Goal: Transaction & Acquisition: Purchase product/service

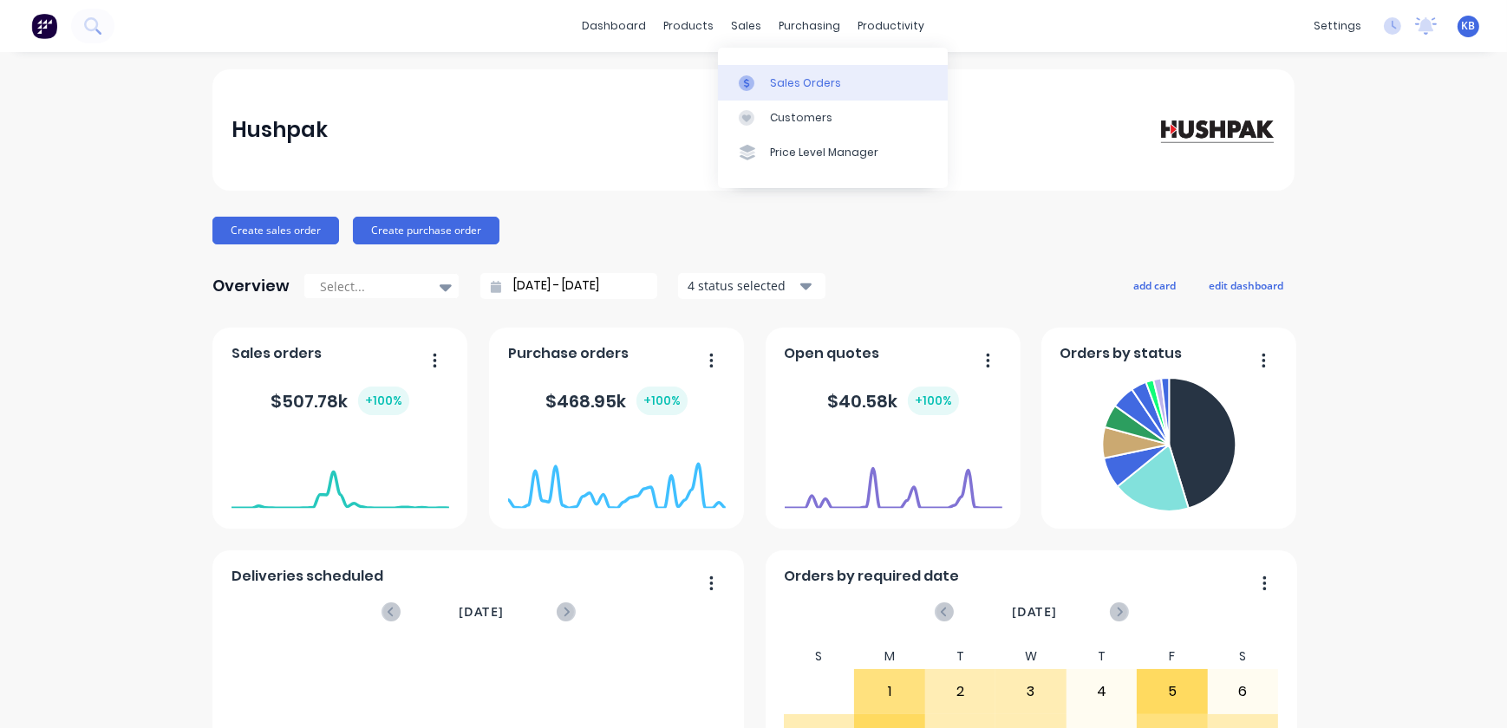
click at [773, 82] on div "Sales Orders" at bounding box center [805, 83] width 71 height 16
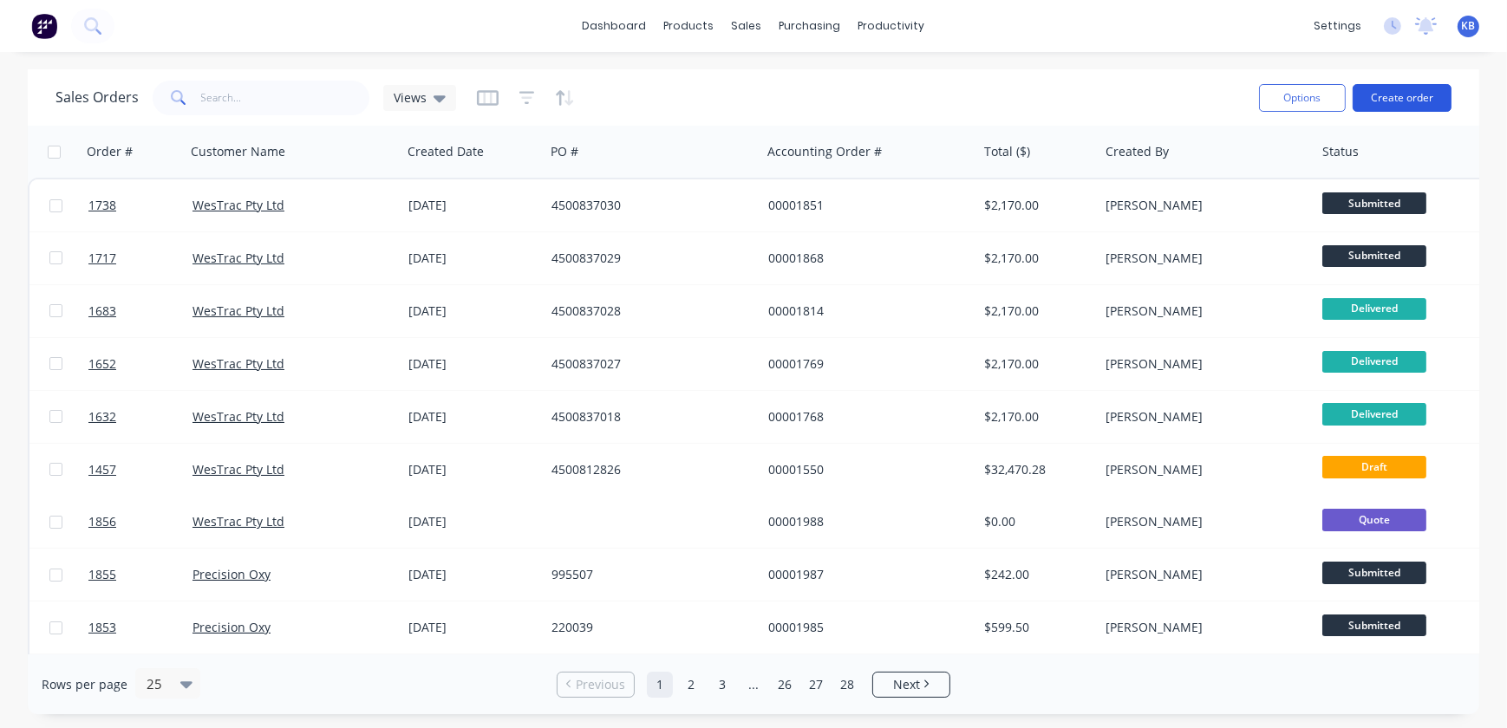
click at [1394, 101] on button "Create order" at bounding box center [1402, 98] width 99 height 28
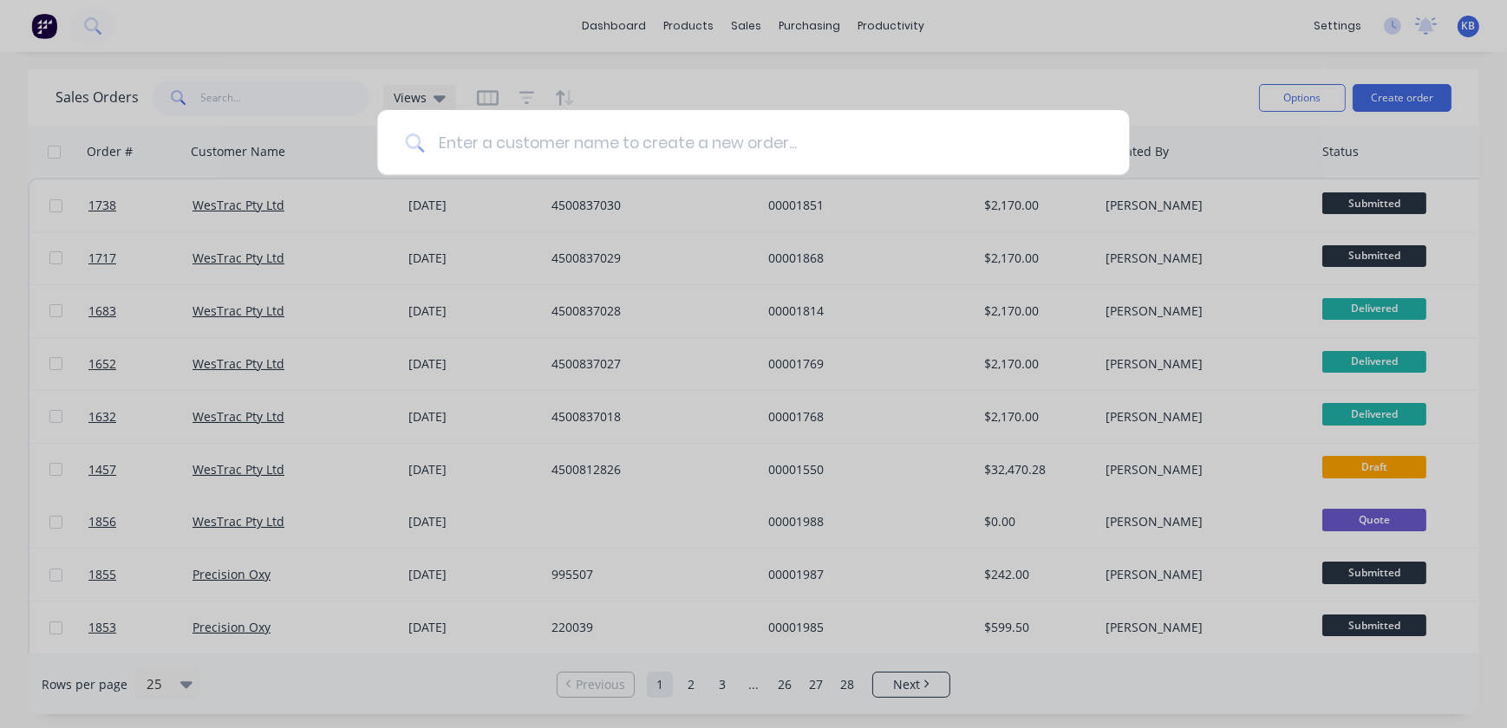
click at [741, 133] on input at bounding box center [762, 142] width 677 height 65
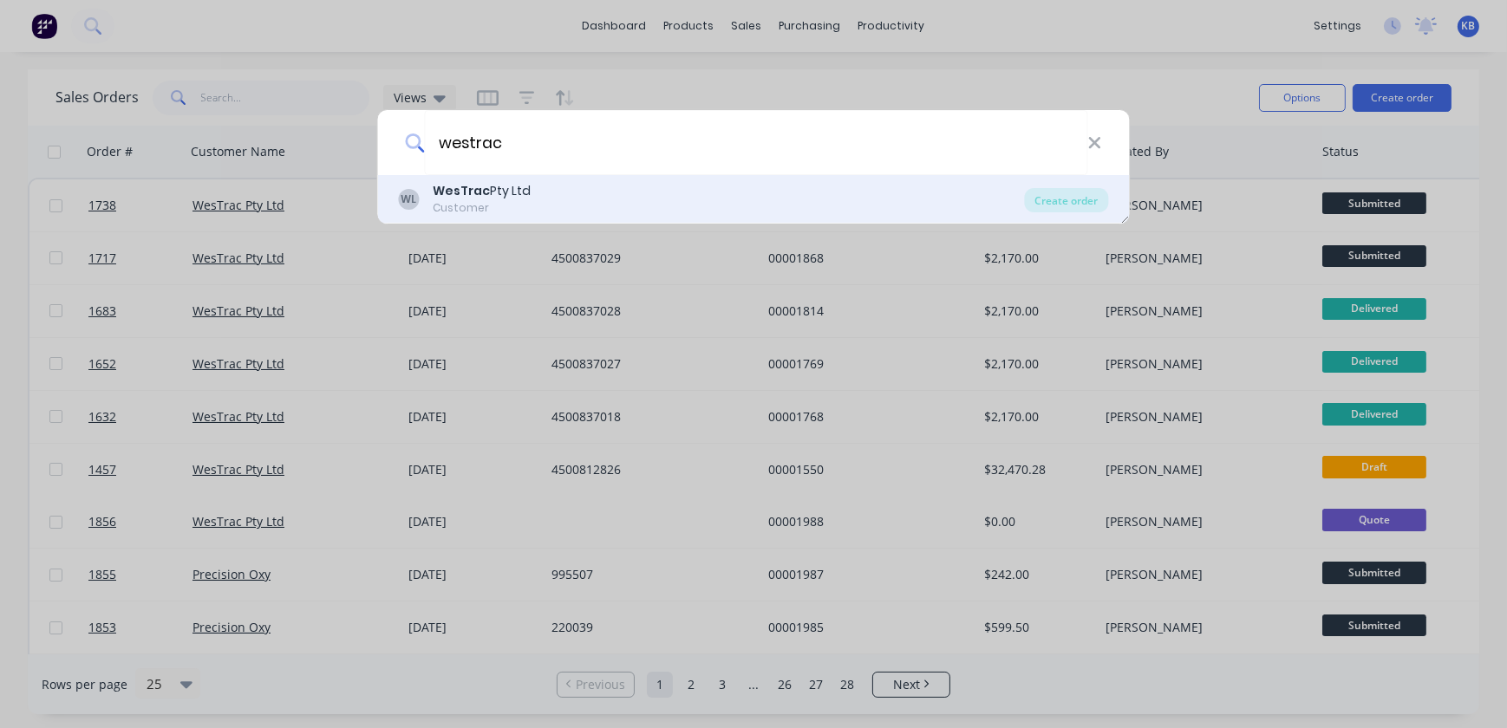
type input "westrac"
click at [519, 192] on div "WesTrac Pty Ltd" at bounding box center [483, 191] width 98 height 18
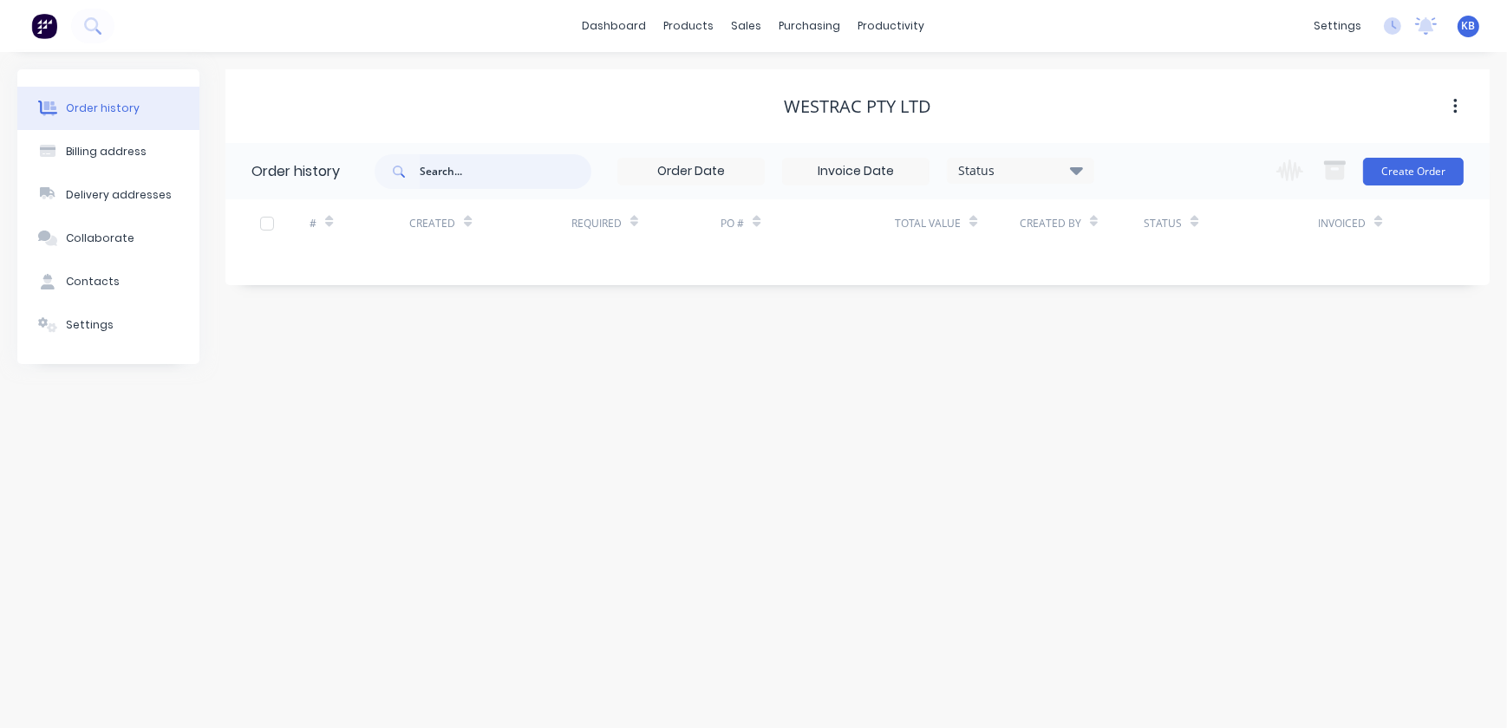
click at [499, 180] on input "text" at bounding box center [506, 171] width 172 height 35
click at [1419, 183] on button "Create Order" at bounding box center [1413, 172] width 101 height 28
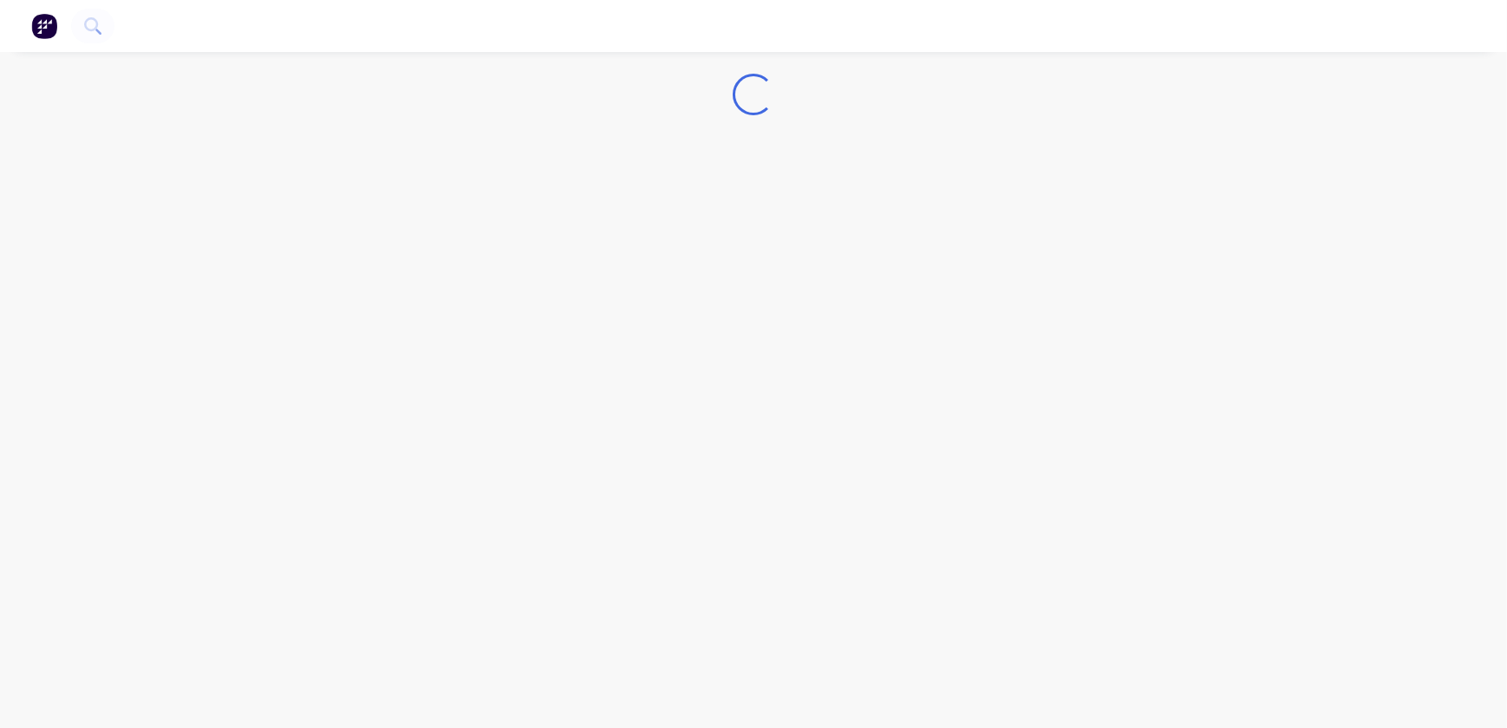
click at [1419, 179] on div "Loading..." at bounding box center [753, 364] width 1507 height 728
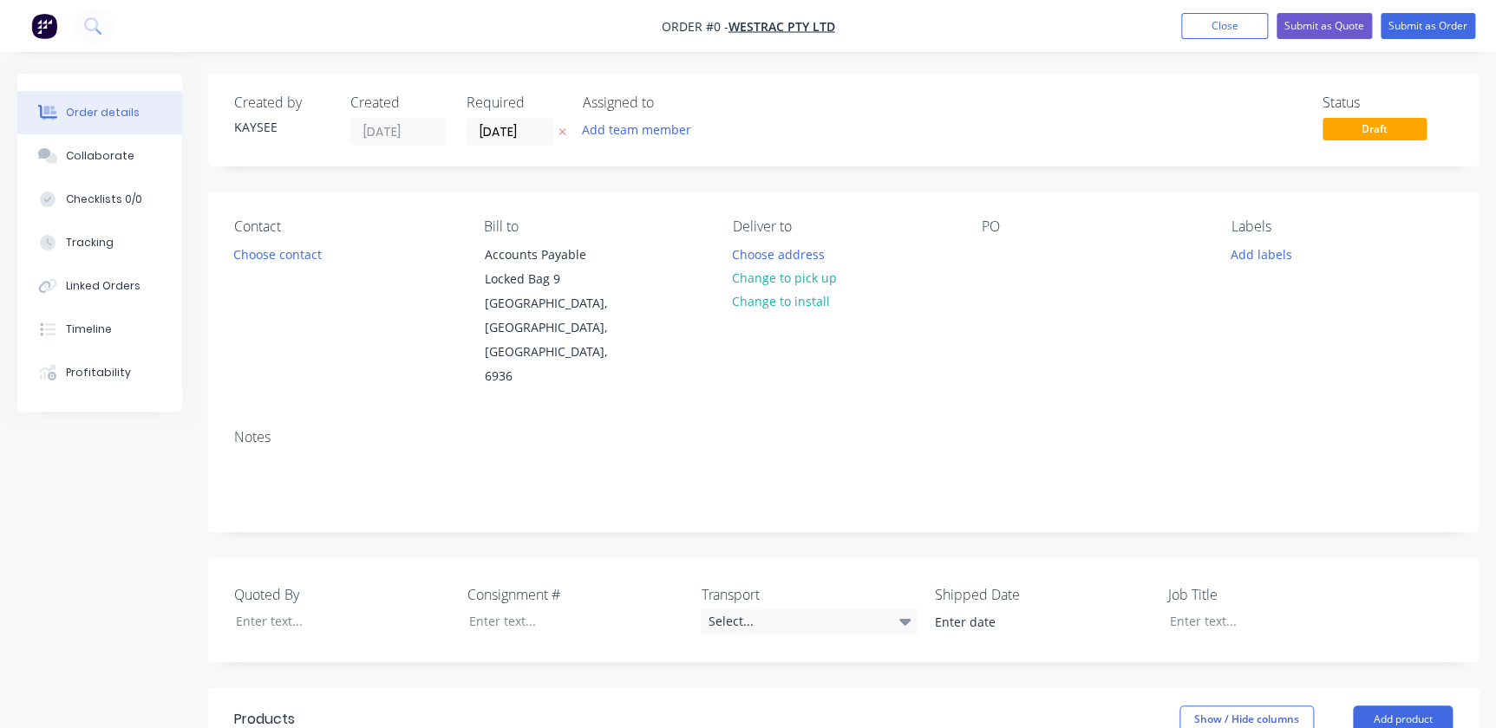
click at [538, 116] on div "Required [DATE]" at bounding box center [513, 120] width 95 height 51
click at [541, 128] on input "[DATE]" at bounding box center [509, 132] width 85 height 26
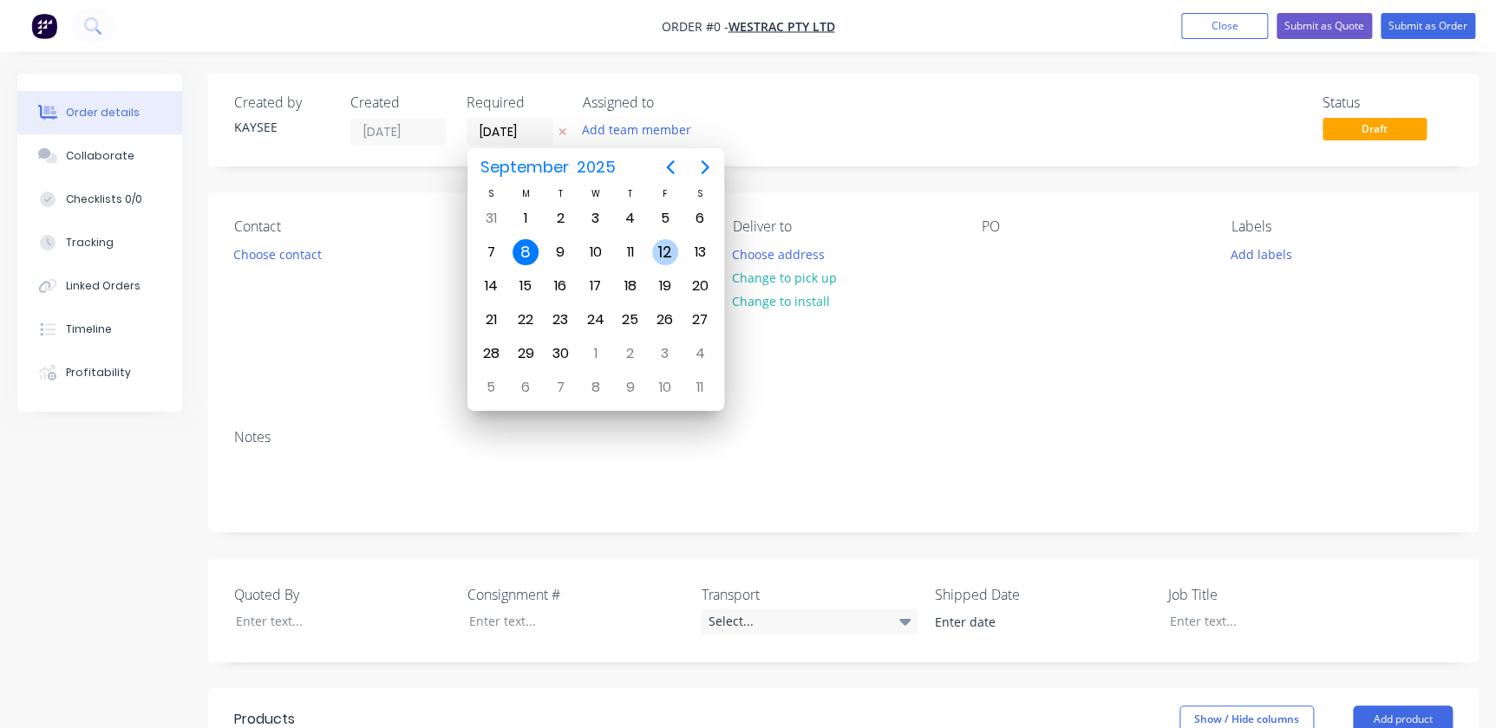
click at [675, 252] on div "12" at bounding box center [665, 252] width 26 height 26
type input "[DATE]"
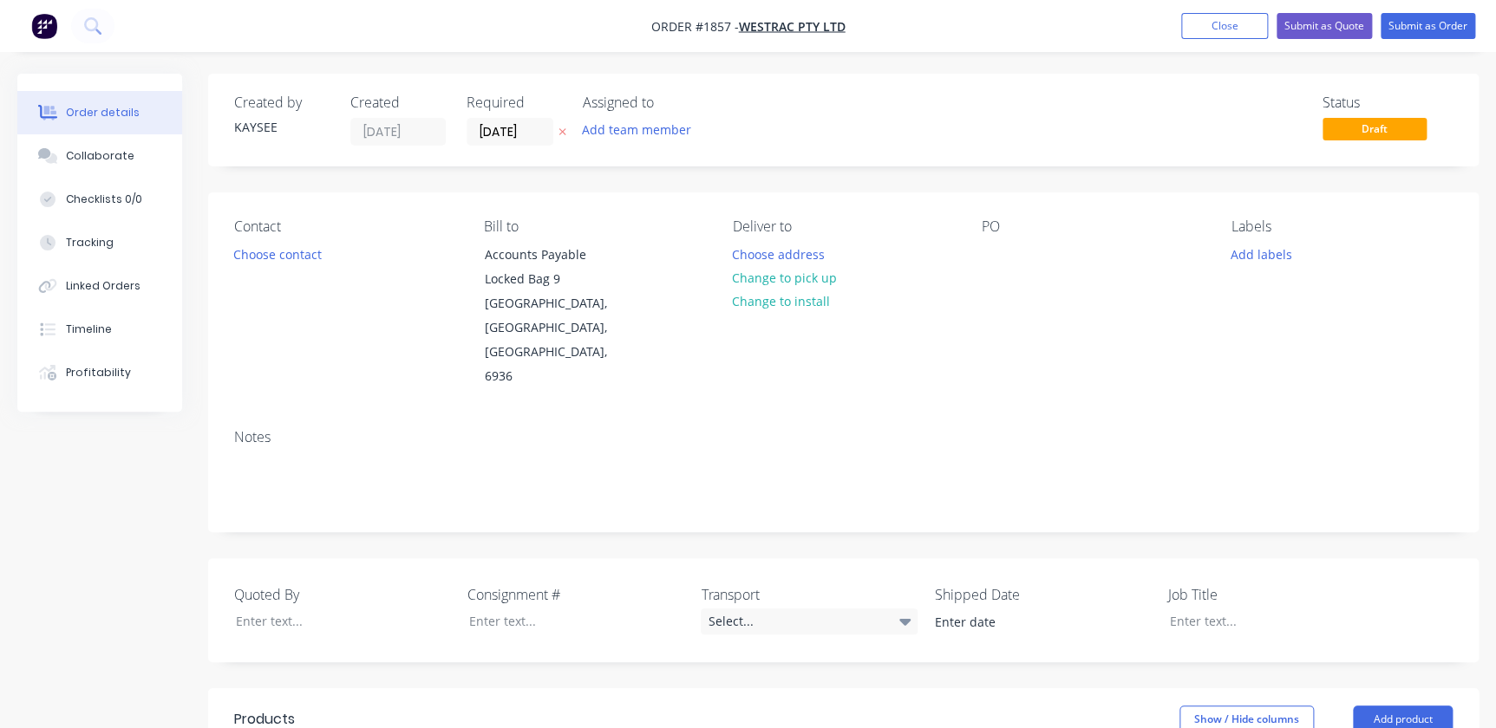
drag, startPoint x: 1022, startPoint y: 258, endPoint x: 889, endPoint y: 195, distance: 147.8
click at [1021, 258] on div "PO" at bounding box center [1092, 304] width 221 height 171
drag, startPoint x: 1022, startPoint y: 240, endPoint x: 901, endPoint y: 206, distance: 126.0
click at [1016, 243] on div "PO" at bounding box center [1092, 304] width 221 height 171
click at [272, 249] on button "Choose contact" at bounding box center [278, 253] width 107 height 23
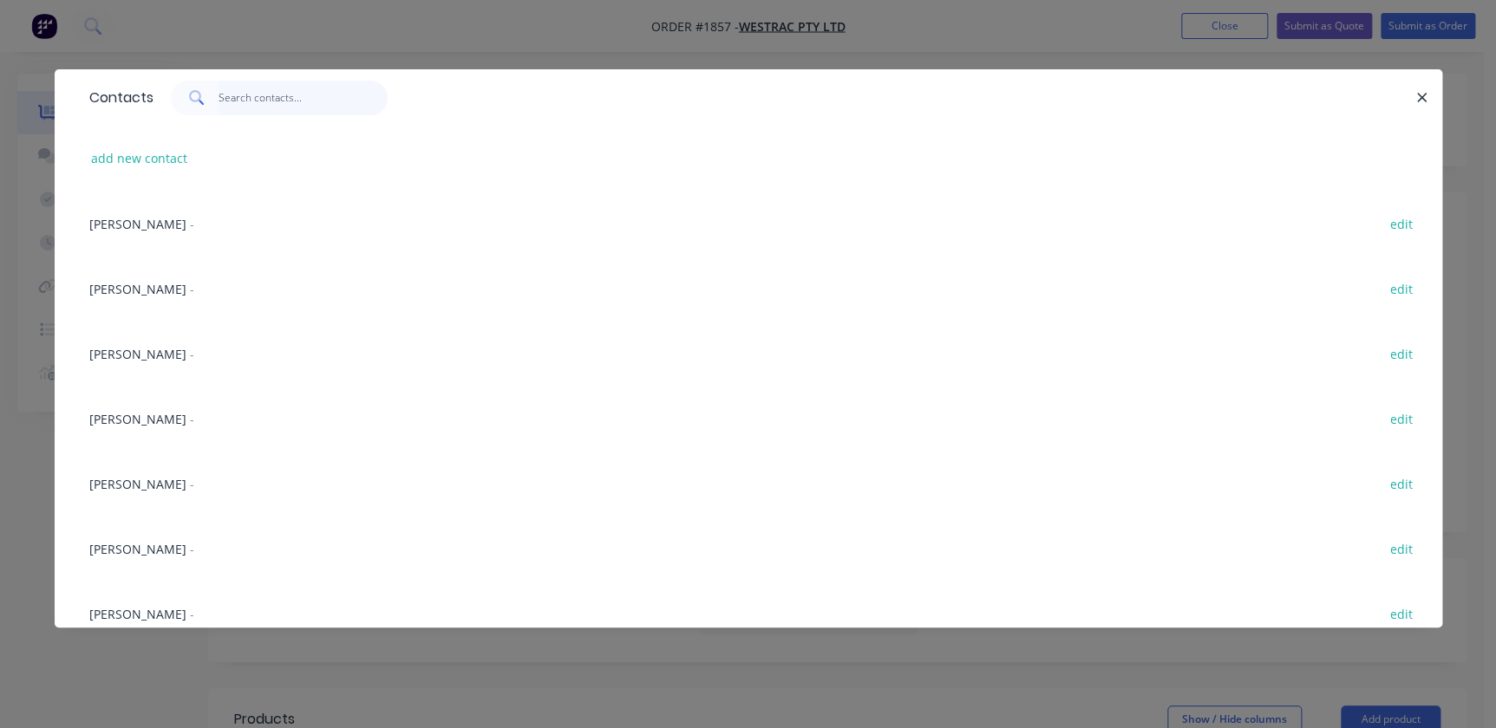
click at [245, 101] on input "text" at bounding box center [303, 98] width 169 height 35
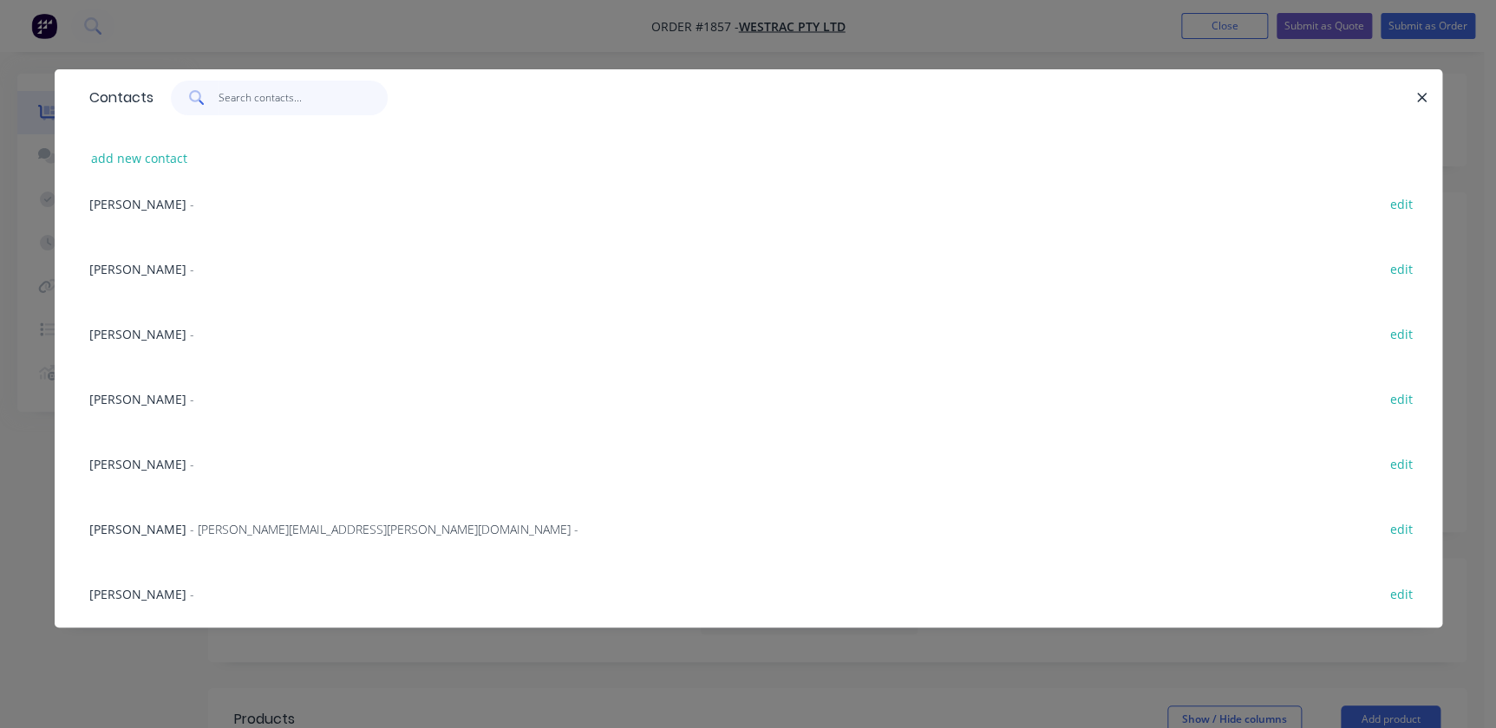
scroll to position [157, 0]
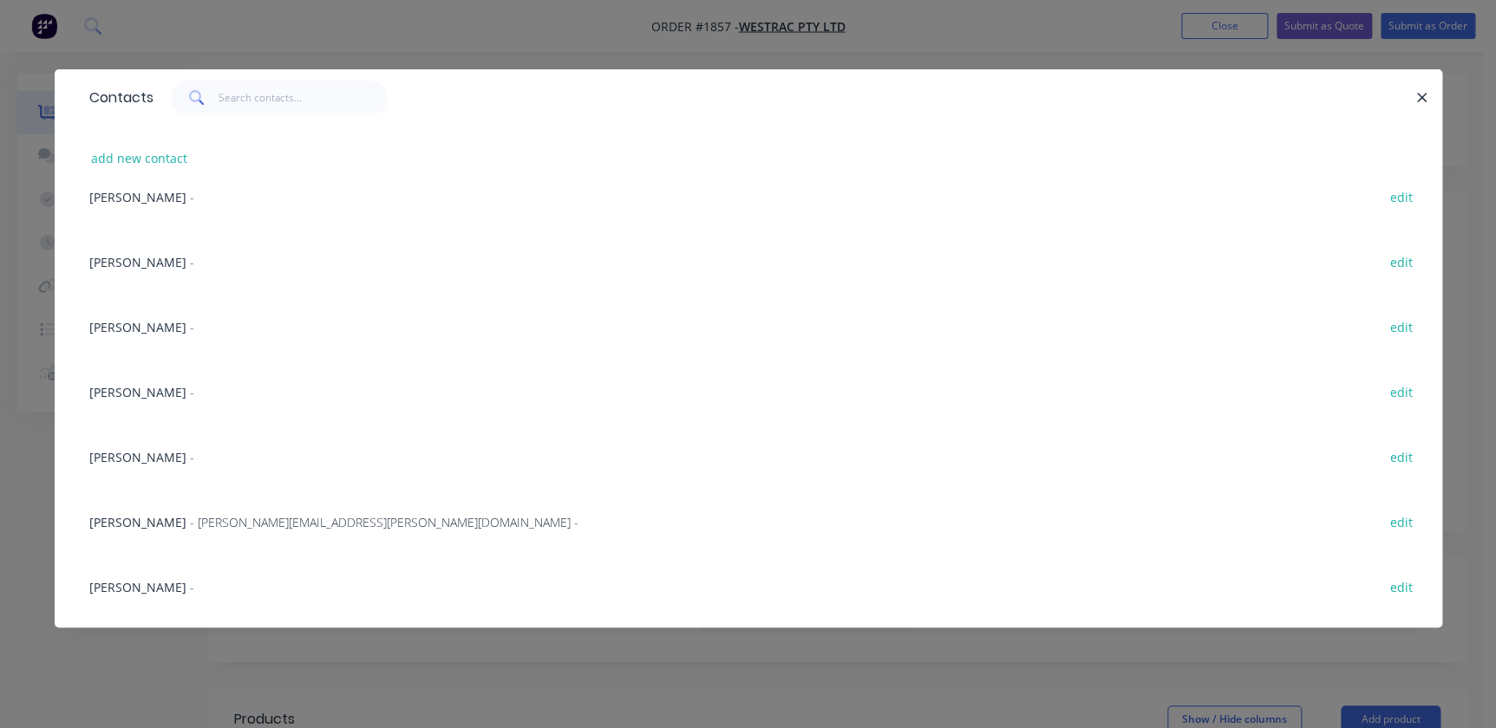
click at [126, 397] on span "[PERSON_NAME]" at bounding box center [137, 392] width 97 height 16
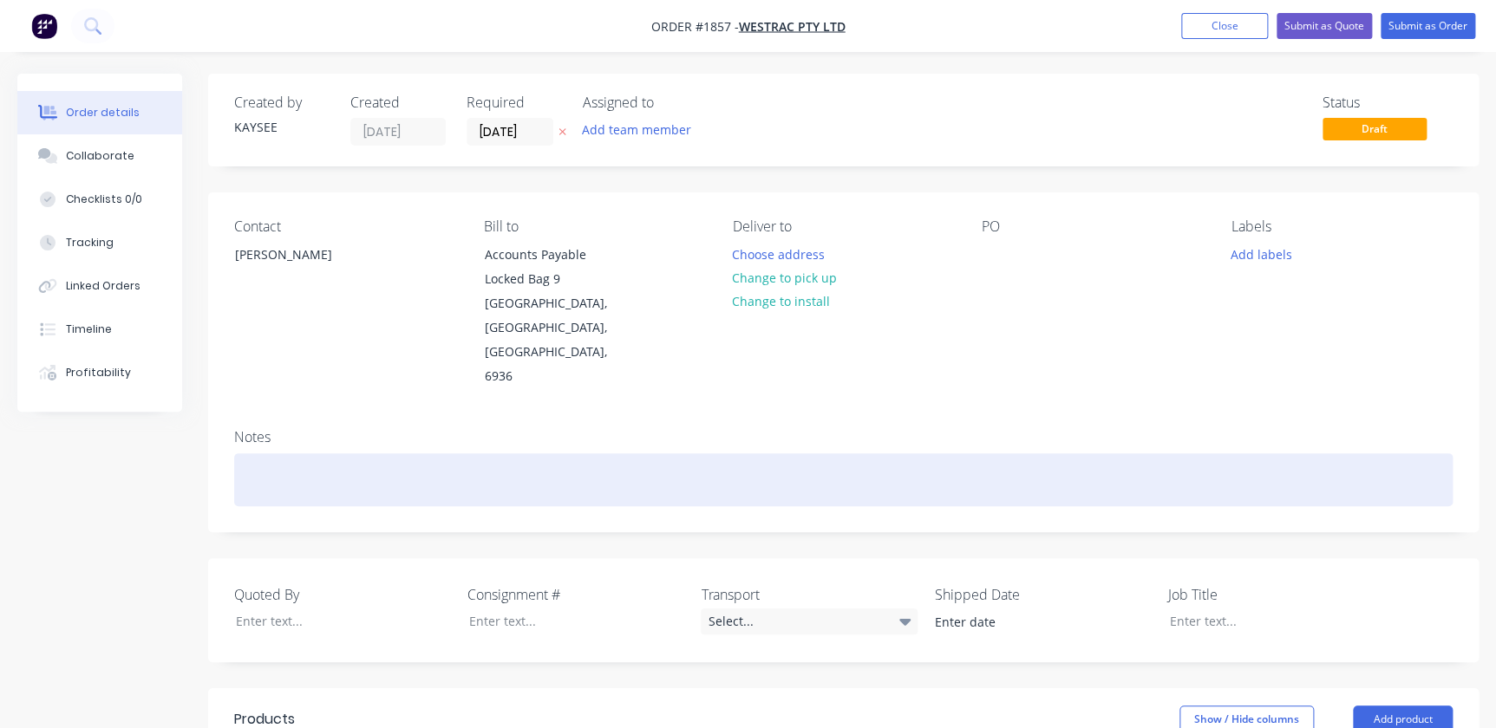
click at [293, 453] on div at bounding box center [843, 479] width 1218 height 53
drag, startPoint x: 406, startPoint y: 444, endPoint x: 169, endPoint y: 434, distance: 236.9
click at [168, 436] on div "Created by KAYSEE Created [DATE] Required [DATE] Assigned to Add team member St…" at bounding box center [747, 663] width 1461 height 1178
copy div "3D Printed - DPO Items"
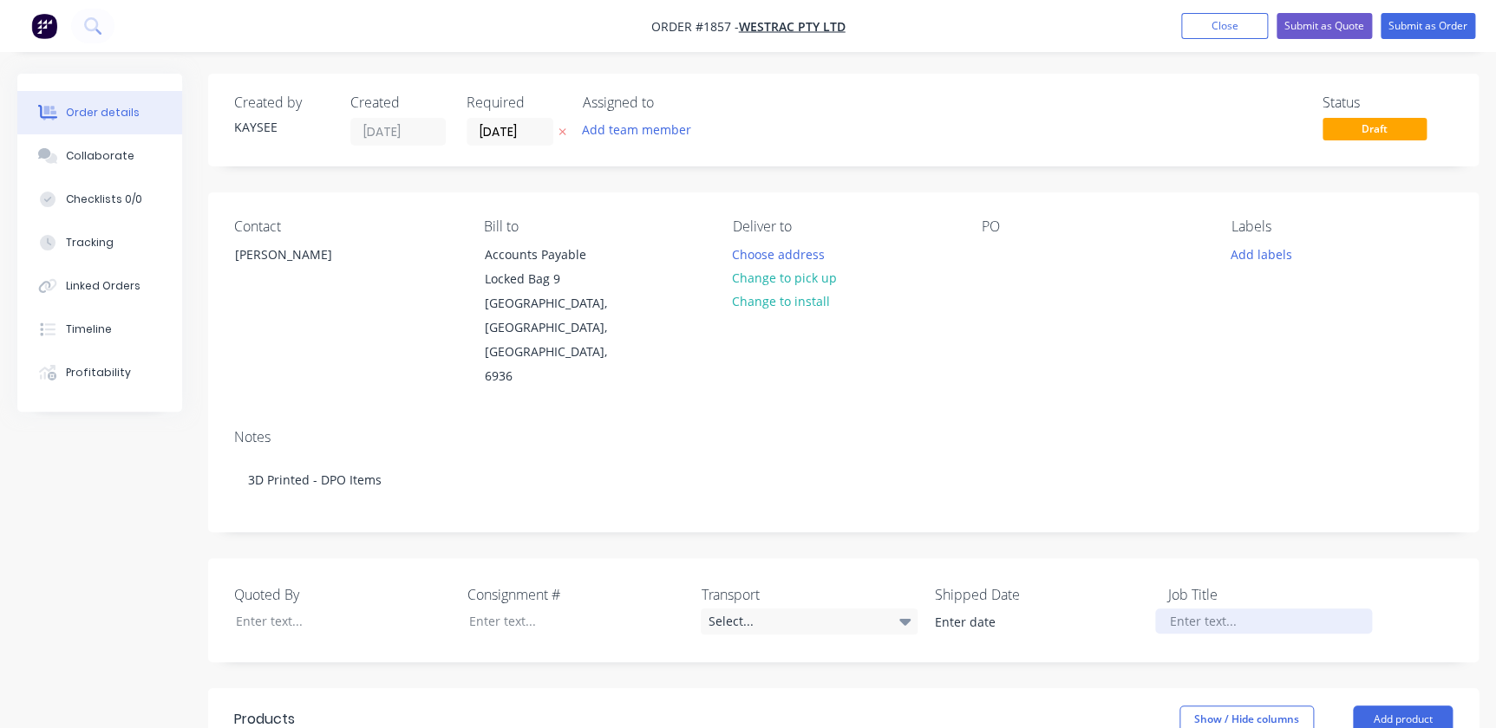
click at [1260, 609] on div at bounding box center [1263, 621] width 217 height 25
paste div
click at [754, 245] on button "Choose address" at bounding box center [778, 253] width 111 height 23
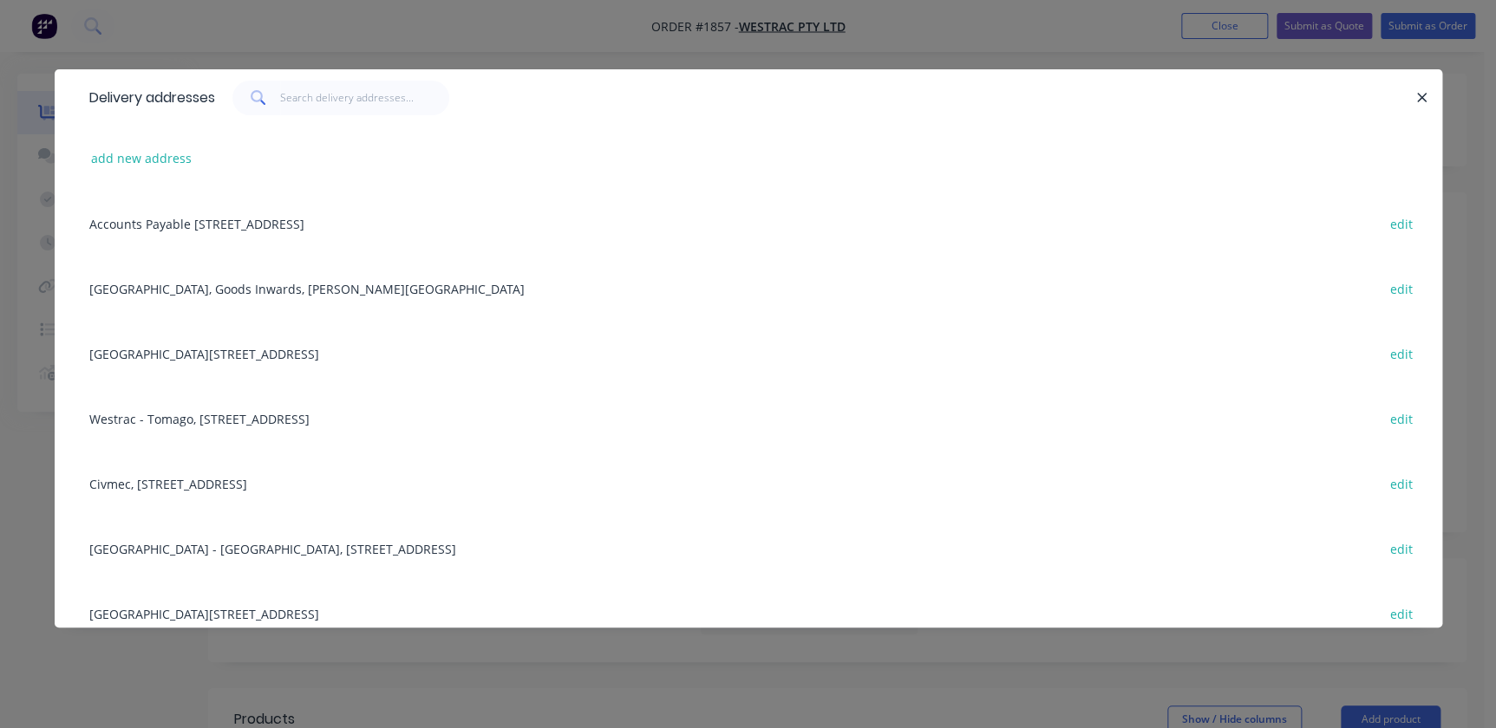
click at [271, 362] on div "Building C, [STREET_ADDRESS] edit" at bounding box center [748, 353] width 1335 height 65
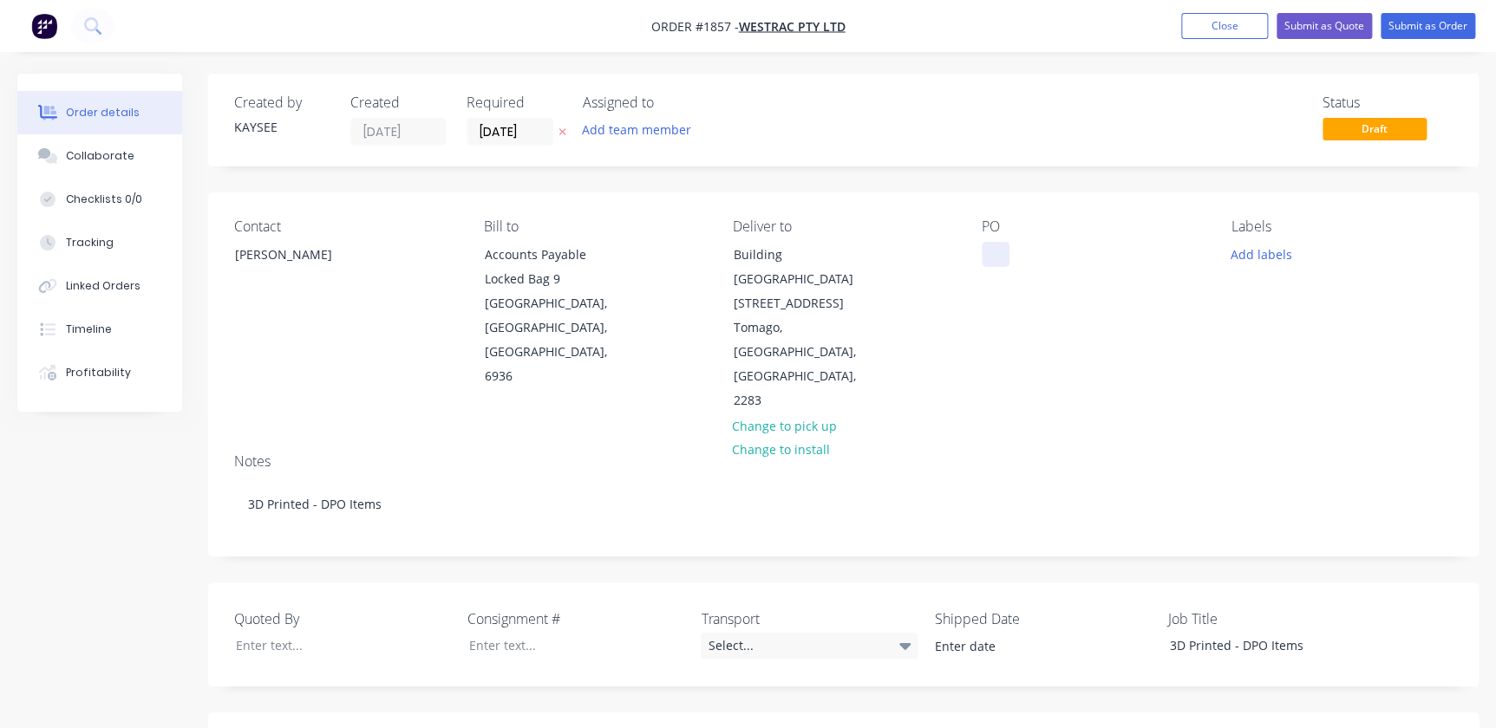
click at [1008, 249] on div at bounding box center [996, 254] width 28 height 25
click at [1249, 248] on button "Add labels" at bounding box center [1261, 253] width 80 height 23
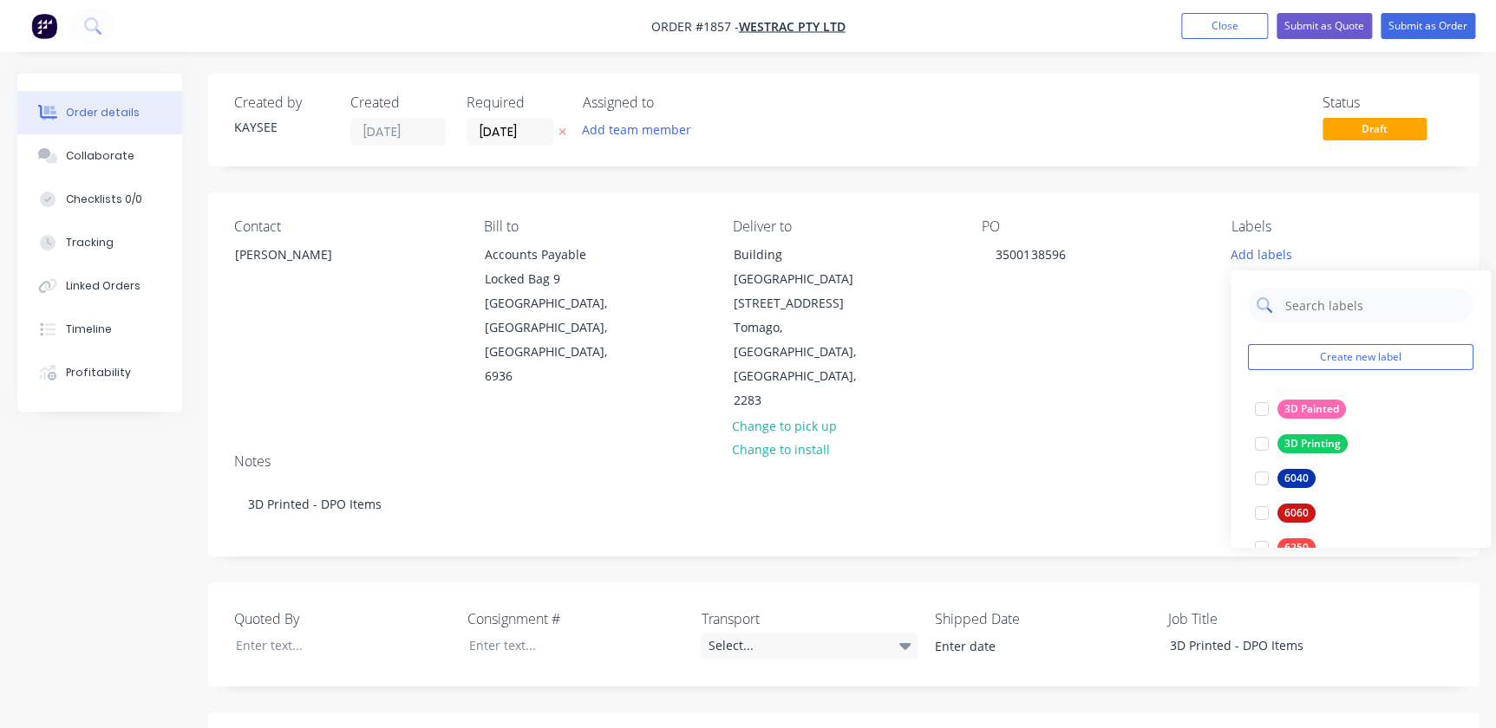
click at [1292, 297] on input "text" at bounding box center [1373, 305] width 181 height 35
type input "3d"
drag, startPoint x: 1258, startPoint y: 415, endPoint x: 1260, endPoint y: 438, distance: 22.6
click at [1260, 438] on div "3d Create new label 3D Painted edit 3D Printing edit 793D edit" at bounding box center [1360, 392] width 260 height 243
click at [1260, 438] on div at bounding box center [1261, 444] width 35 height 35
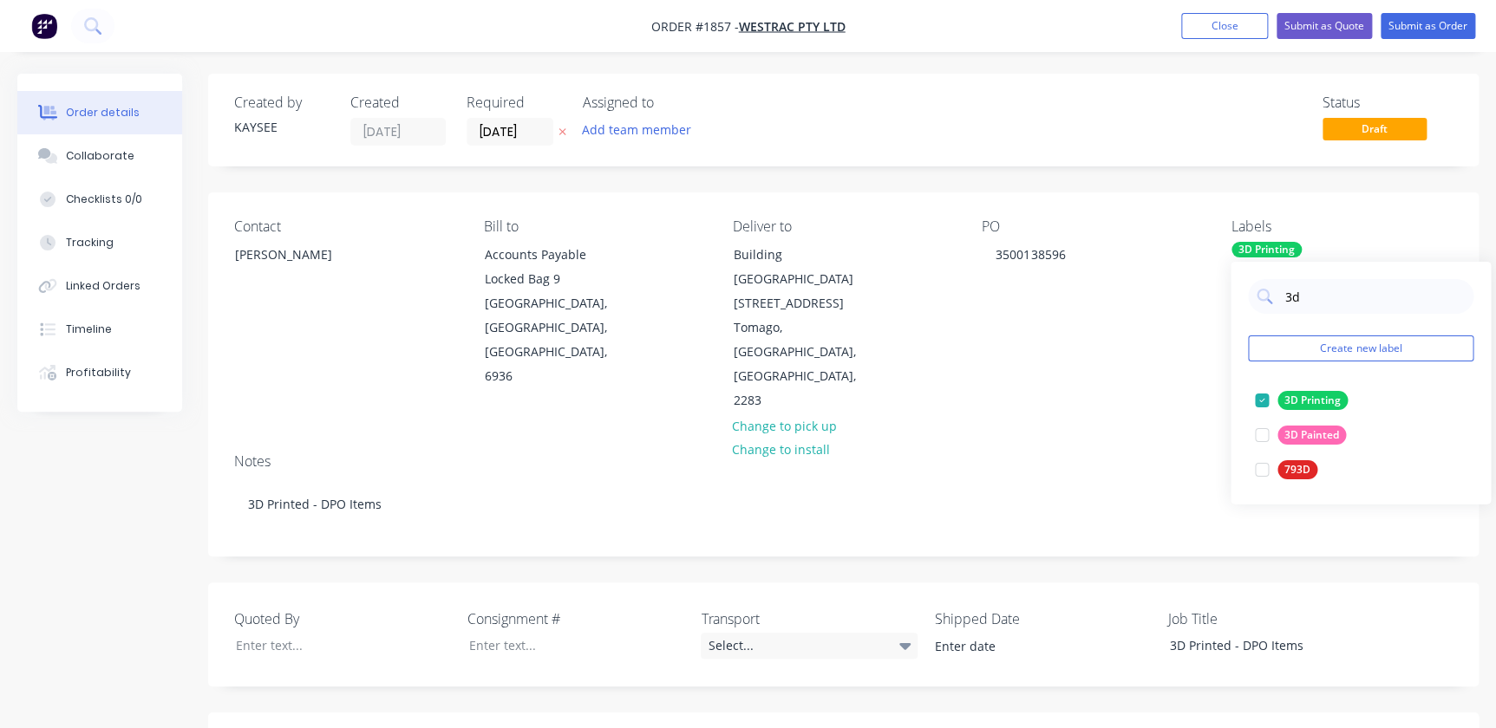
click at [1163, 364] on div "Contact [PERSON_NAME] Bill to Accounts Payable [STREET_ADDRESS] Deliver to Buil…" at bounding box center [843, 315] width 1270 height 247
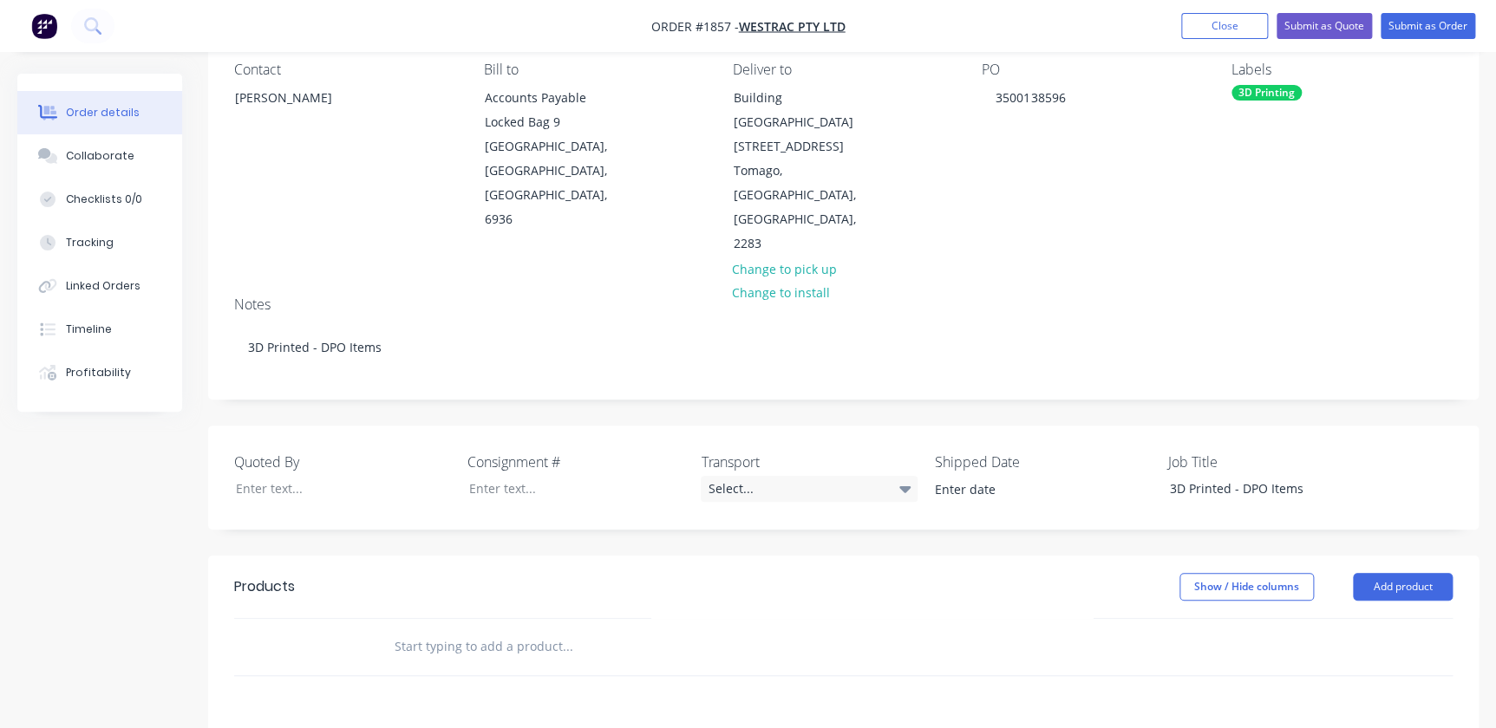
drag, startPoint x: 440, startPoint y: 577, endPoint x: 427, endPoint y: 575, distance: 13.1
click at [442, 630] on input "text" at bounding box center [567, 647] width 347 height 35
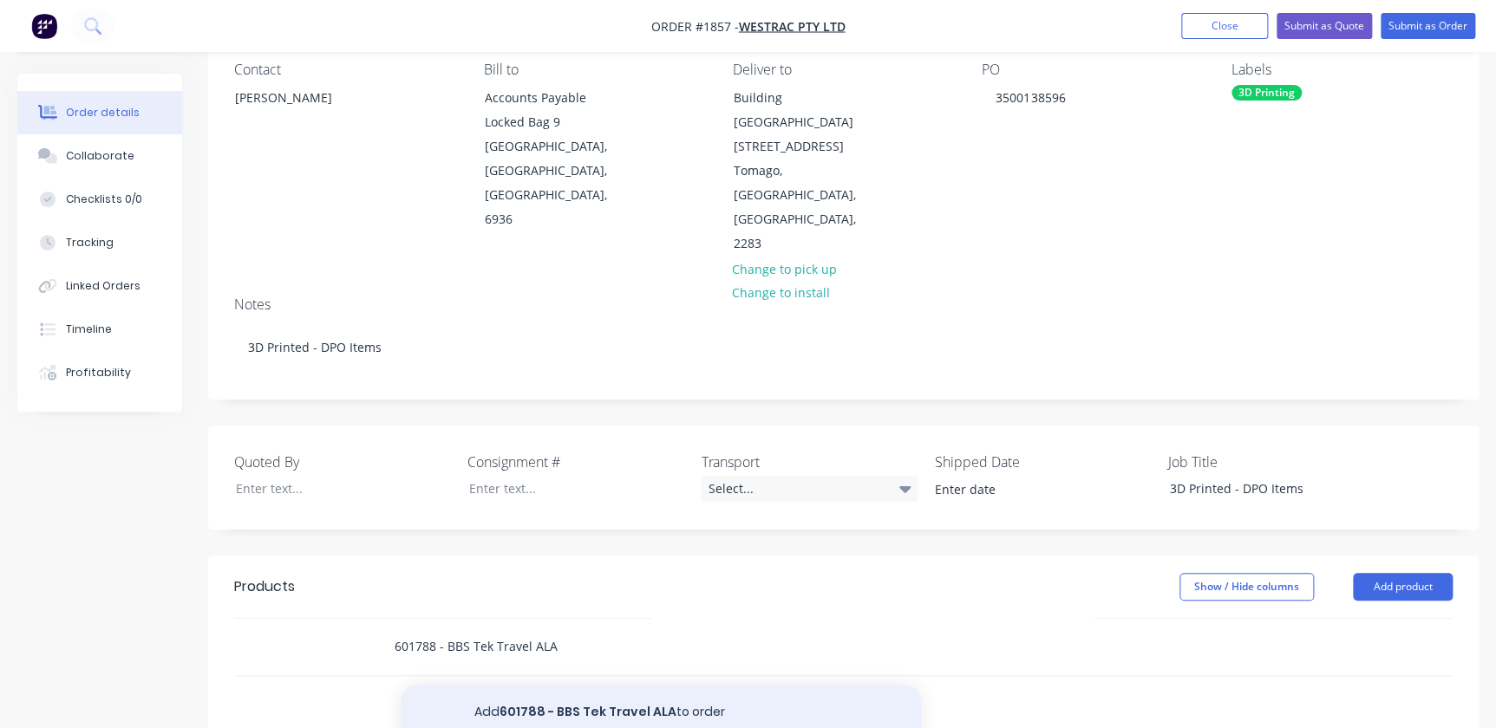
type input "601788 - BBS Tek Travel ALA"
click at [531, 685] on button "Add 601788 - BBS Tek Travel ALA to order" at bounding box center [661, 712] width 520 height 55
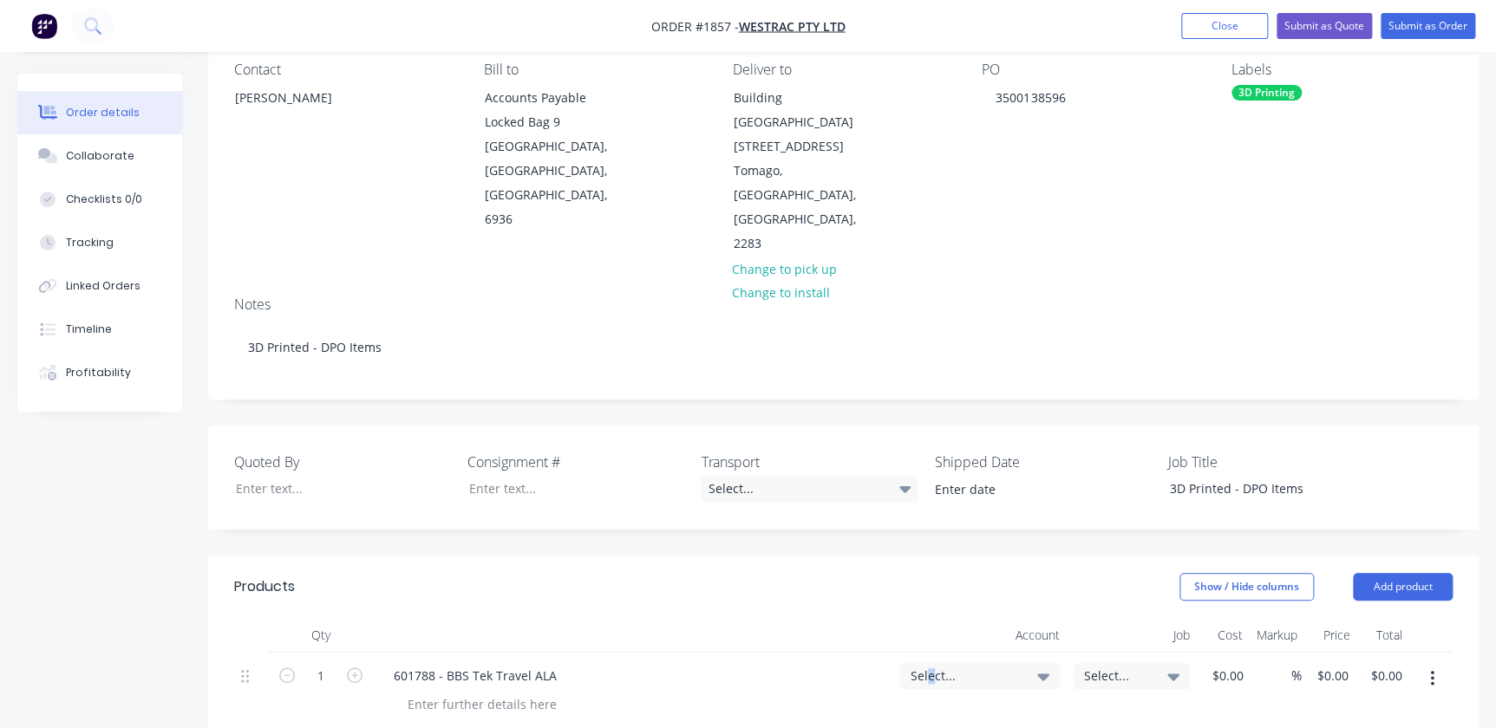
click at [932, 667] on span "Select..." at bounding box center [964, 676] width 109 height 18
click at [948, 711] on input at bounding box center [952, 728] width 178 height 35
click at [942, 711] on input at bounding box center [952, 728] width 178 height 35
type input "3d"
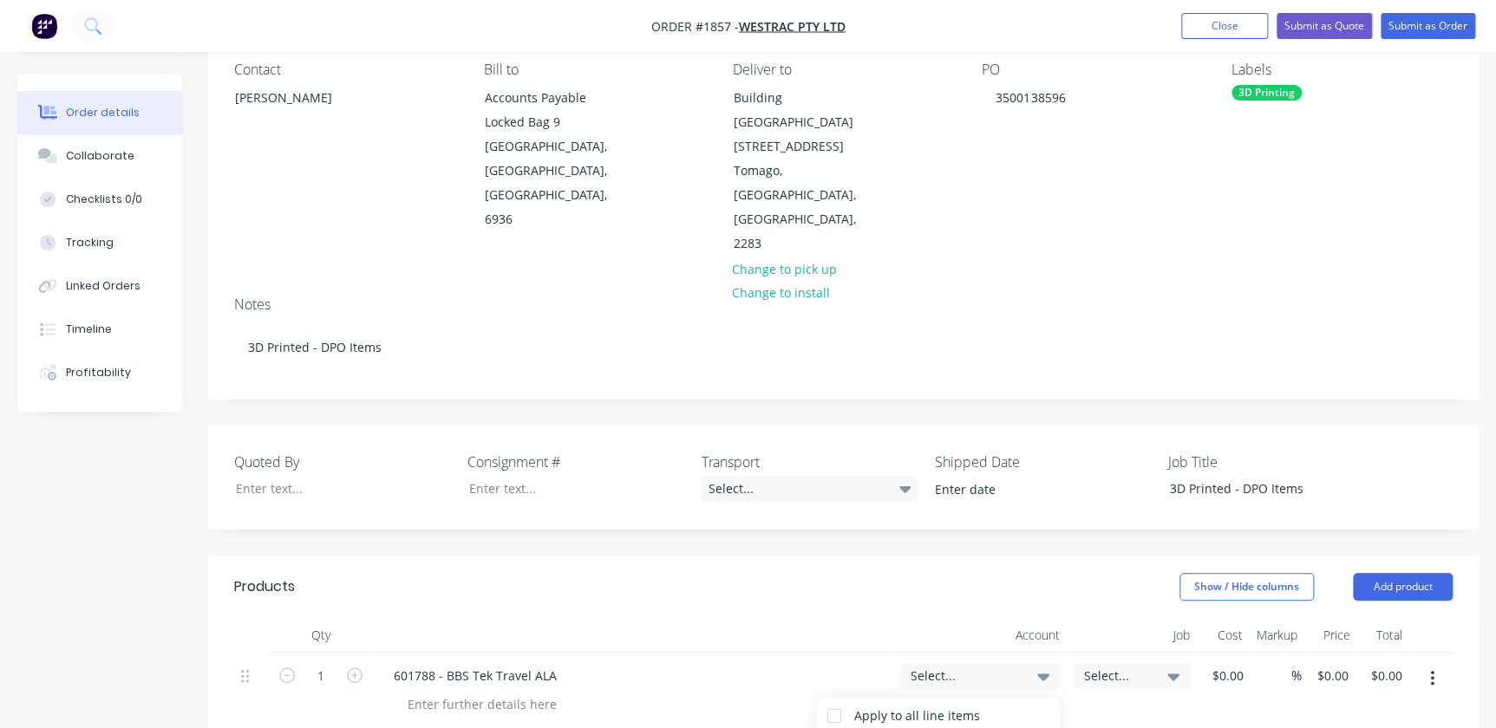
click at [1006, 667] on span "4-1300 / Sales - 3D Printing" at bounding box center [964, 676] width 109 height 18
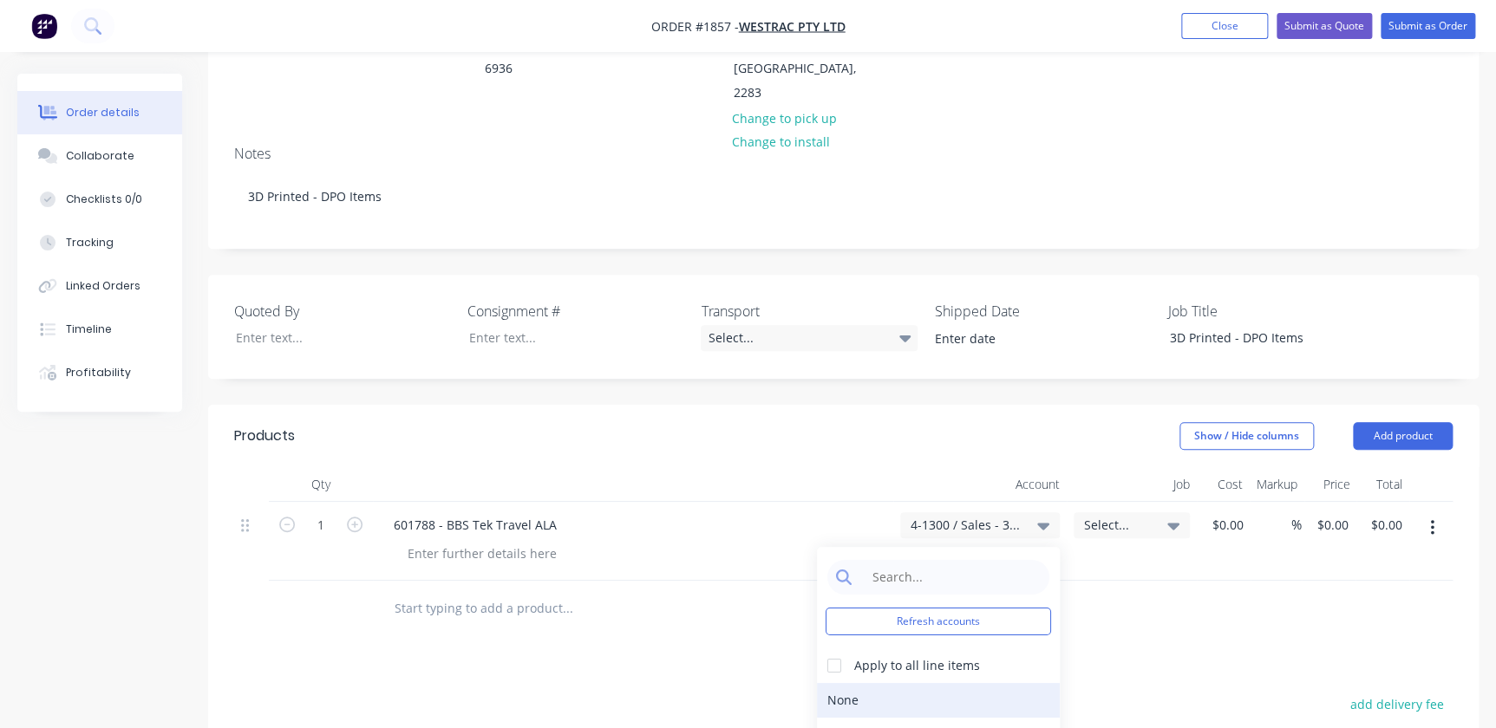
scroll to position [315, 0]
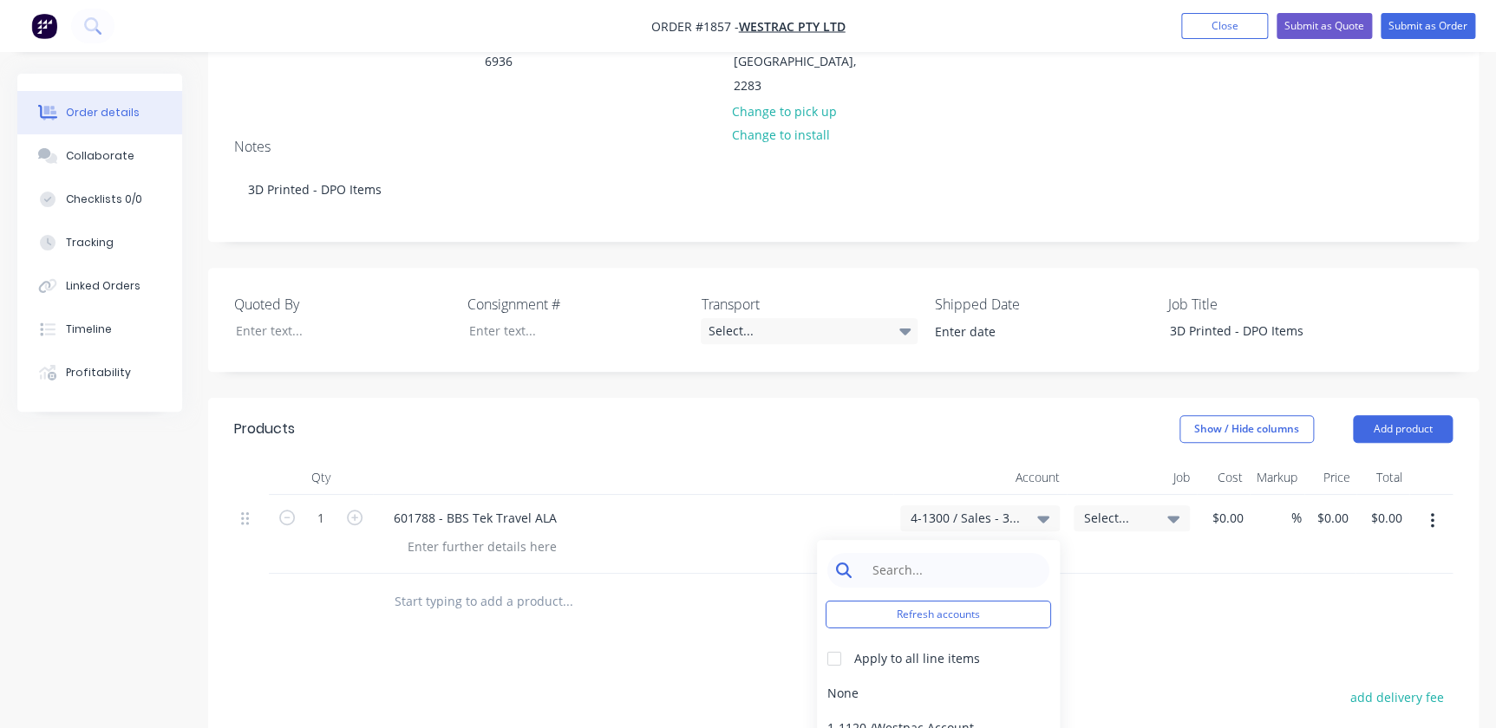
click at [922, 553] on input at bounding box center [952, 570] width 178 height 35
type input "3d"
drag, startPoint x: 956, startPoint y: 670, endPoint x: 959, endPoint y: 650, distance: 20.2
click at [959, 650] on div "3d Refresh accounts Apply to all line items 4-1300 / Sales - 3D Printing 4-5303…" at bounding box center [938, 678] width 243 height 277
click at [959, 711] on div "4-5303 / Sales - 3D Printing - Interco" at bounding box center [938, 728] width 243 height 35
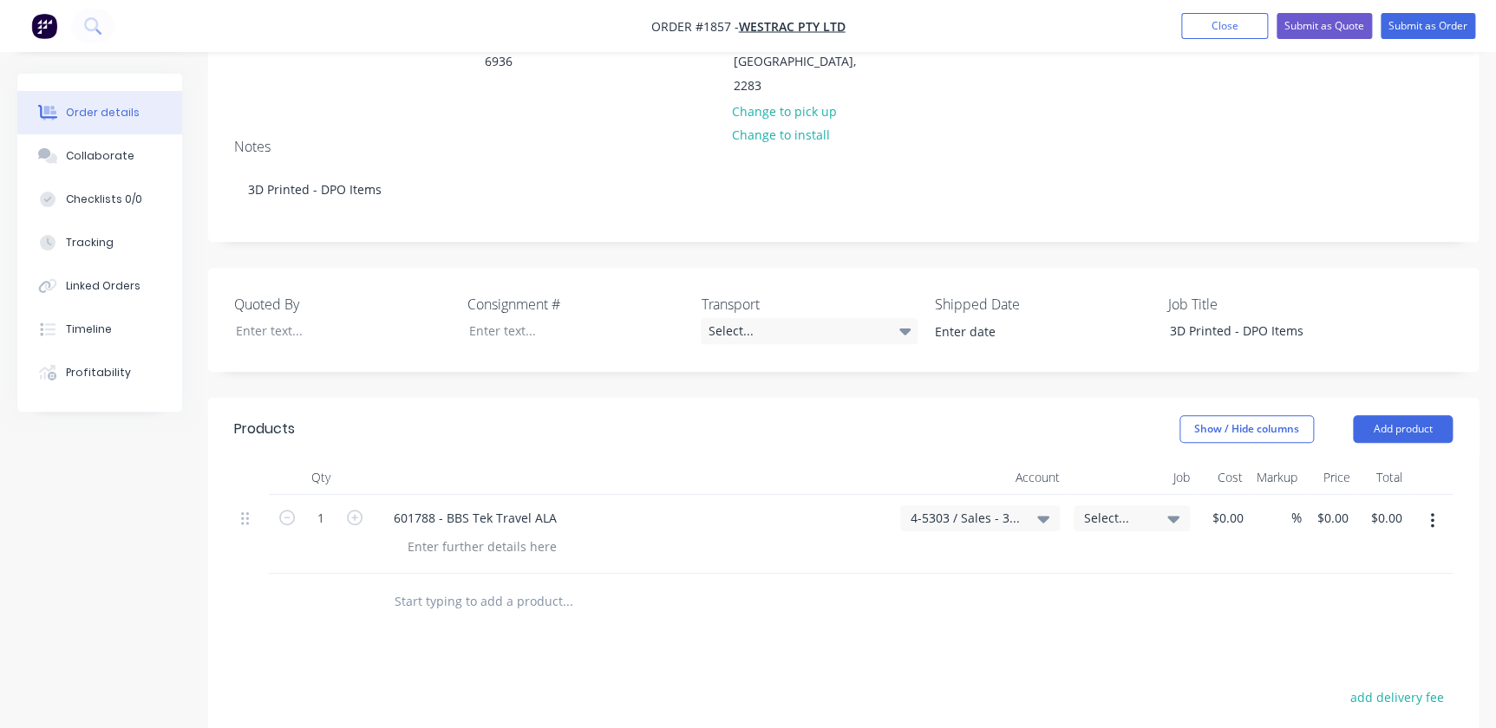
click at [1106, 509] on span "Select..." at bounding box center [1117, 518] width 66 height 18
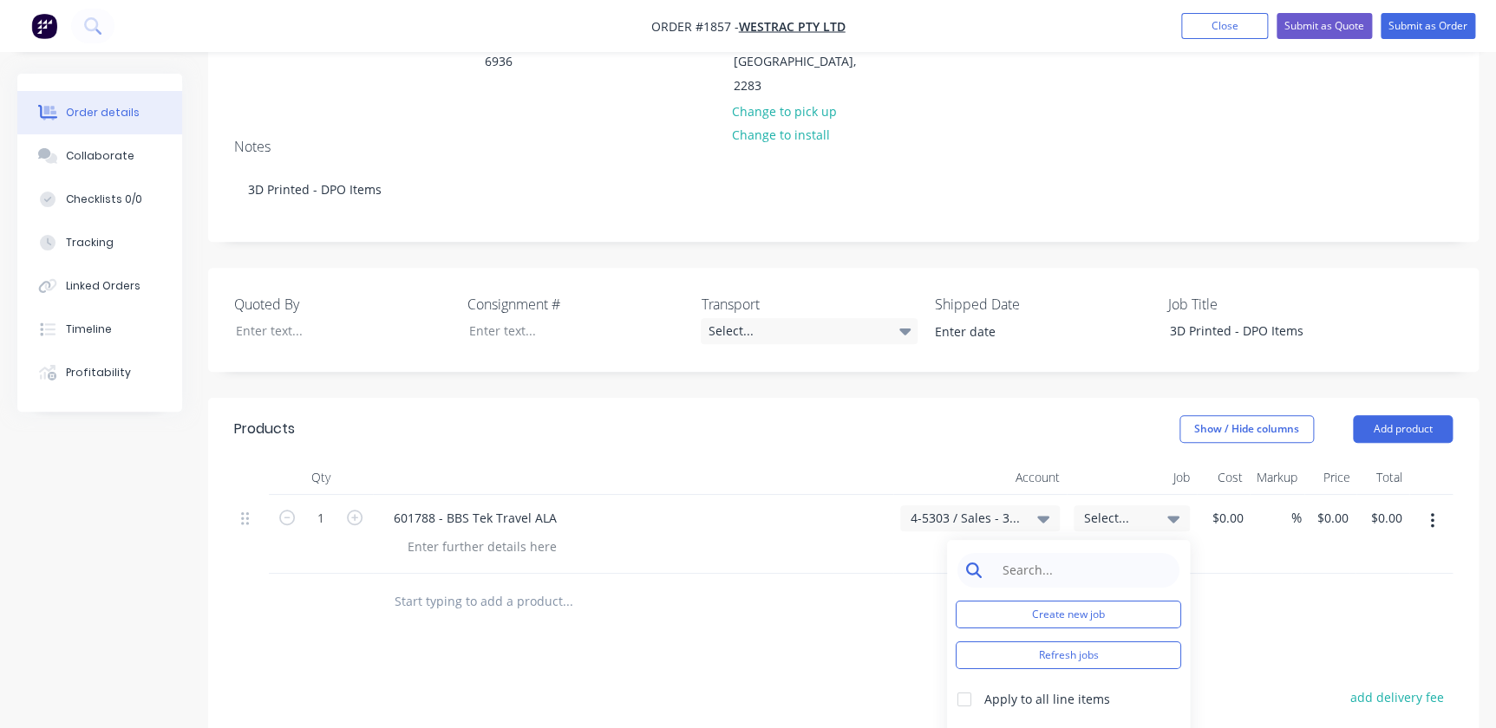
click at [1113, 553] on input at bounding box center [1082, 570] width 178 height 35
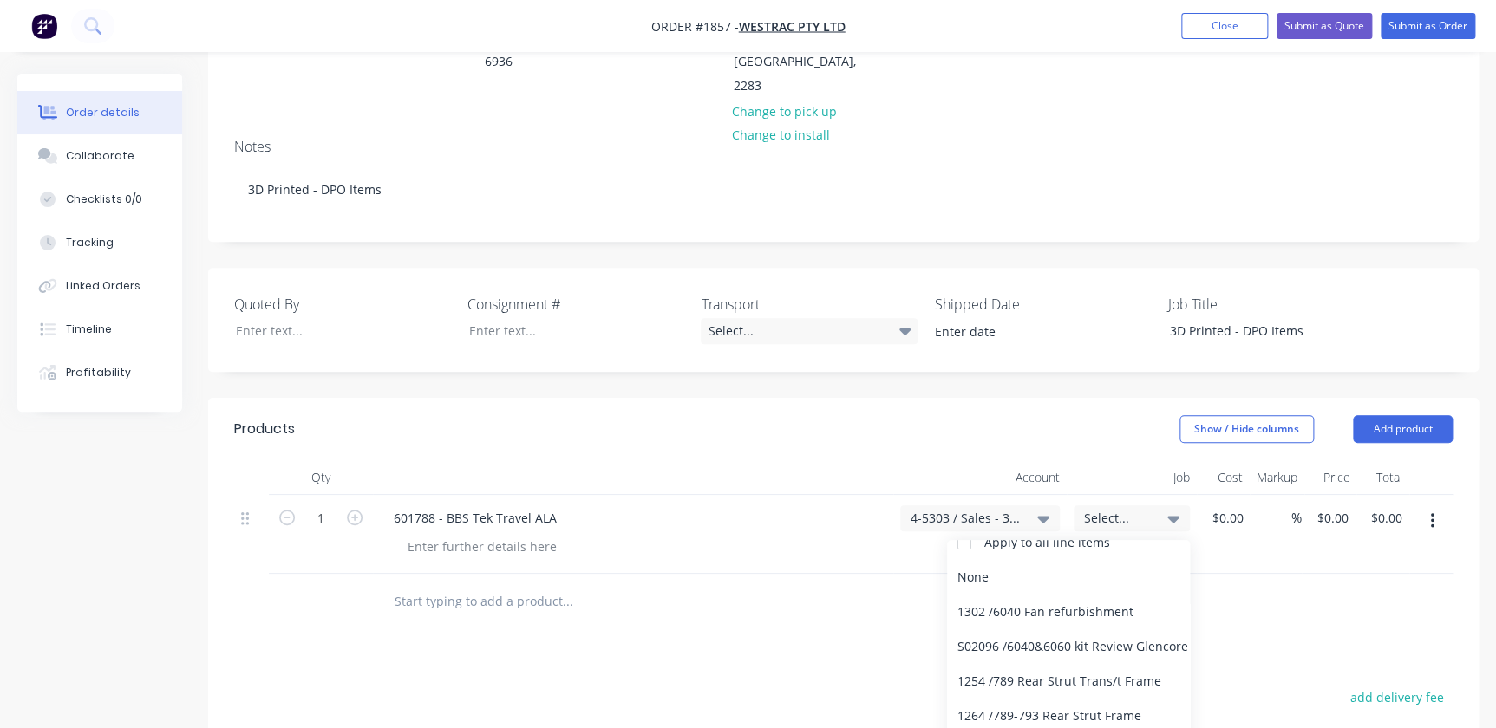
click at [878, 584] on div at bounding box center [640, 601] width 520 height 35
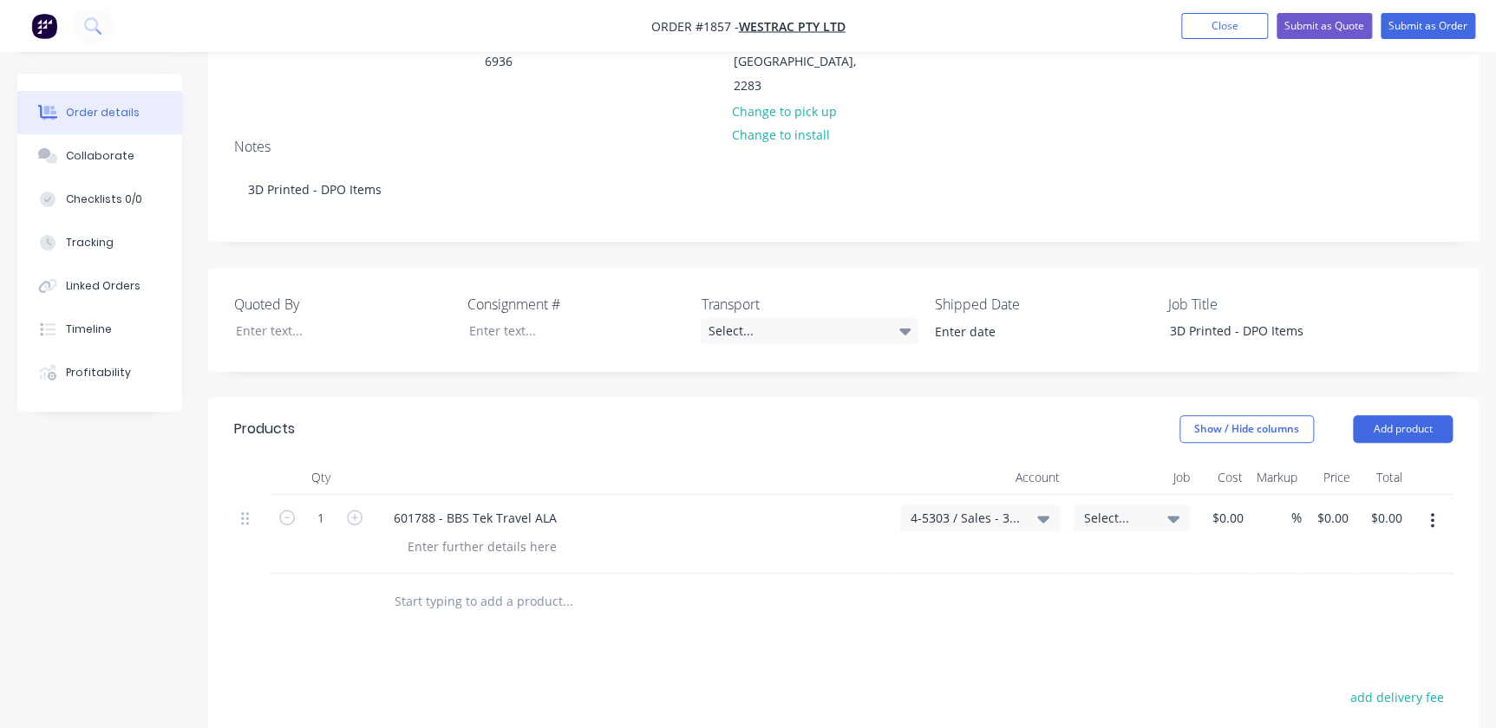
click at [1184, 506] on div "Select..." at bounding box center [1131, 519] width 116 height 26
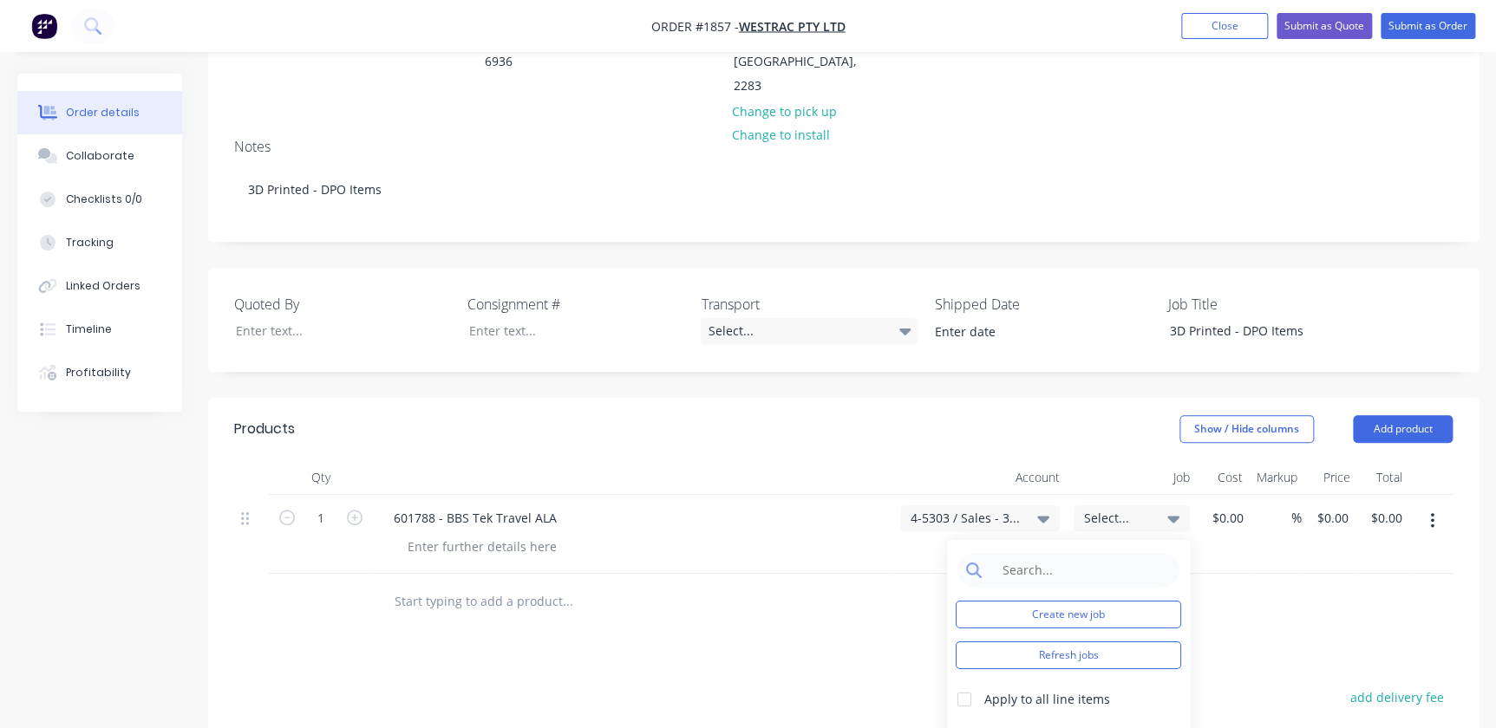
click at [1107, 540] on div "Create new job Refresh jobs Apply to all line items None 1302 / 6040 Fan refurb…" at bounding box center [1068, 678] width 243 height 277
click at [1100, 553] on input at bounding box center [1082, 570] width 178 height 35
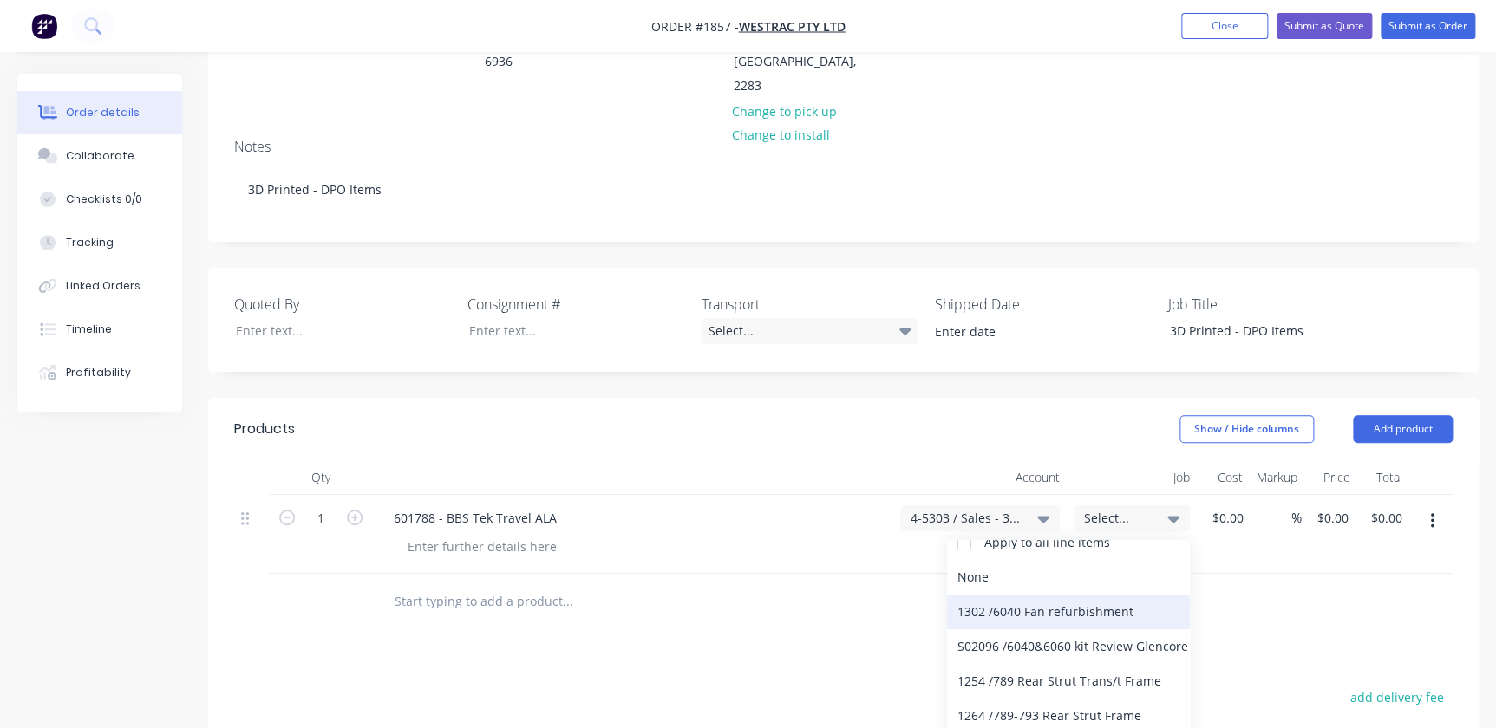
scroll to position [0, 0]
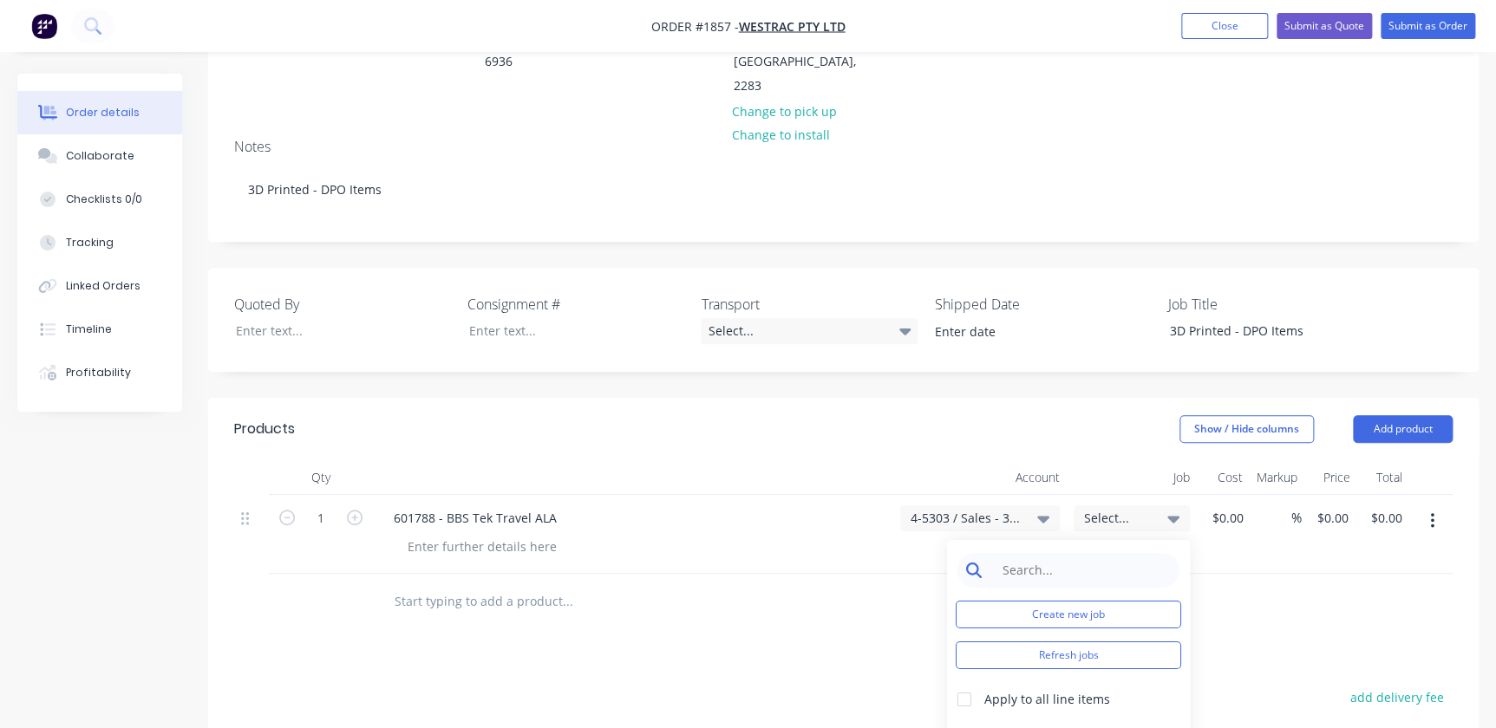
click at [1048, 553] on input at bounding box center [1082, 570] width 178 height 35
click at [1002, 553] on input at bounding box center [1082, 570] width 178 height 35
click at [1042, 553] on input at bounding box center [1082, 570] width 178 height 35
click at [1024, 553] on input at bounding box center [1082, 570] width 178 height 35
click at [1048, 601] on button "Create new job" at bounding box center [1068, 615] width 225 height 28
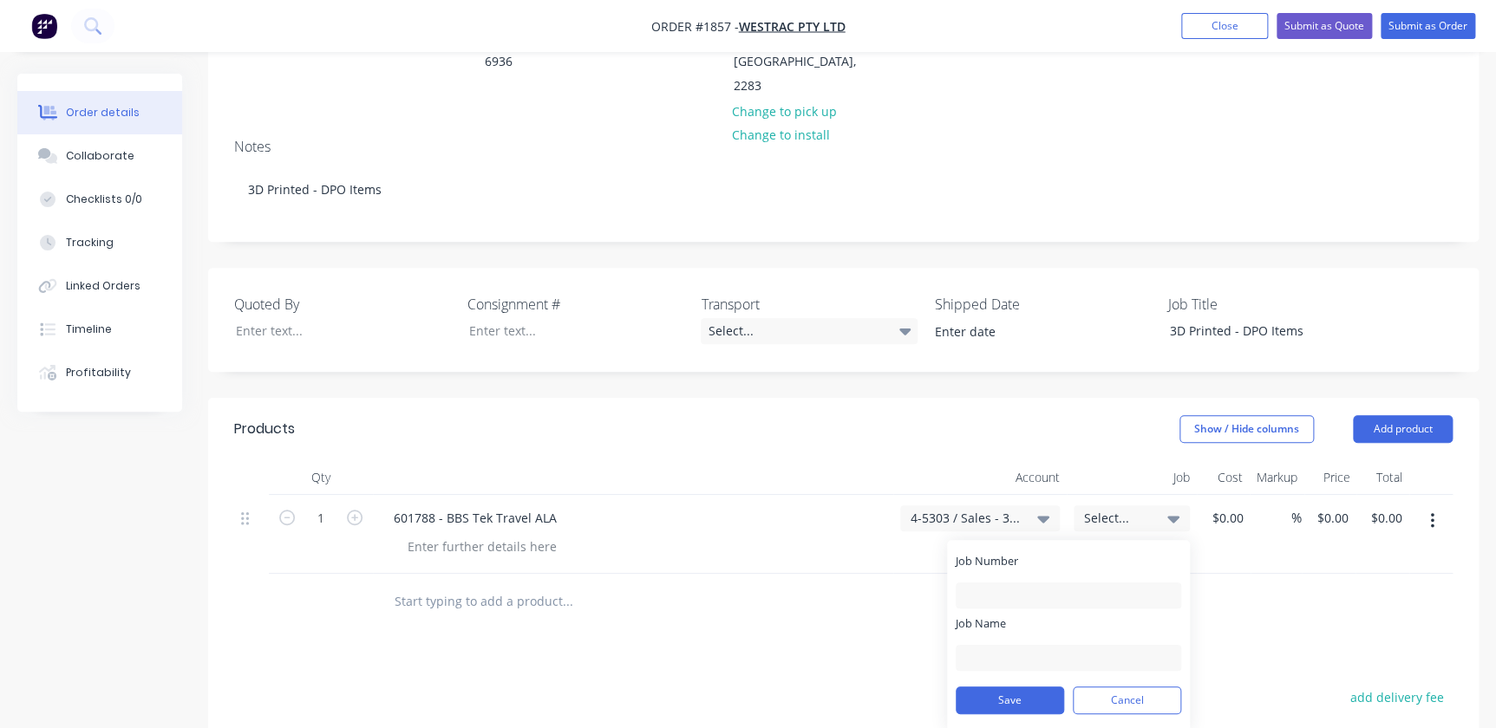
click at [1019, 616] on label "Job Name" at bounding box center [1068, 624] width 225 height 16
click at [1019, 645] on input "Job Name" at bounding box center [1068, 658] width 225 height 26
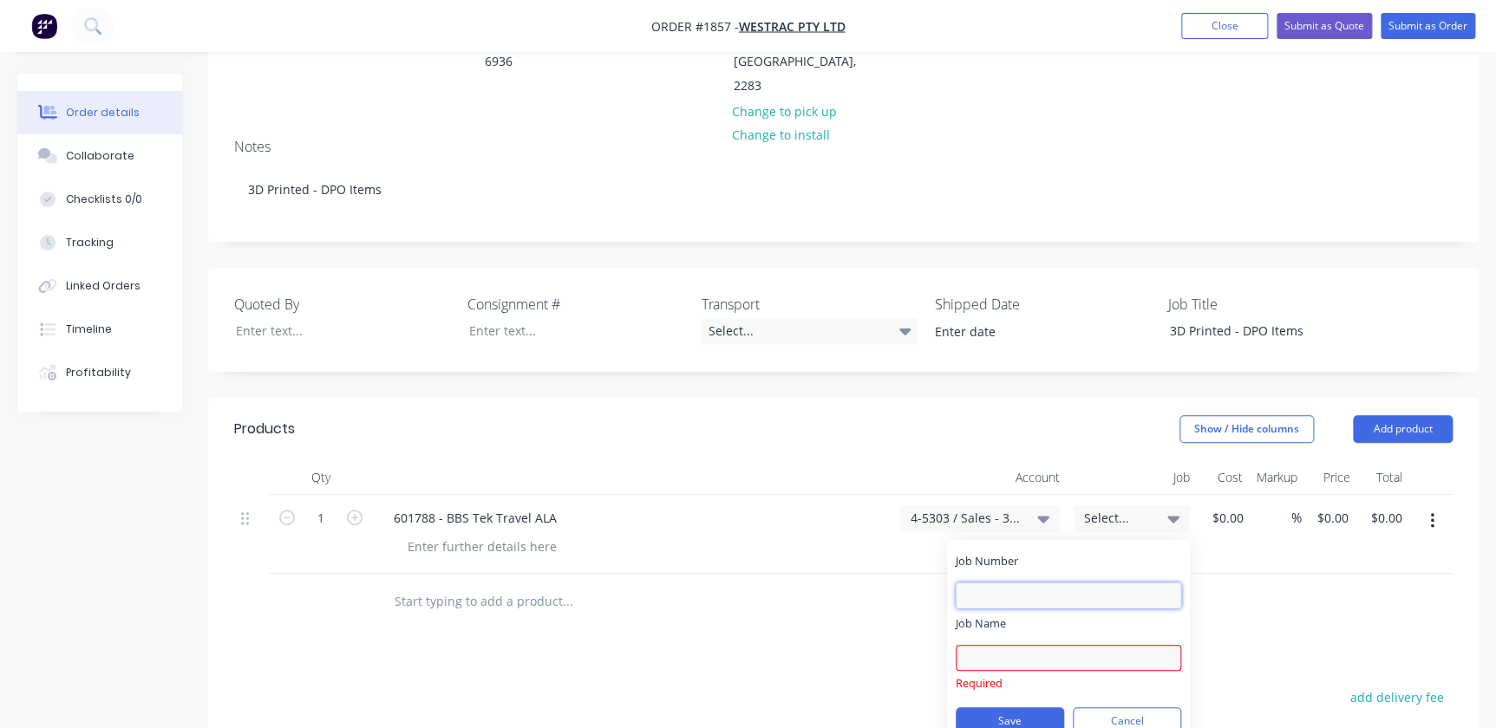
click at [1023, 583] on input "Job Number" at bounding box center [1068, 596] width 225 height 26
type input "1857"
click at [1028, 616] on div "Job Name Required" at bounding box center [1068, 654] width 225 height 76
click at [1001, 645] on input "Job Name" at bounding box center [1068, 658] width 225 height 26
type input "W/Trac - 3D DPO Items"
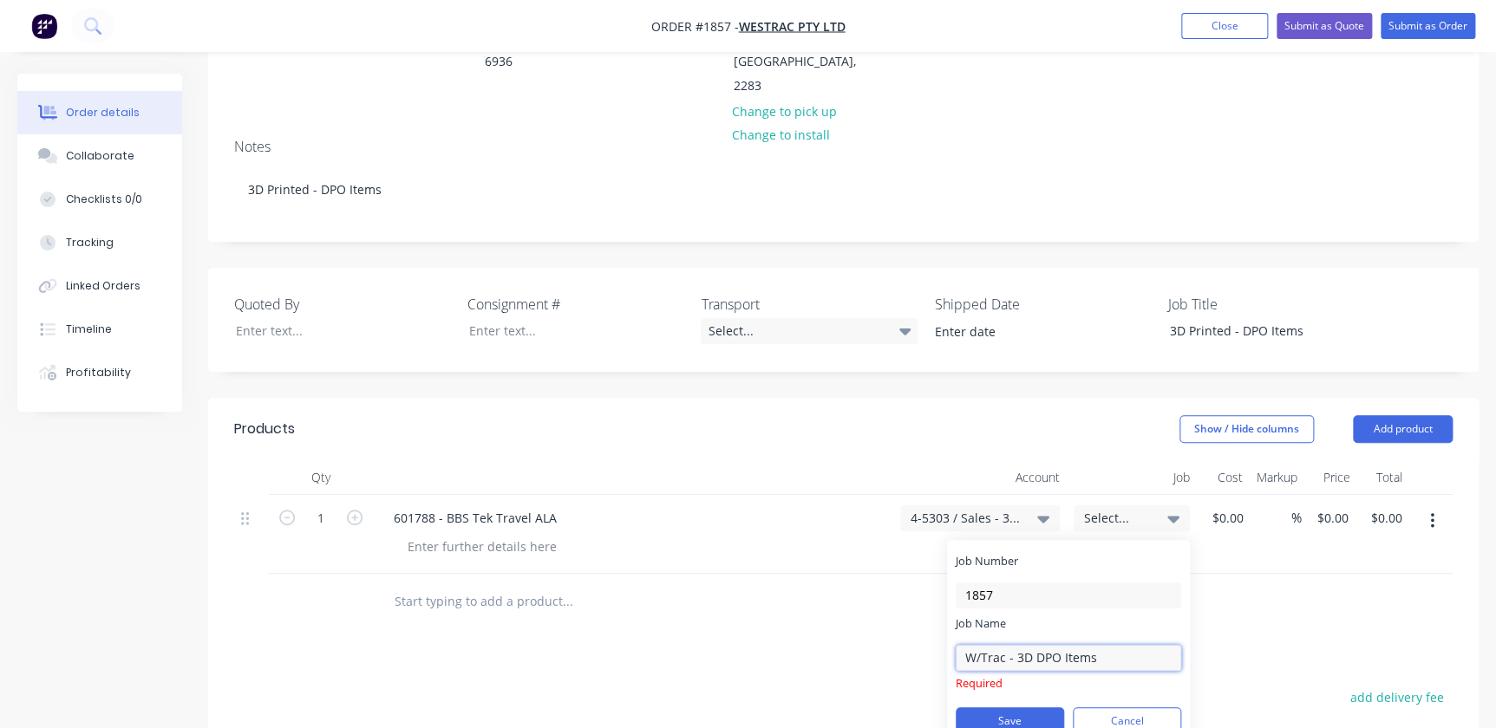
drag, startPoint x: 1152, startPoint y: 577, endPoint x: 1140, endPoint y: 569, distance: 14.2
click at [1152, 645] on input "W/Trac - 3D DPO Items" at bounding box center [1068, 658] width 225 height 26
click at [1097, 645] on input "W/Trac - 3D DPO Items" at bounding box center [1068, 658] width 225 height 26
click at [1133, 645] on input "W/Trac - 3D DPO Items" at bounding box center [1068, 658] width 225 height 26
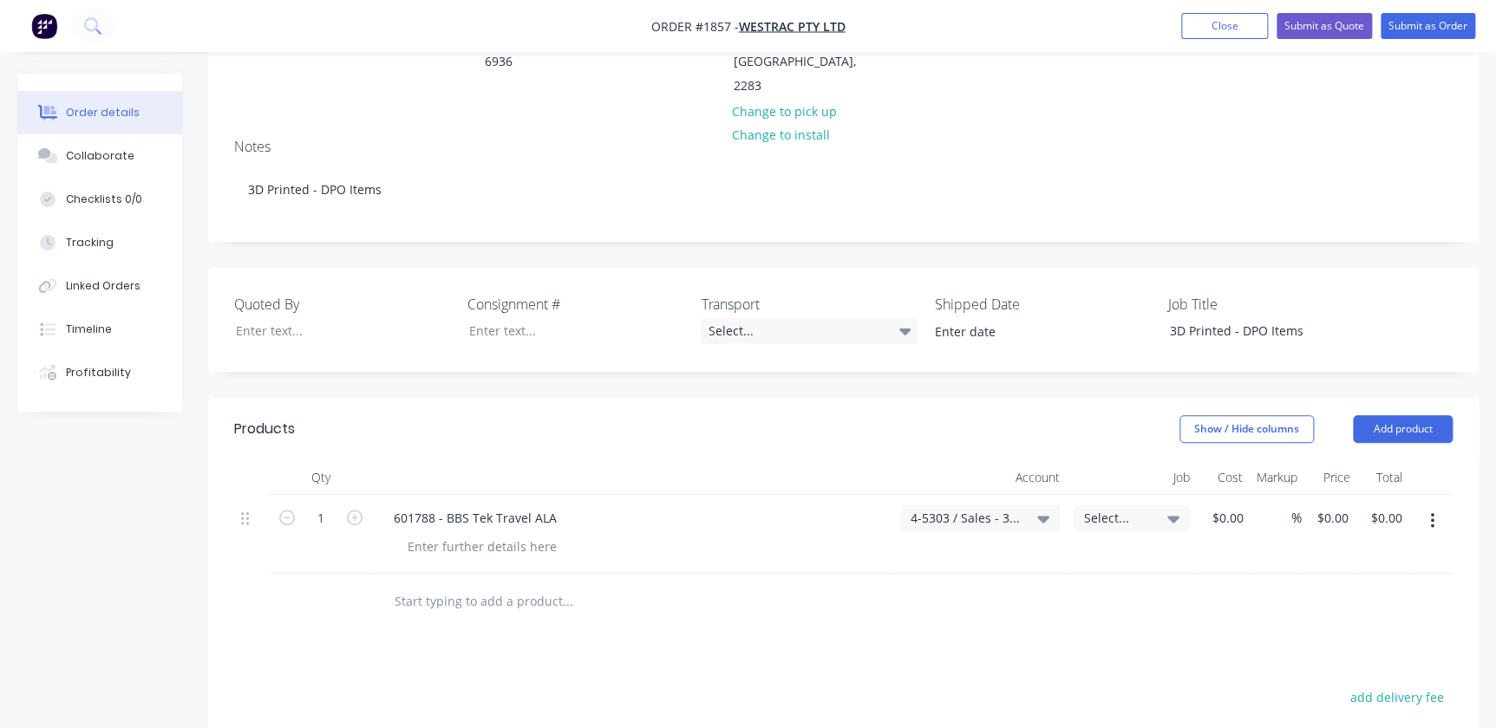
click at [1244, 574] on div at bounding box center [843, 602] width 1218 height 56
click at [1113, 460] on div "Job" at bounding box center [1132, 477] width 130 height 35
click at [1110, 509] on span "Select..." at bounding box center [1117, 518] width 66 height 18
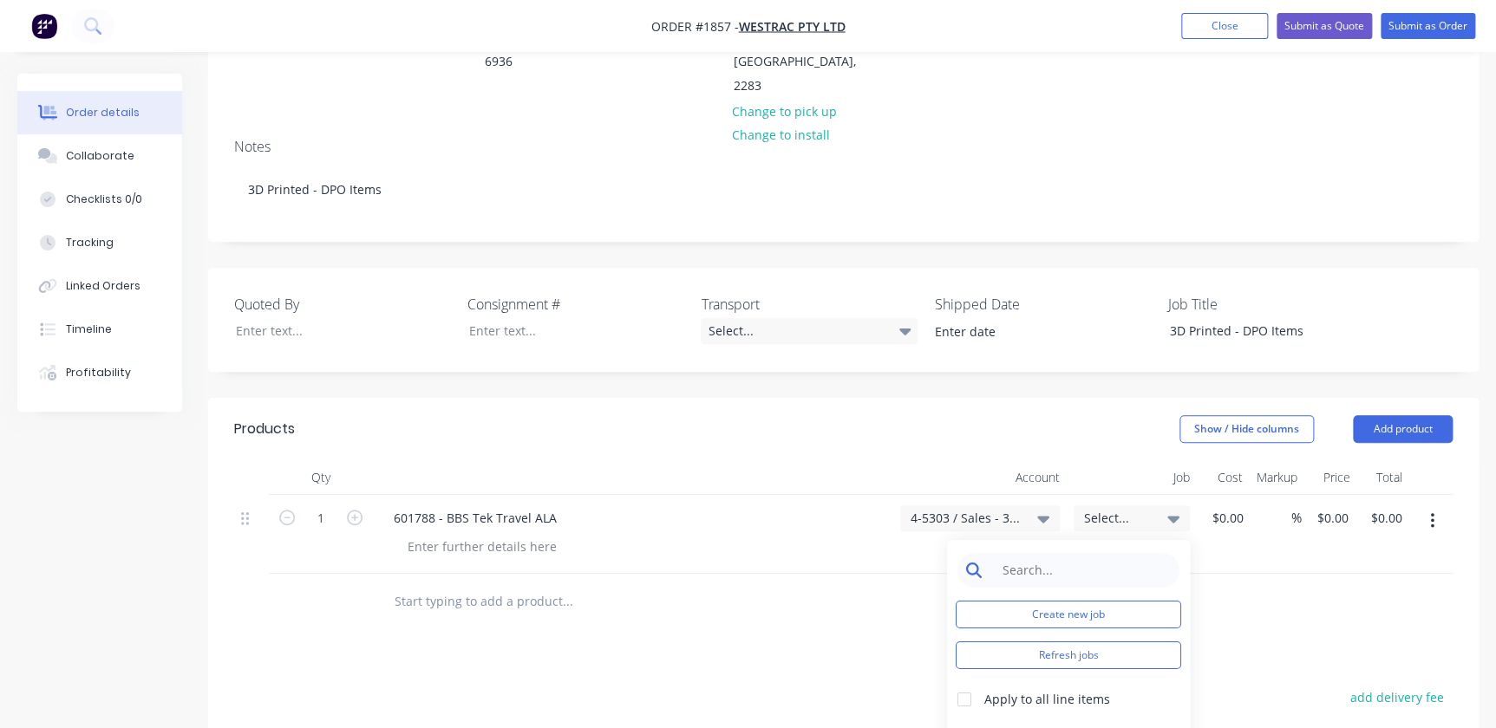
click at [1071, 553] on input at bounding box center [1082, 570] width 178 height 35
type input "1857"
click at [1031, 601] on button "Create new job" at bounding box center [1068, 615] width 225 height 28
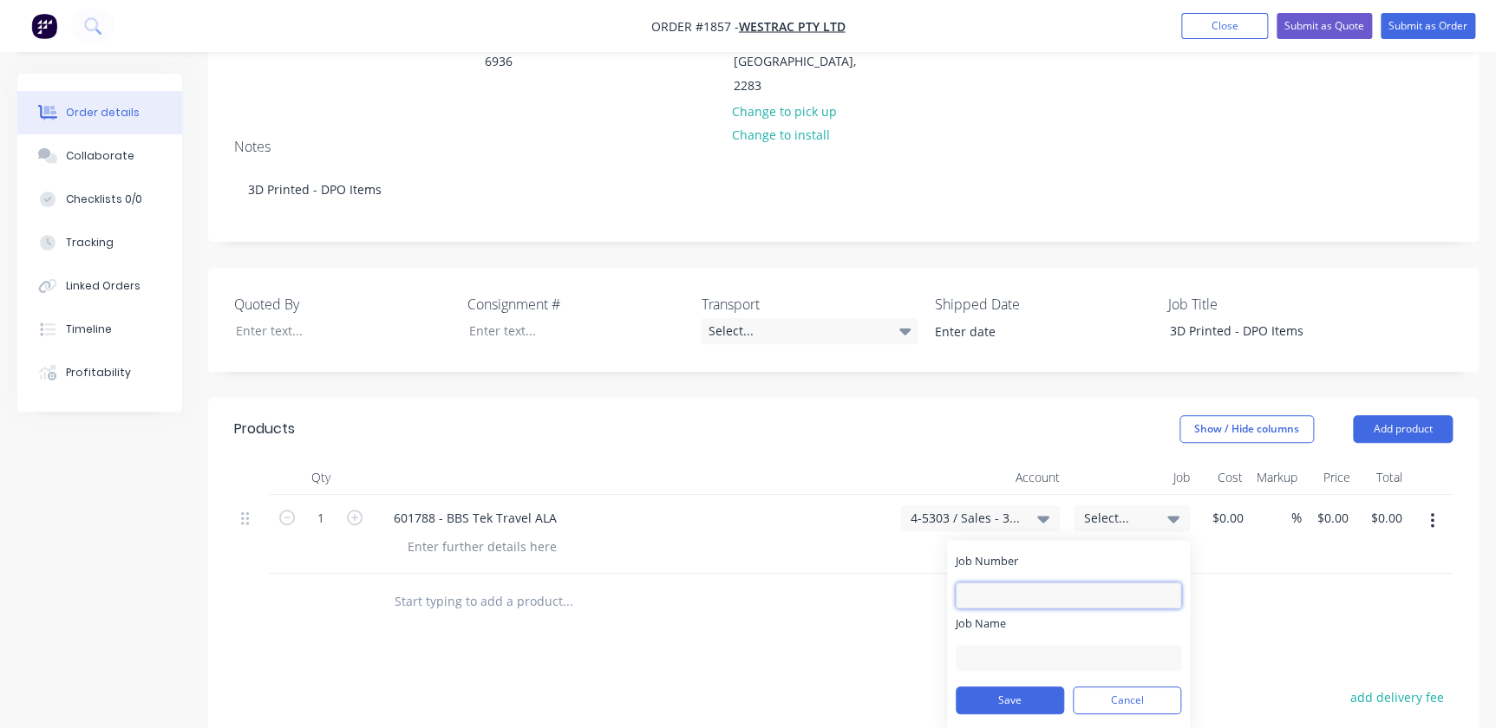
click at [1010, 583] on input "Job Number" at bounding box center [1068, 596] width 225 height 26
type input "1857"
click at [984, 645] on input "Job Name" at bounding box center [1068, 658] width 225 height 26
type input "W/Trac - 3D DPO Items"
drag, startPoint x: 1001, startPoint y: 636, endPoint x: 1001, endPoint y: 624, distance: 12.1
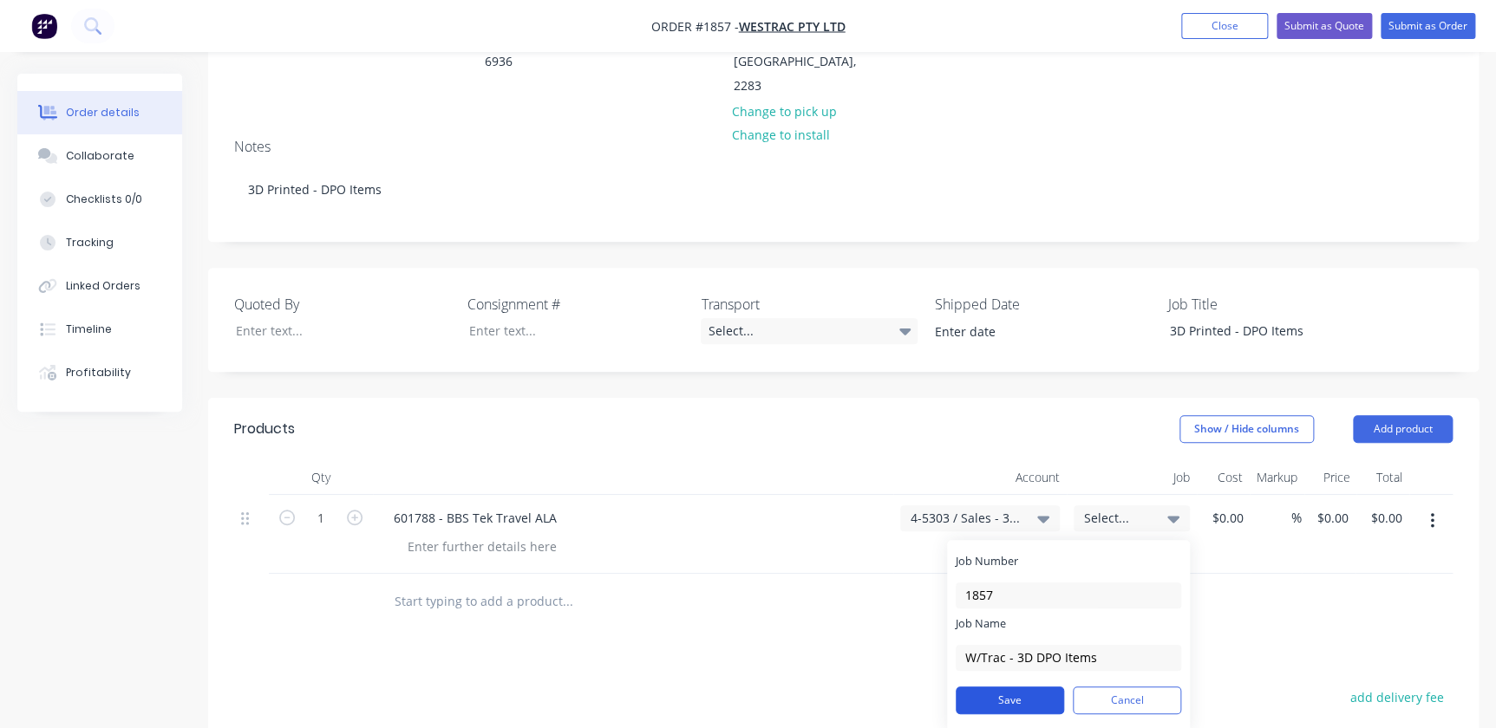
click at [1001, 687] on button "Save" at bounding box center [1010, 701] width 108 height 28
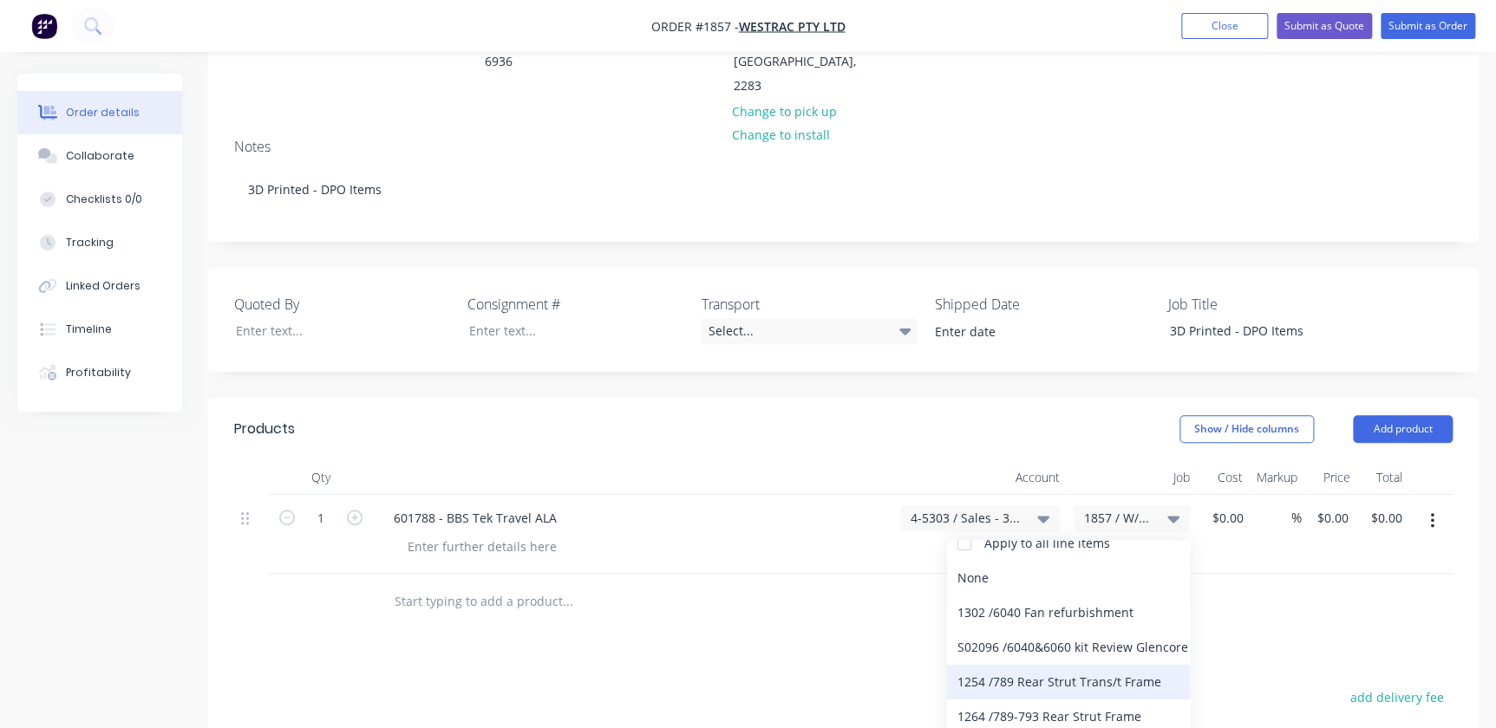
scroll to position [157, 0]
click at [1230, 574] on div "Products Show / Hide columns Add product Qty Account Job Cost Markup Price Tota…" at bounding box center [843, 722] width 1270 height 649
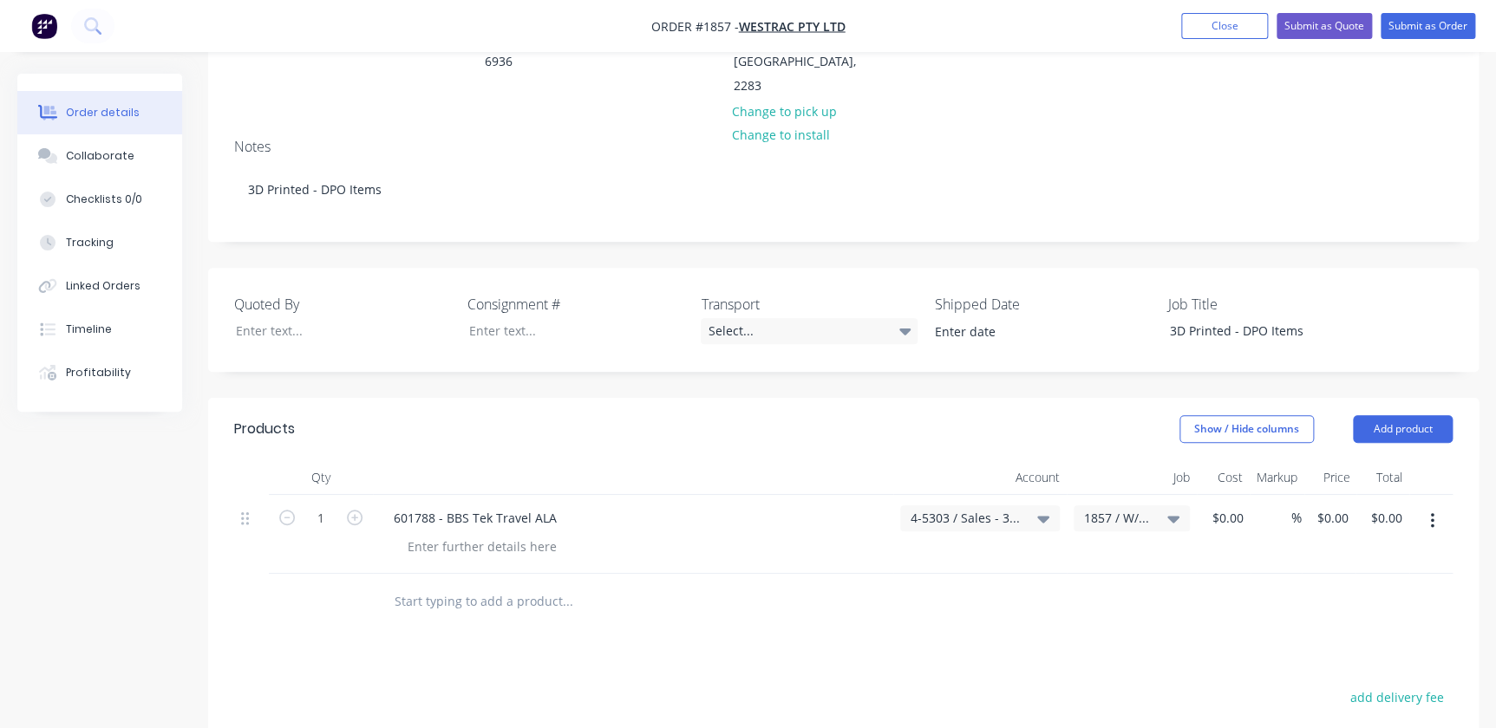
click at [1237, 495] on div "$0.00 $0.00" at bounding box center [1224, 534] width 54 height 79
click at [1230, 506] on input at bounding box center [1230, 518] width 40 height 25
type input "$181.18"
type input "181.18"
type input "$181.18"
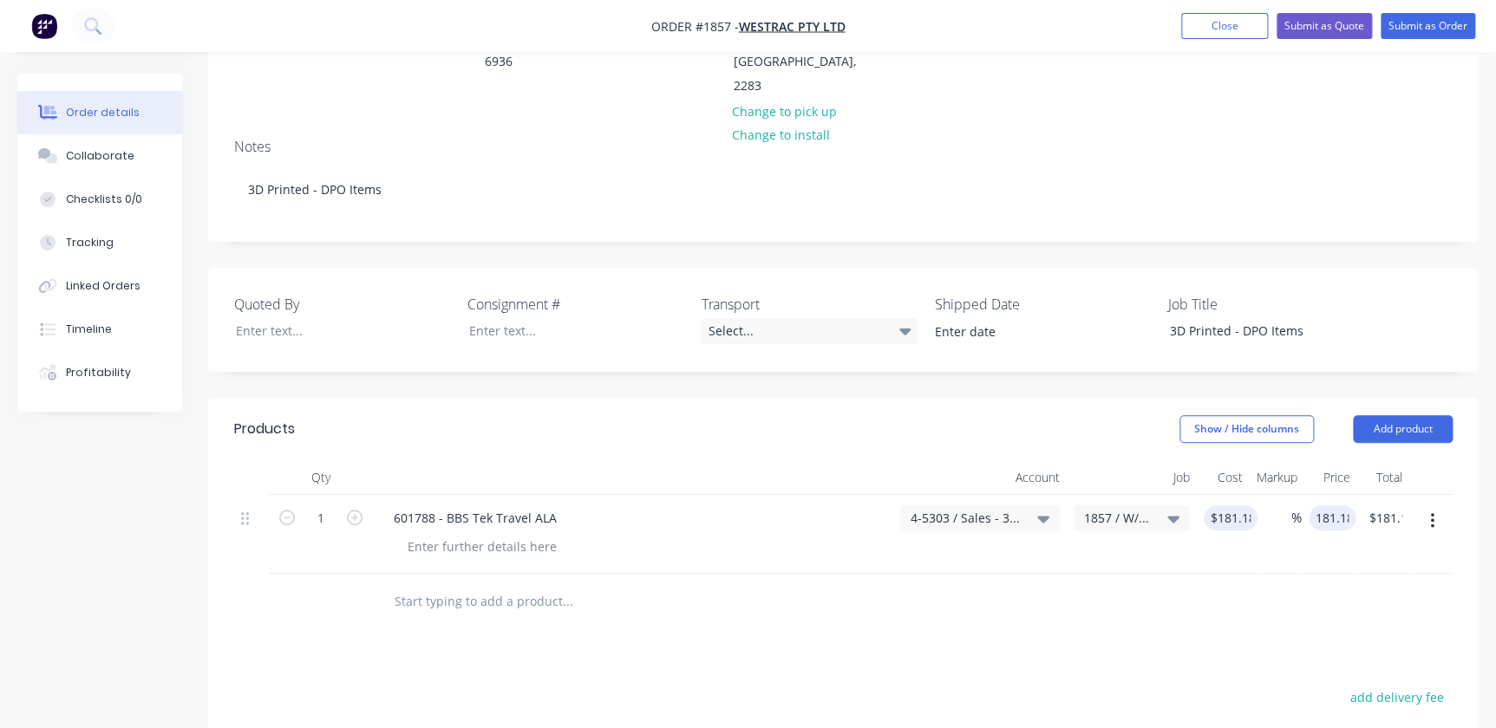
click at [1339, 506] on input "181.18" at bounding box center [1335, 518] width 40 height 25
type input "$181.18"
click at [1268, 582] on div "Products Show / Hide columns Add product Qty Account Job Cost Markup Price Tota…" at bounding box center [843, 722] width 1270 height 649
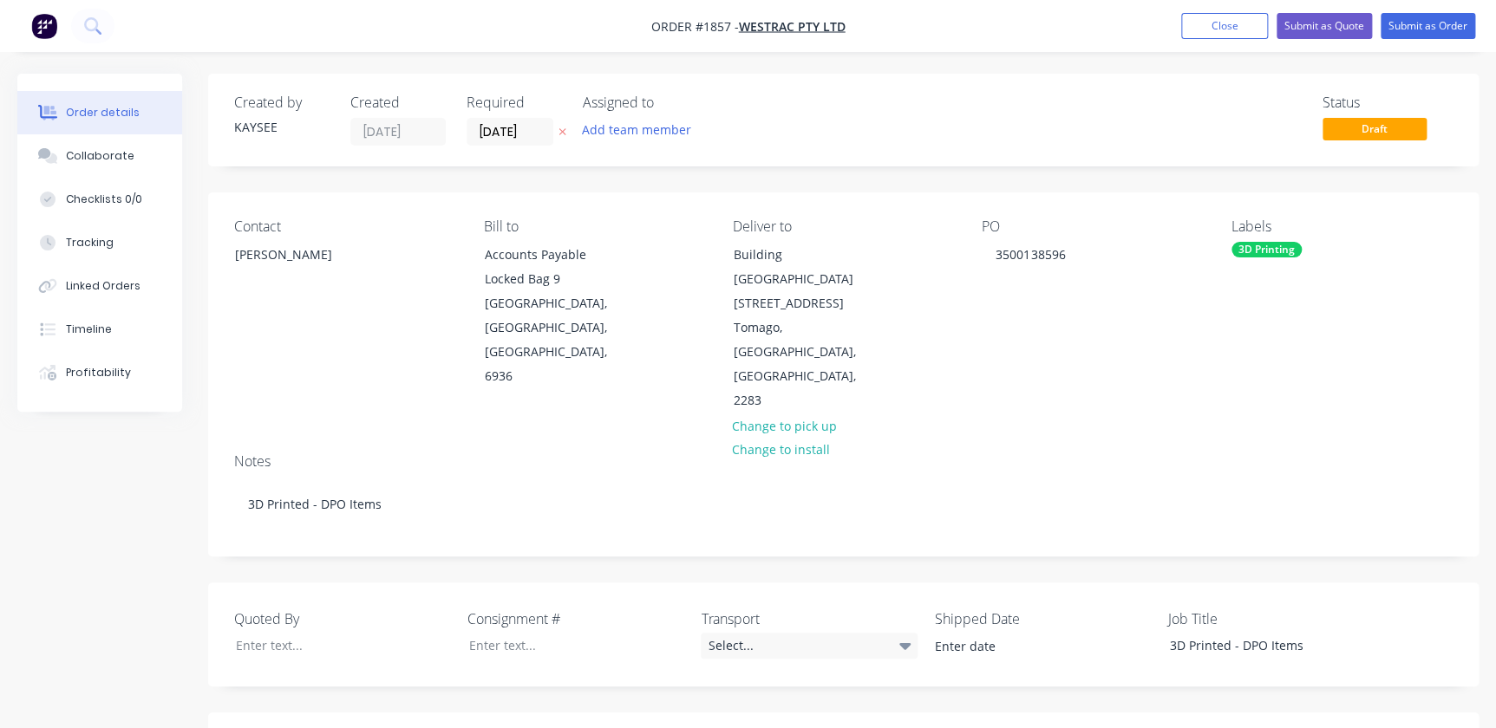
scroll to position [0, 0]
click at [1230, 633] on div "3D Printed - DPO Items" at bounding box center [1263, 645] width 217 height 25
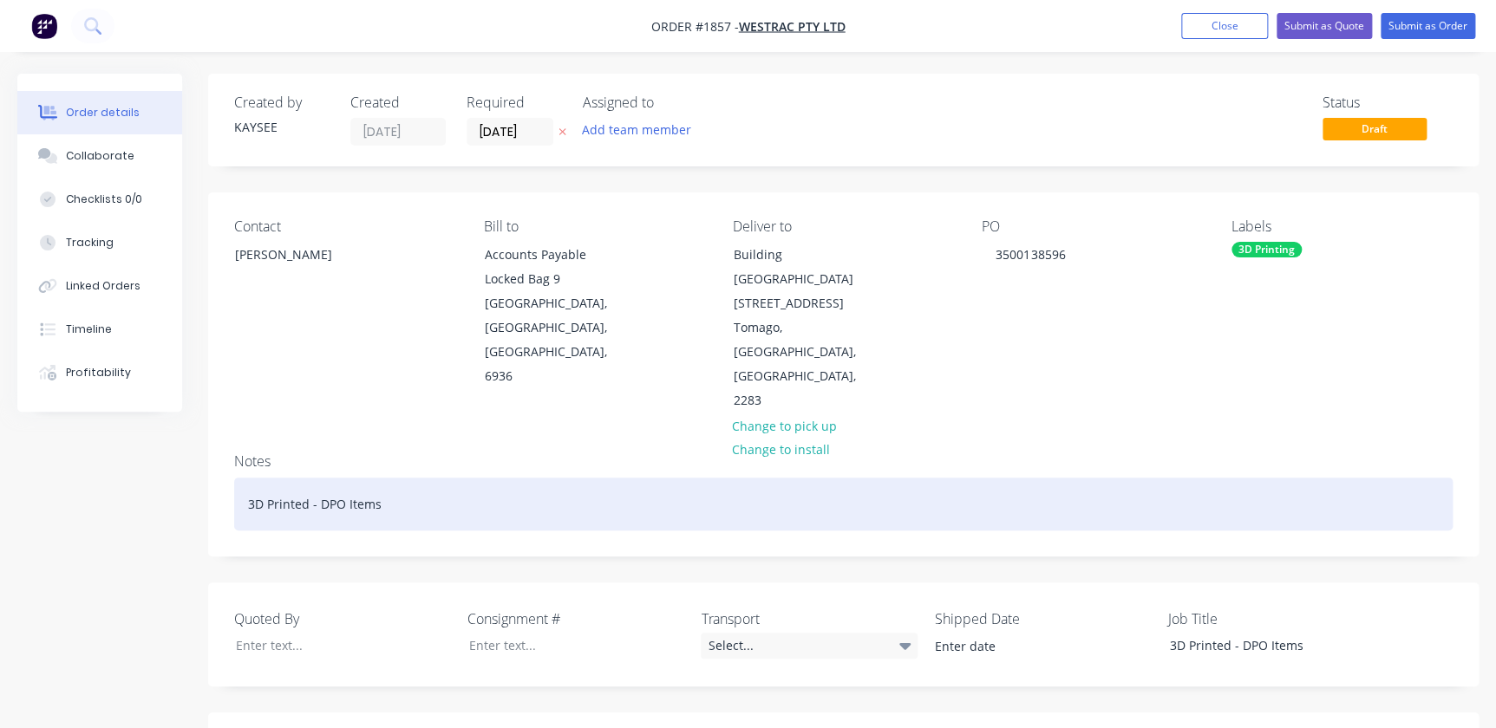
click at [275, 478] on div "3D Printed - DPO Items" at bounding box center [843, 504] width 1218 height 53
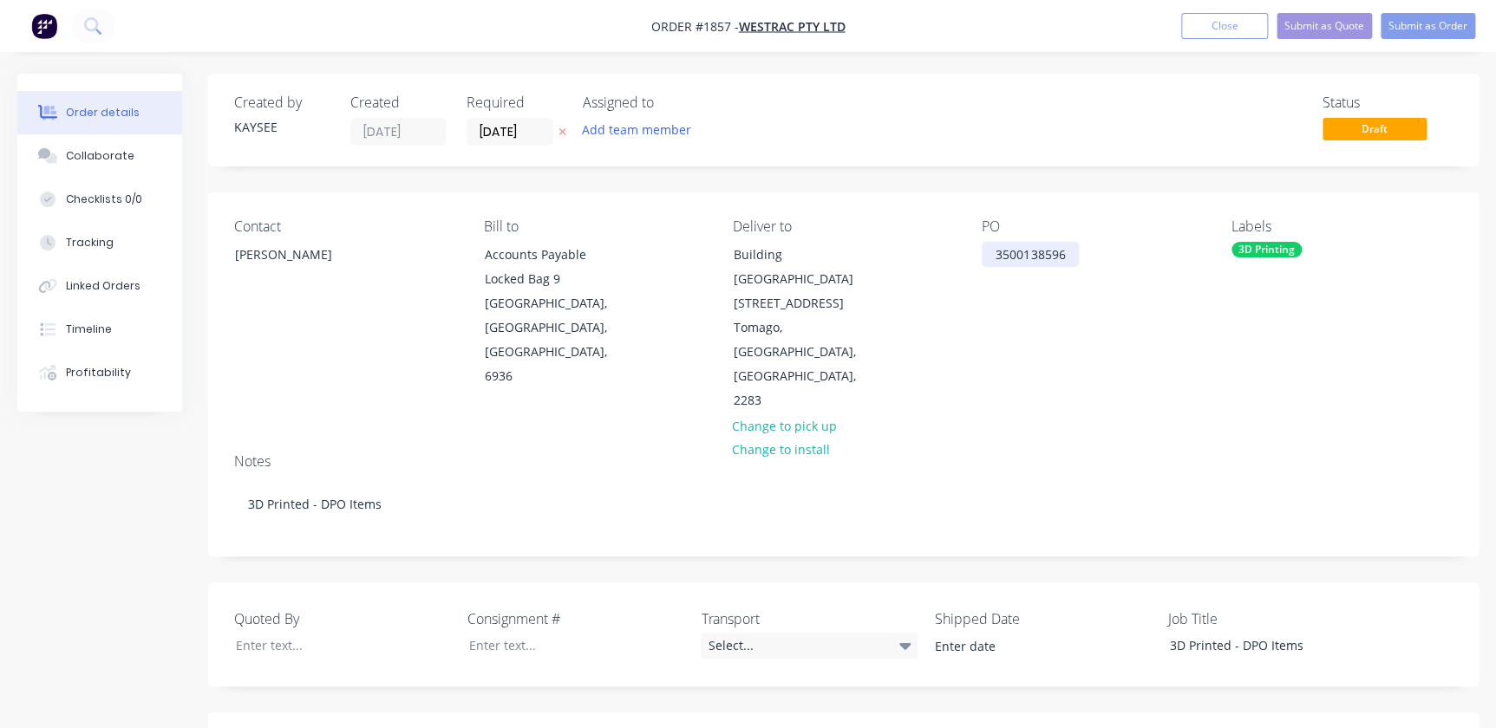
click at [1047, 251] on div "3500138596" at bounding box center [1030, 254] width 97 height 25
click at [1004, 339] on div "PO 3500138596" at bounding box center [1092, 316] width 221 height 195
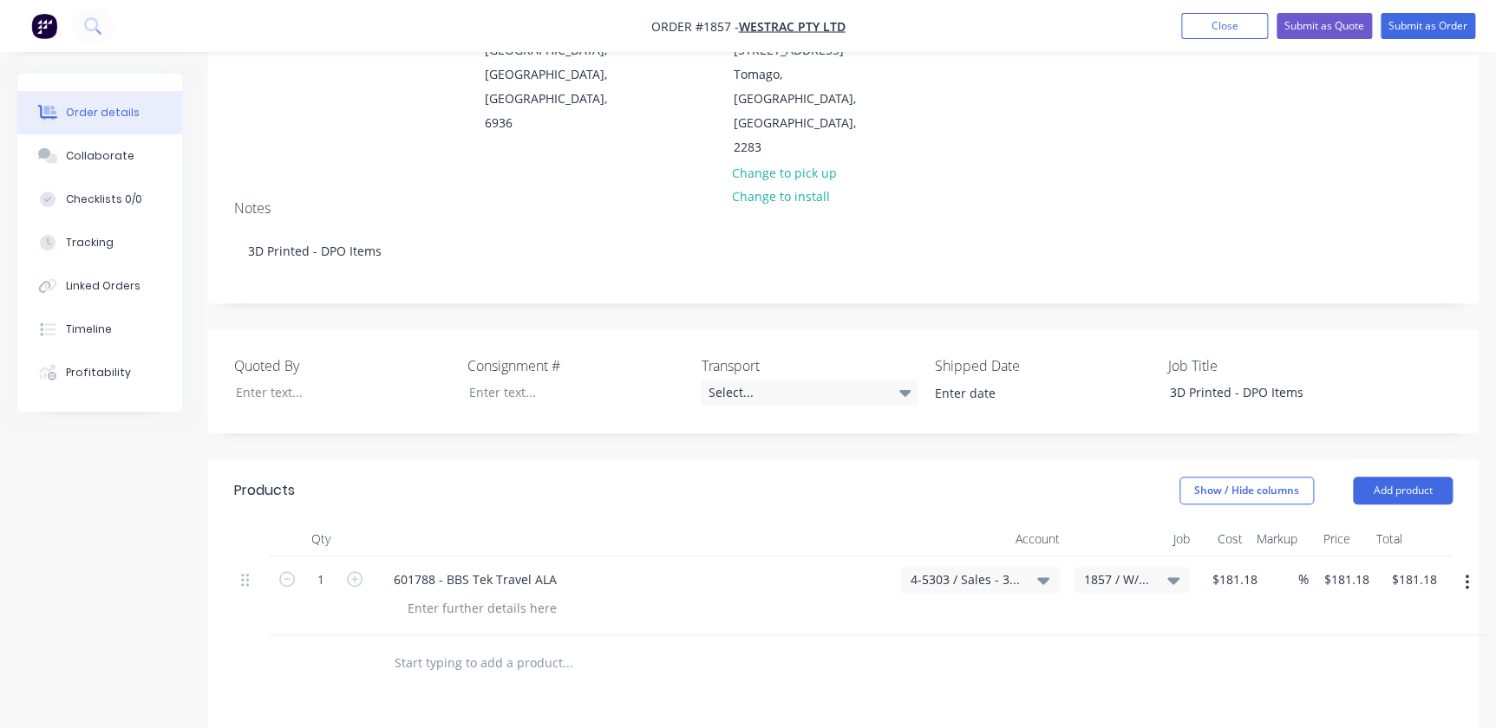
scroll to position [584, 0]
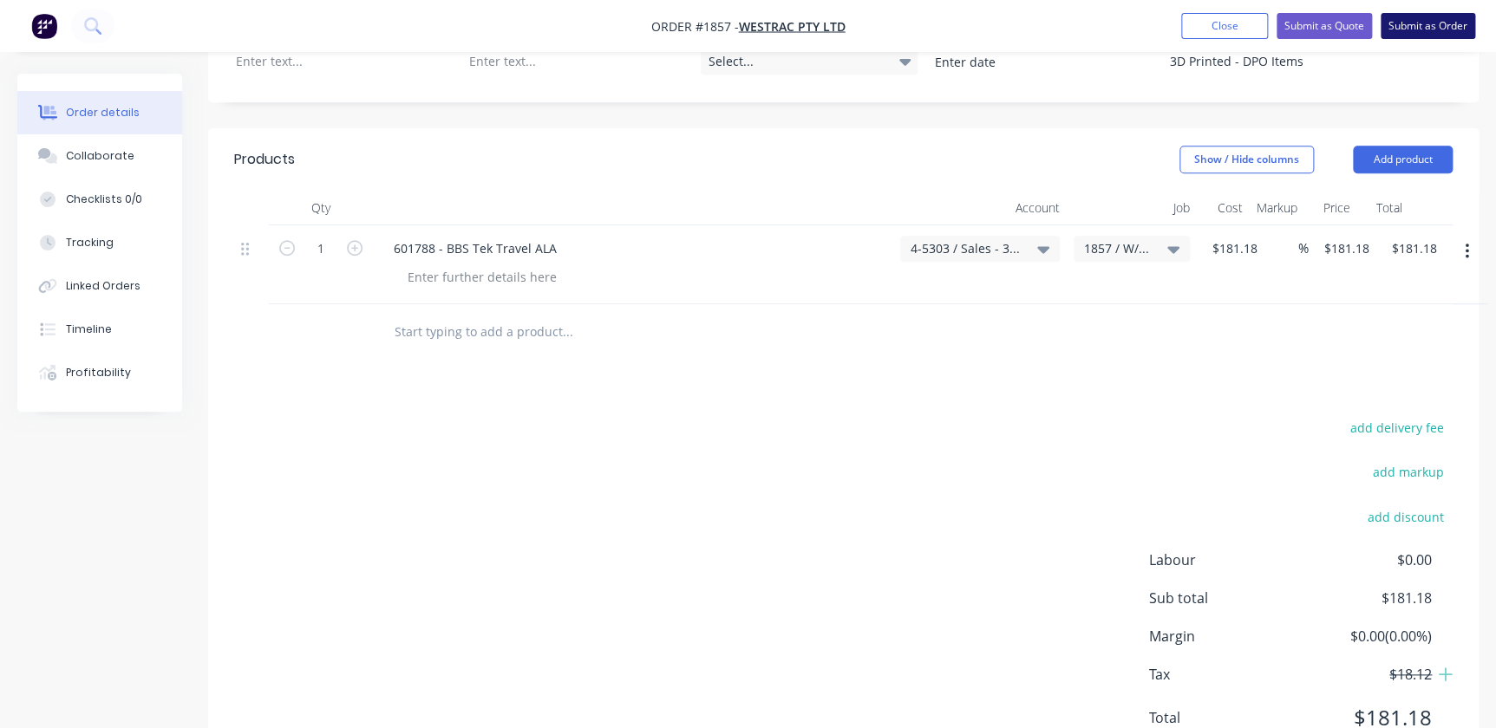
click at [1428, 18] on button "Submit as Order" at bounding box center [1427, 26] width 95 height 26
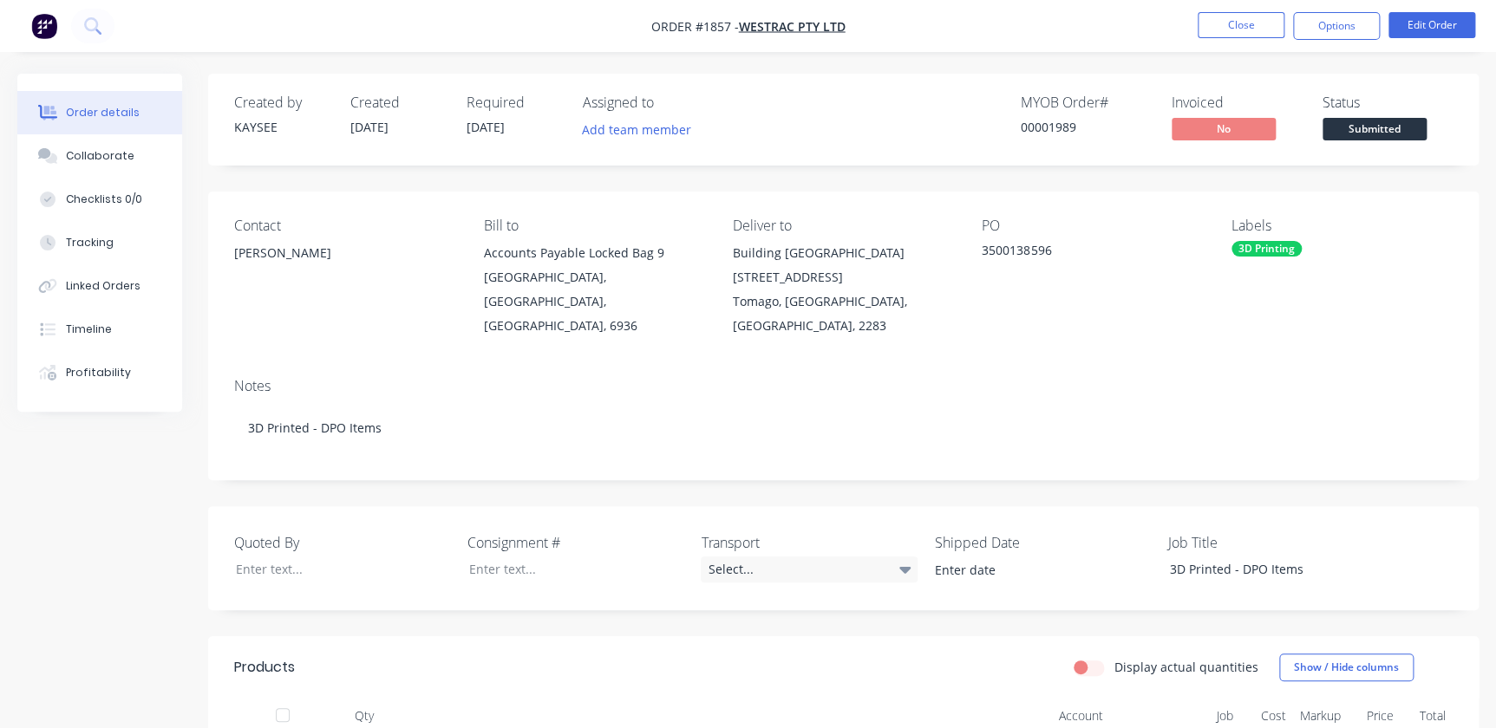
click at [1367, 136] on span "Submitted" at bounding box center [1374, 129] width 104 height 22
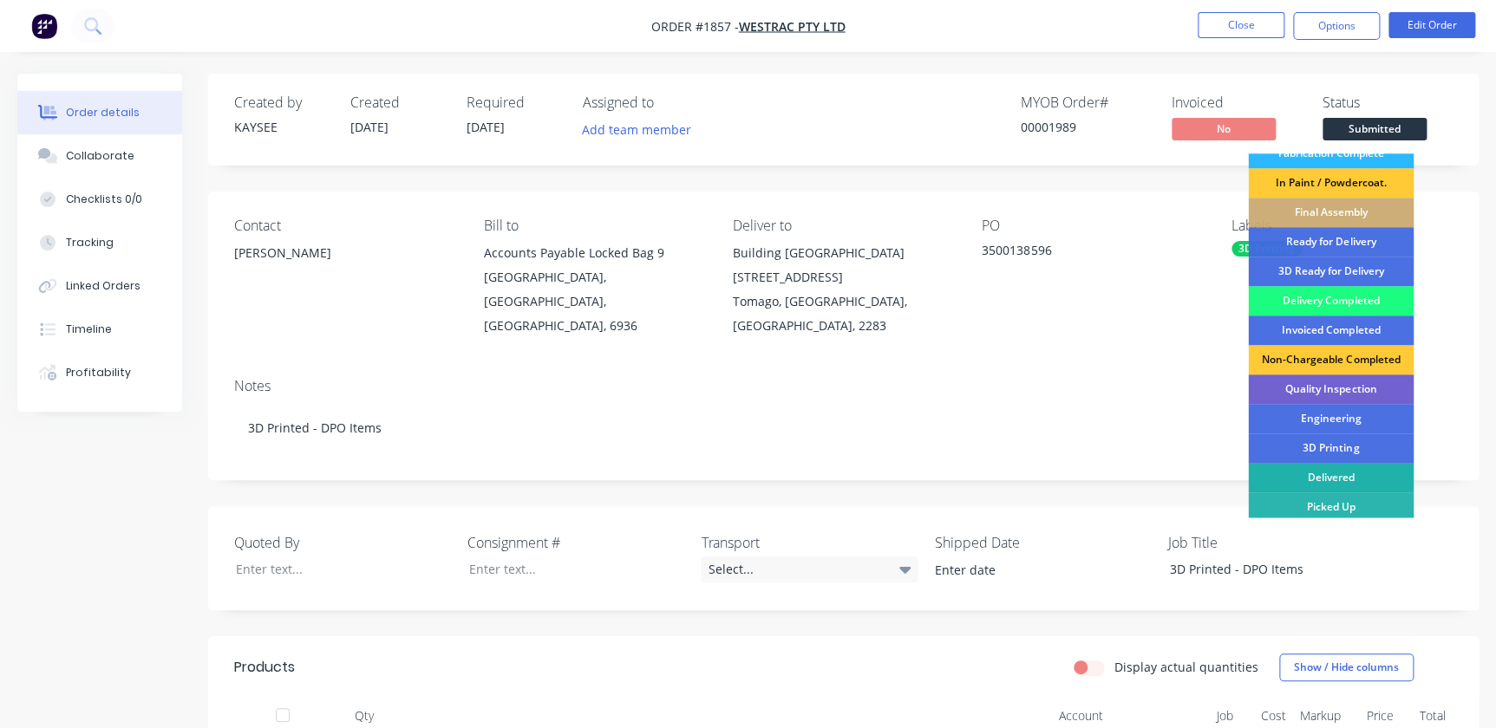
scroll to position [254, 0]
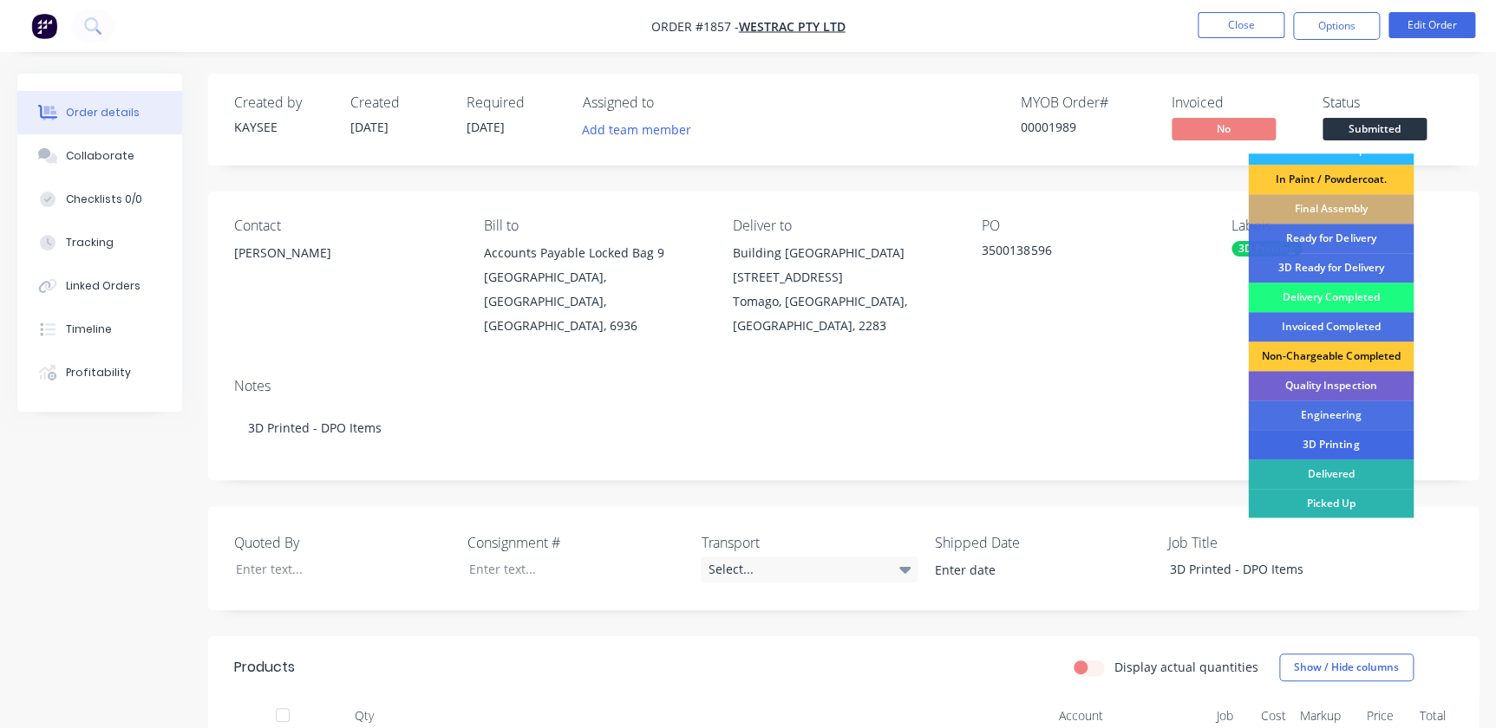
click at [1309, 441] on div "3D Printing" at bounding box center [1331, 444] width 166 height 29
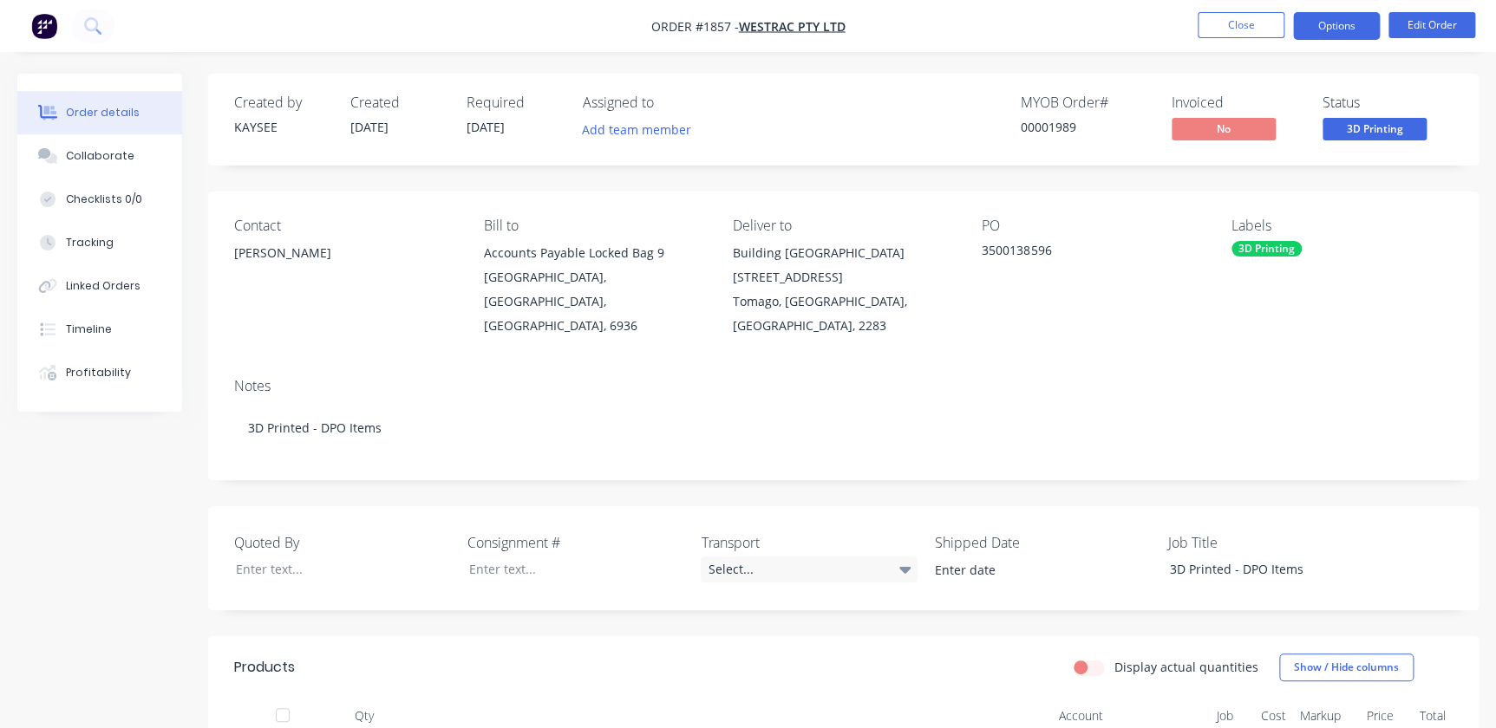
click at [1327, 20] on button "Options" at bounding box center [1336, 26] width 87 height 28
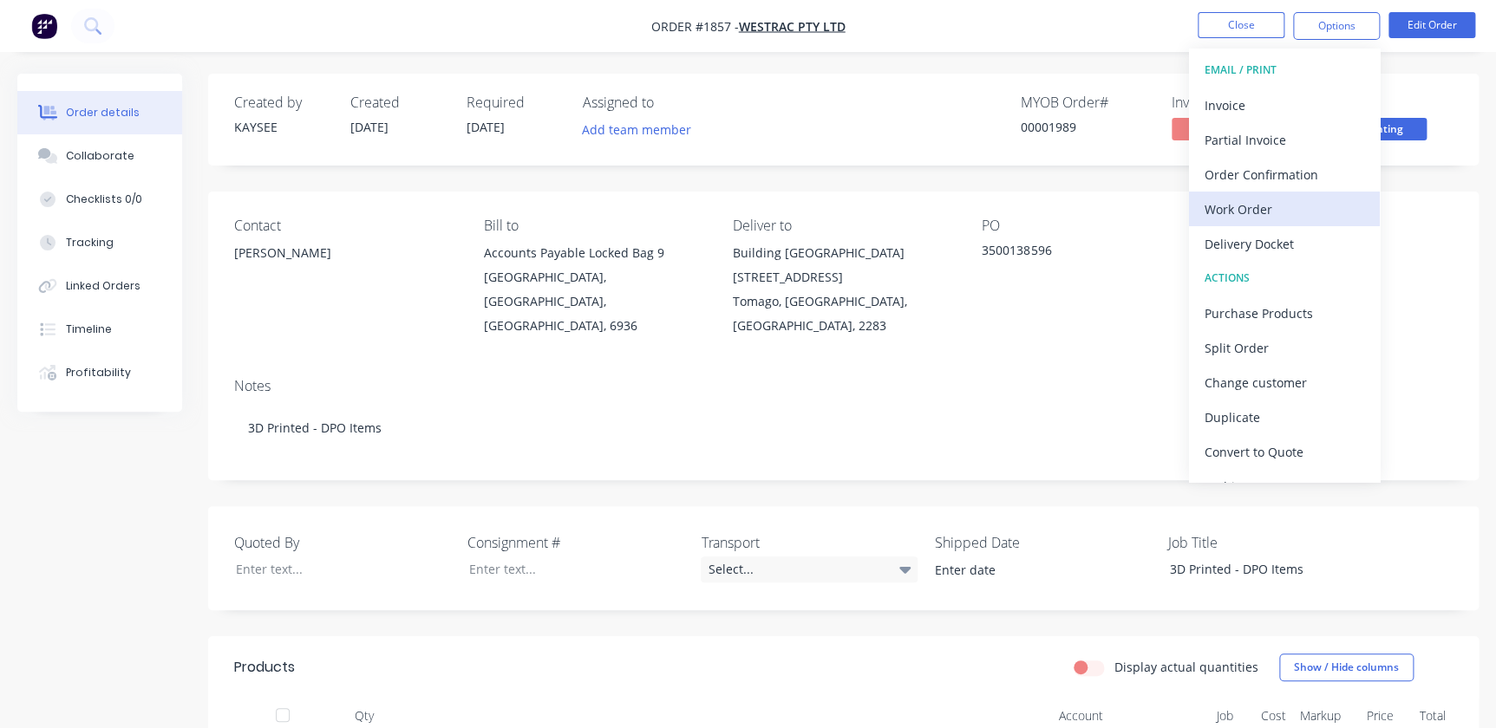
click at [1249, 211] on div "Work Order" at bounding box center [1284, 209] width 160 height 25
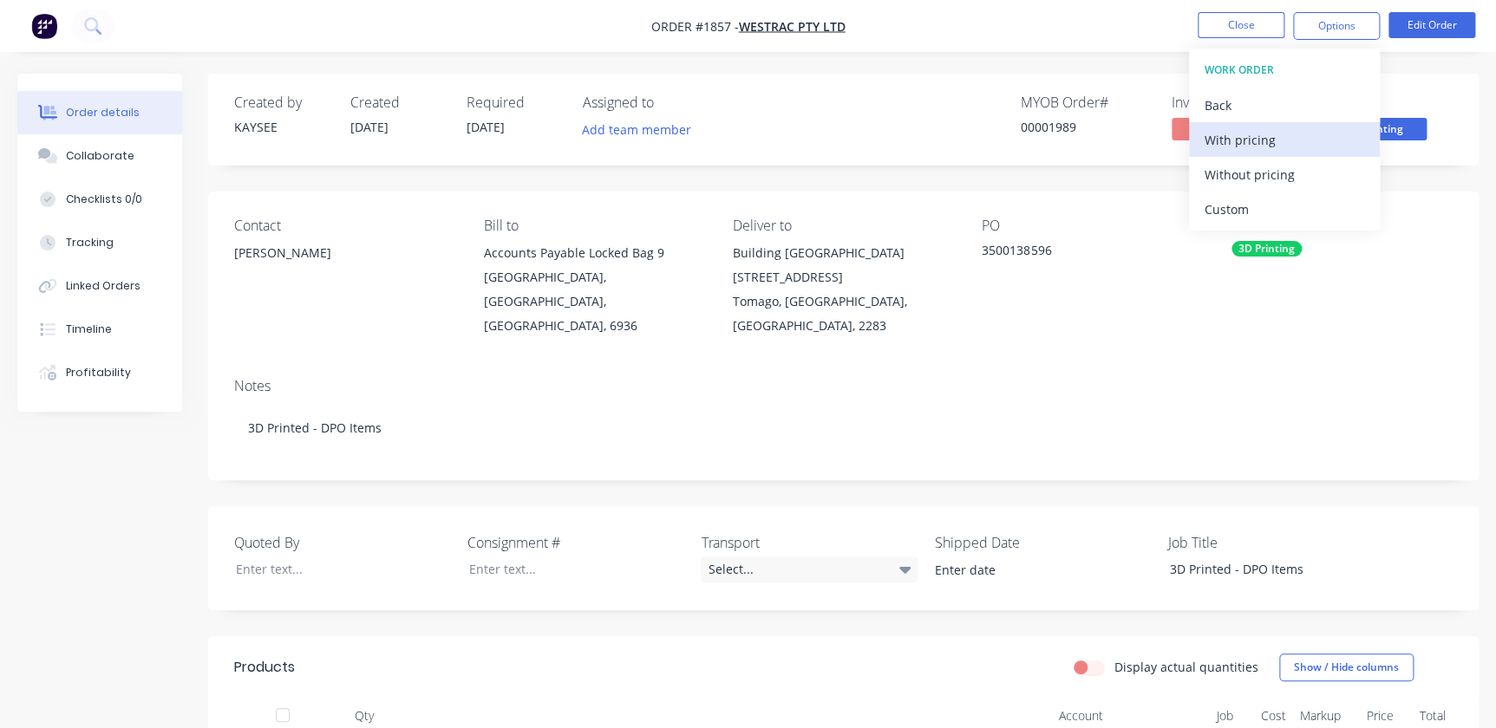
click at [1244, 146] on div "With pricing" at bounding box center [1284, 139] width 160 height 25
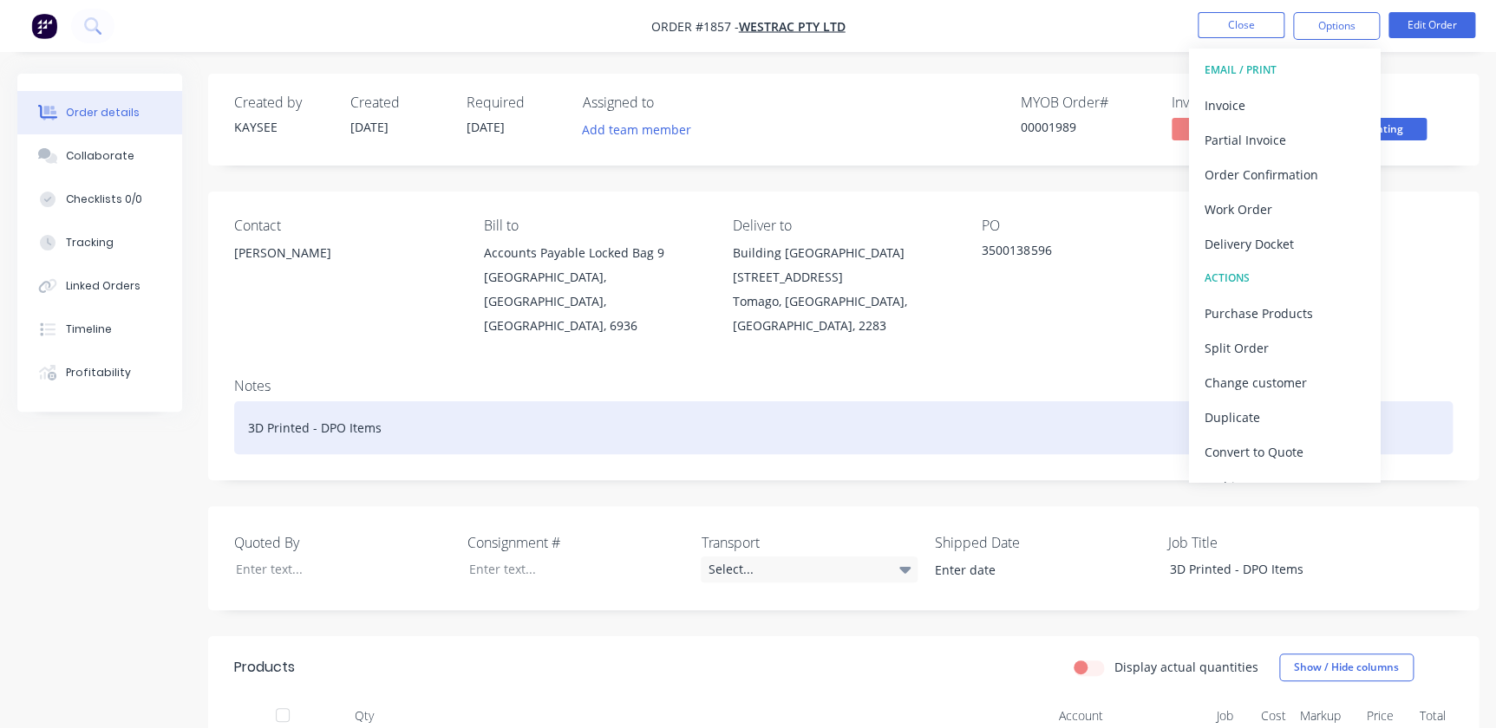
click at [1133, 401] on div "3D Printed - DPO Items" at bounding box center [843, 427] width 1218 height 53
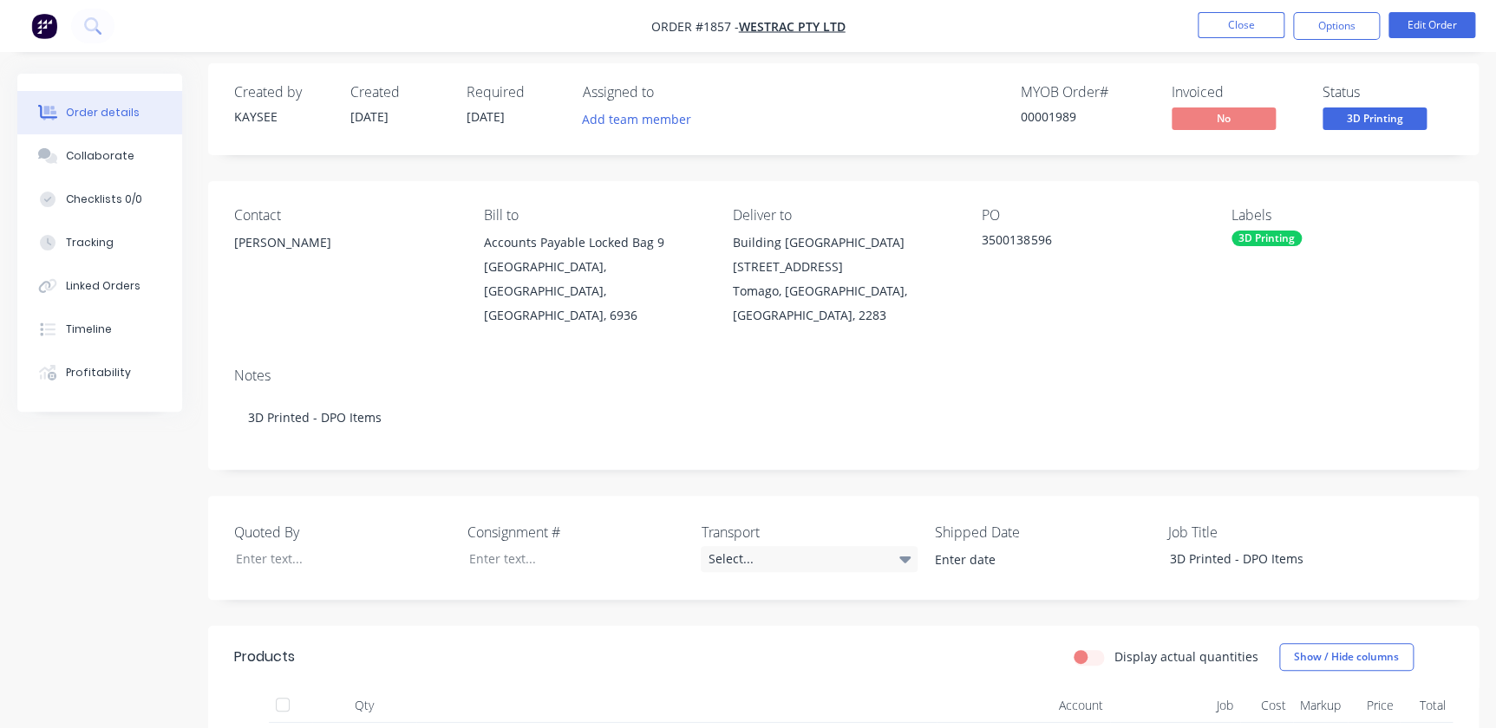
scroll to position [0, 0]
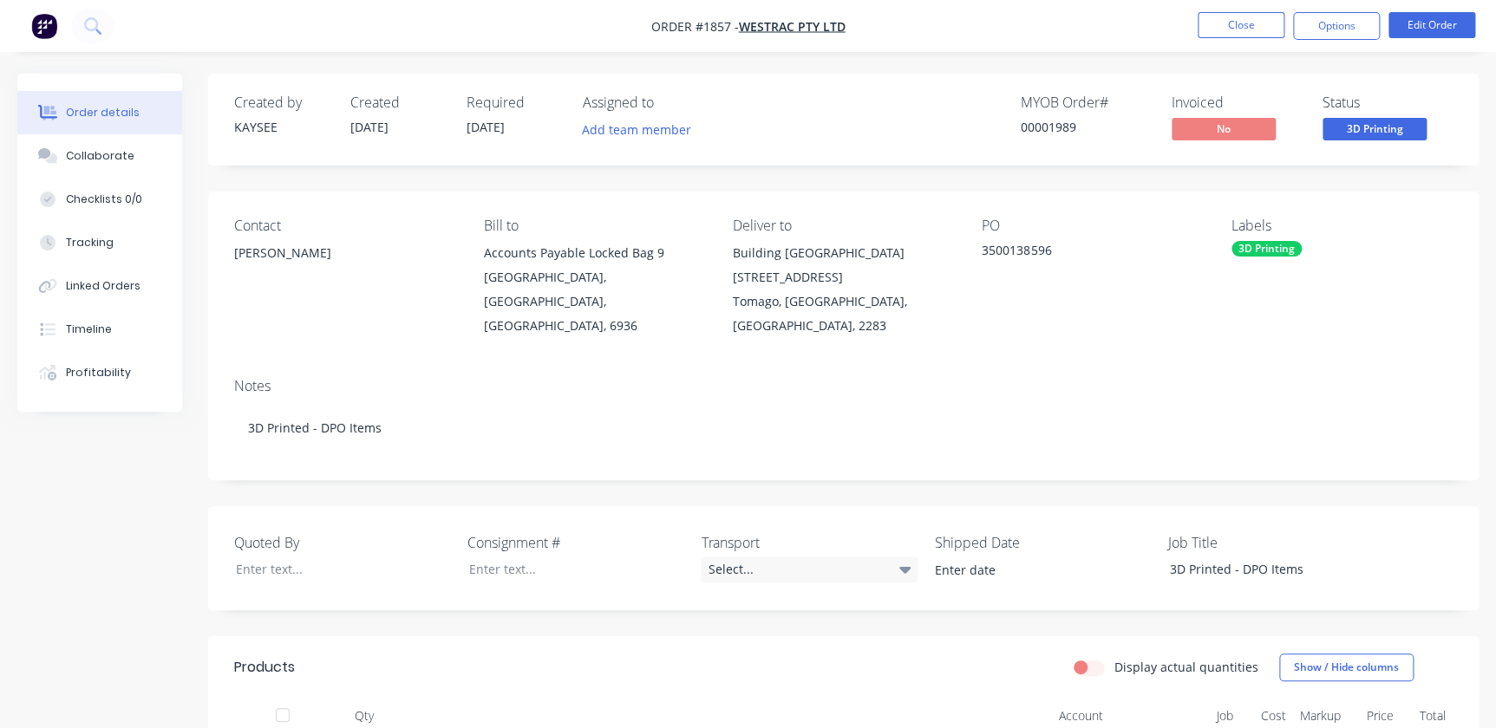
click at [1479, 23] on ul "Close Options Edit Order" at bounding box center [1336, 26] width 319 height 28
click at [1442, 14] on button "Edit Order" at bounding box center [1431, 25] width 87 height 26
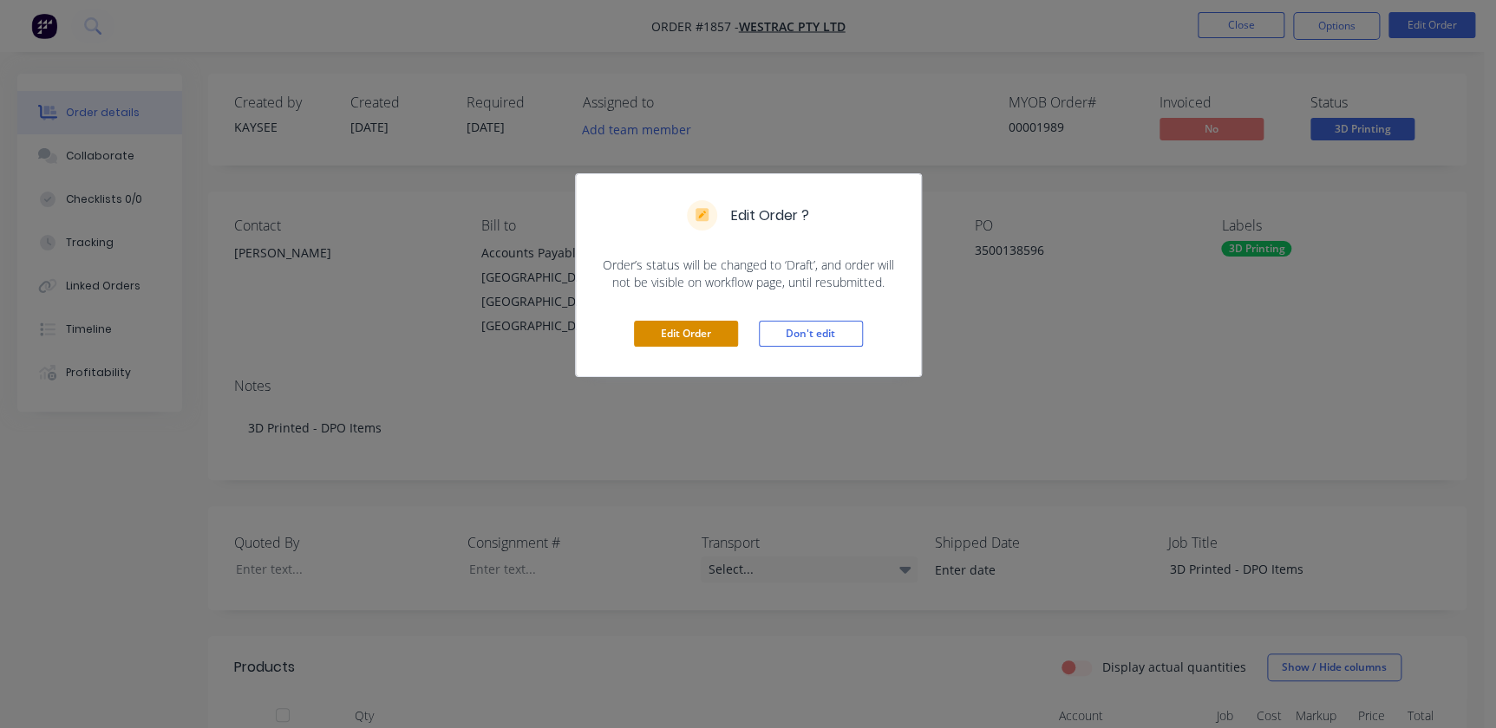
click at [639, 345] on button "Edit Order" at bounding box center [686, 334] width 104 height 26
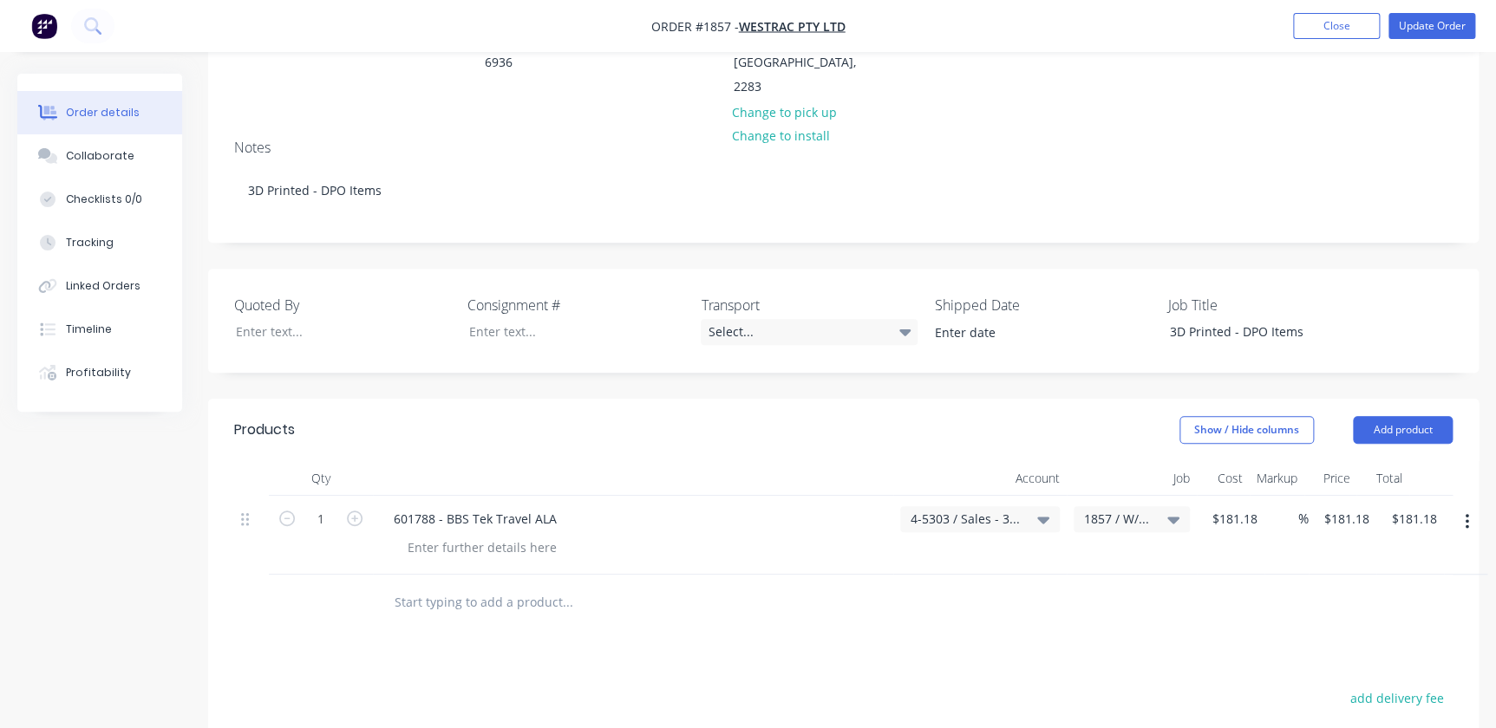
scroll to position [315, 0]
click at [1398, 415] on button "Add product" at bounding box center [1403, 429] width 100 height 28
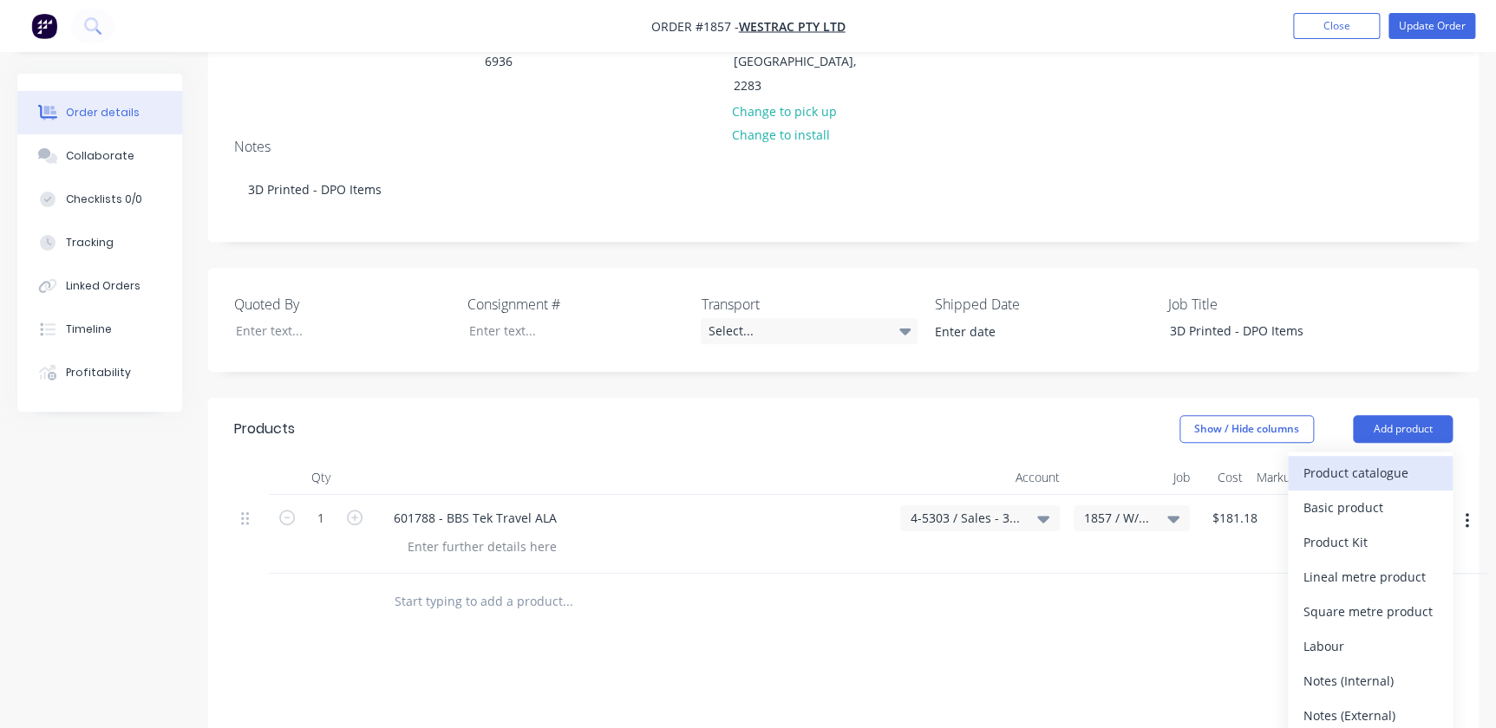
click at [1359, 460] on div "Product catalogue" at bounding box center [1370, 472] width 134 height 25
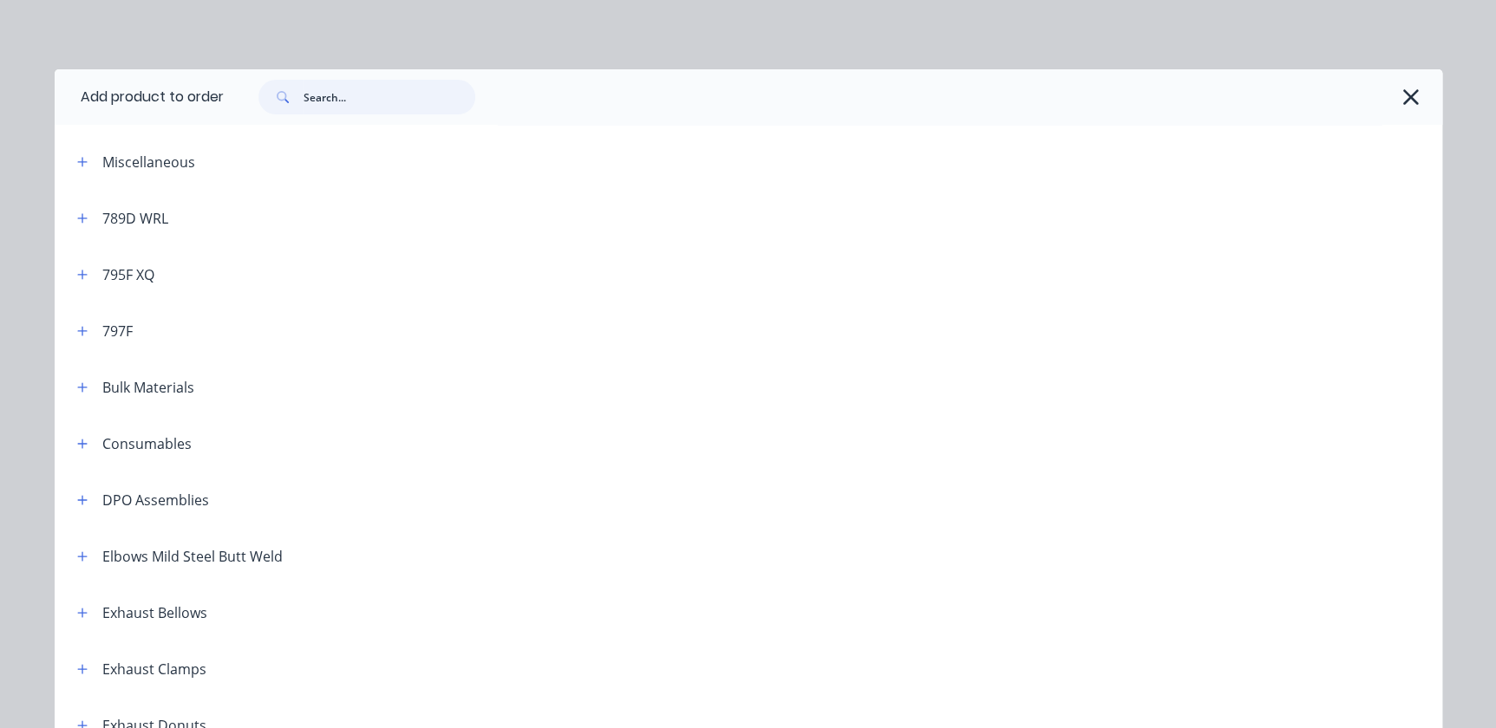
click at [397, 107] on input "text" at bounding box center [389, 97] width 172 height 35
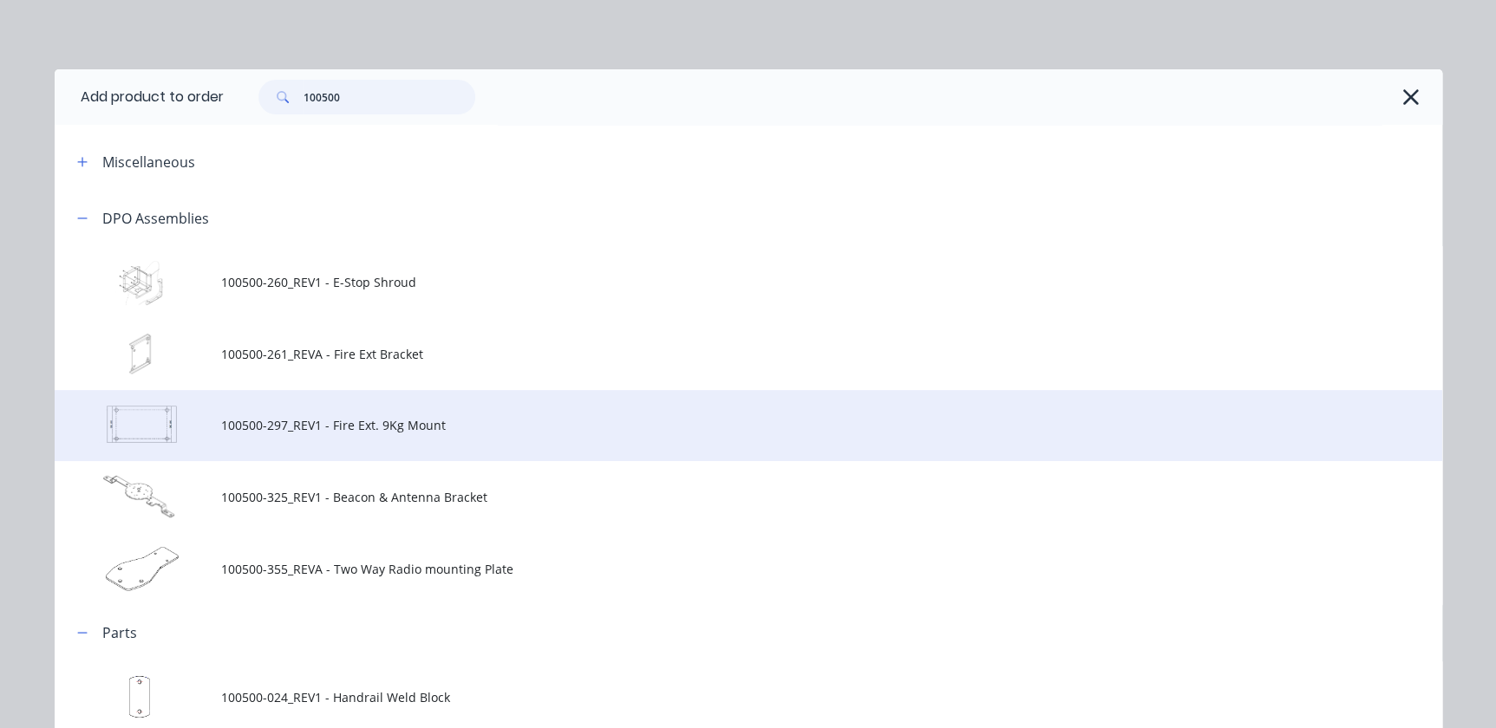
scroll to position [78, 0]
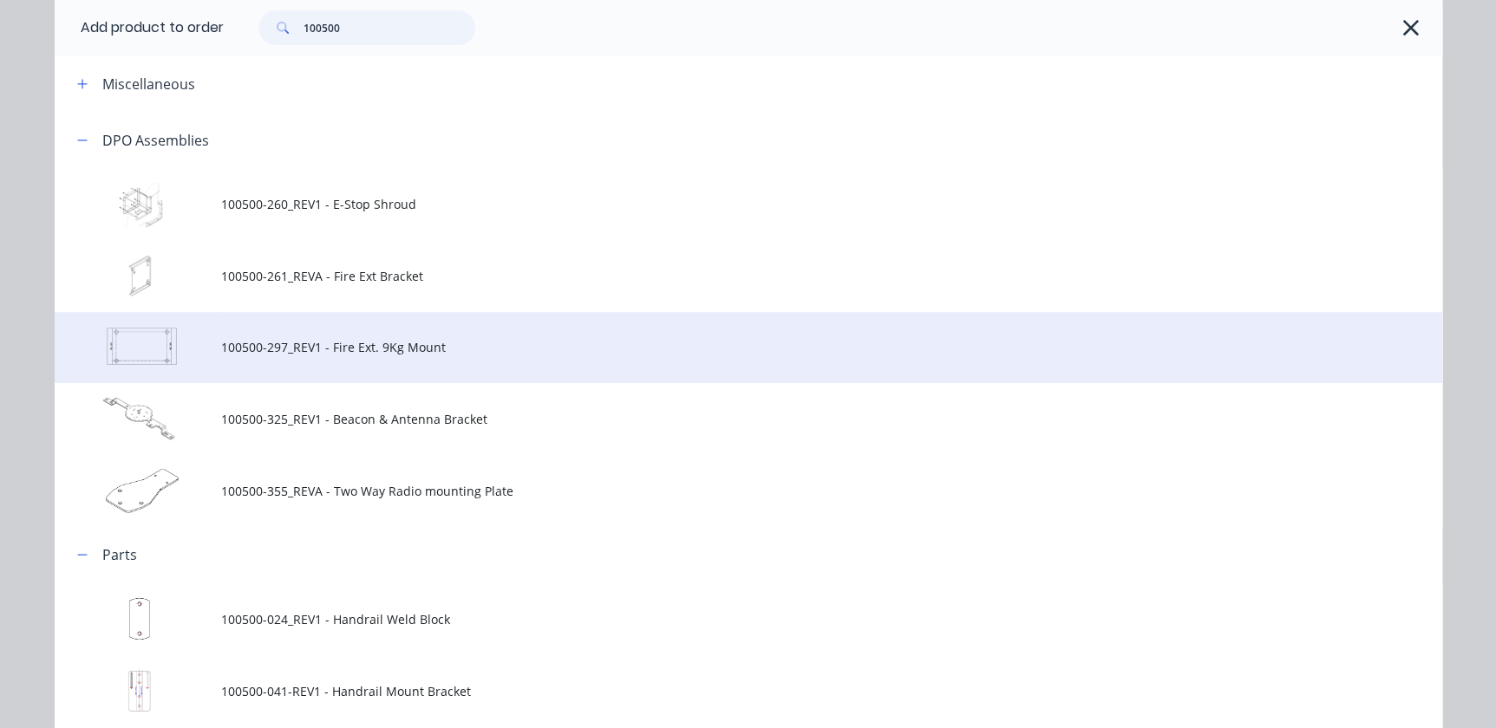
type input "100500"
click at [257, 349] on span "100500-297_REV1 - Fire Ext. 9Kg Mount" at bounding box center [709, 347] width 976 height 18
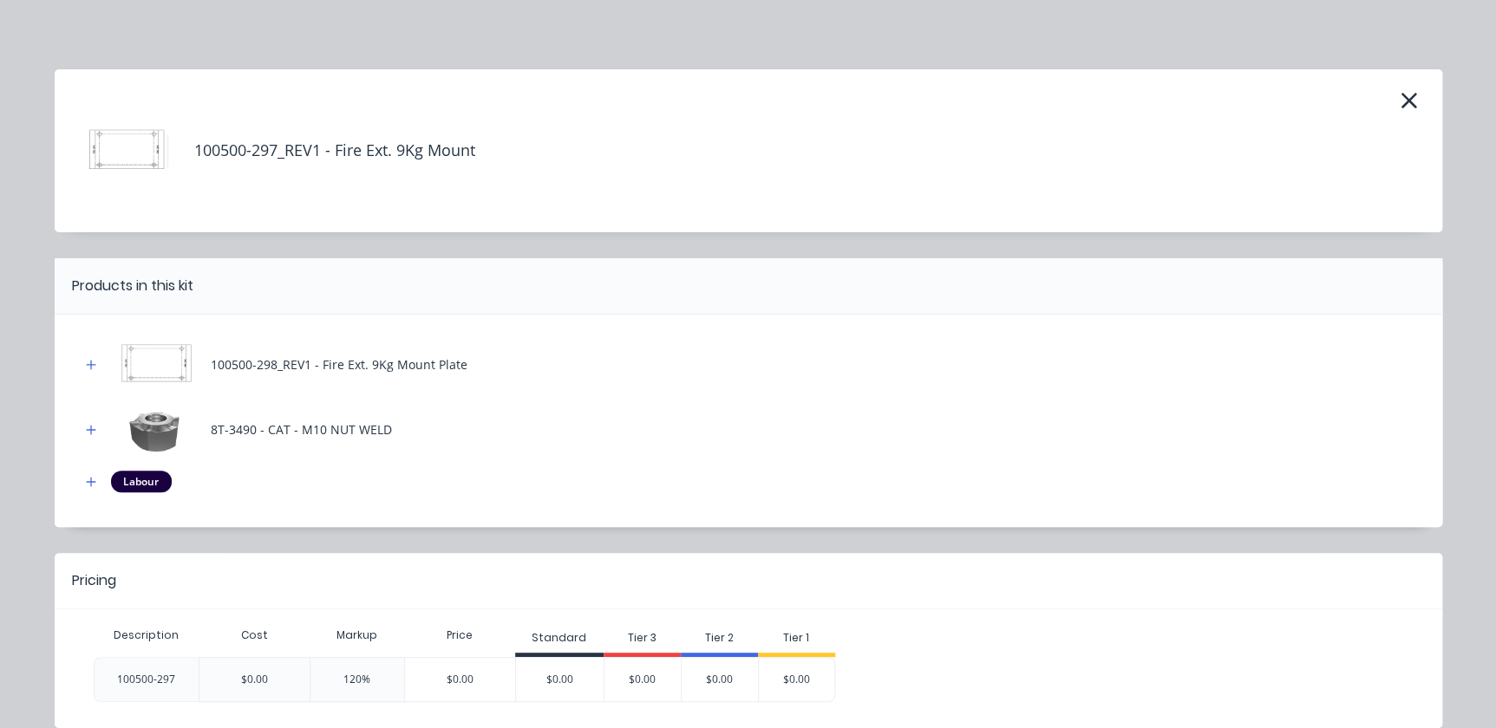
scroll to position [75, 0]
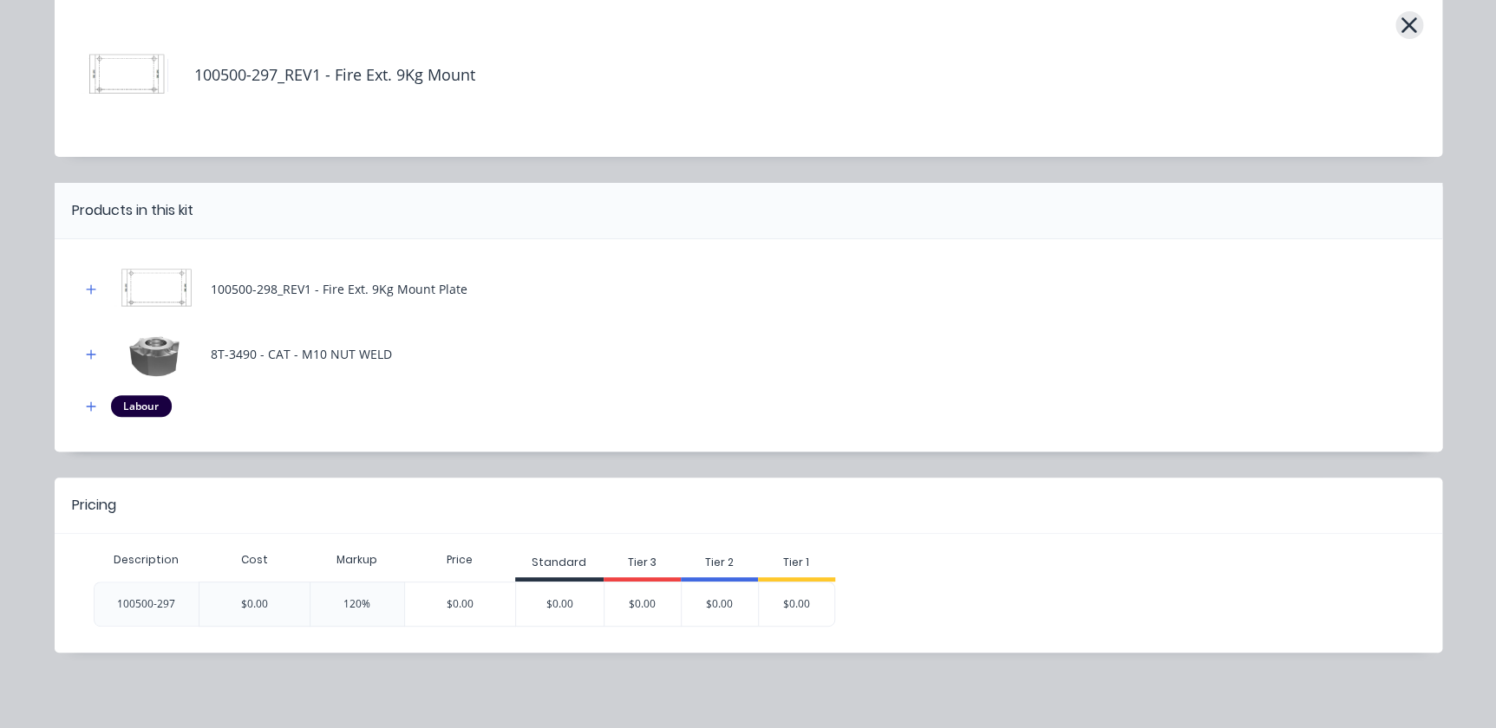
click at [1403, 24] on icon "button" at bounding box center [1409, 25] width 16 height 16
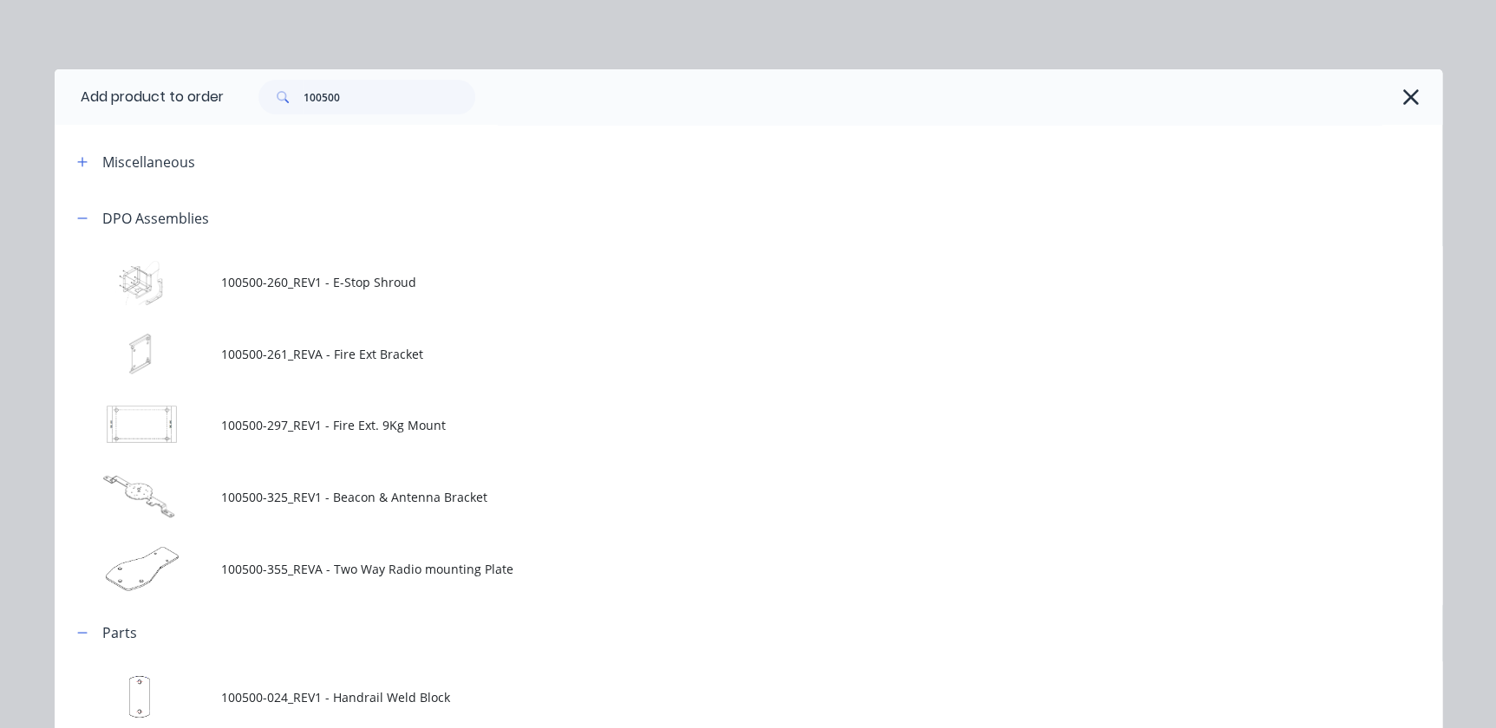
scroll to position [78, 0]
click at [1401, 95] on icon "button" at bounding box center [1410, 97] width 18 height 24
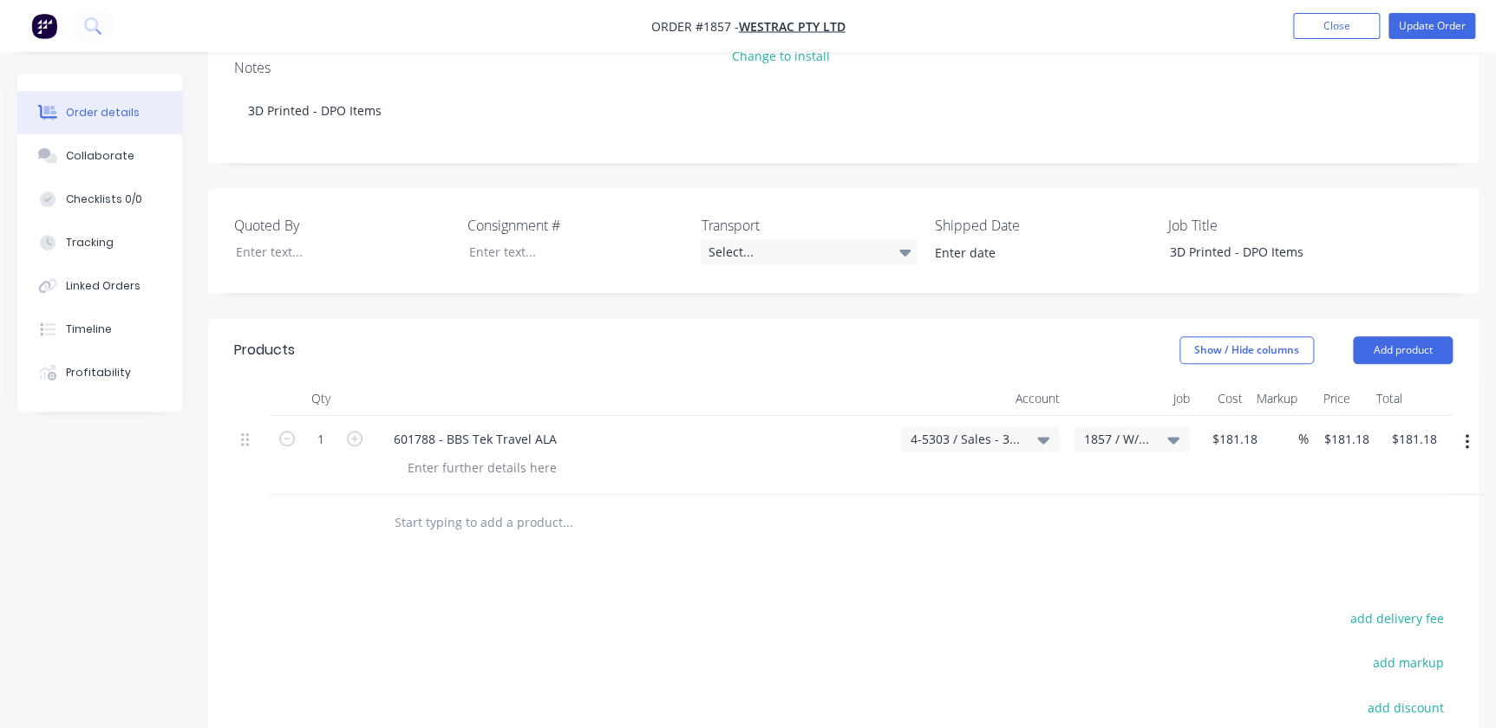
click at [589, 525] on div "Products Show / Hide columns Add product Qty Account Job Cost Markup Price Tota…" at bounding box center [843, 643] width 1270 height 649
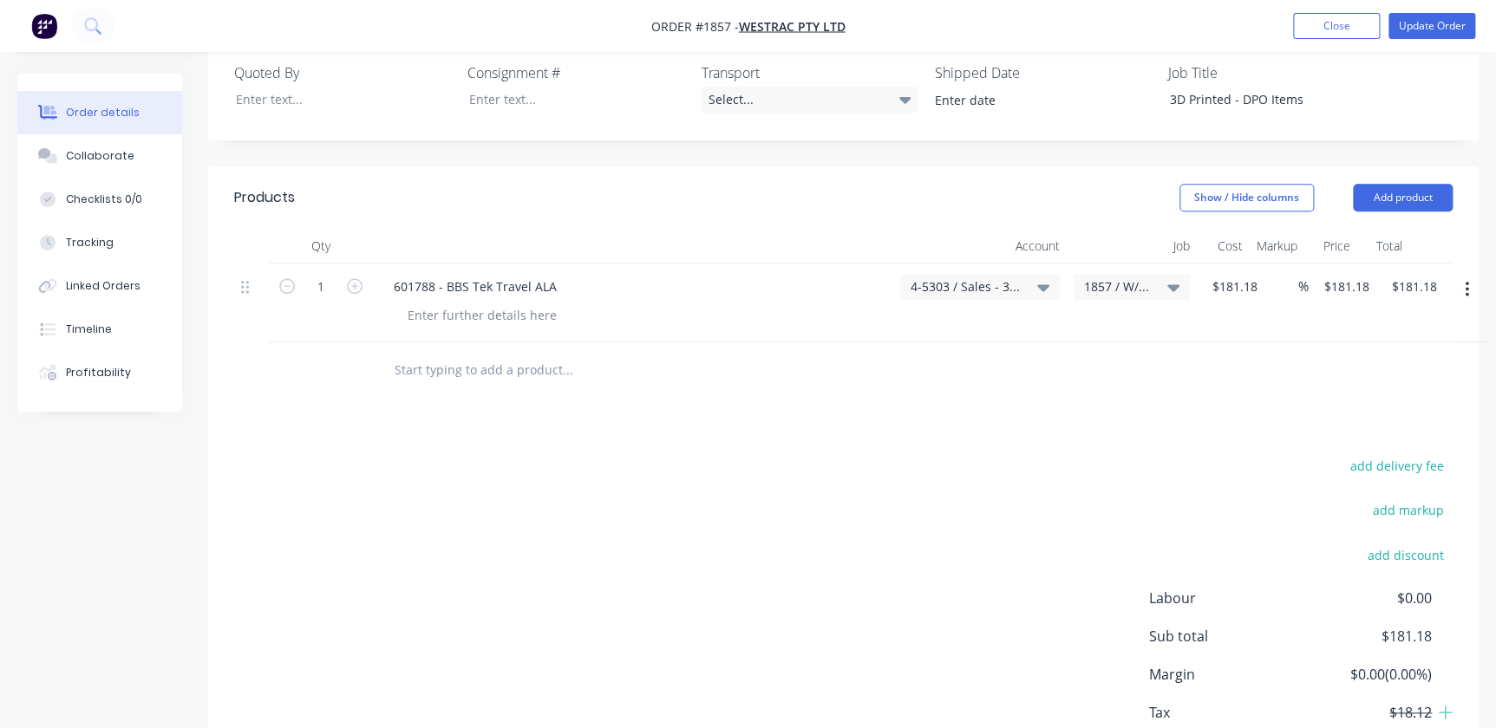
scroll to position [0, 0]
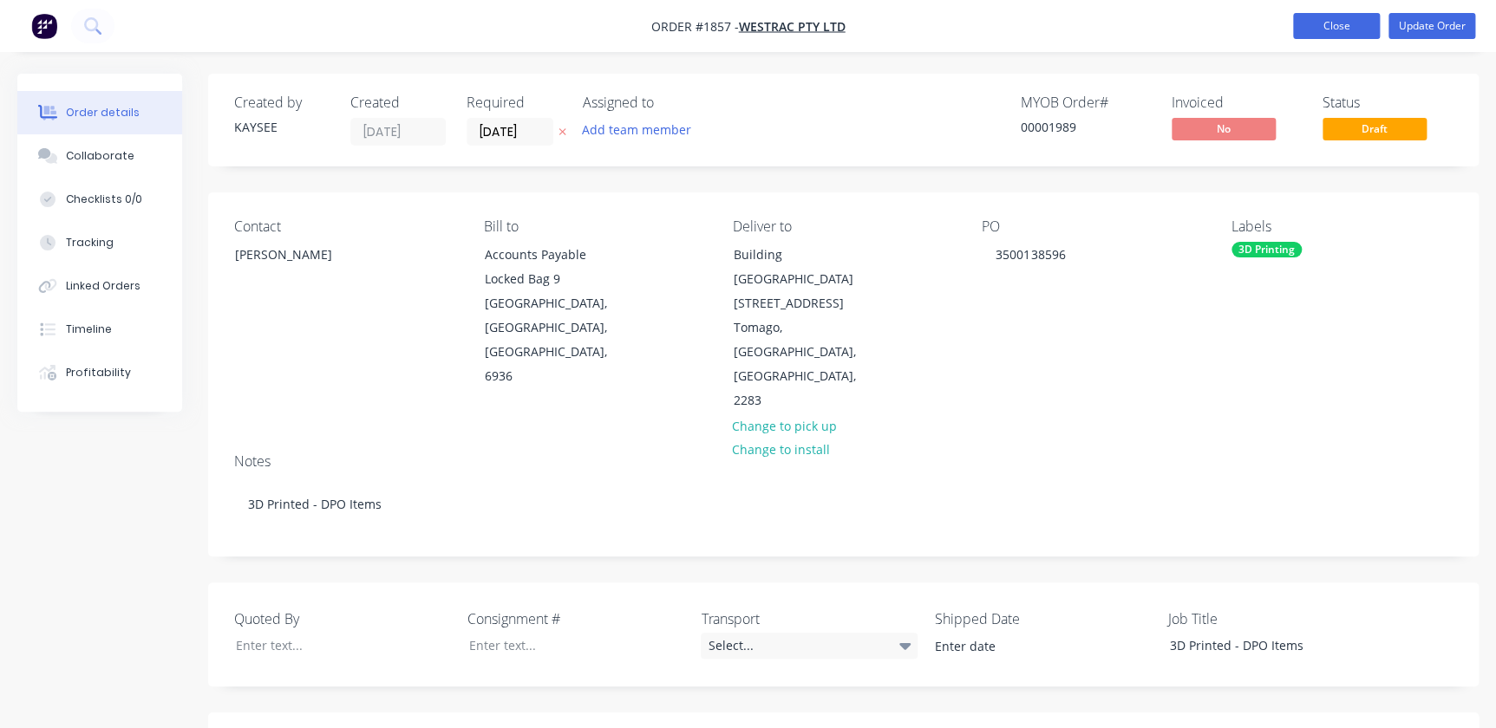
click at [1332, 26] on button "Close" at bounding box center [1336, 26] width 87 height 26
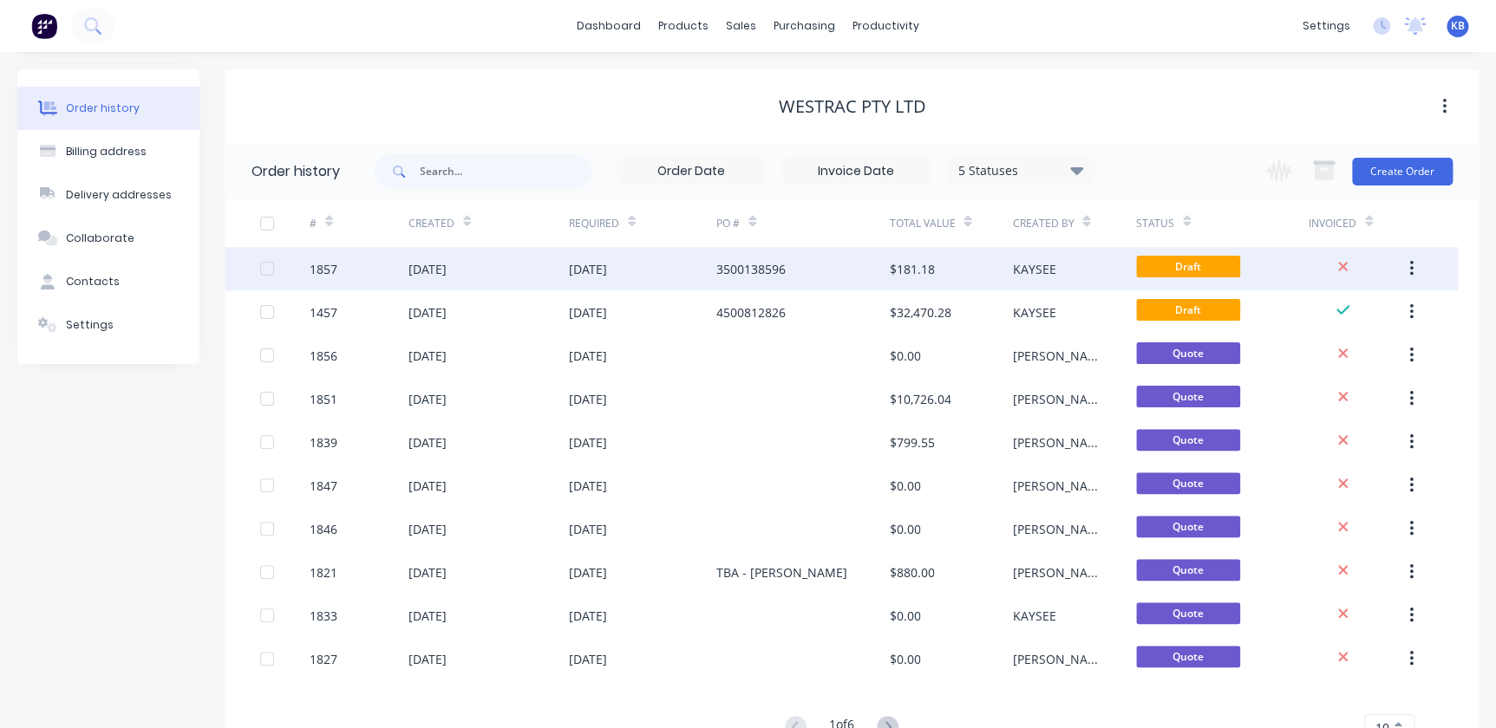
click at [889, 269] on div "$181.18" at bounding box center [911, 269] width 45 height 18
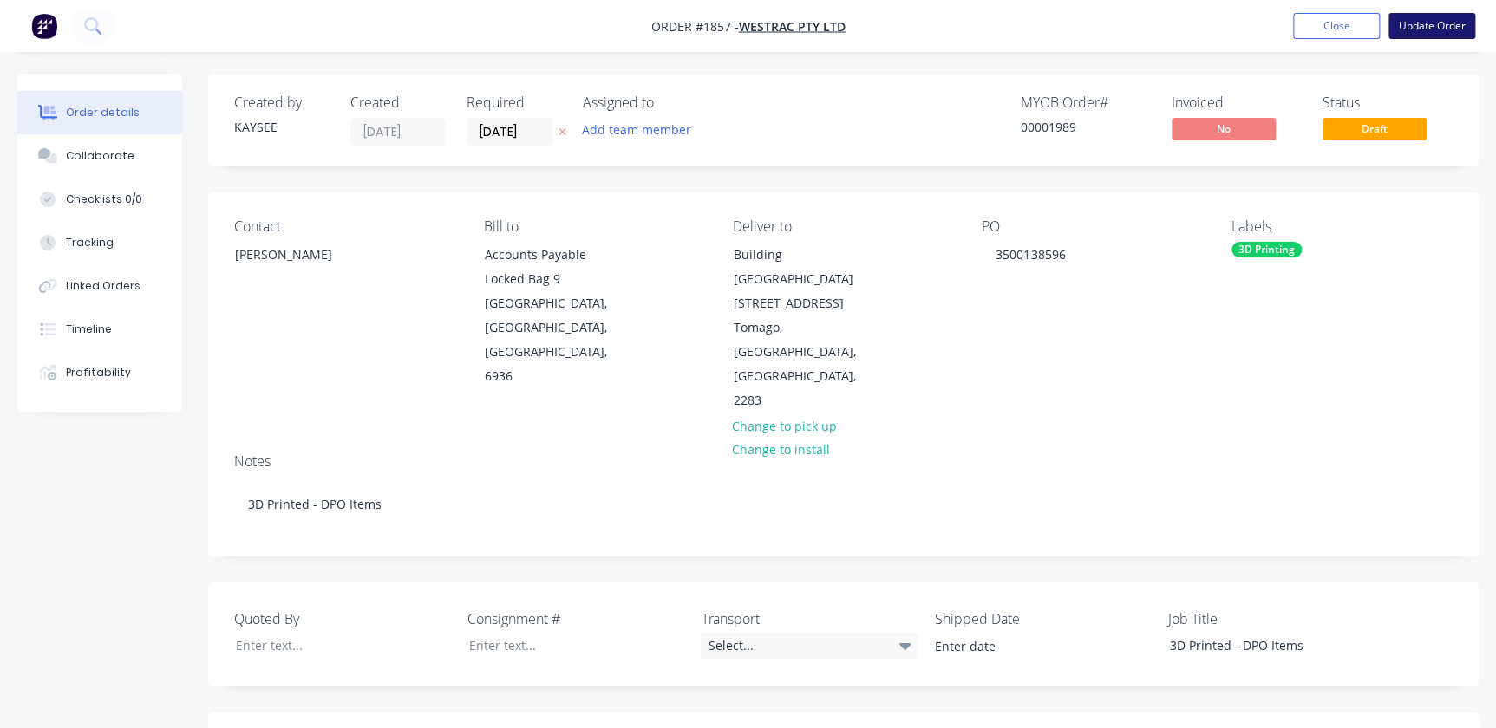
click at [1417, 26] on button "Update Order" at bounding box center [1431, 26] width 87 height 26
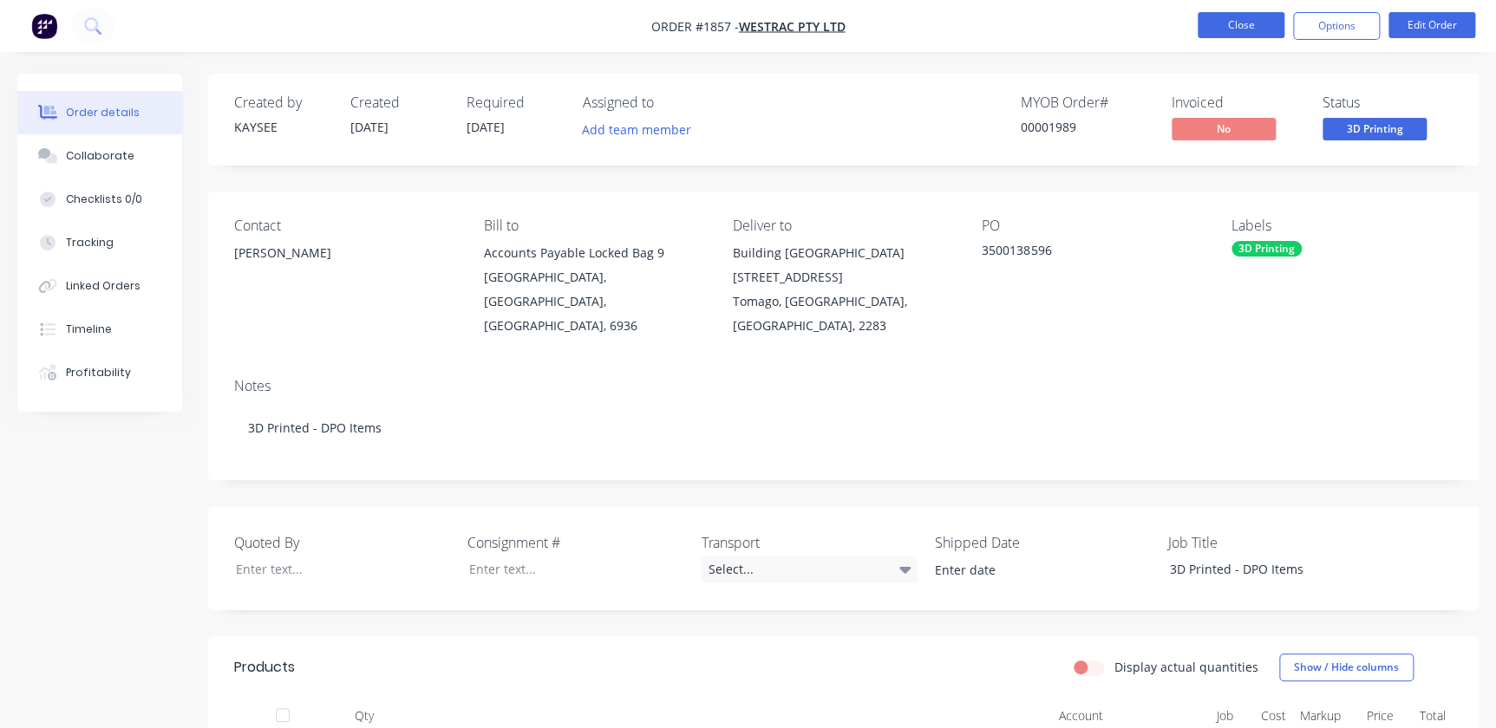
click at [1276, 15] on button "Close" at bounding box center [1240, 25] width 87 height 26
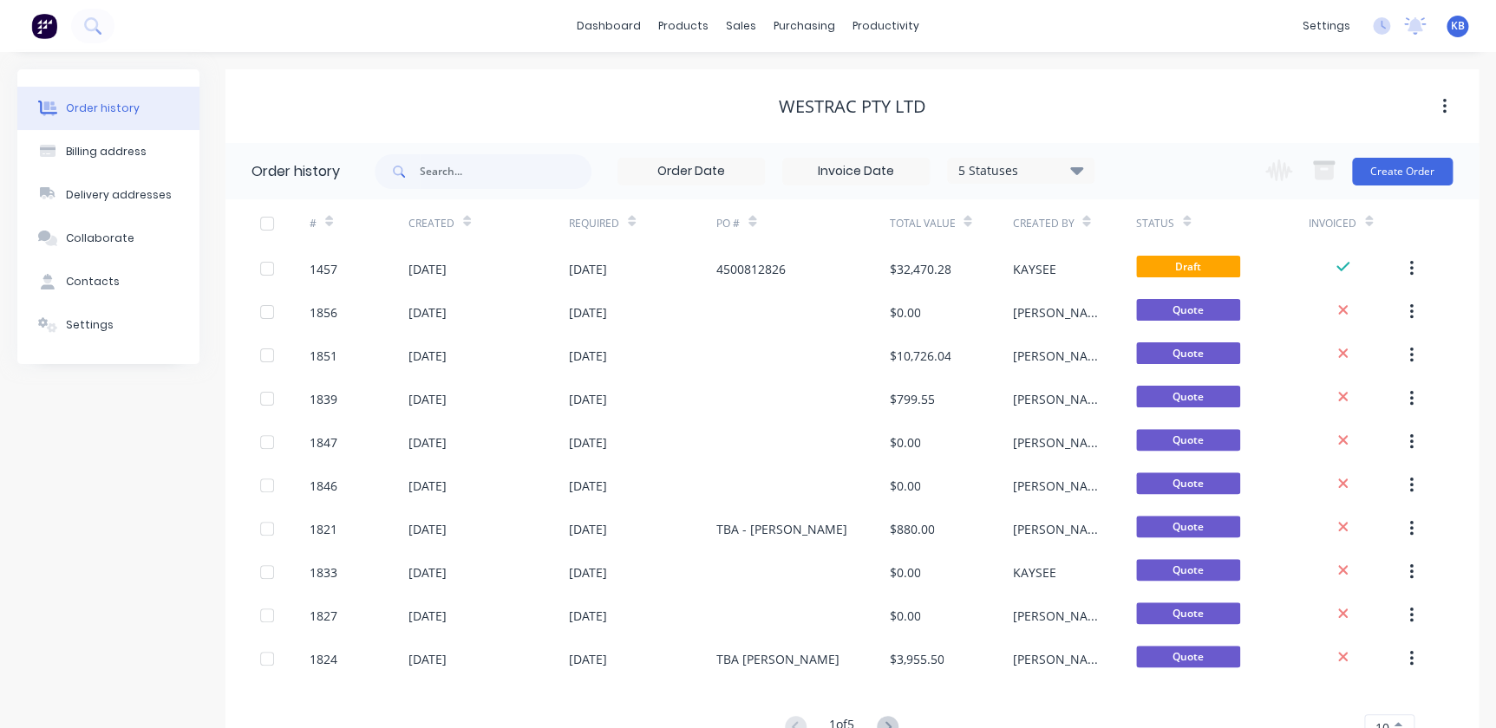
drag, startPoint x: 1386, startPoint y: 173, endPoint x: 1230, endPoint y: 128, distance: 162.2
click at [1230, 128] on div "WesTrac Pty Ltd Order history 5 Statuses Invoice Status Invoiced Not Invoiced P…" at bounding box center [851, 423] width 1253 height 709
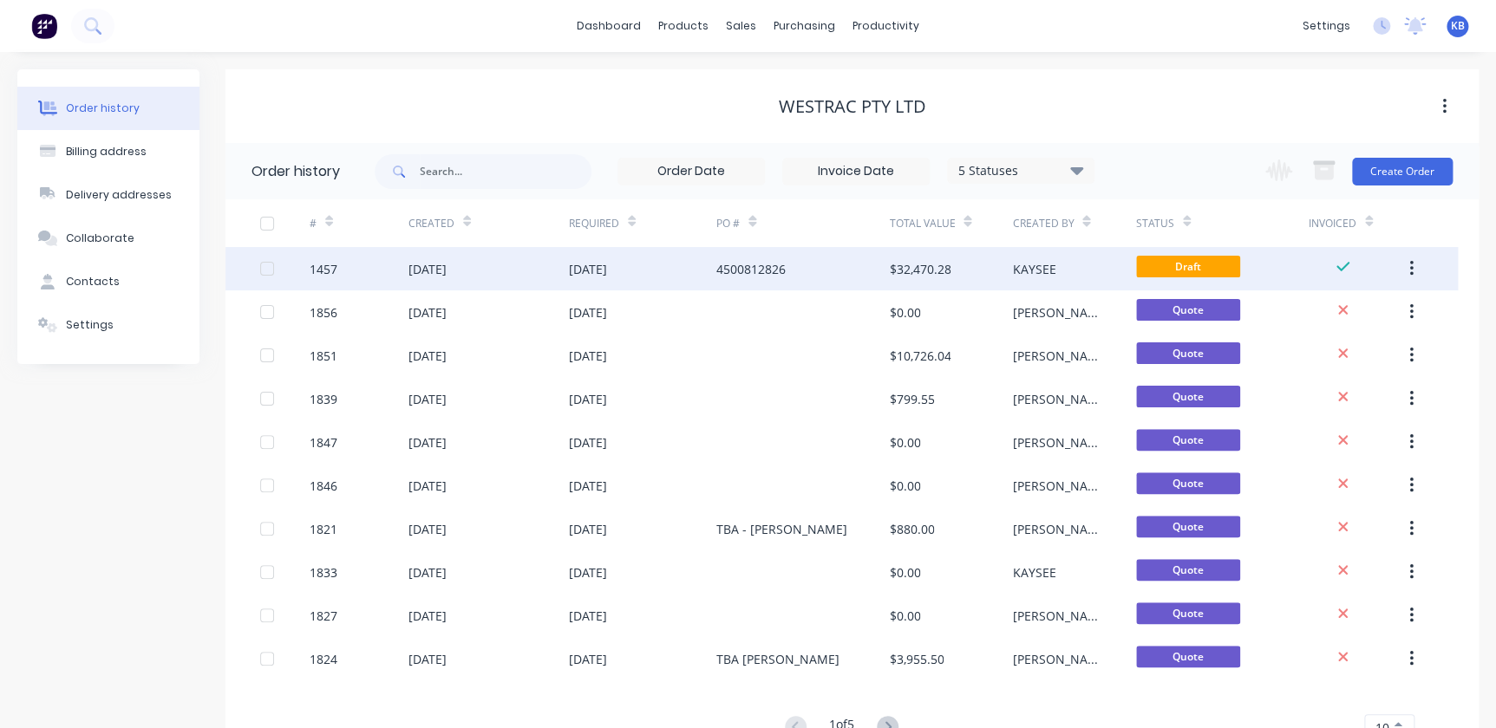
click at [447, 267] on div "[DATE]" at bounding box center [427, 269] width 38 height 18
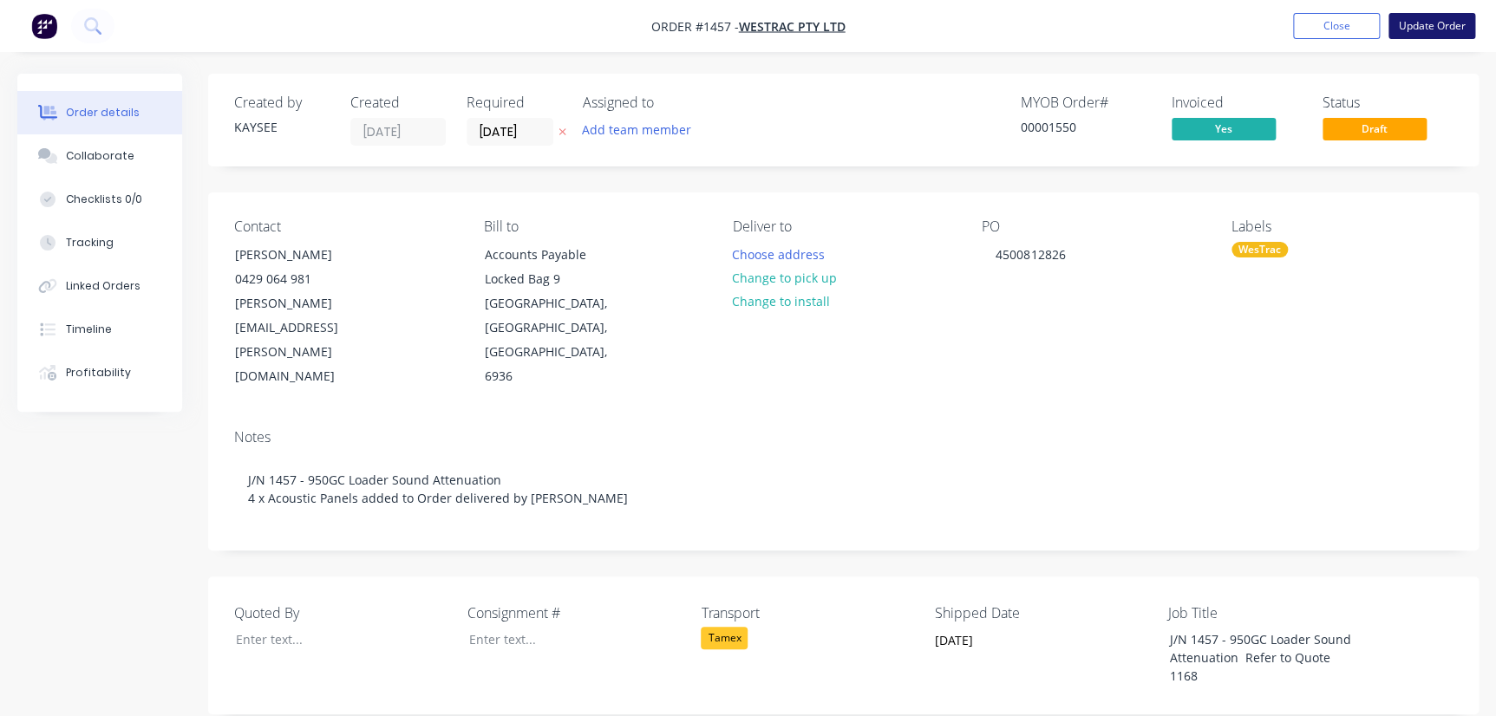
click at [1423, 23] on button "Update Order" at bounding box center [1431, 26] width 87 height 26
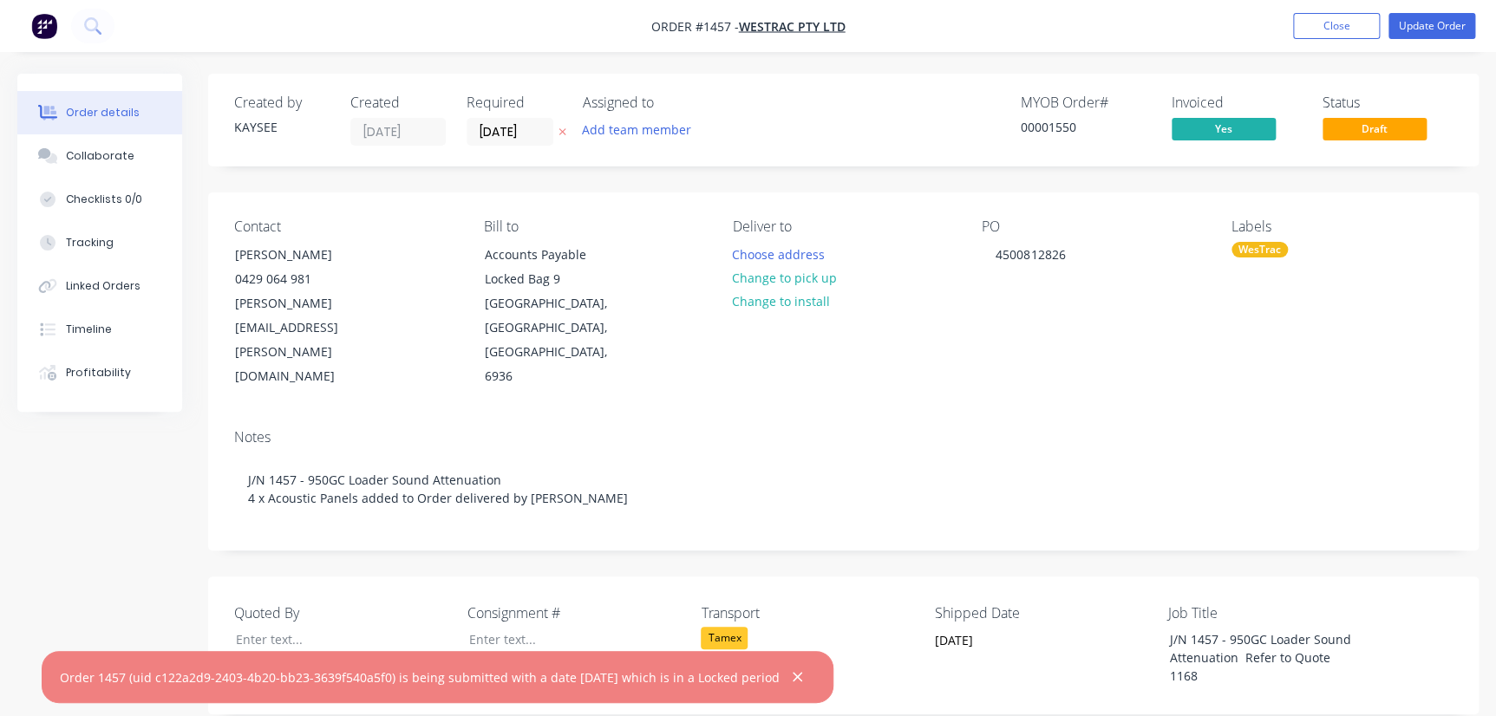
click at [814, 688] on div "Order 1457 (uid c122a2d9-2403-4b20-bb23-3639f540a5f0) is being submitted with a…" at bounding box center [438, 677] width 792 height 52
click at [807, 684] on button "button" at bounding box center [797, 678] width 22 height 22
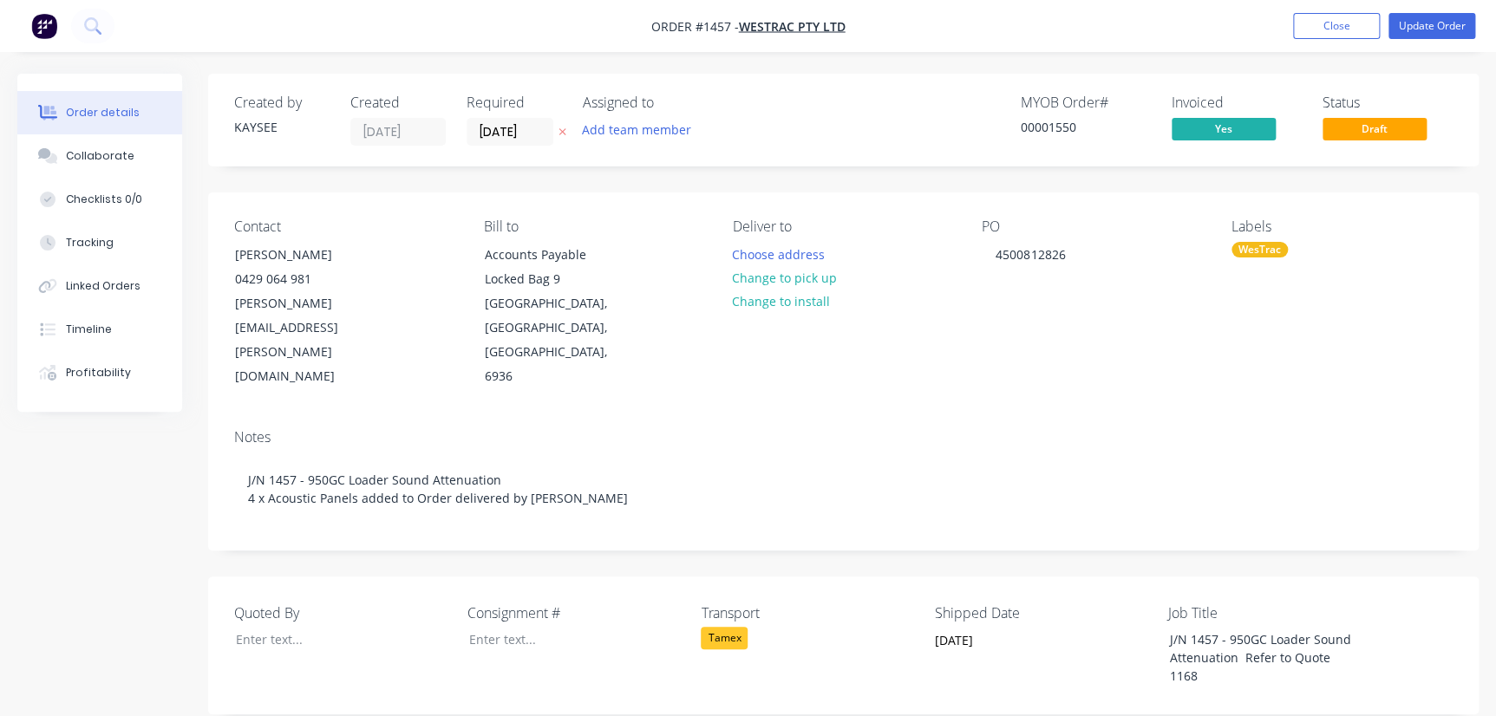
click at [1321, 48] on nav "Order #1457 - WesTrac Pty Ltd Add product Close Update Order" at bounding box center [748, 26] width 1496 height 52
click at [1330, 29] on button "Close" at bounding box center [1336, 26] width 87 height 26
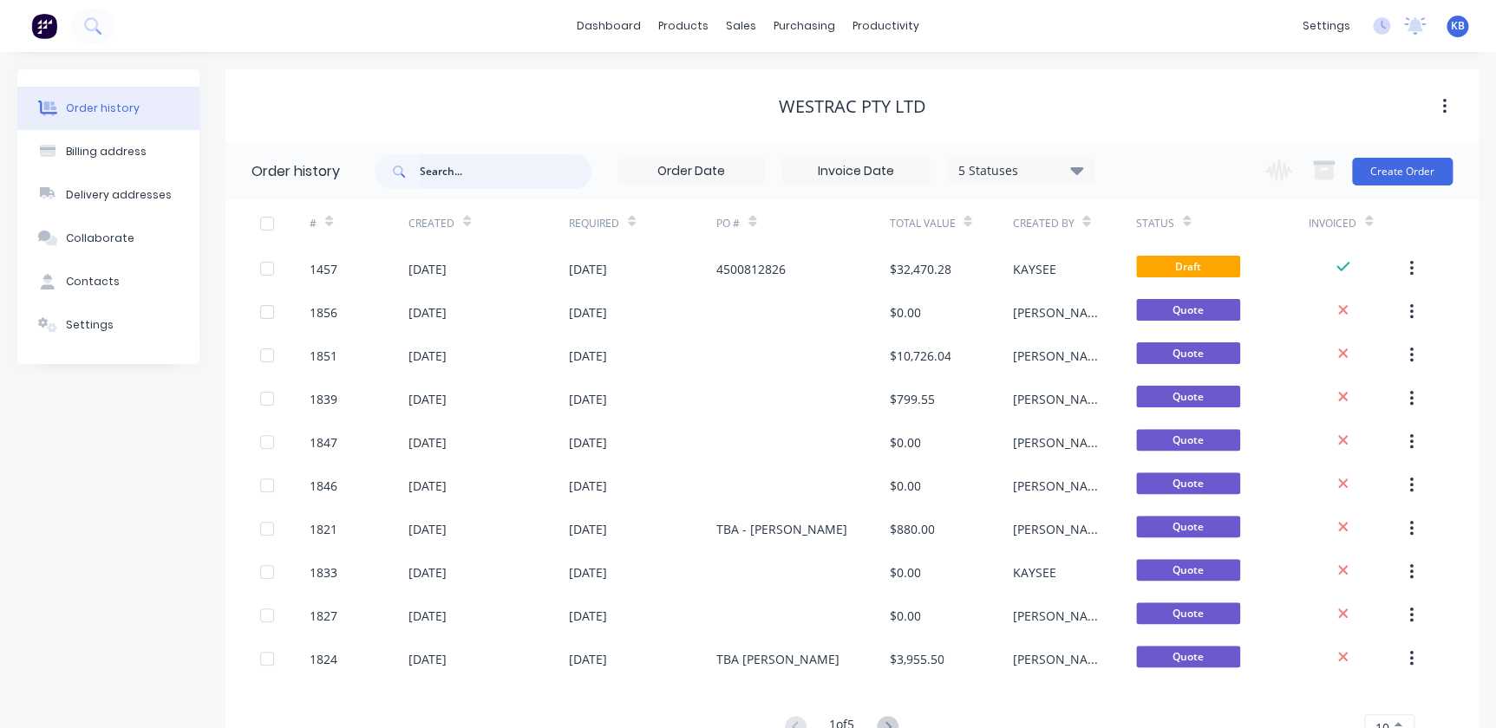
click at [425, 165] on input "text" at bounding box center [506, 171] width 172 height 35
click at [1382, 179] on button "Create Order" at bounding box center [1402, 172] width 101 height 28
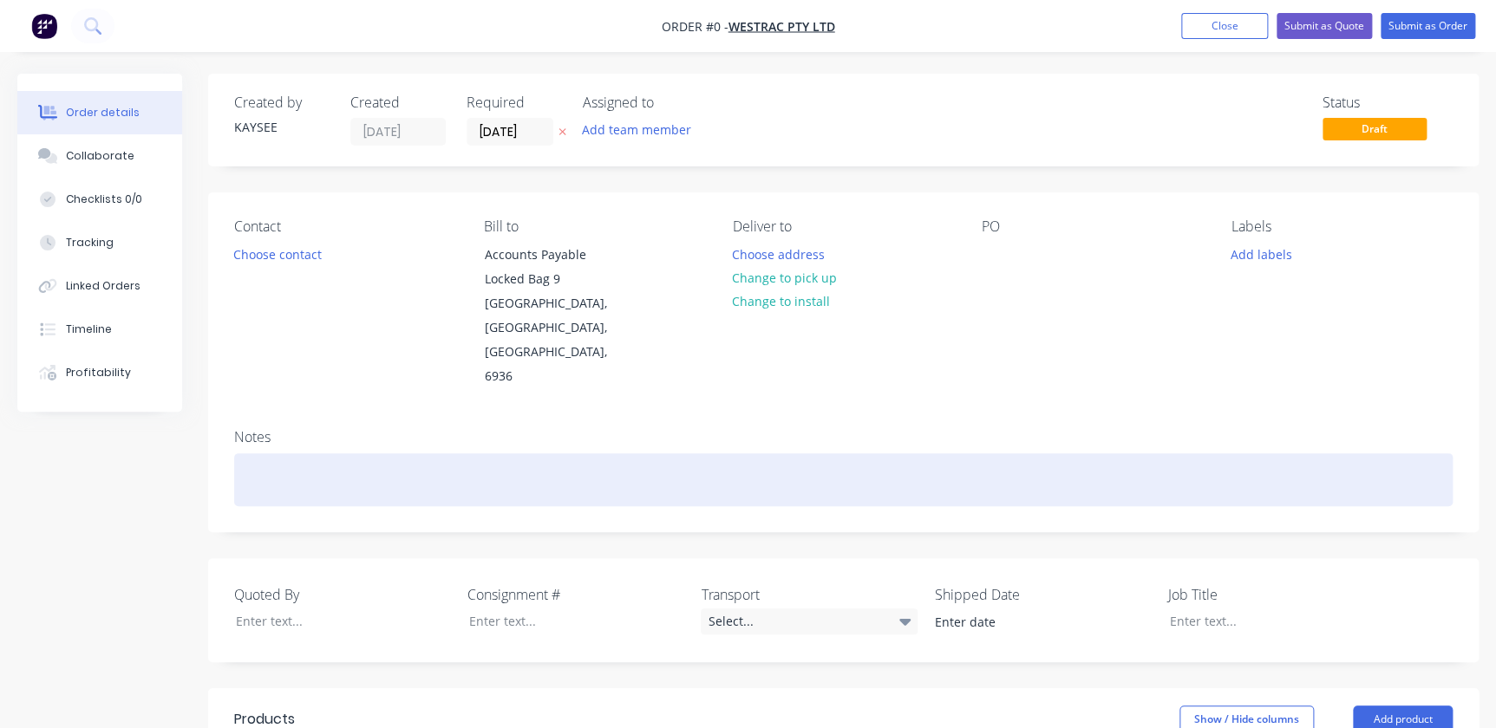
click at [323, 453] on div at bounding box center [843, 479] width 1218 height 53
click at [310, 453] on div "3D Printed DPO Items" at bounding box center [843, 479] width 1218 height 53
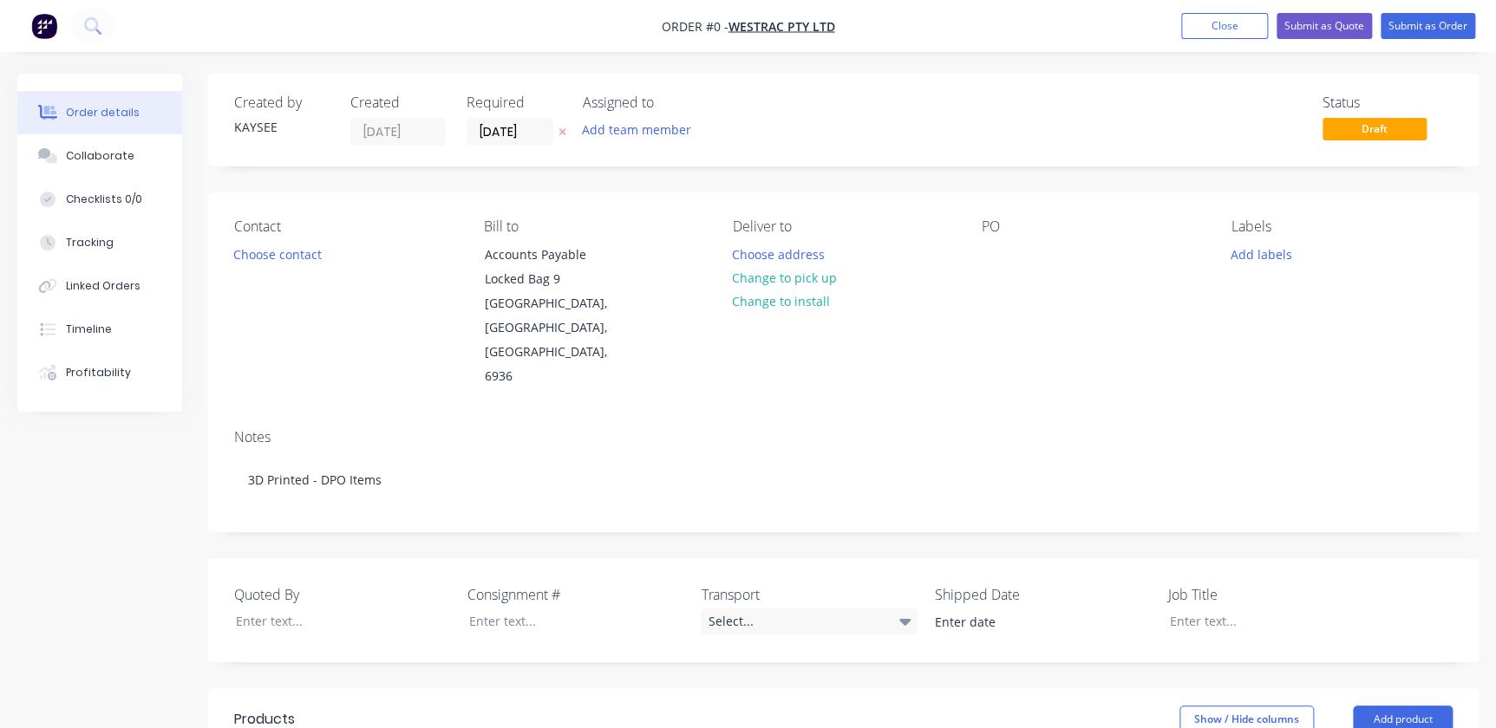
click at [983, 271] on div "Order details Collaborate Checklists 0/0 Tracking Linked Orders Timeline Profit…" at bounding box center [748, 663] width 1496 height 1178
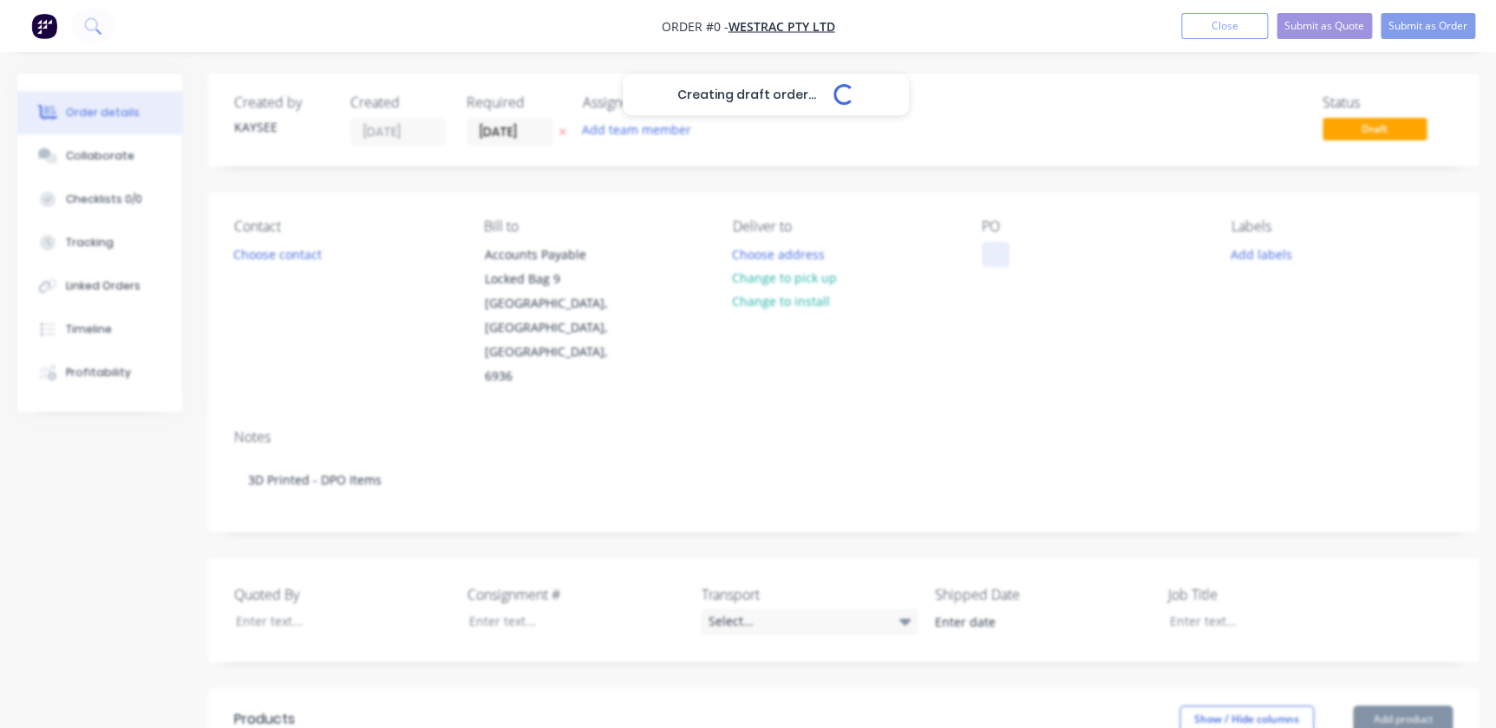
click at [990, 263] on div at bounding box center [996, 254] width 28 height 25
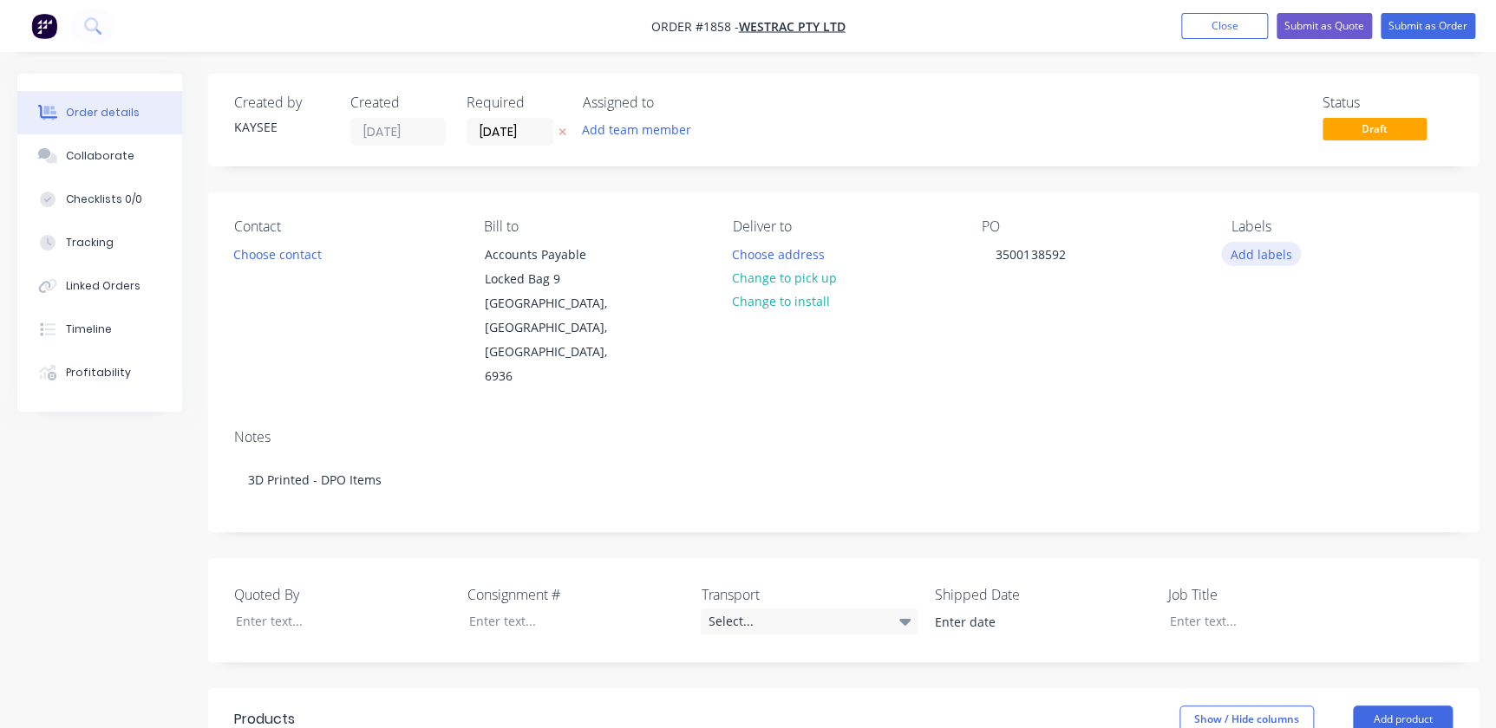
click at [1243, 259] on button "Add labels" at bounding box center [1261, 253] width 80 height 23
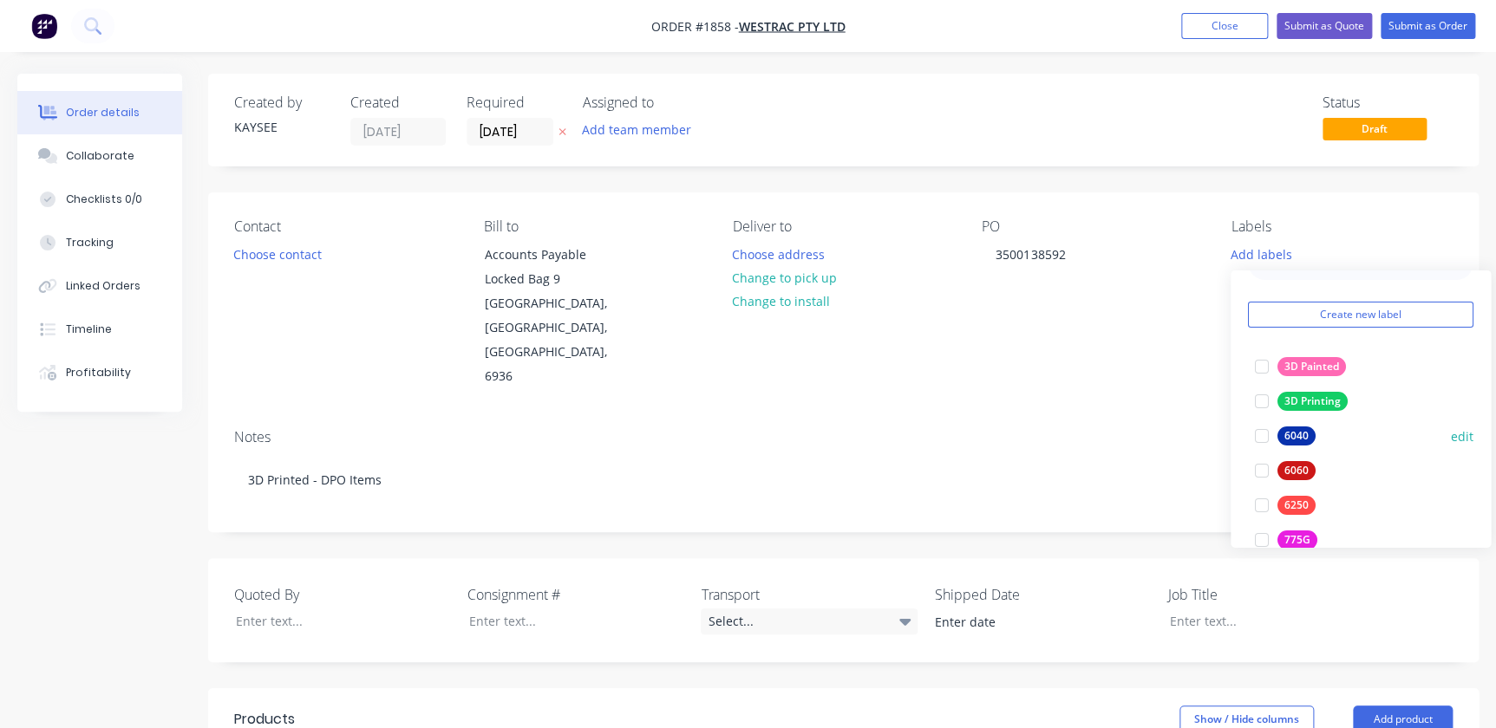
scroll to position [78, 0]
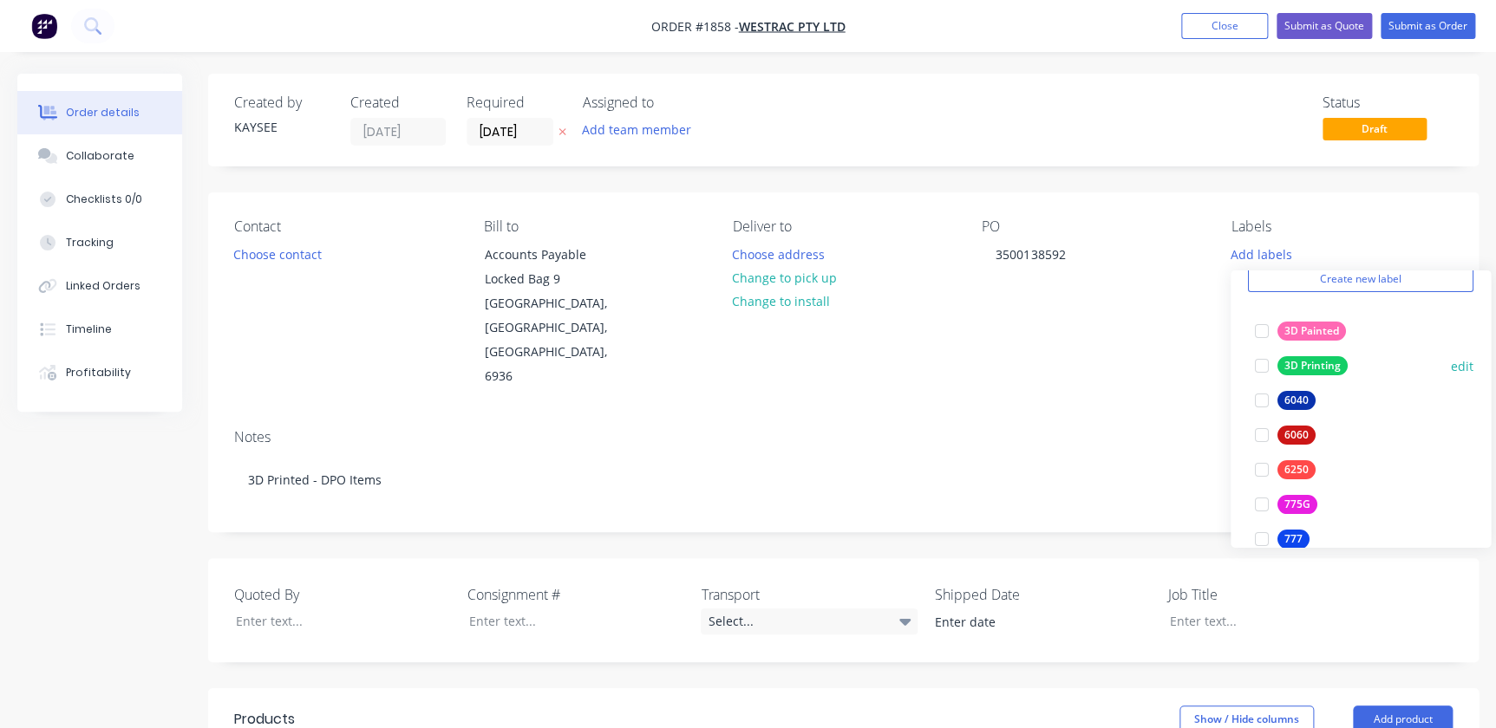
click at [1256, 365] on div at bounding box center [1261, 366] width 35 height 35
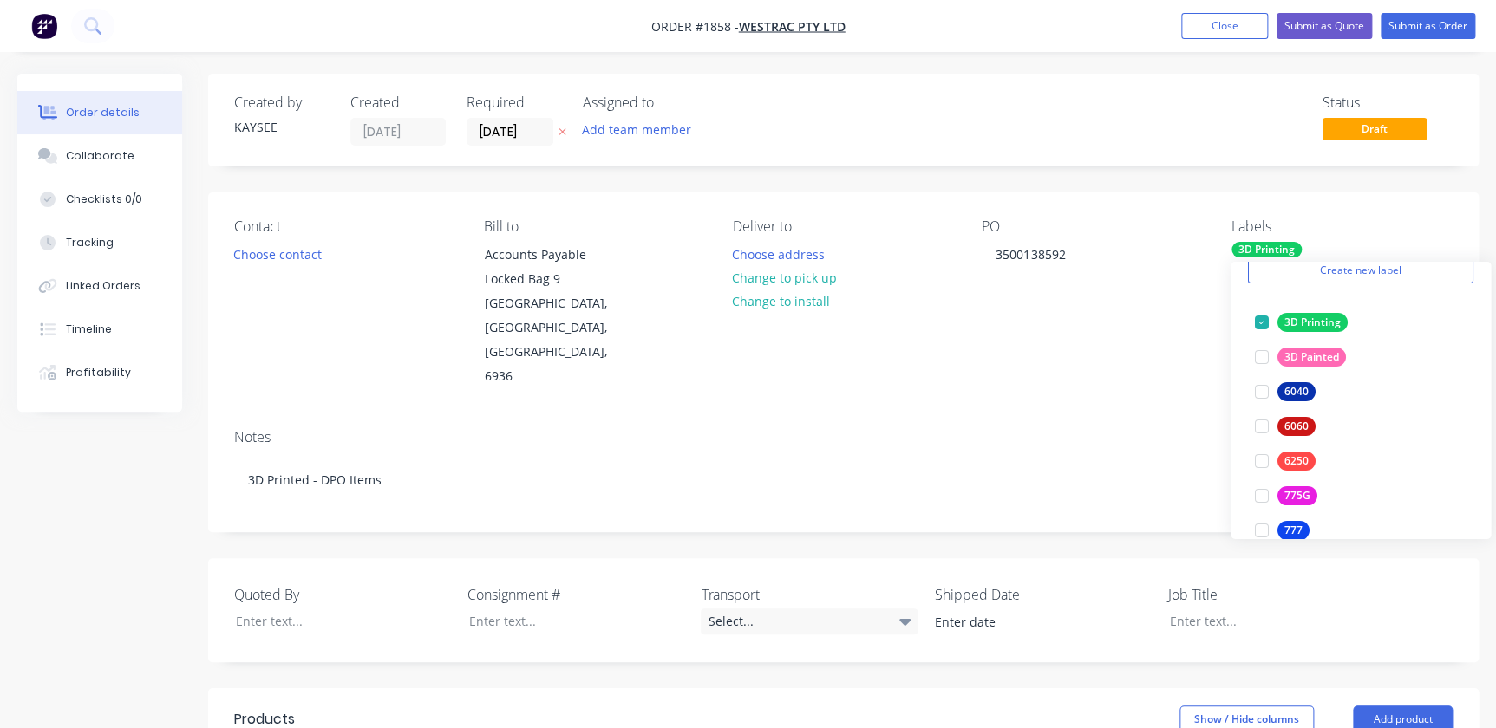
click at [1021, 343] on div "Contact Choose contact [PERSON_NAME] to Accounts Payable [STREET_ADDRESS] Deliv…" at bounding box center [843, 303] width 1270 height 223
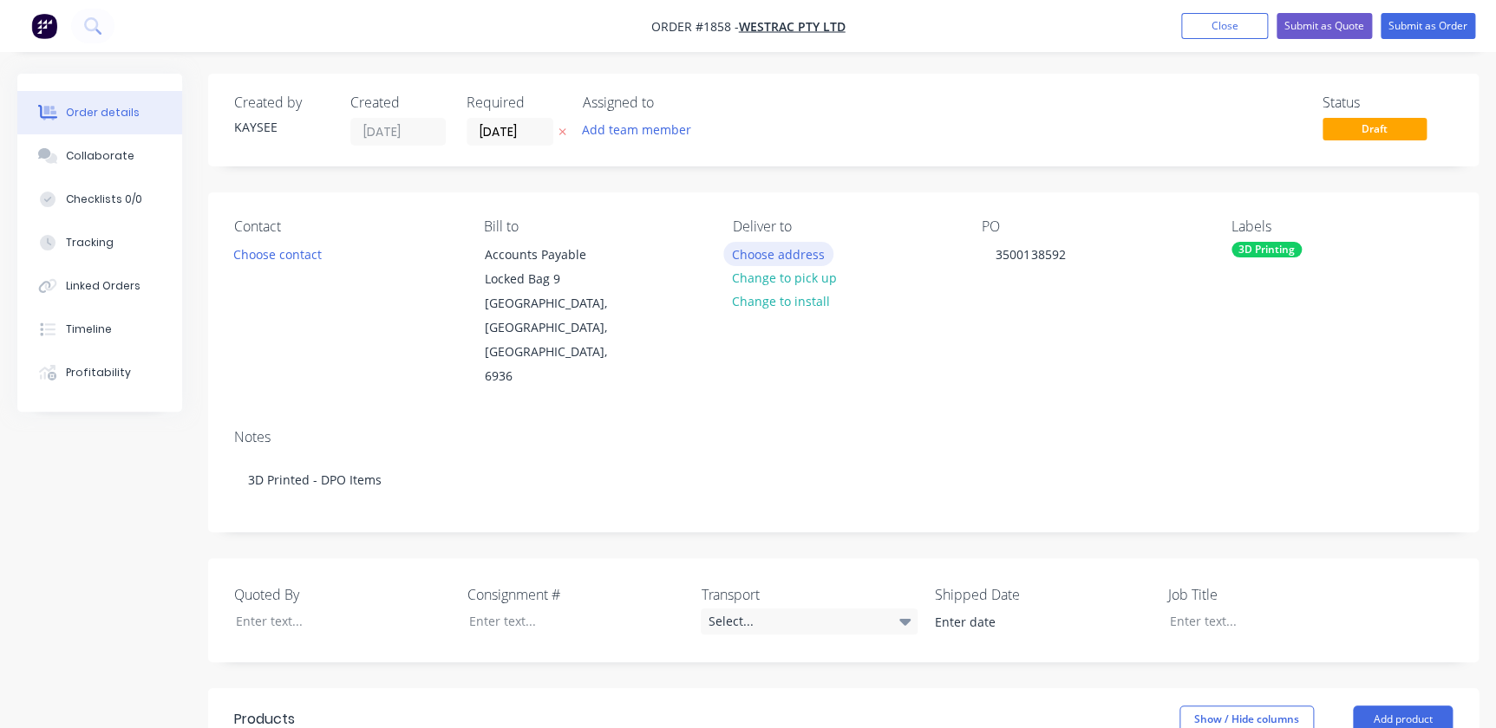
click at [766, 259] on button "Choose address" at bounding box center [778, 253] width 111 height 23
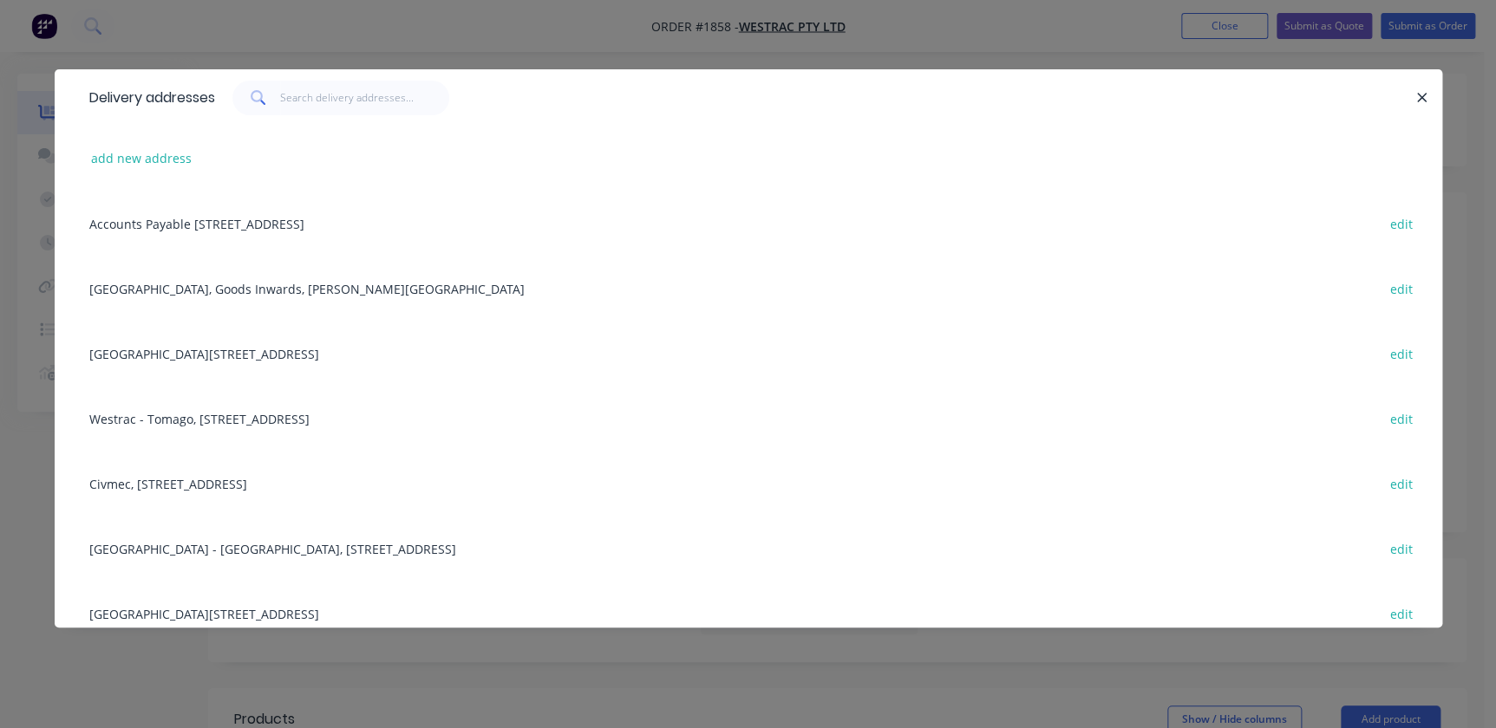
click at [235, 347] on div "Building C, [STREET_ADDRESS] edit" at bounding box center [748, 353] width 1335 height 65
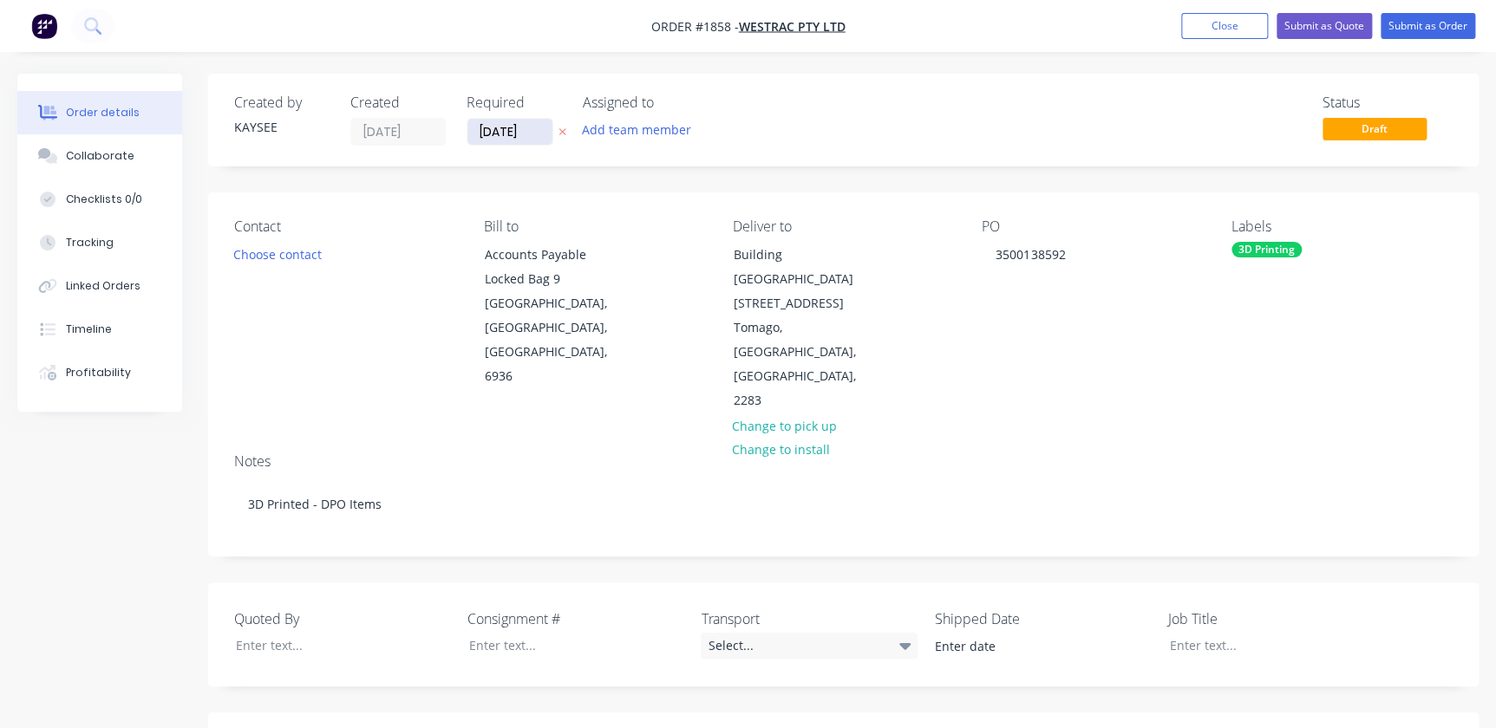
click at [494, 131] on input "[DATE]" at bounding box center [509, 132] width 85 height 26
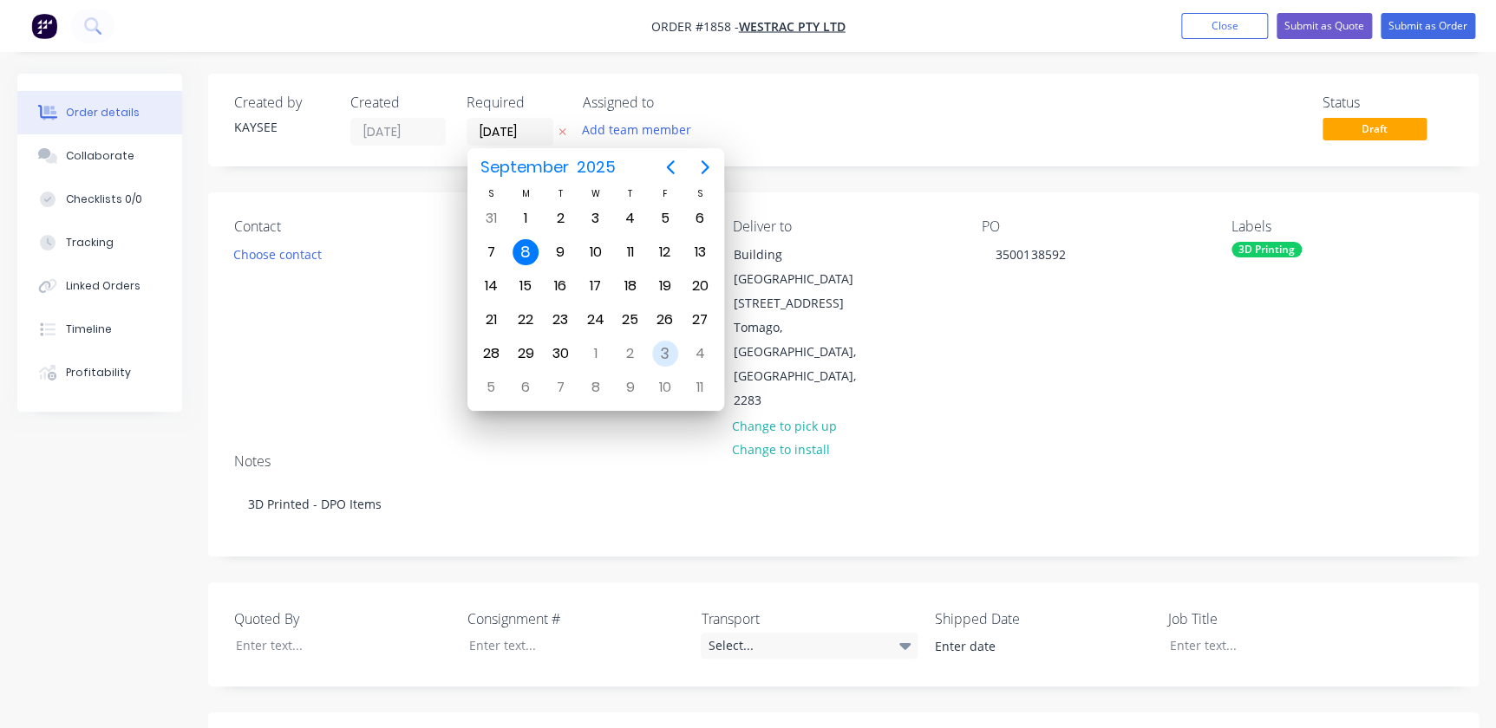
click at [658, 360] on div "3" at bounding box center [665, 354] width 26 height 26
type input "[DATE]"
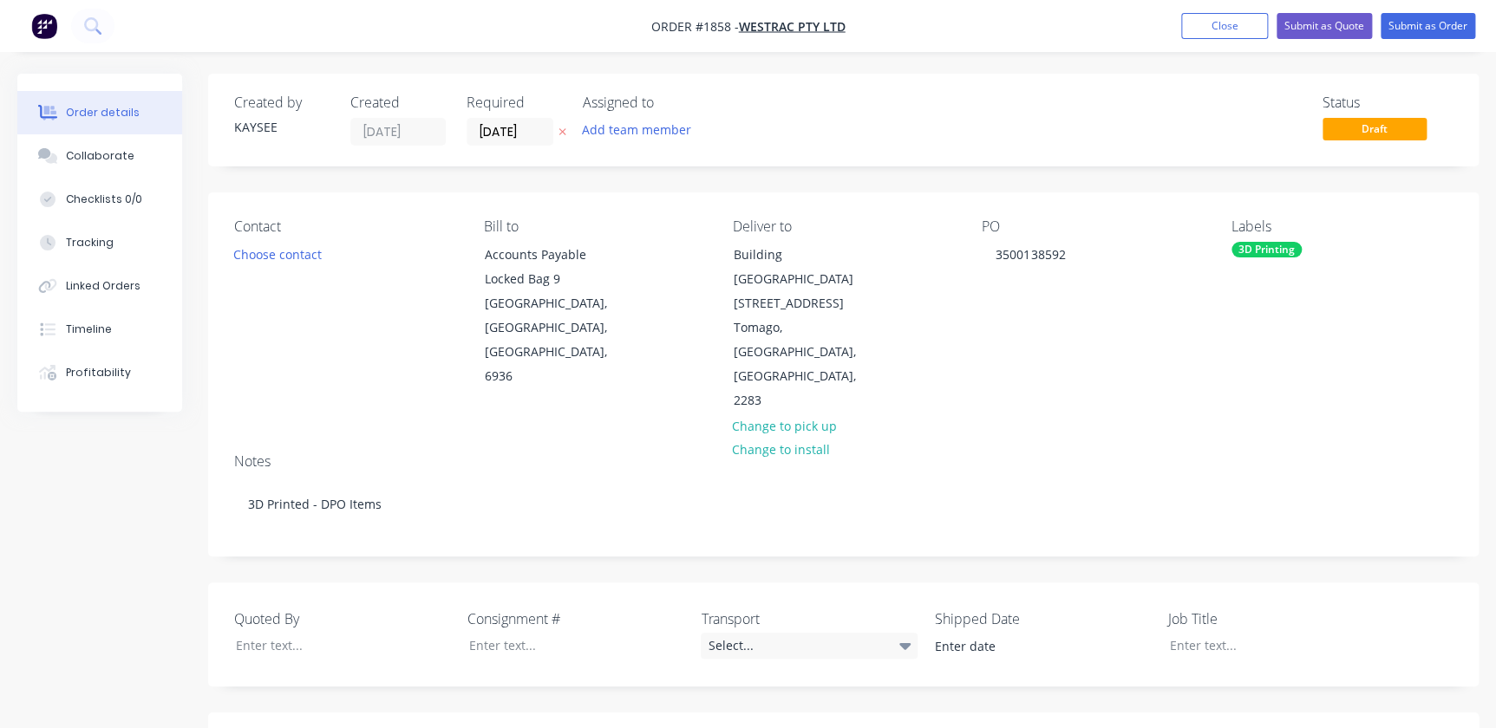
click at [1047, 339] on div "PO 3500138592" at bounding box center [1092, 316] width 221 height 195
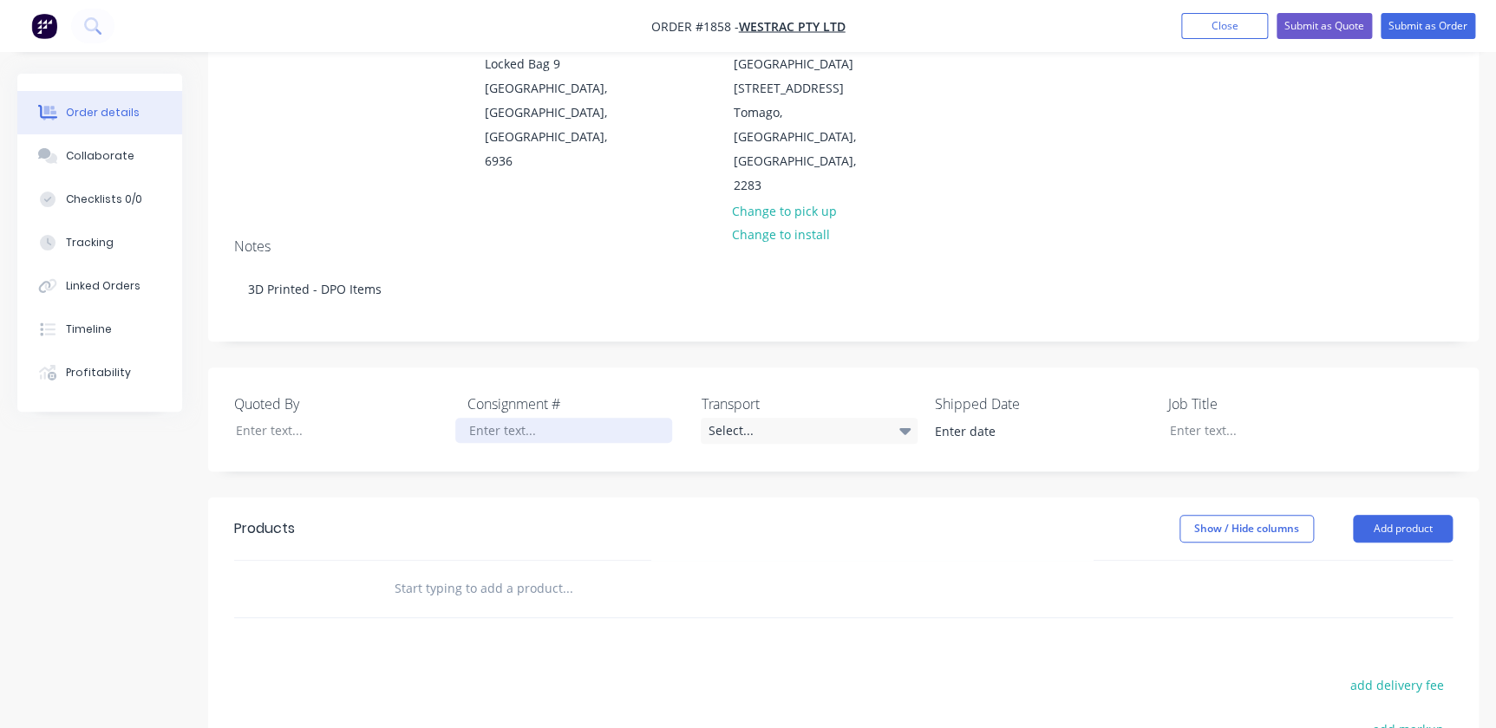
scroll to position [236, 0]
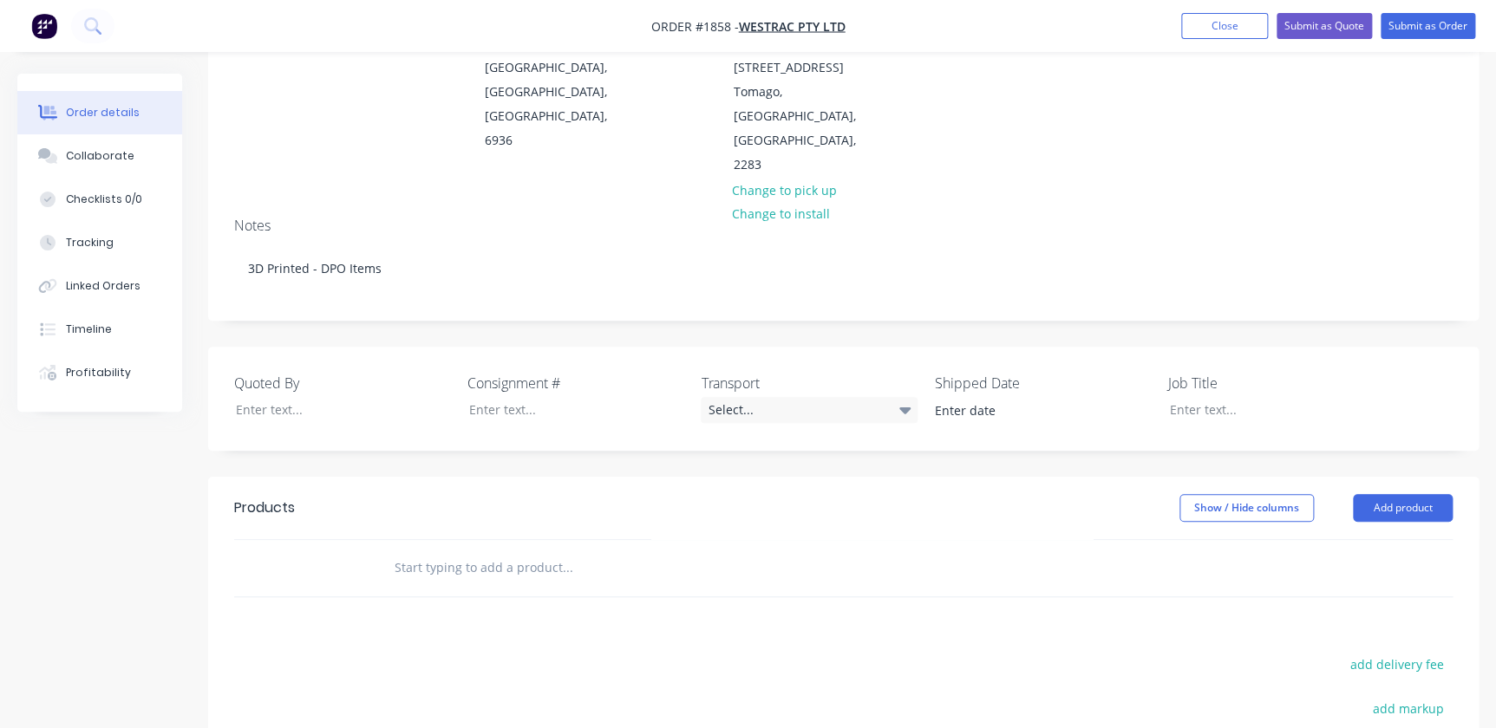
click at [456, 551] on input "text" at bounding box center [567, 568] width 347 height 35
type input "601770 - 1kg Ext Bracket"
click at [555, 606] on button "Add 601770 - 1kg Ext Bracket to order" at bounding box center [661, 633] width 520 height 55
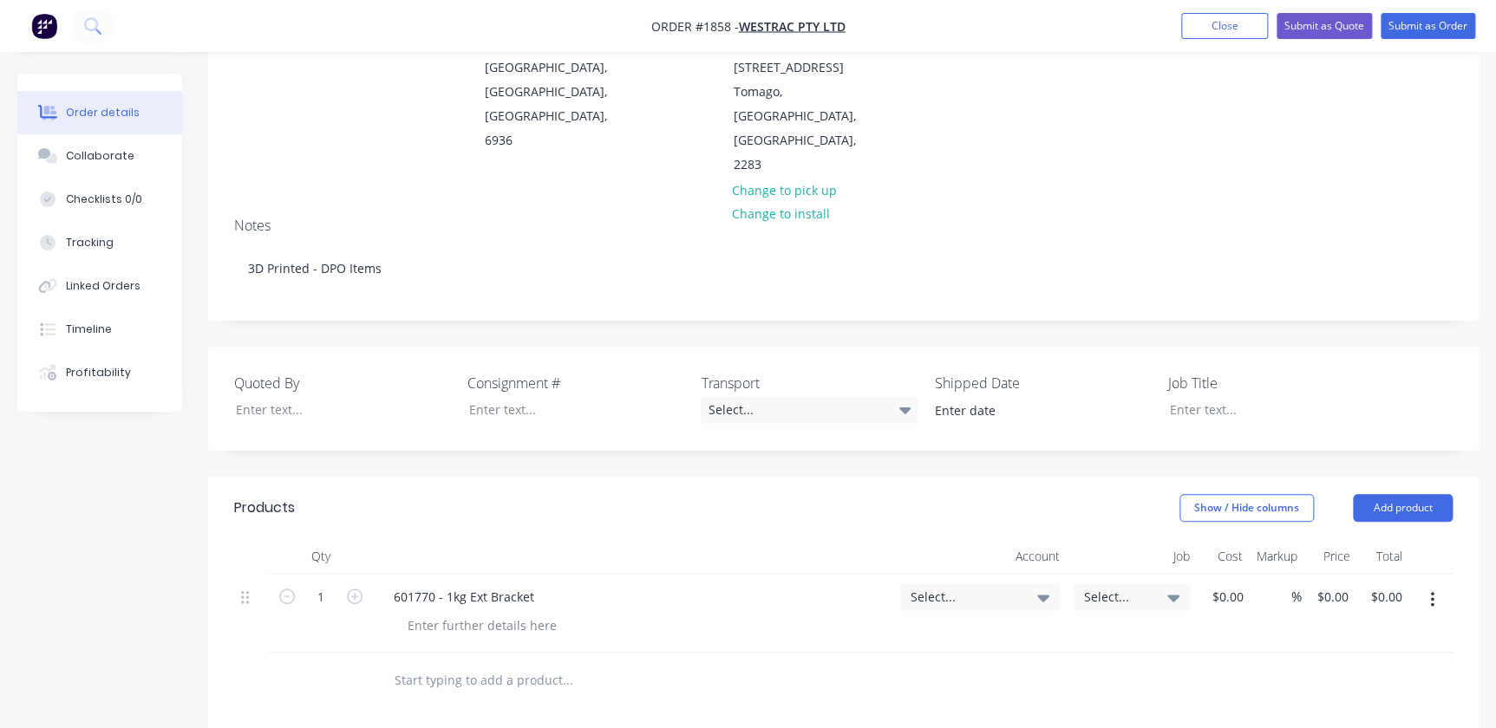
click at [1004, 588] on span "Select..." at bounding box center [964, 597] width 109 height 18
click at [962, 632] on input at bounding box center [952, 649] width 178 height 35
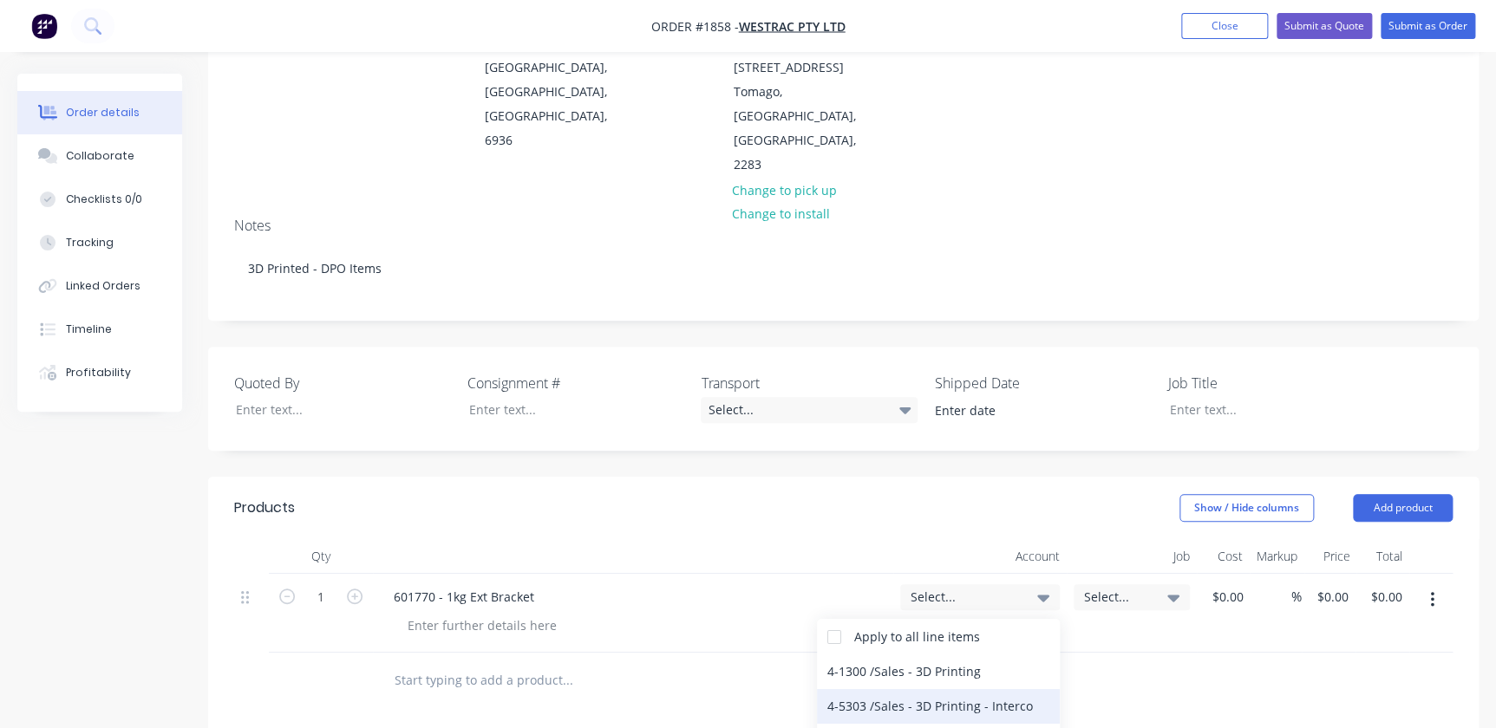
type input "3d"
click at [933, 689] on div "4-5303 / Sales - 3D Printing - Interco" at bounding box center [938, 706] width 243 height 35
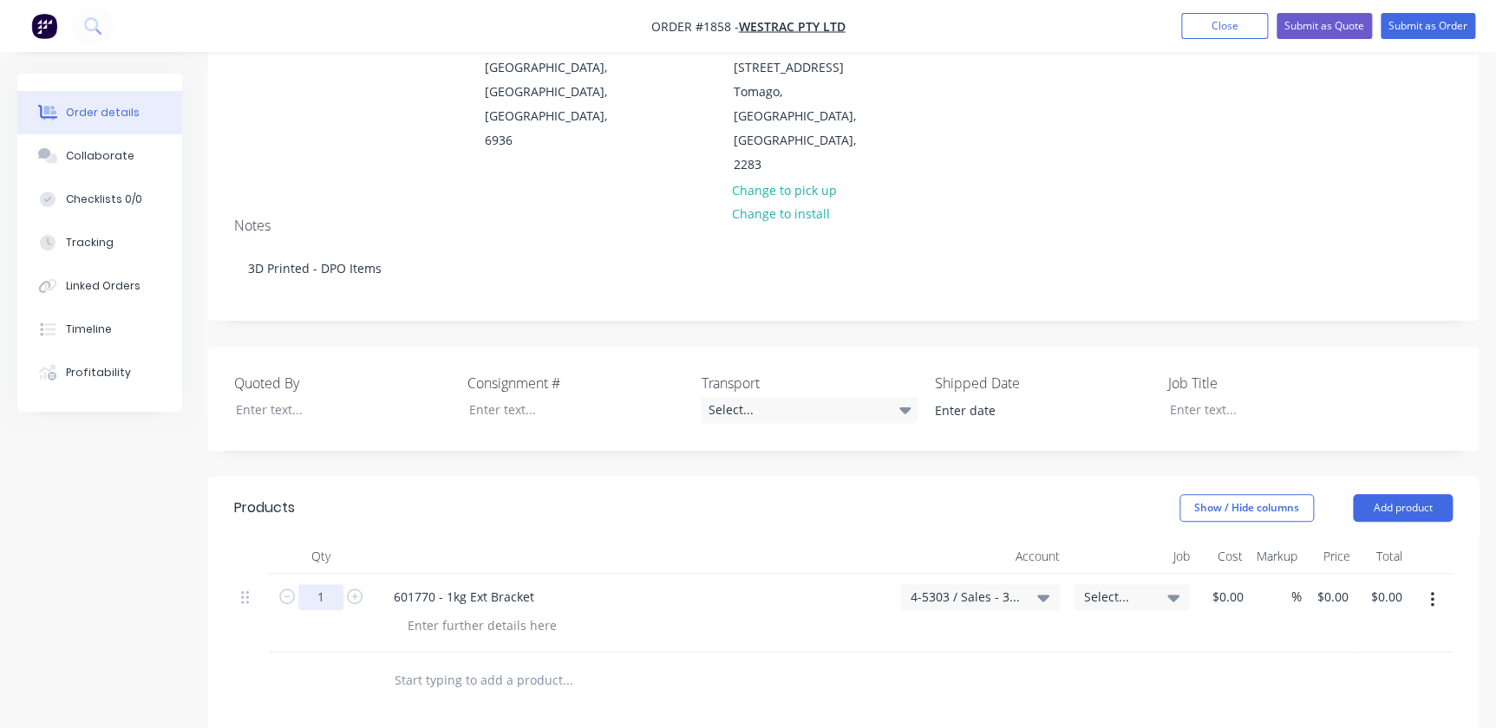
click at [328, 584] on input "1" at bounding box center [320, 597] width 45 height 26
type input "10"
click at [506, 663] on input "text" at bounding box center [567, 680] width 347 height 35
type input "601787 - E-Stop Shroud"
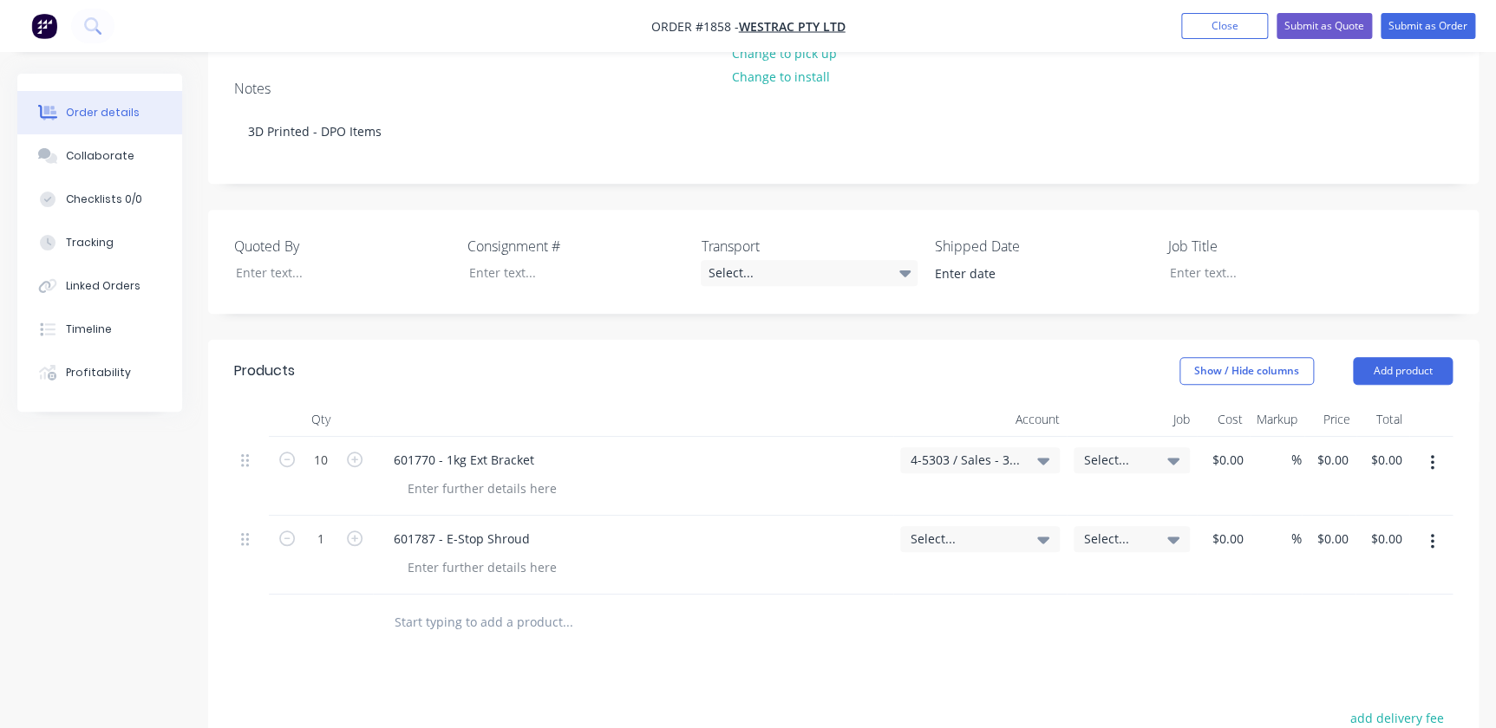
scroll to position [394, 0]
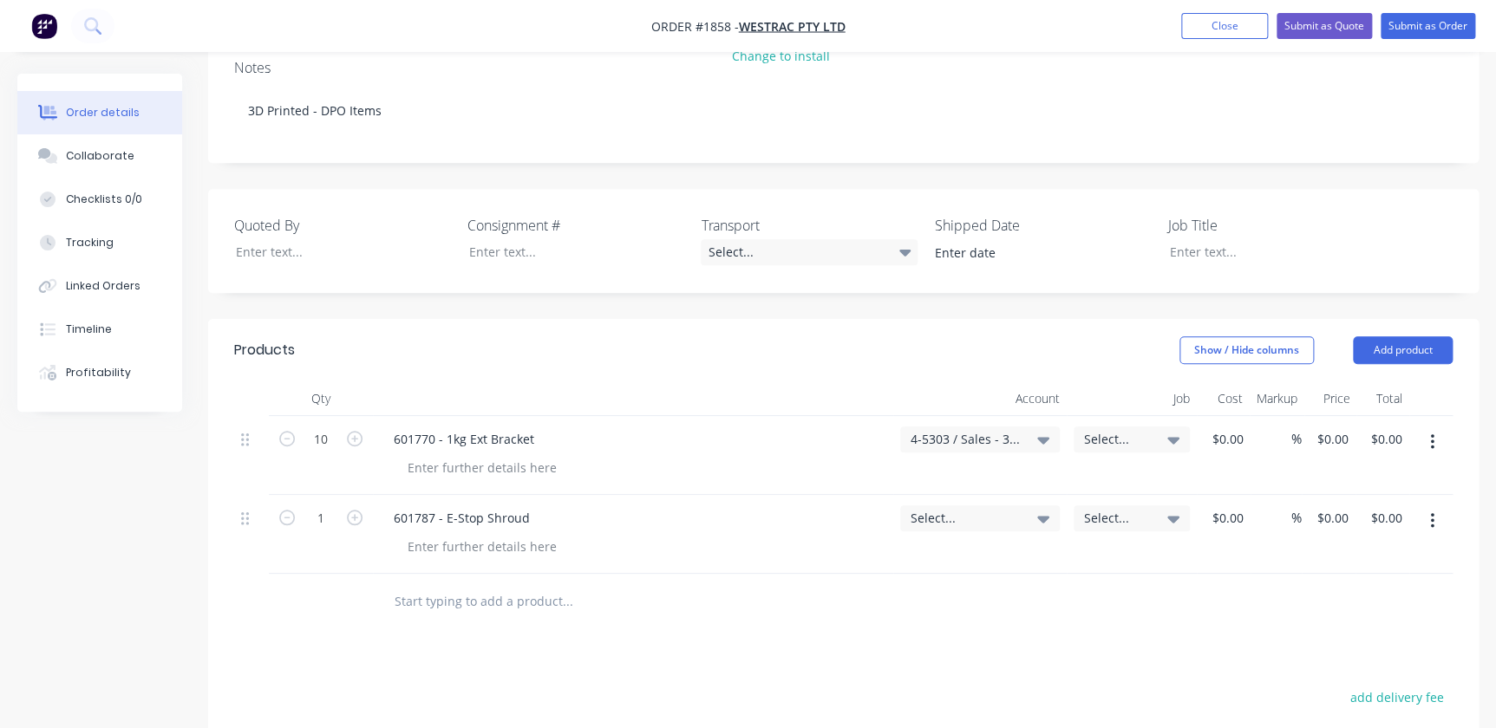
click at [447, 584] on input "text" at bounding box center [567, 601] width 347 height 35
click at [416, 584] on input "text" at bounding box center [567, 601] width 347 height 35
drag, startPoint x: 522, startPoint y: 437, endPoint x: 446, endPoint y: 439, distance: 76.3
click at [446, 506] on div "601787 - E-Stop Shroud" at bounding box center [462, 518] width 164 height 25
copy div "E-Stop Shroud"
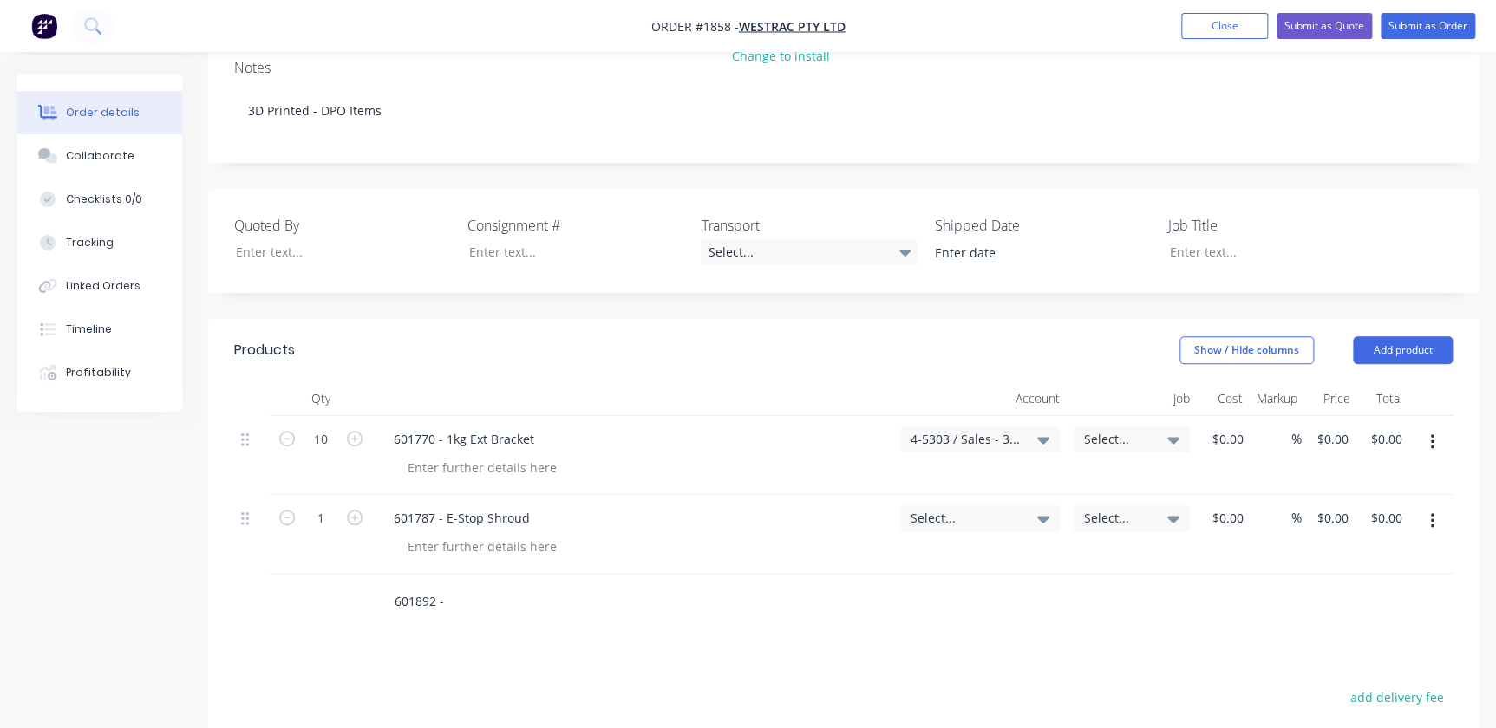
click at [483, 584] on input "601892 -" at bounding box center [567, 601] width 347 height 35
paste input "E-Stop Shroud"
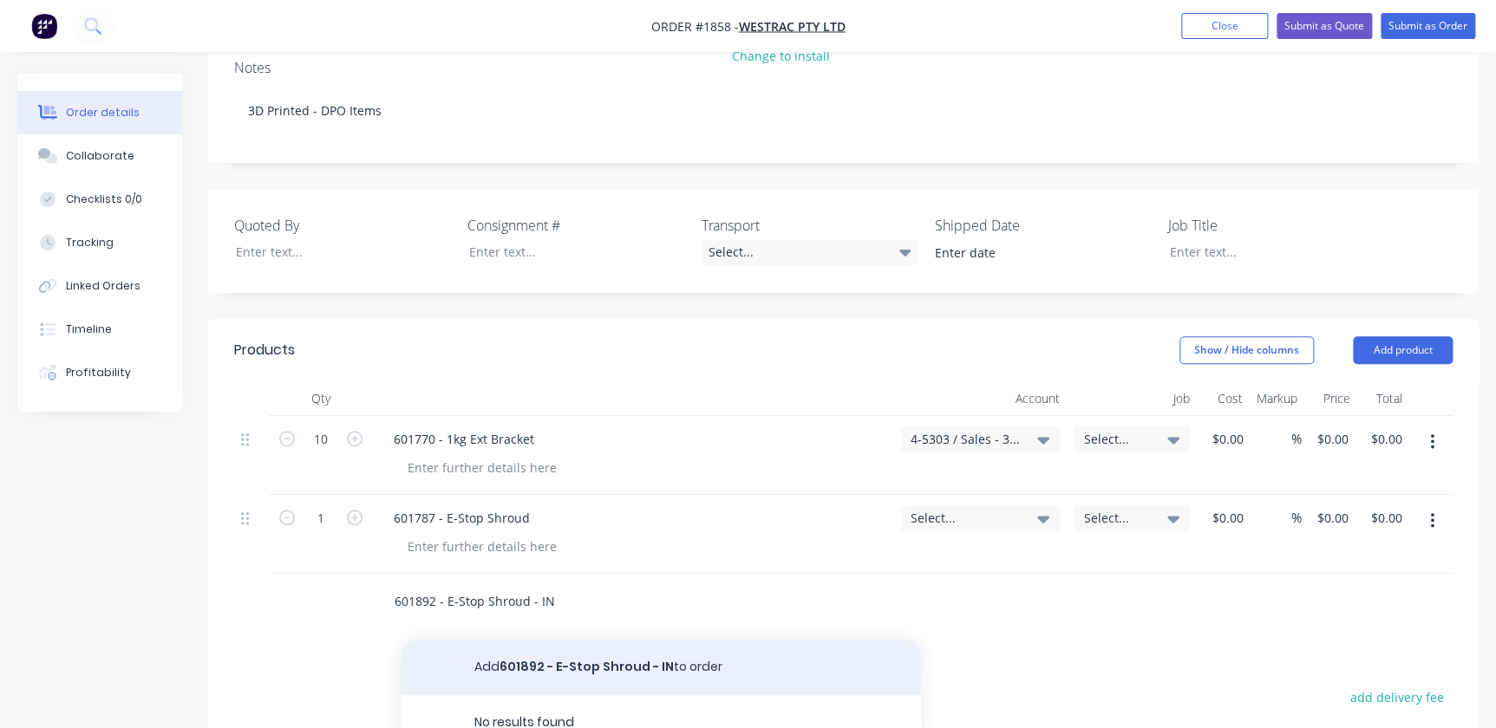
type input "601892 - E-Stop Shroud - IN"
click at [518, 640] on button "Add 601892 - E-Stop Shroud - IN to order" at bounding box center [661, 667] width 520 height 55
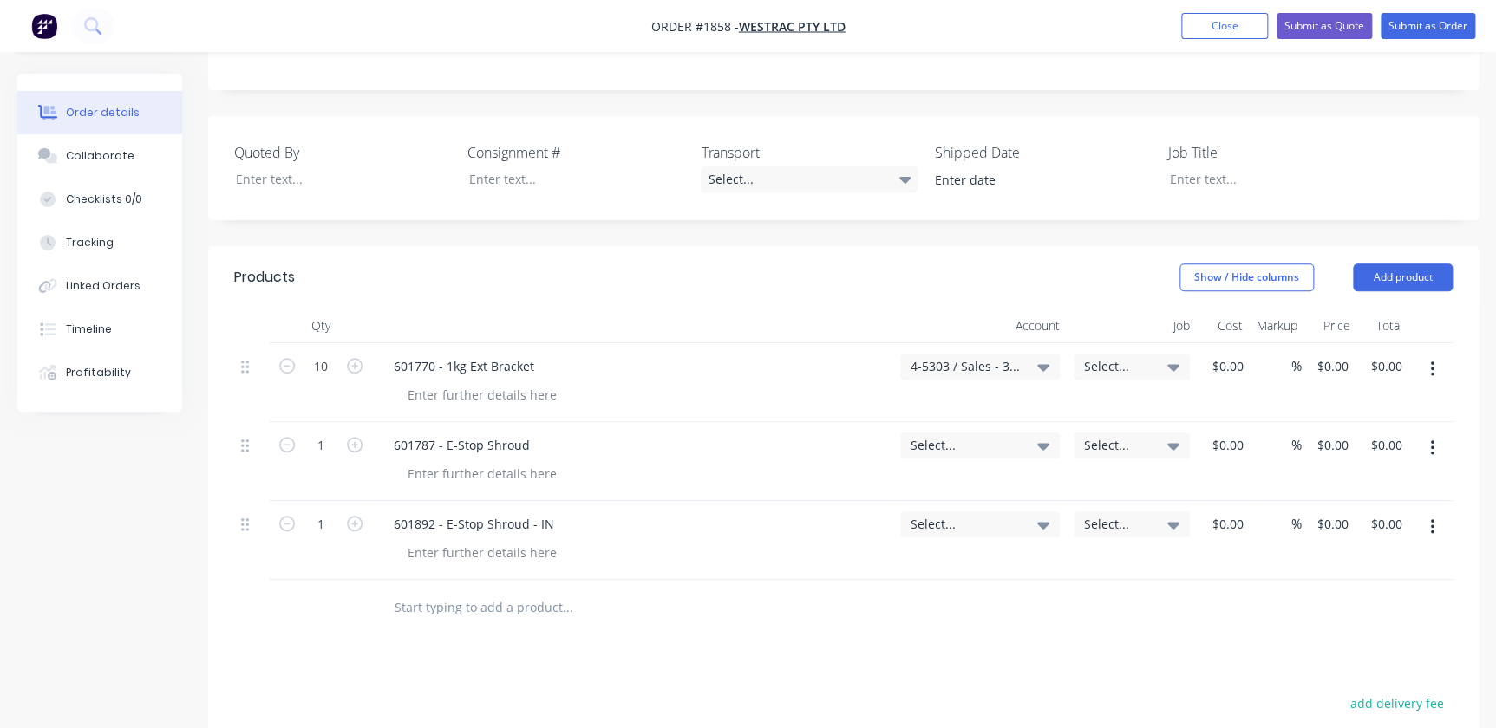
scroll to position [551, 0]
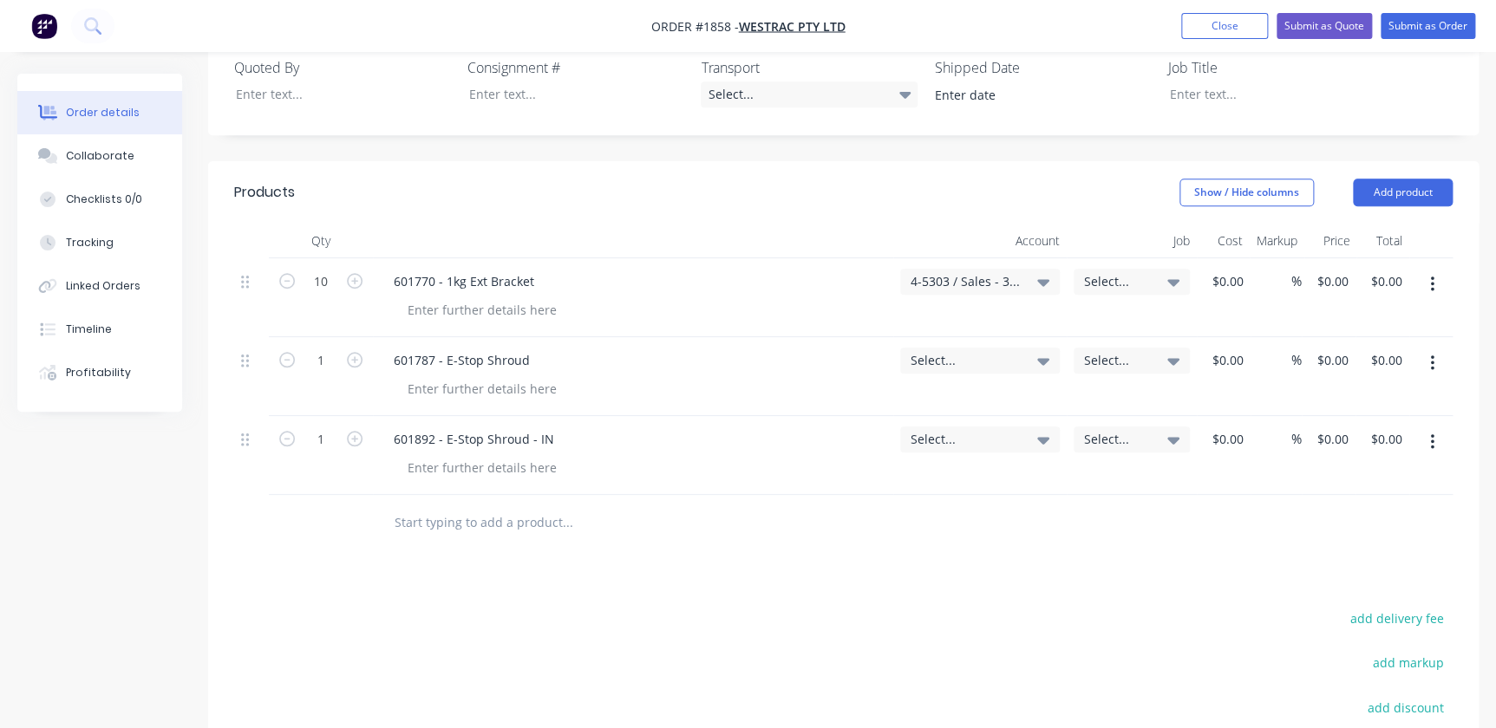
click at [464, 506] on input "text" at bounding box center [567, 523] width 347 height 35
click at [470, 506] on input "text" at bounding box center [567, 523] width 347 height 35
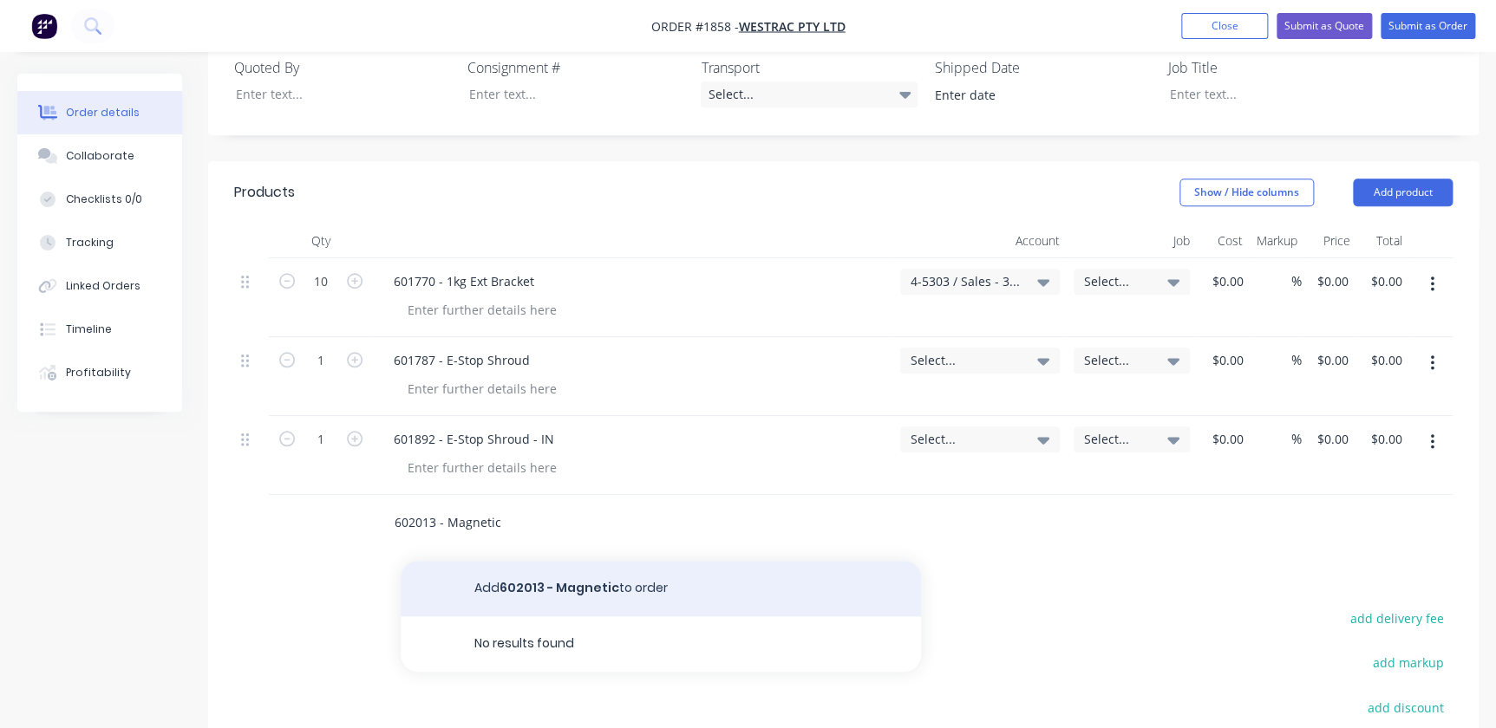
type input "602013 - Magnetic"
click at [555, 561] on button "Add 602013 - Magnetic to order" at bounding box center [661, 588] width 520 height 55
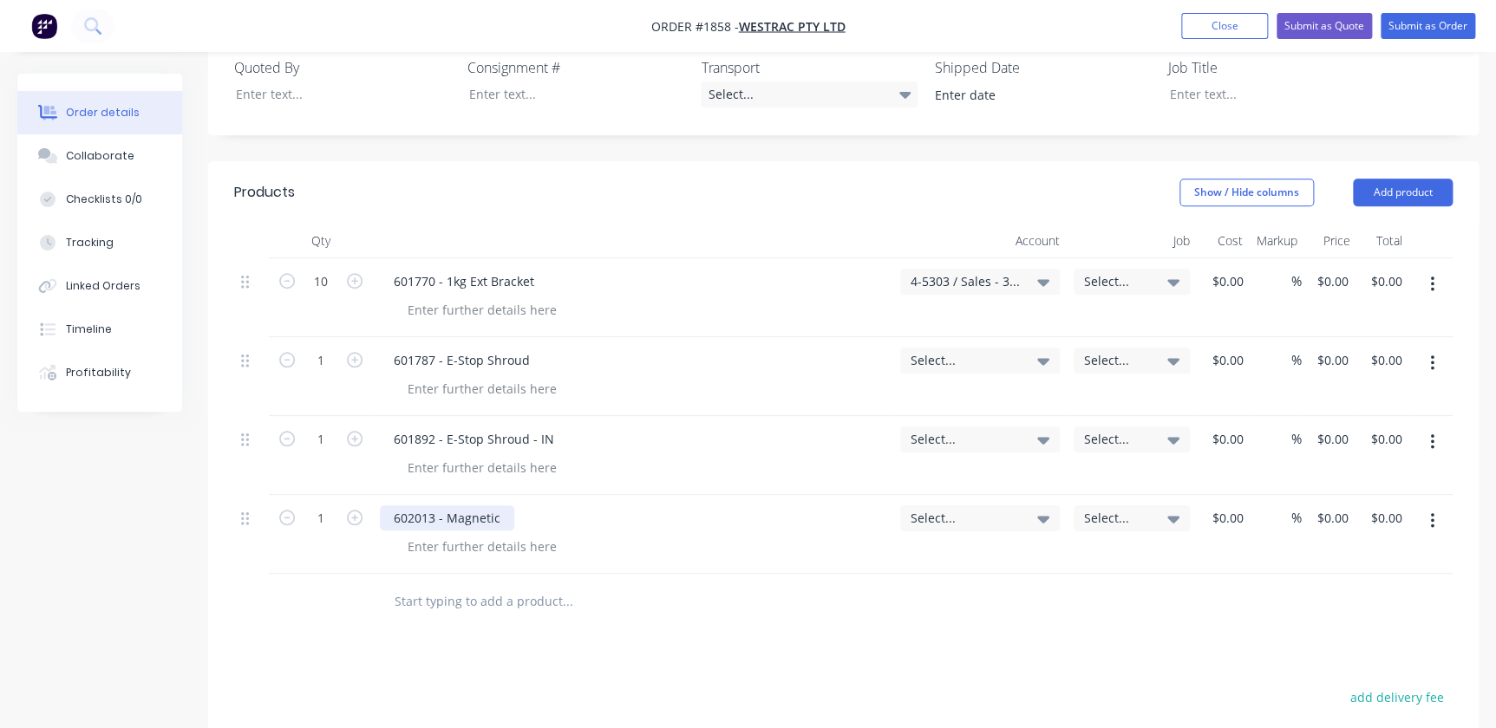
click at [510, 506] on div "602013 - Magnetic" at bounding box center [447, 518] width 134 height 25
click at [499, 506] on div "602013 - Magnetic" at bounding box center [447, 518] width 134 height 25
click at [532, 534] on div at bounding box center [482, 546] width 177 height 25
click at [545, 506] on div "602013 - Magnetic Straight" at bounding box center [472, 518] width 184 height 25
click at [539, 495] on div "602013 - Magnetic Straight" at bounding box center [633, 534] width 520 height 79
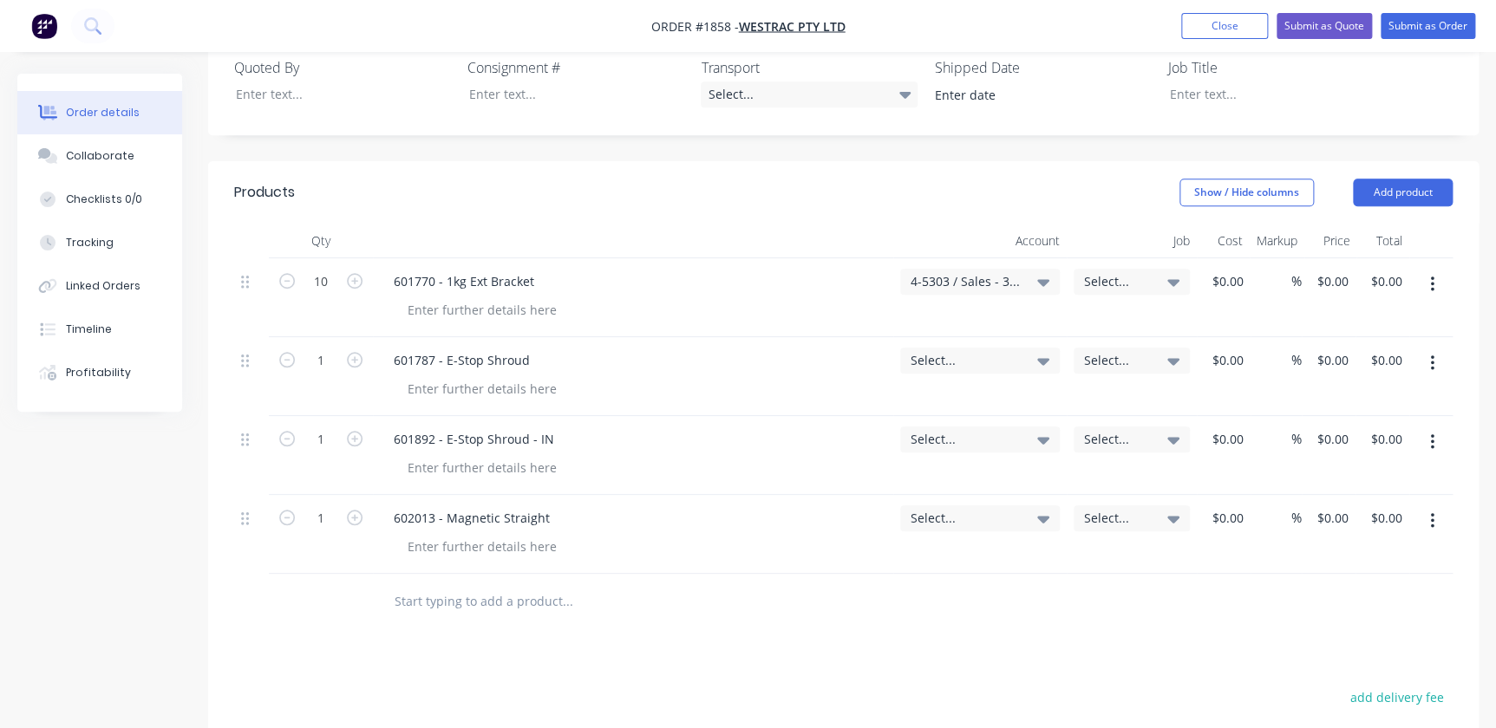
click at [435, 584] on input "text" at bounding box center [567, 601] width 347 height 35
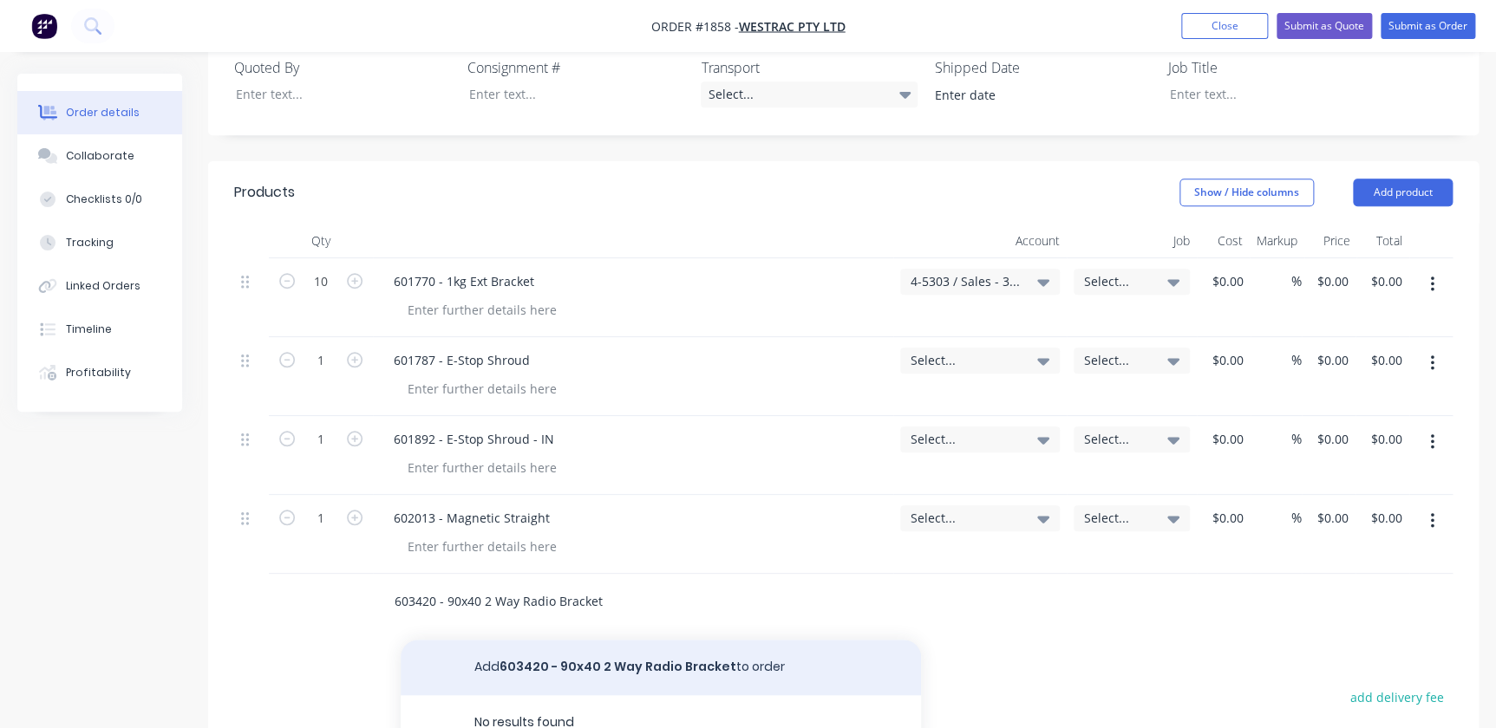
type input "603420 - 90x40 2 Way Radio Bracket"
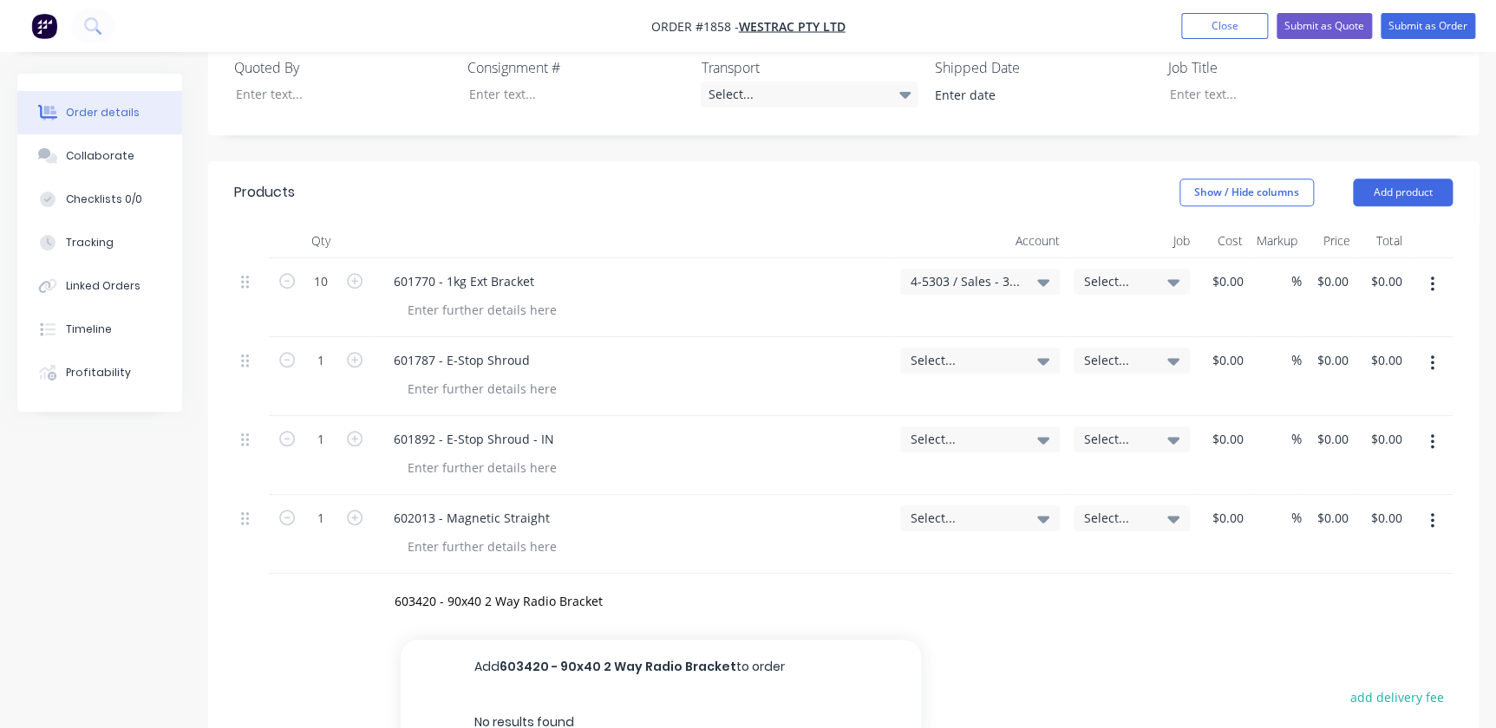
drag, startPoint x: 616, startPoint y: 584, endPoint x: 766, endPoint y: 580, distance: 150.0
click at [614, 640] on button "Add 603420 - 90x40 2 Way Radio Bracket to order" at bounding box center [661, 667] width 520 height 55
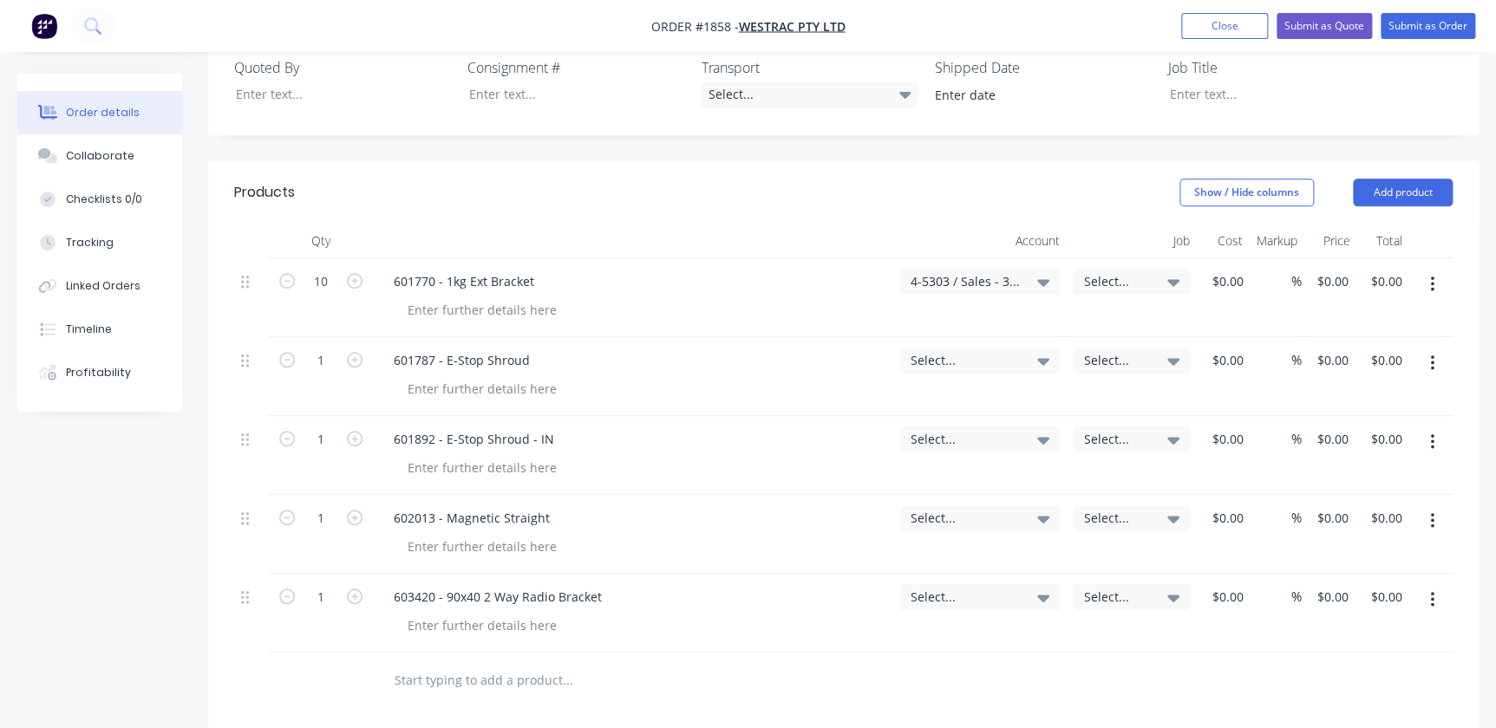
drag, startPoint x: 419, startPoint y: 584, endPoint x: 416, endPoint y: 592, distance: 9.1
click at [417, 653] on div at bounding box center [685, 681] width 624 height 56
click at [427, 663] on input "text" at bounding box center [567, 680] width 347 height 35
type input "100500-297 - Fire Ext Brkt Mnt - 9kg - Total Fire"
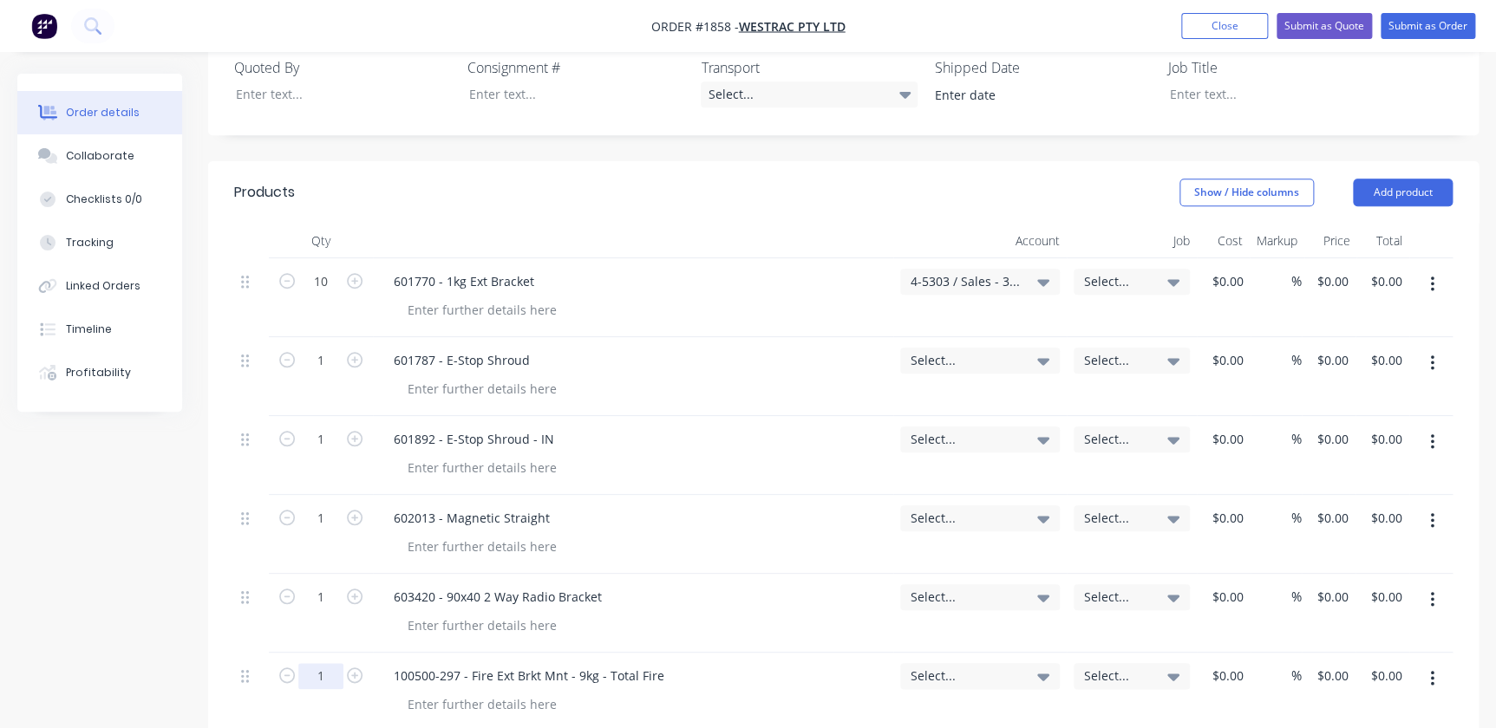
click at [308, 663] on input "1" at bounding box center [320, 676] width 45 height 26
type input "10"
click at [333, 584] on input "1" at bounding box center [320, 597] width 45 height 26
type input "5"
click at [333, 506] on input "1" at bounding box center [320, 519] width 45 height 26
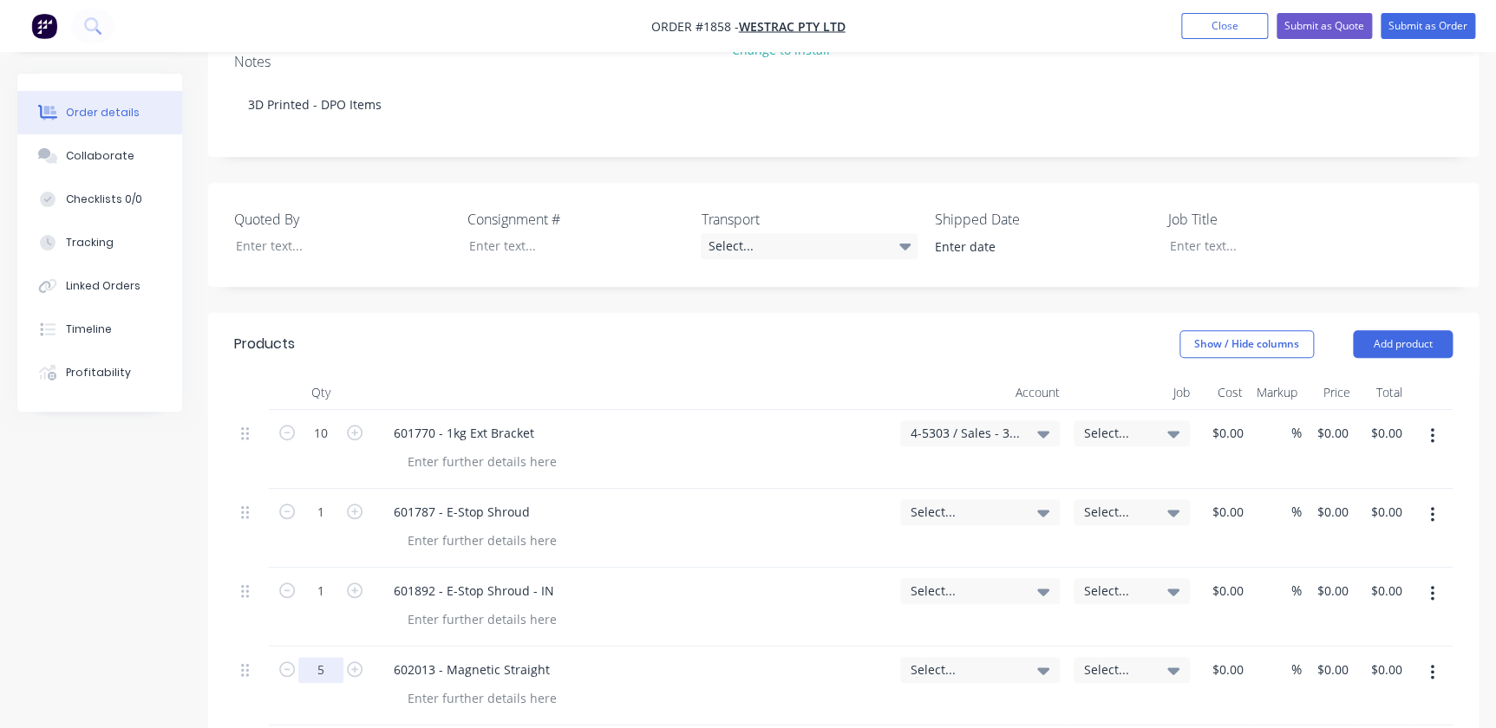
scroll to position [394, 0]
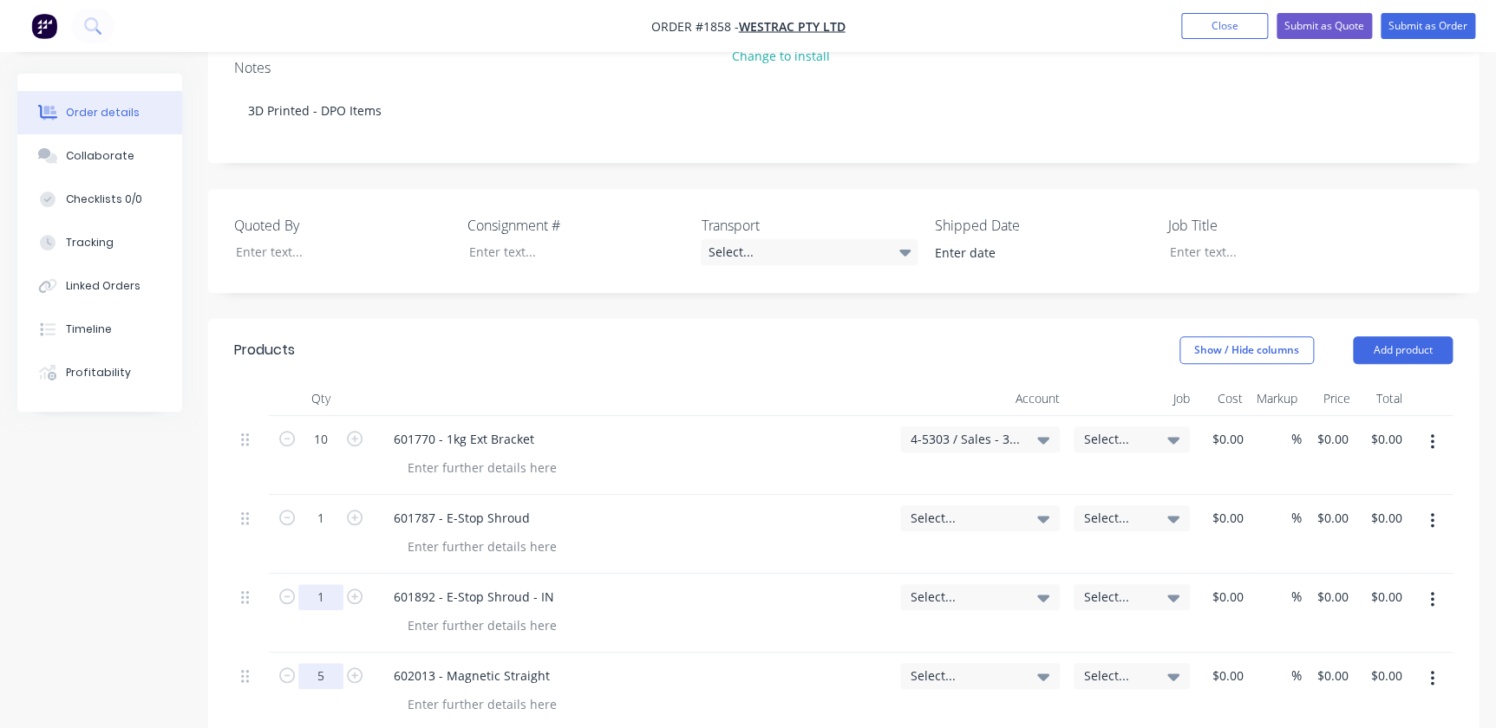
type input "5"
click at [336, 584] on input "1" at bounding box center [320, 597] width 45 height 26
type input "25"
click at [315, 506] on input "1" at bounding box center [320, 519] width 45 height 26
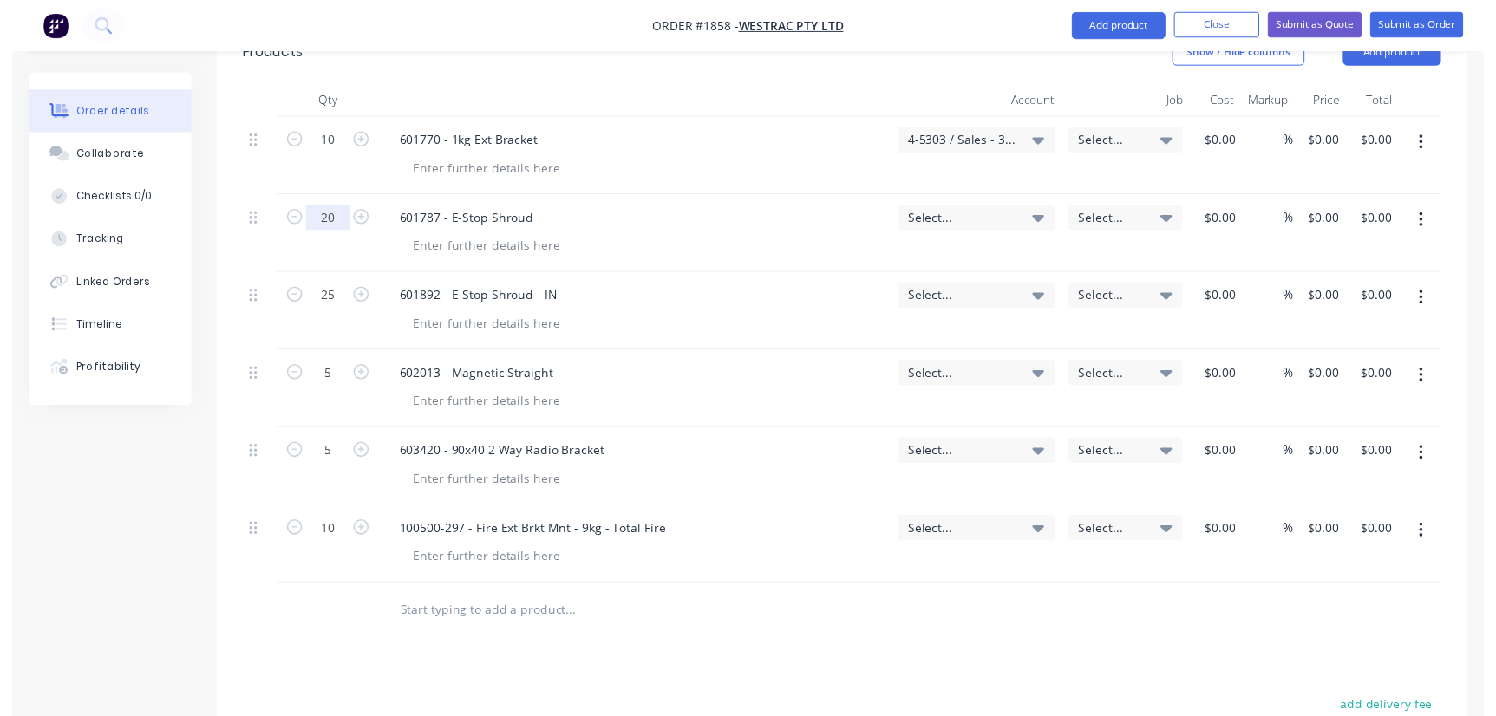
scroll to position [473, 0]
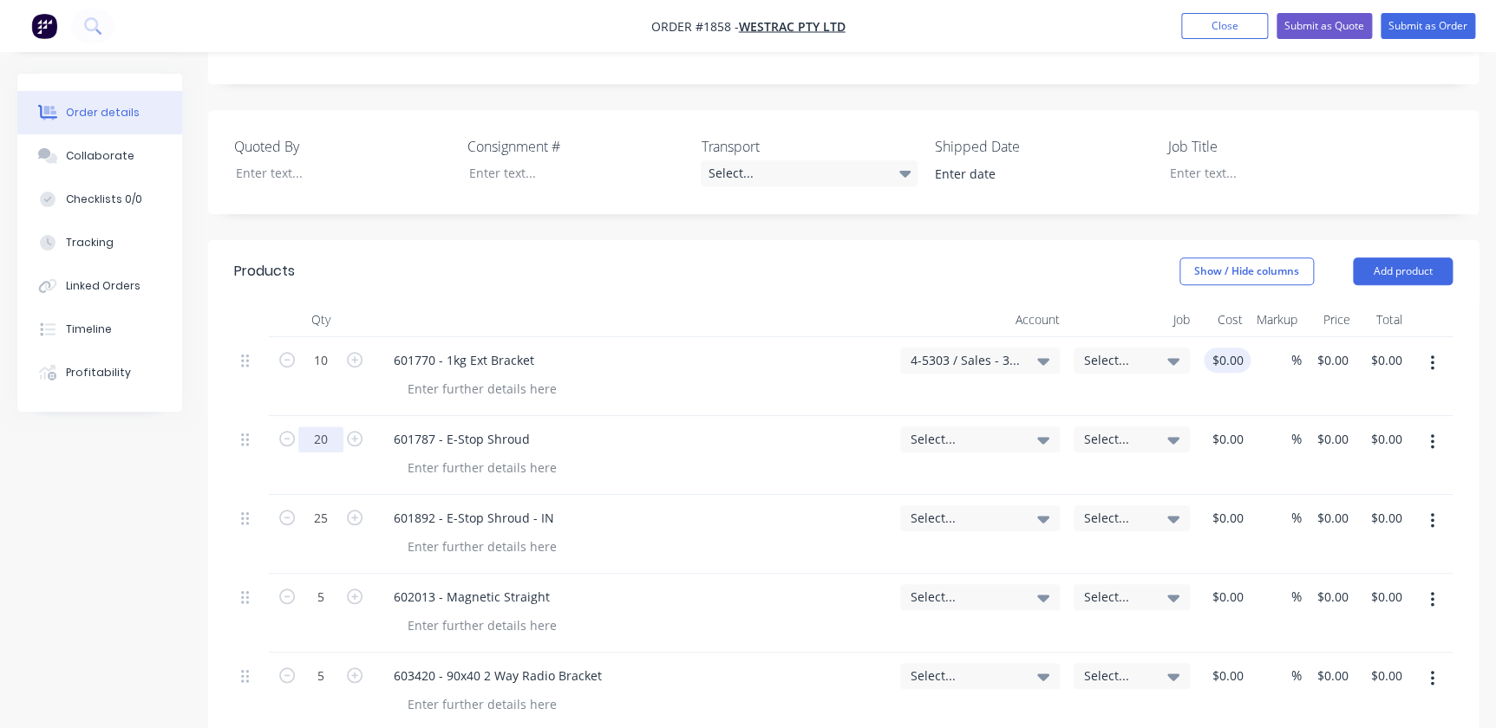
type input "20"
click at [1208, 337] on div "$0.00" at bounding box center [1224, 376] width 54 height 79
type input "$72.34"
type input "$723.40"
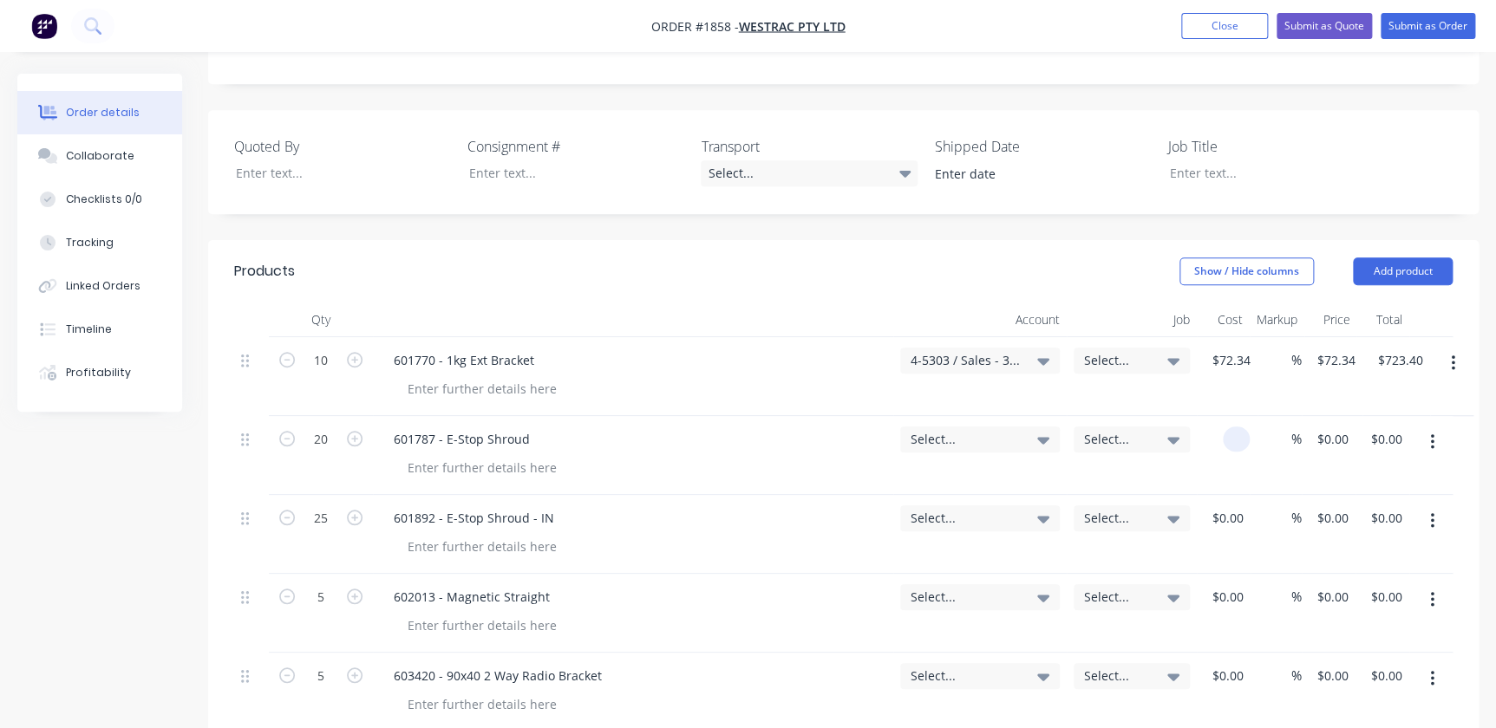
click at [1217, 416] on div at bounding box center [1223, 455] width 53 height 79
type input "$109.39"
type input "$2,187.80"
click at [1227, 506] on div "$0.00" at bounding box center [1227, 518] width 47 height 25
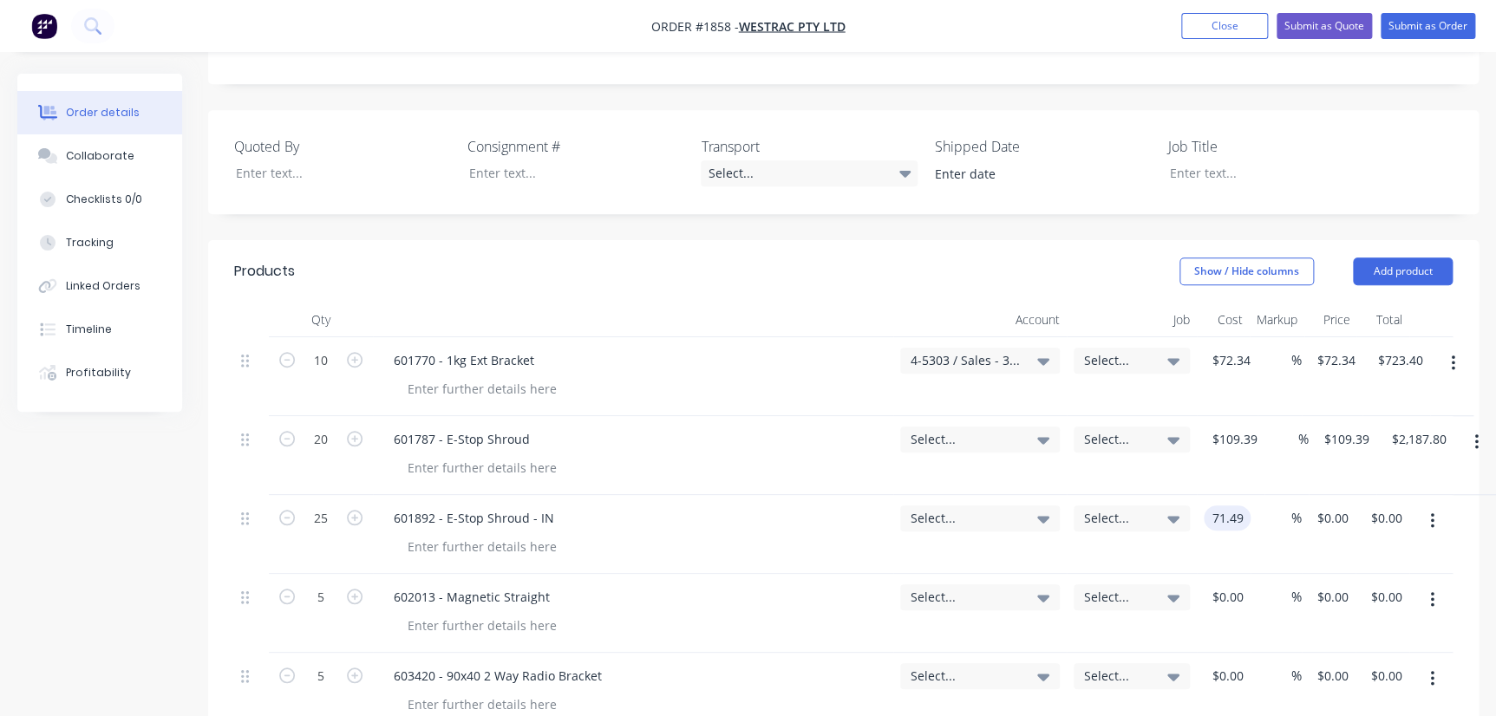
type input "$71.49"
type input "$1,787.25"
click at [1201, 574] on div "$0.00 $0.00" at bounding box center [1224, 613] width 54 height 79
click at [1208, 574] on div at bounding box center [1223, 613] width 53 height 79
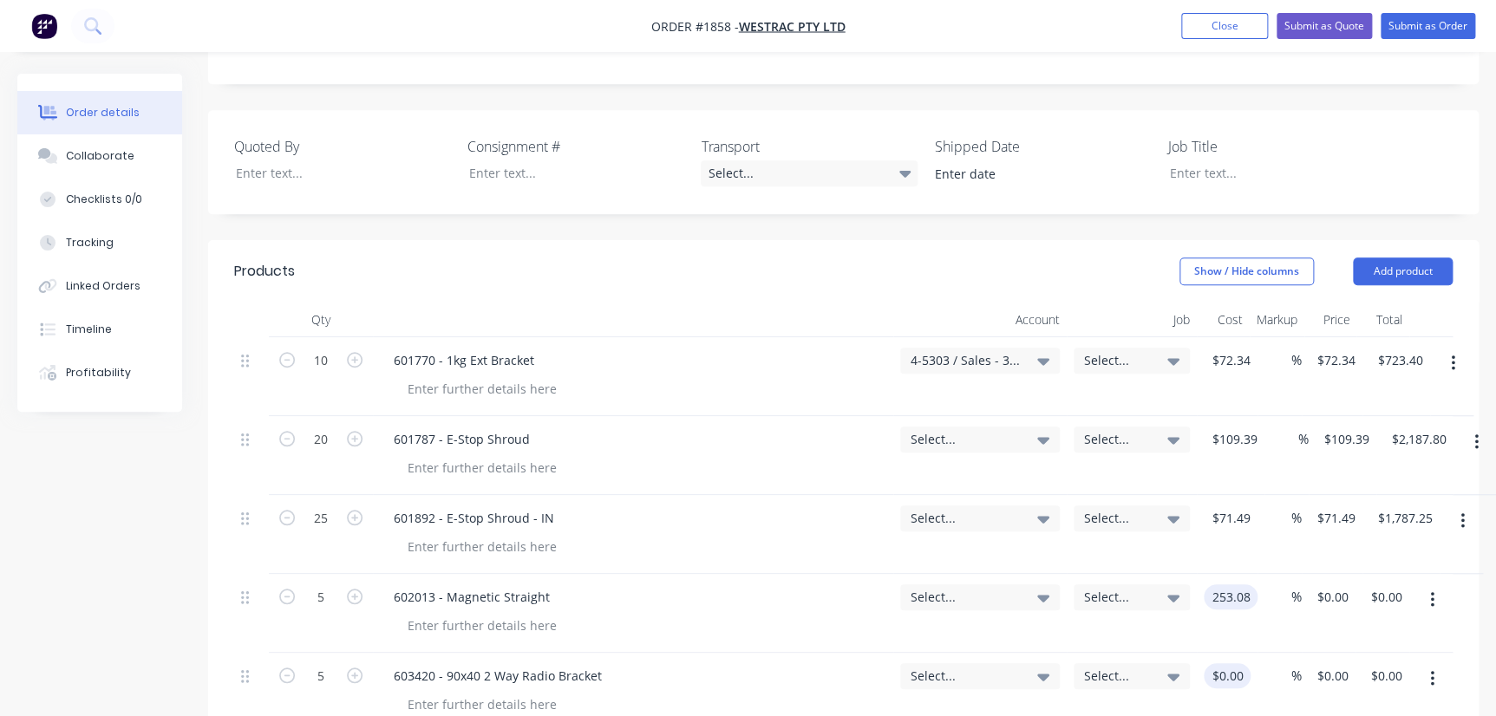
type input "$253.08"
type input "$1,265.40"
click at [1232, 663] on div "$0.00" at bounding box center [1230, 675] width 40 height 25
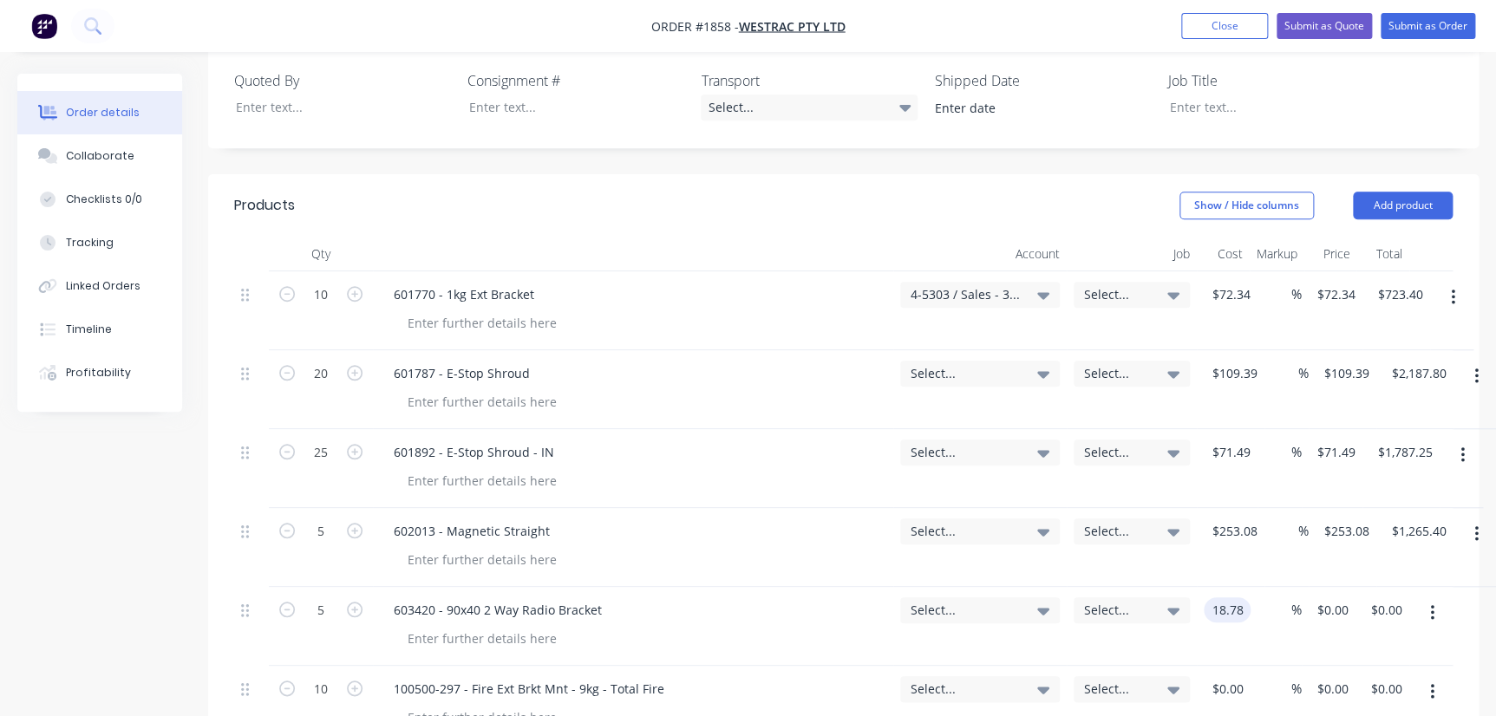
scroll to position [630, 0]
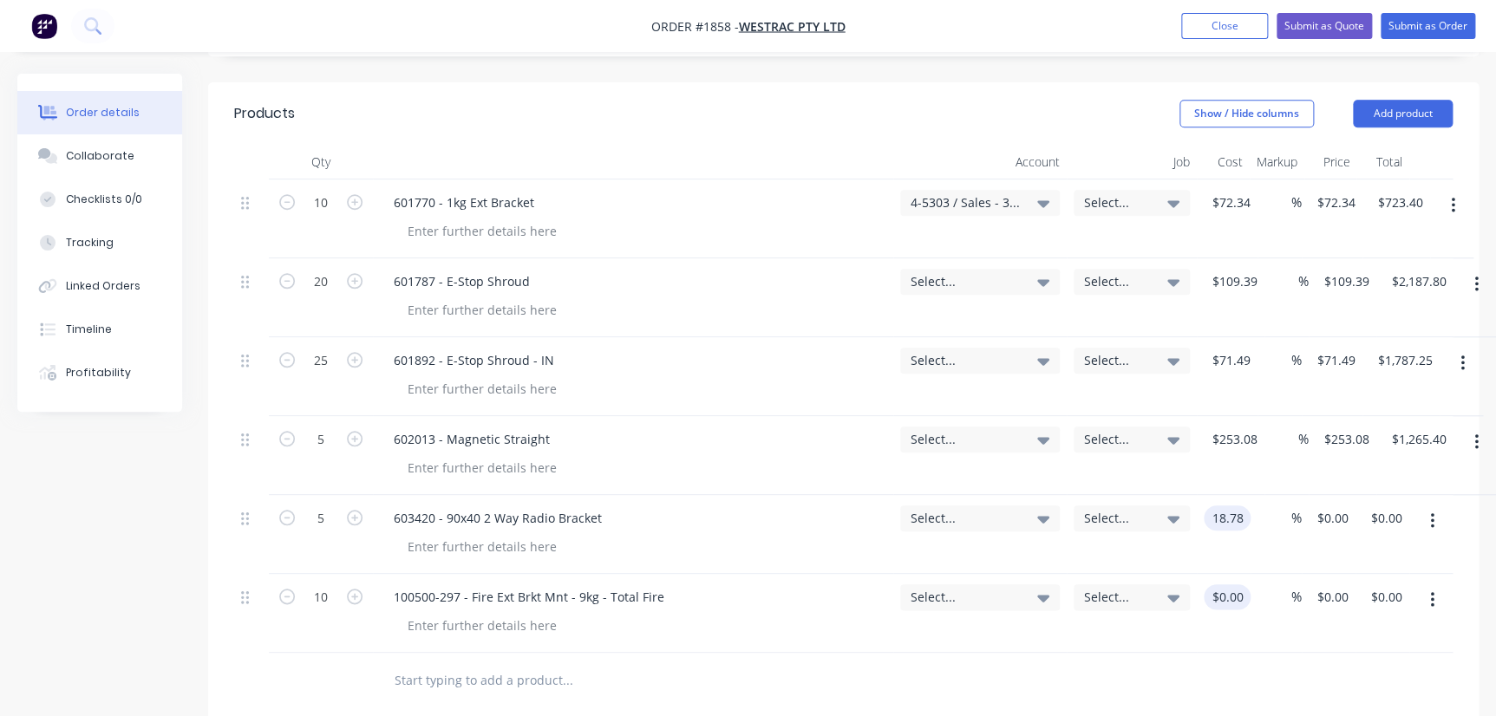
type input "$18.78"
type input "$93.90"
click at [1210, 574] on div "$0.00" at bounding box center [1224, 613] width 54 height 79
type input "$219.50"
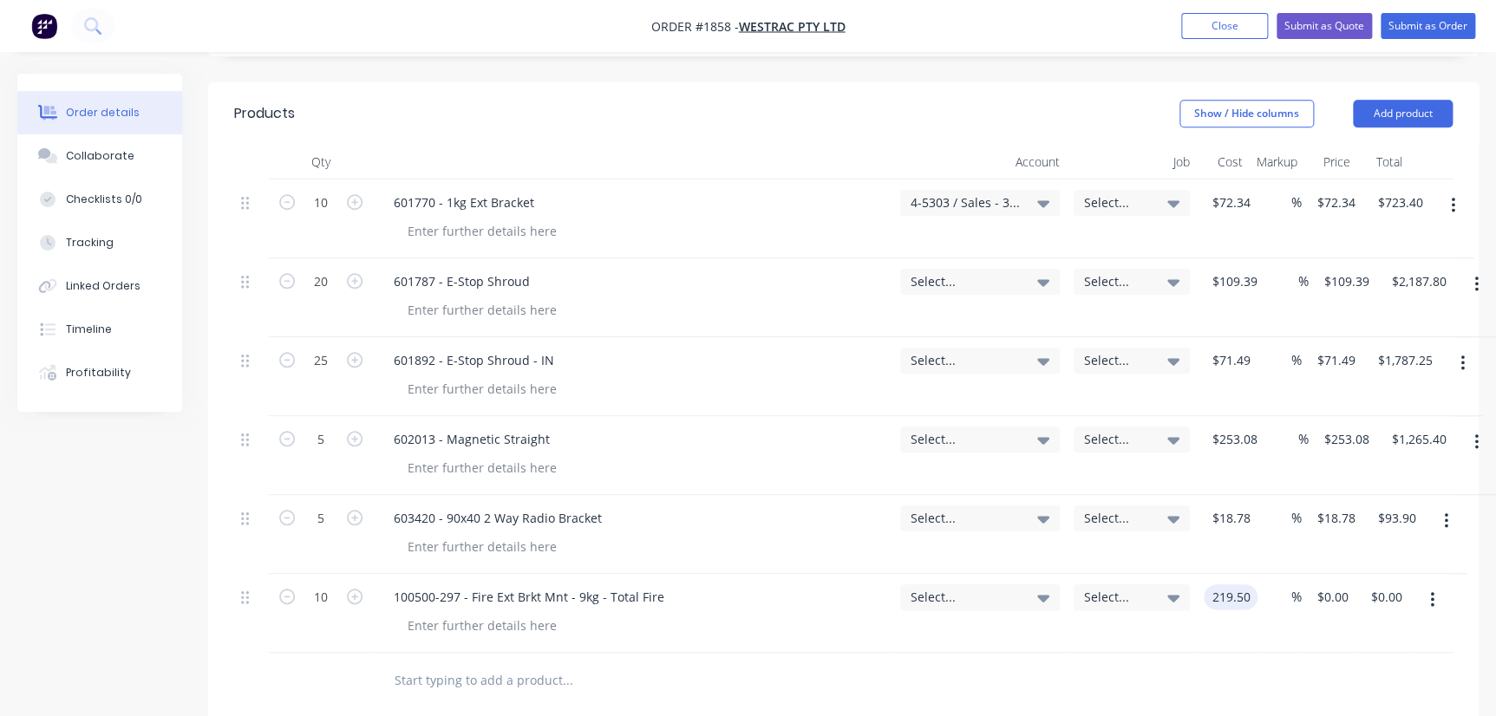
type input "$219.50"
type input "$2,195.00"
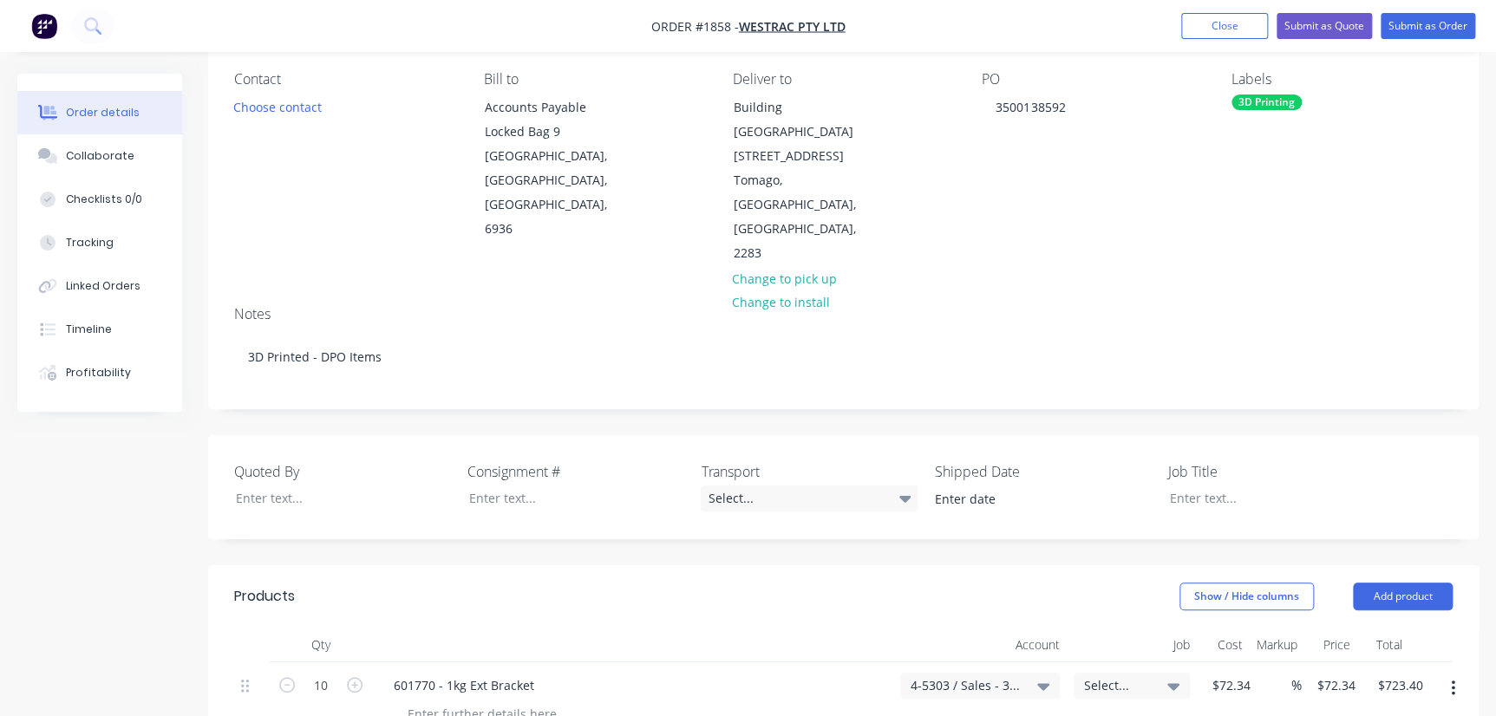
scroll to position [0, 0]
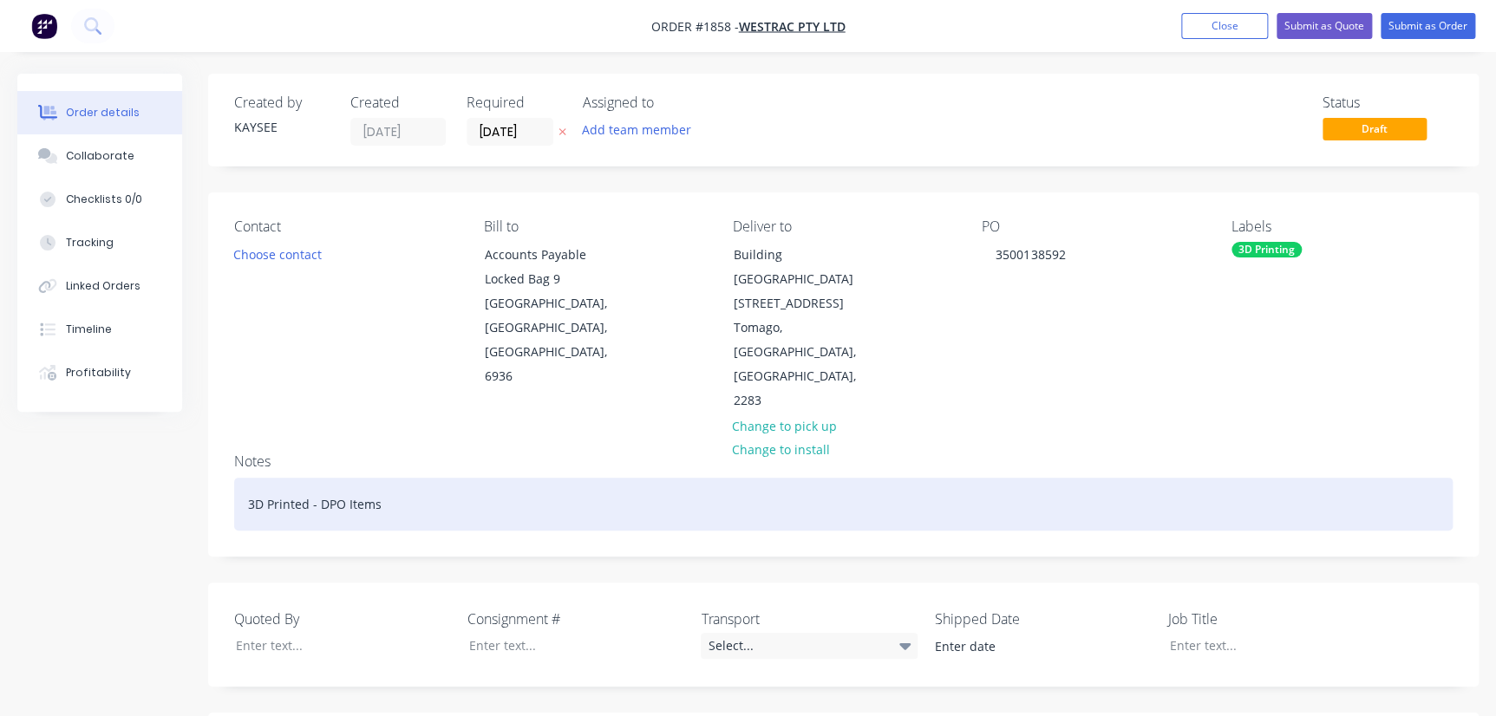
drag, startPoint x: 396, startPoint y: 418, endPoint x: 185, endPoint y: 427, distance: 211.7
copy div "3D Printed - DPO Items"
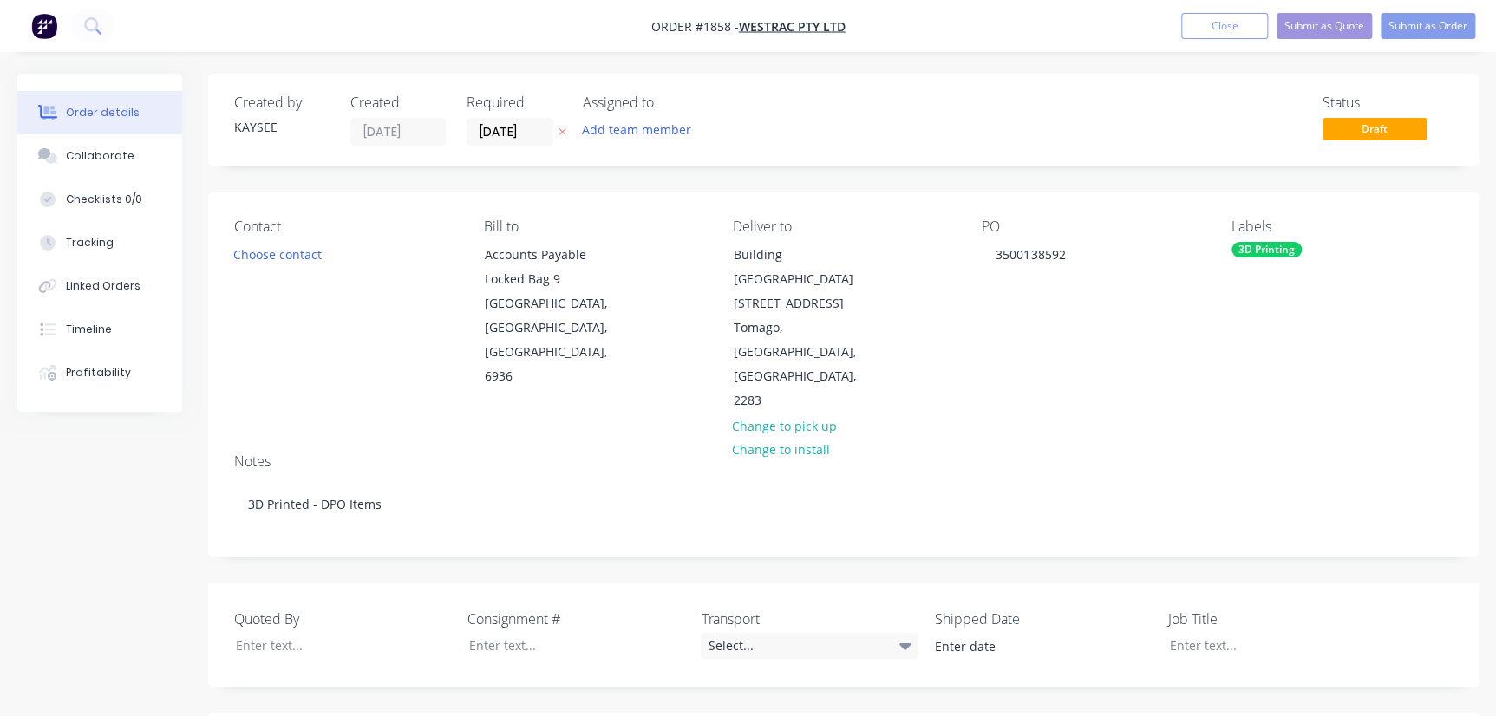
click at [1172, 609] on label "Job Title" at bounding box center [1276, 619] width 217 height 21
click at [1188, 633] on div at bounding box center [1263, 645] width 217 height 25
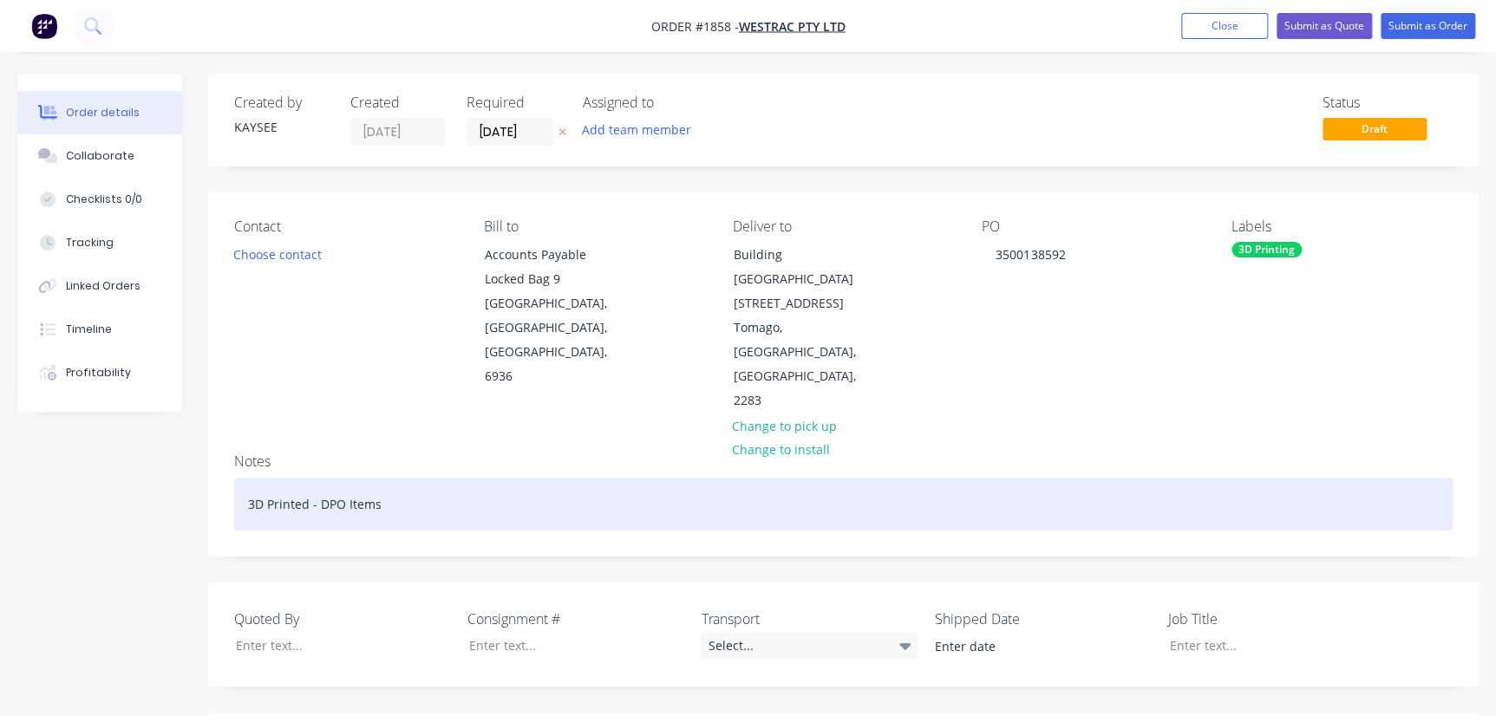
drag, startPoint x: 473, startPoint y: 425, endPoint x: 163, endPoint y: 430, distance: 310.5
copy div "3D Printed - DPO Items"
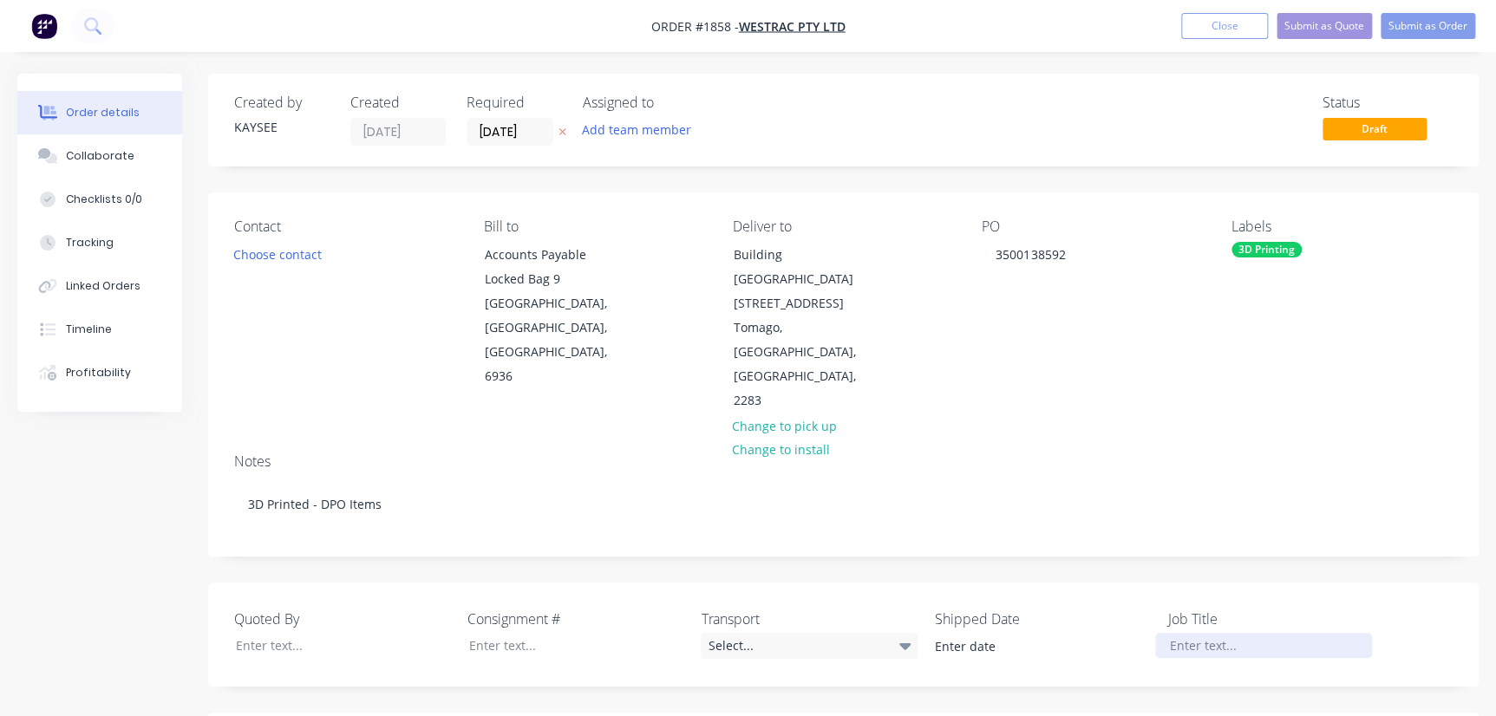
click at [1180, 633] on div at bounding box center [1263, 645] width 217 height 25
paste div
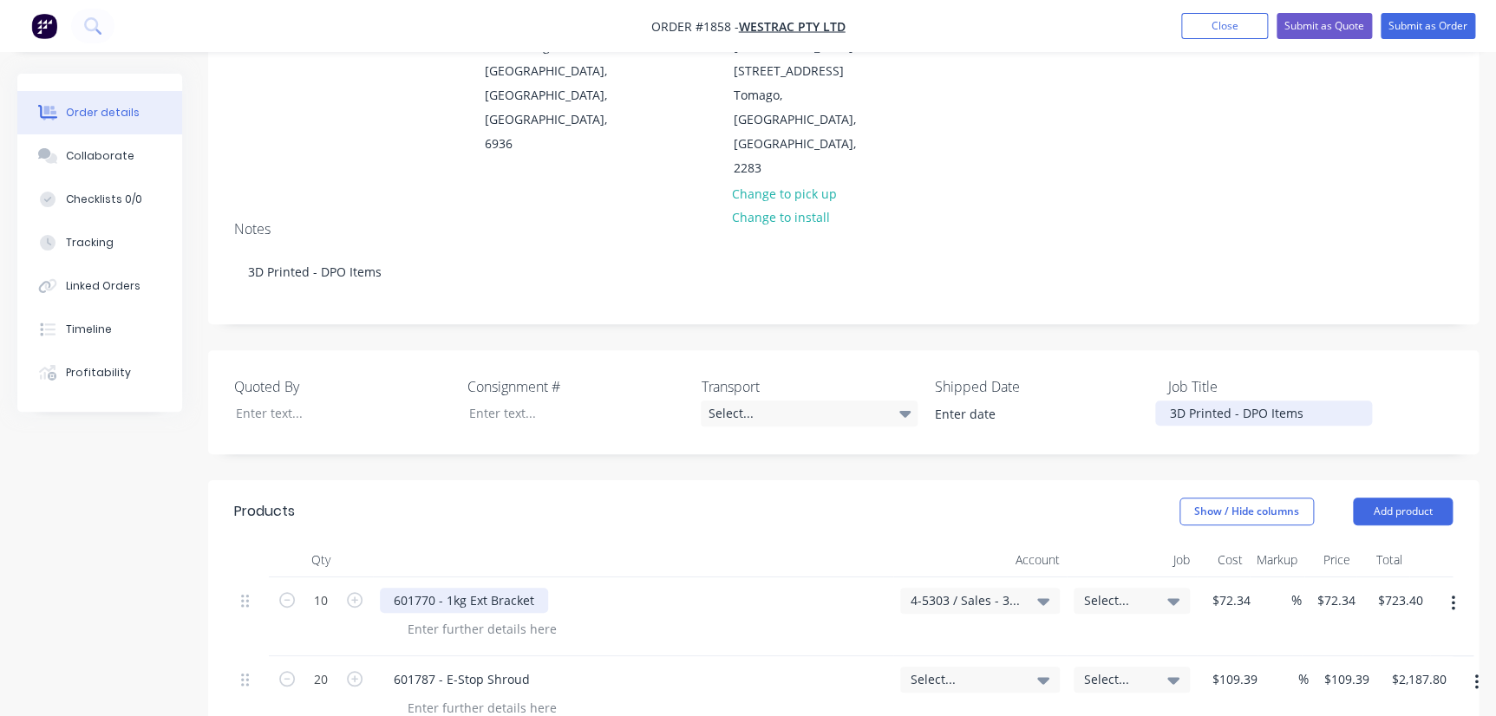
scroll to position [236, 0]
click at [642, 539] on div at bounding box center [633, 556] width 520 height 35
click at [959, 588] on span "4-5303 / Sales - 3D Printing - Interco" at bounding box center [964, 597] width 109 height 18
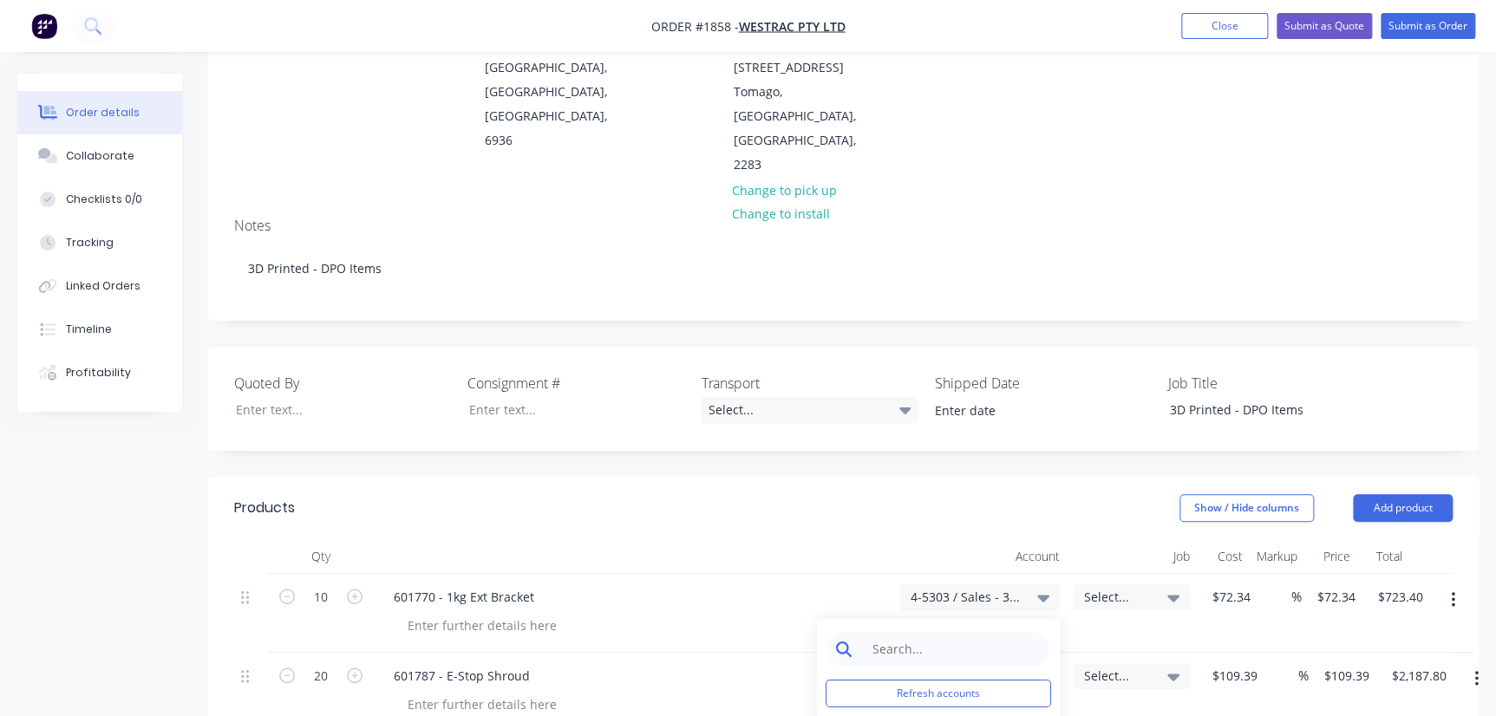
click at [908, 632] on input at bounding box center [952, 649] width 178 height 35
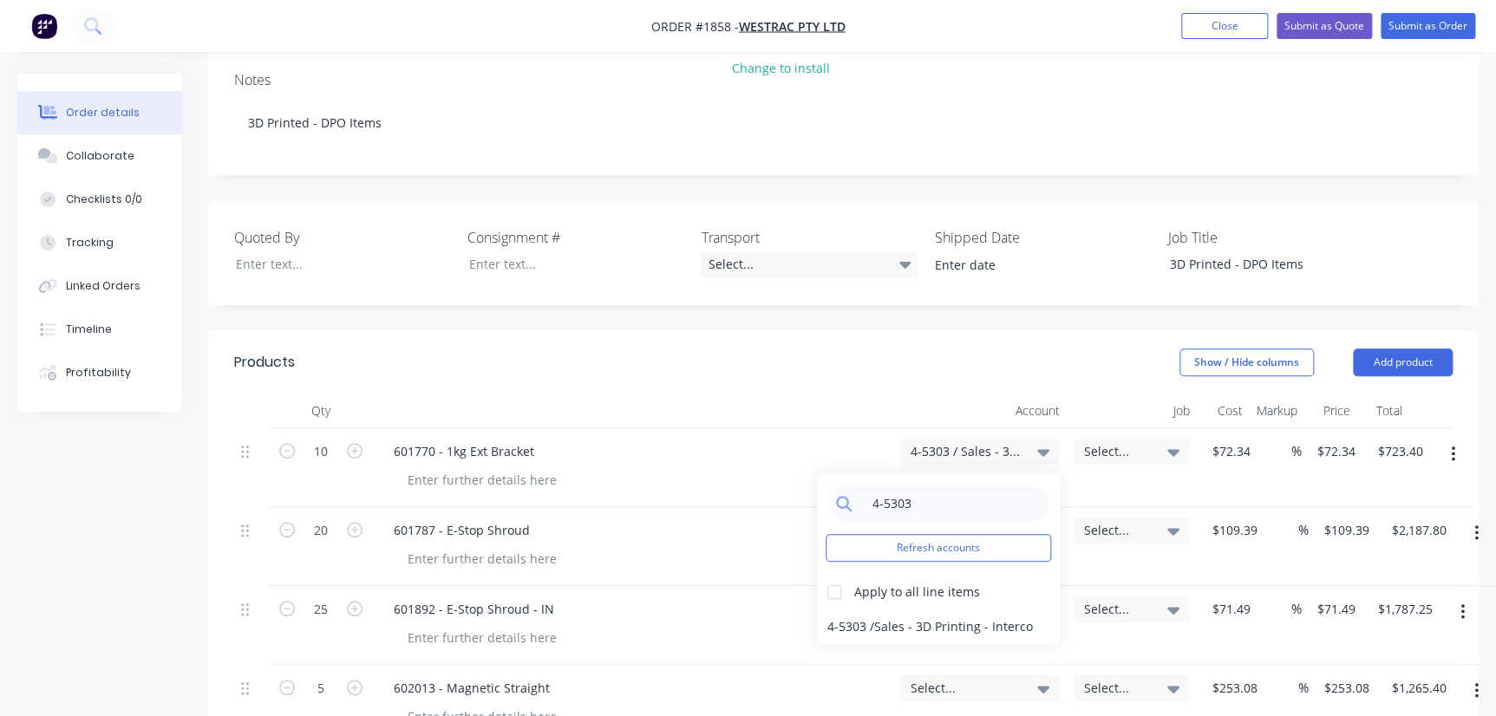
scroll to position [394, 0]
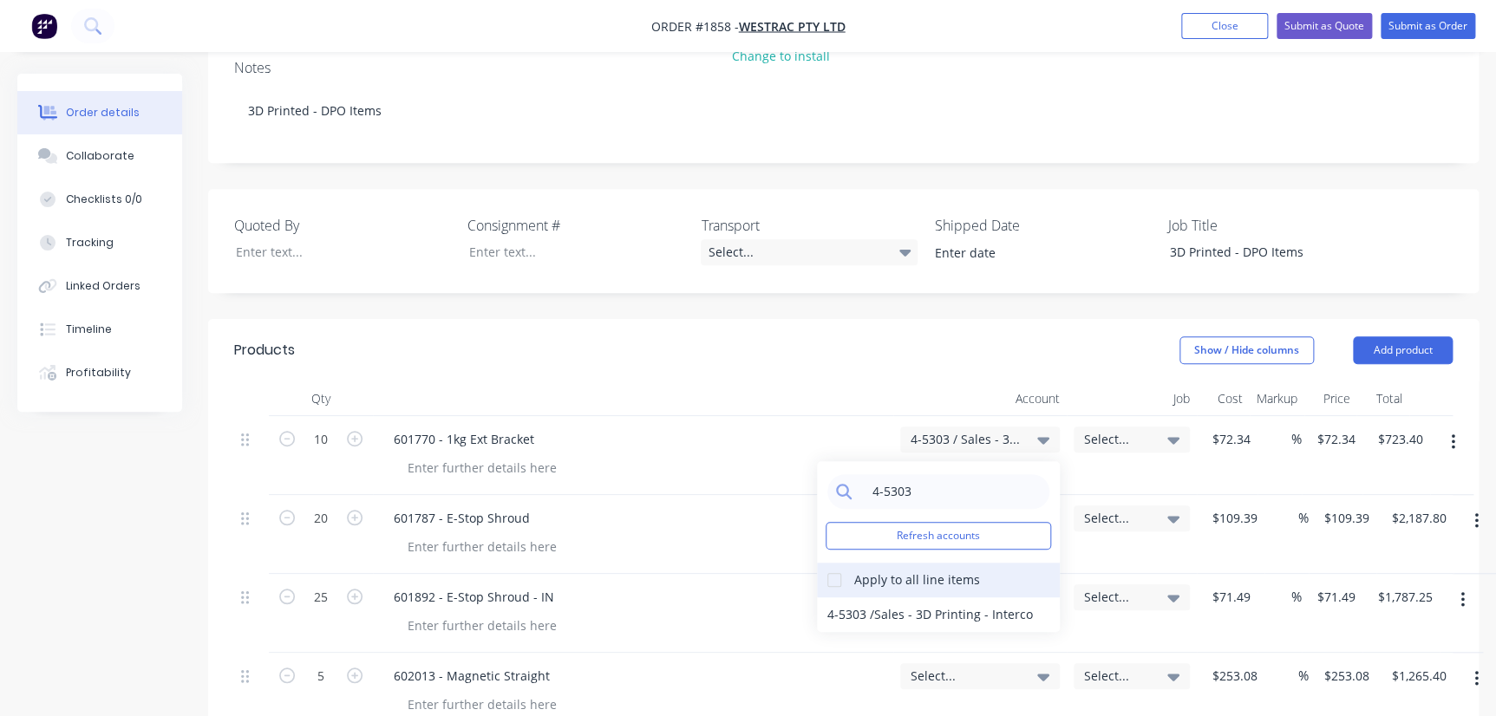
type input "4-5303"
click at [825, 563] on div at bounding box center [834, 580] width 35 height 35
click at [841, 597] on div "4-5303 / Sales - 3D Printing - Interco" at bounding box center [938, 614] width 243 height 35
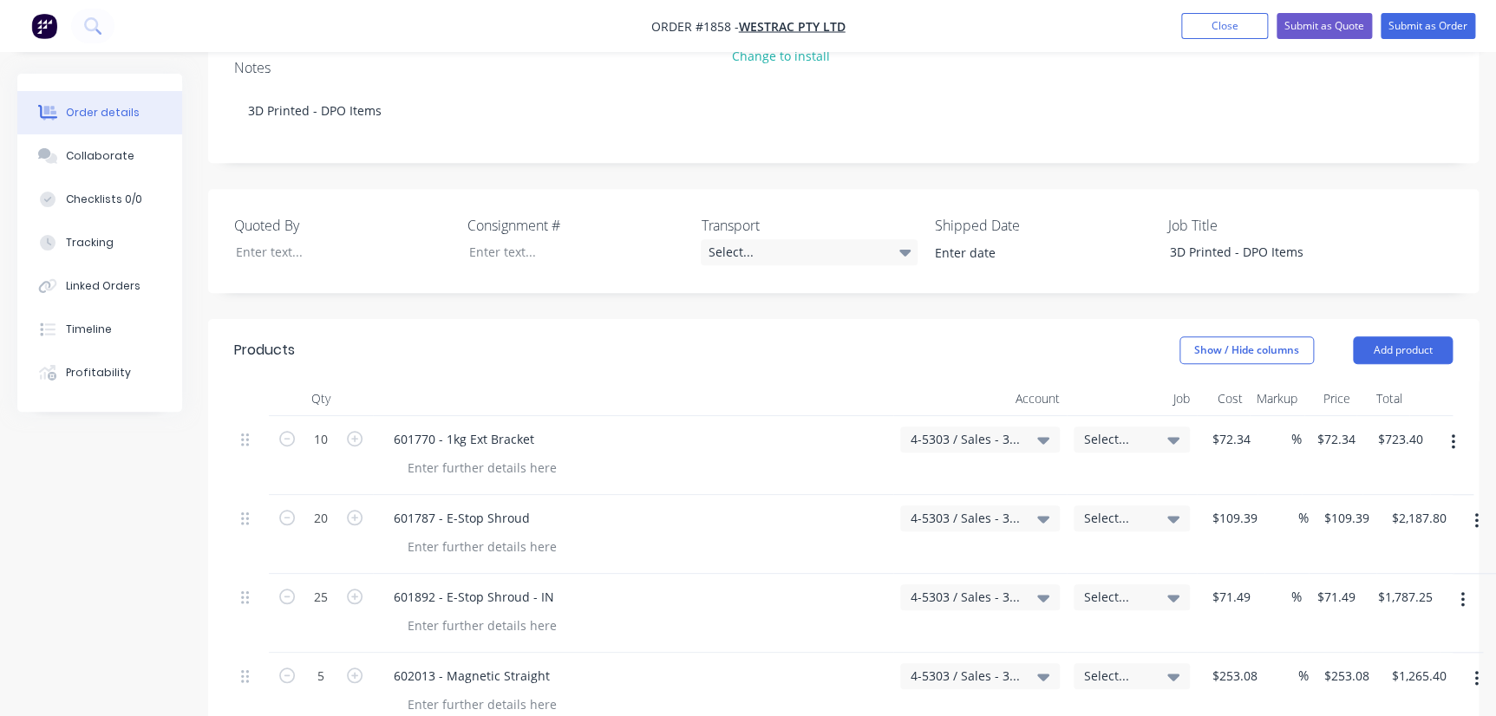
click at [1145, 430] on span "Select..." at bounding box center [1117, 439] width 66 height 18
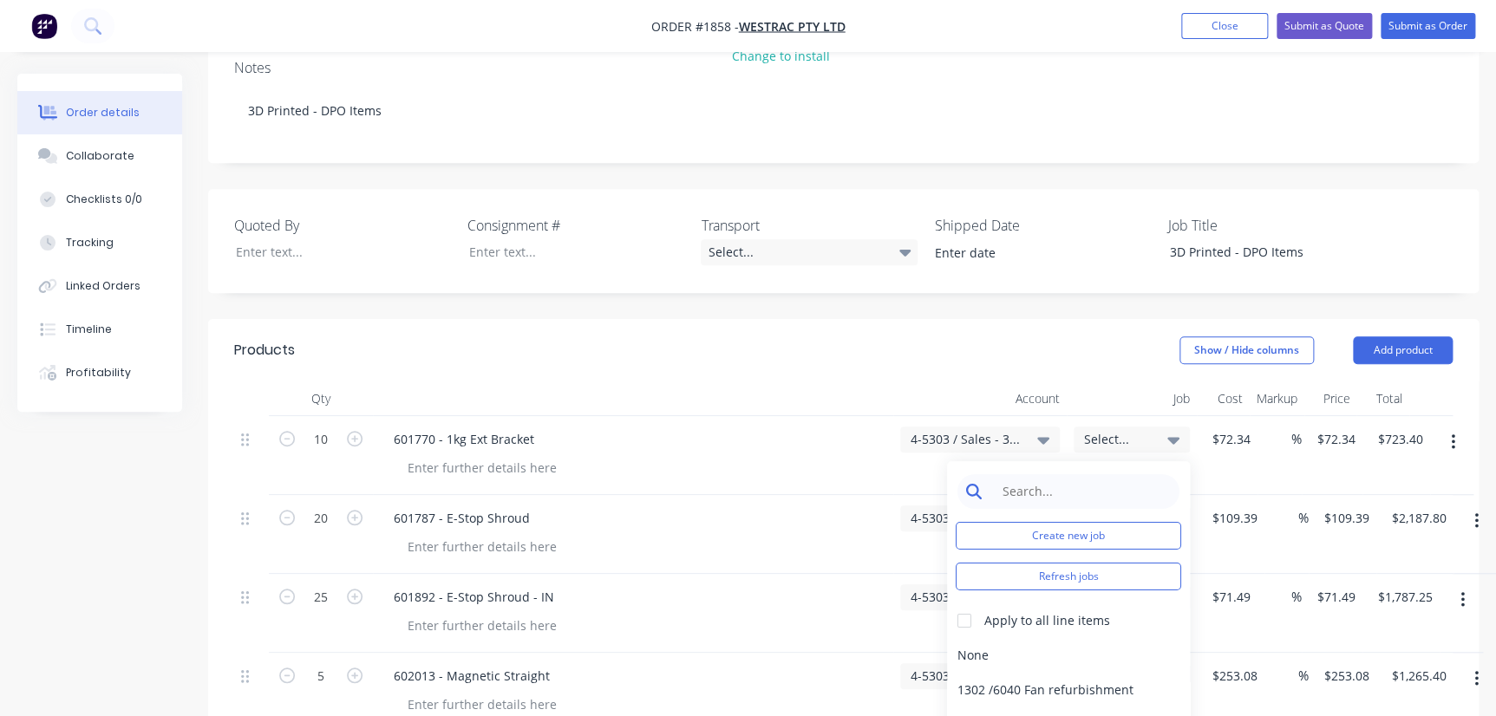
click at [1082, 474] on input at bounding box center [1082, 491] width 178 height 35
click at [1078, 474] on input at bounding box center [1082, 491] width 178 height 35
click at [1066, 522] on button "Create new job" at bounding box center [1068, 536] width 225 height 28
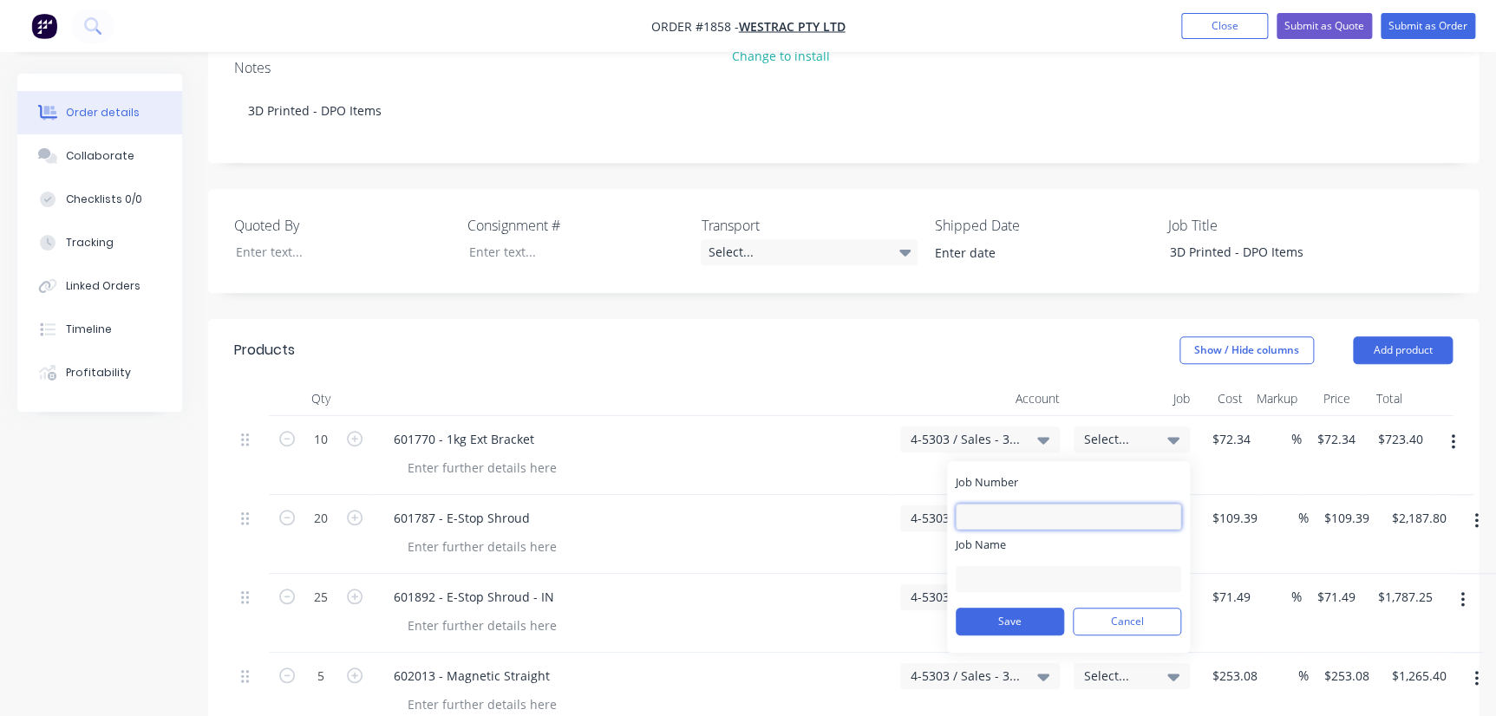
click at [1041, 504] on input "Job Number" at bounding box center [1068, 517] width 225 height 26
type input "1858"
click at [1015, 566] on input "Job Name" at bounding box center [1068, 579] width 225 height 26
type input "W/Trac - 3D DPO Items"
click at [1001, 599] on div "Save Cancel" at bounding box center [1068, 621] width 225 height 45
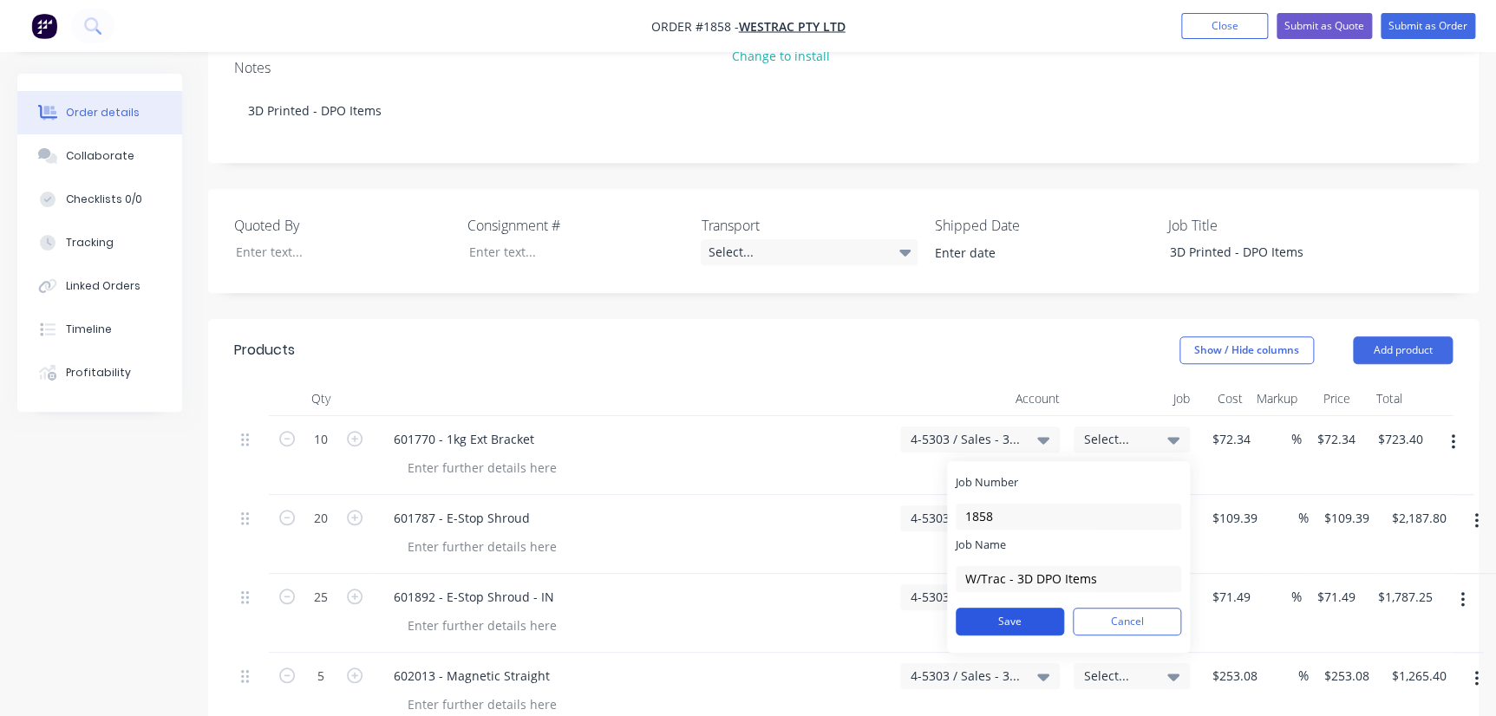
click at [1000, 608] on button "Save" at bounding box center [1010, 622] width 108 height 28
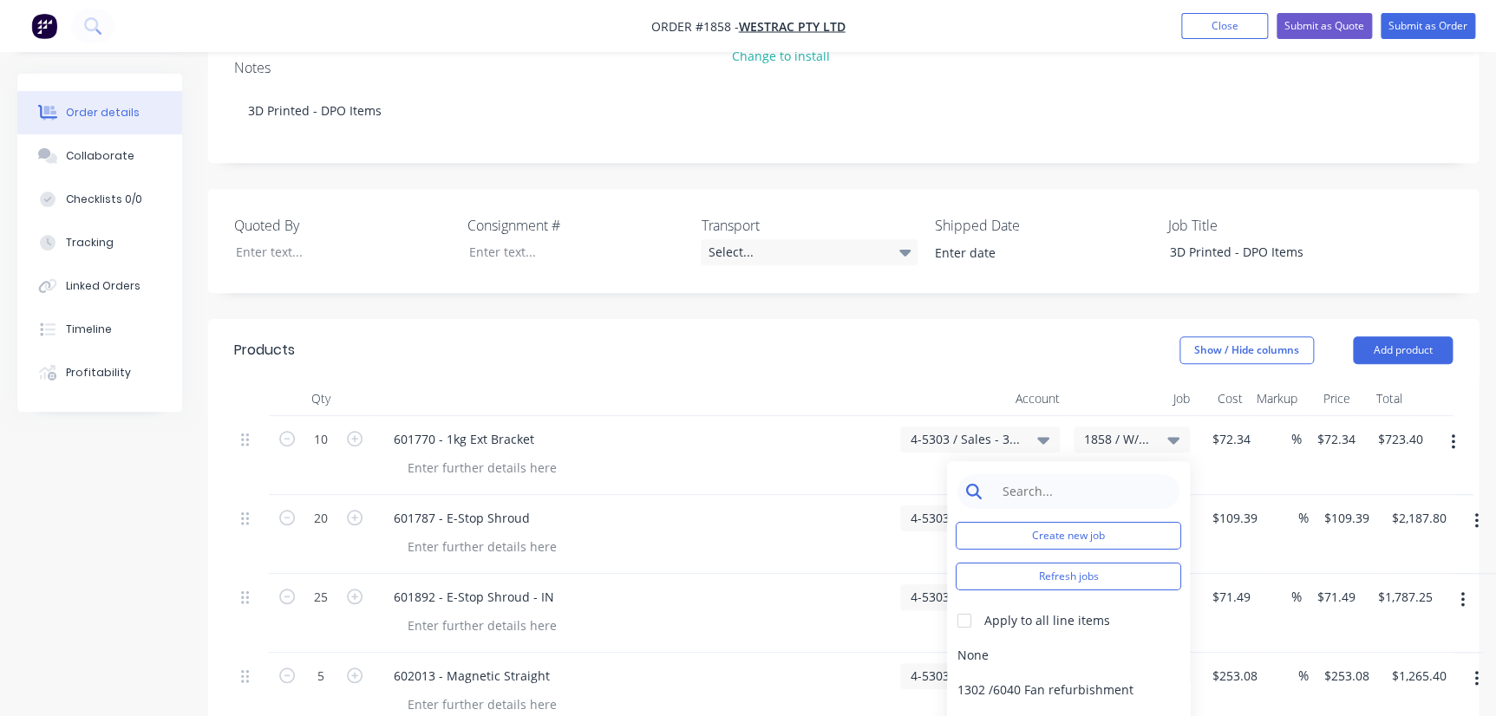
click at [1061, 474] on input at bounding box center [1082, 491] width 178 height 35
type input "1858"
click at [973, 604] on div at bounding box center [964, 621] width 35 height 35
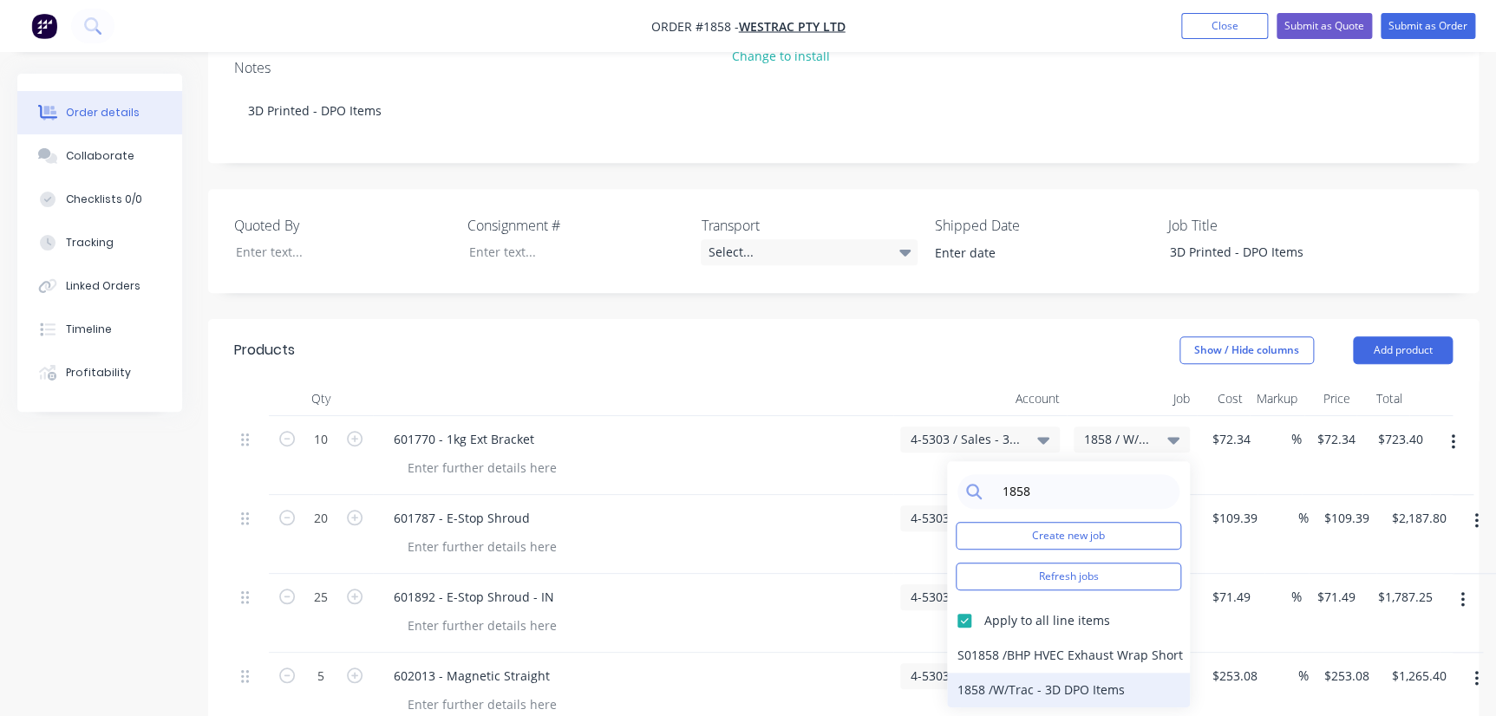
click at [997, 673] on div "1858 / W/Trac - 3D DPO Items" at bounding box center [1068, 690] width 243 height 35
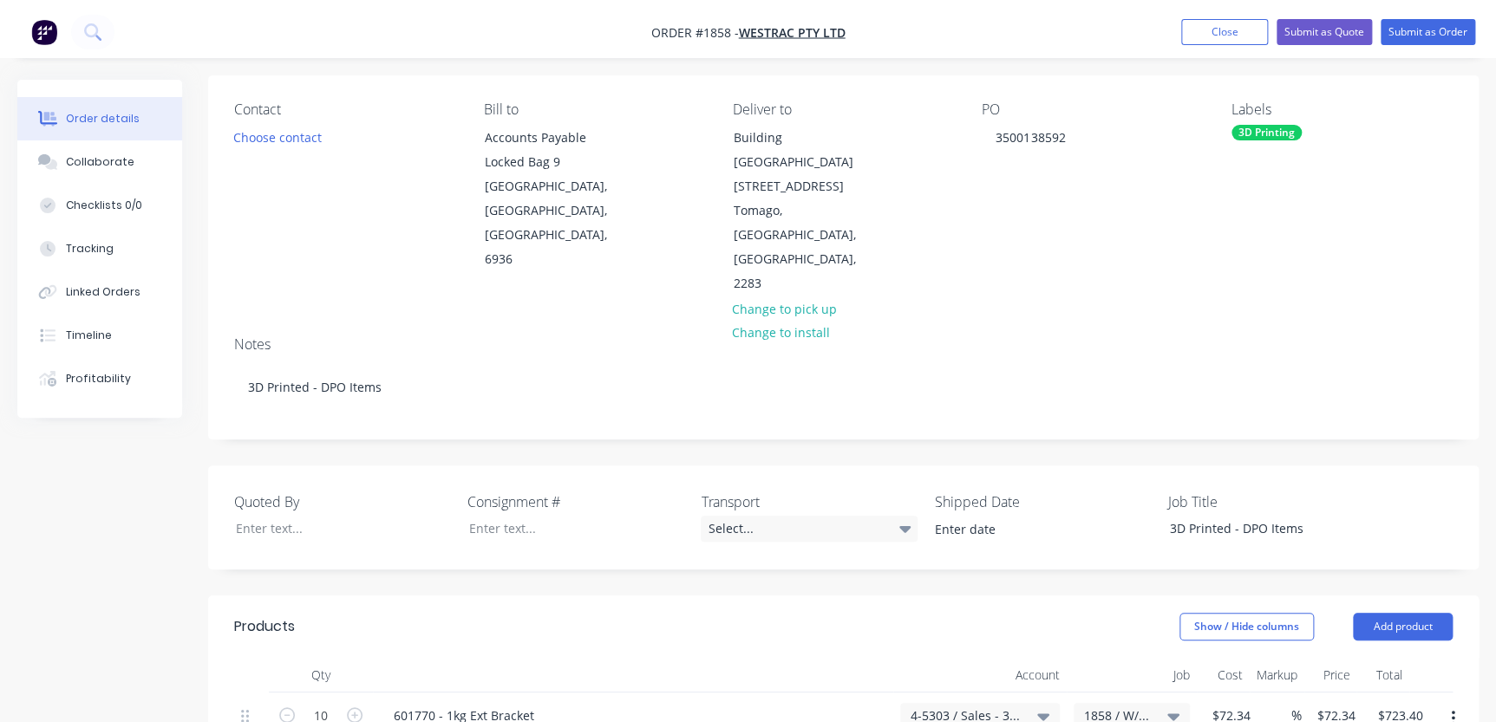
scroll to position [0, 0]
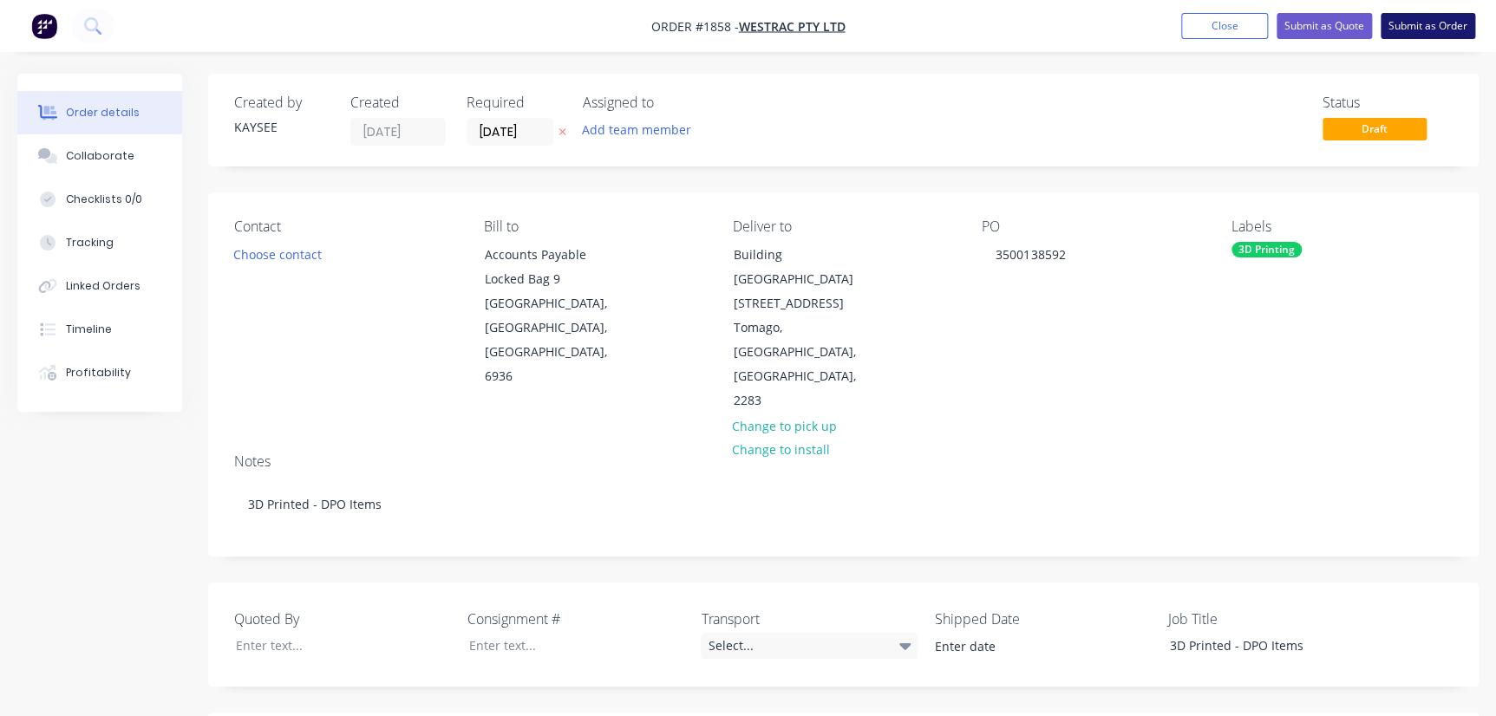
click at [1430, 23] on button "Submit as Order" at bounding box center [1427, 26] width 95 height 26
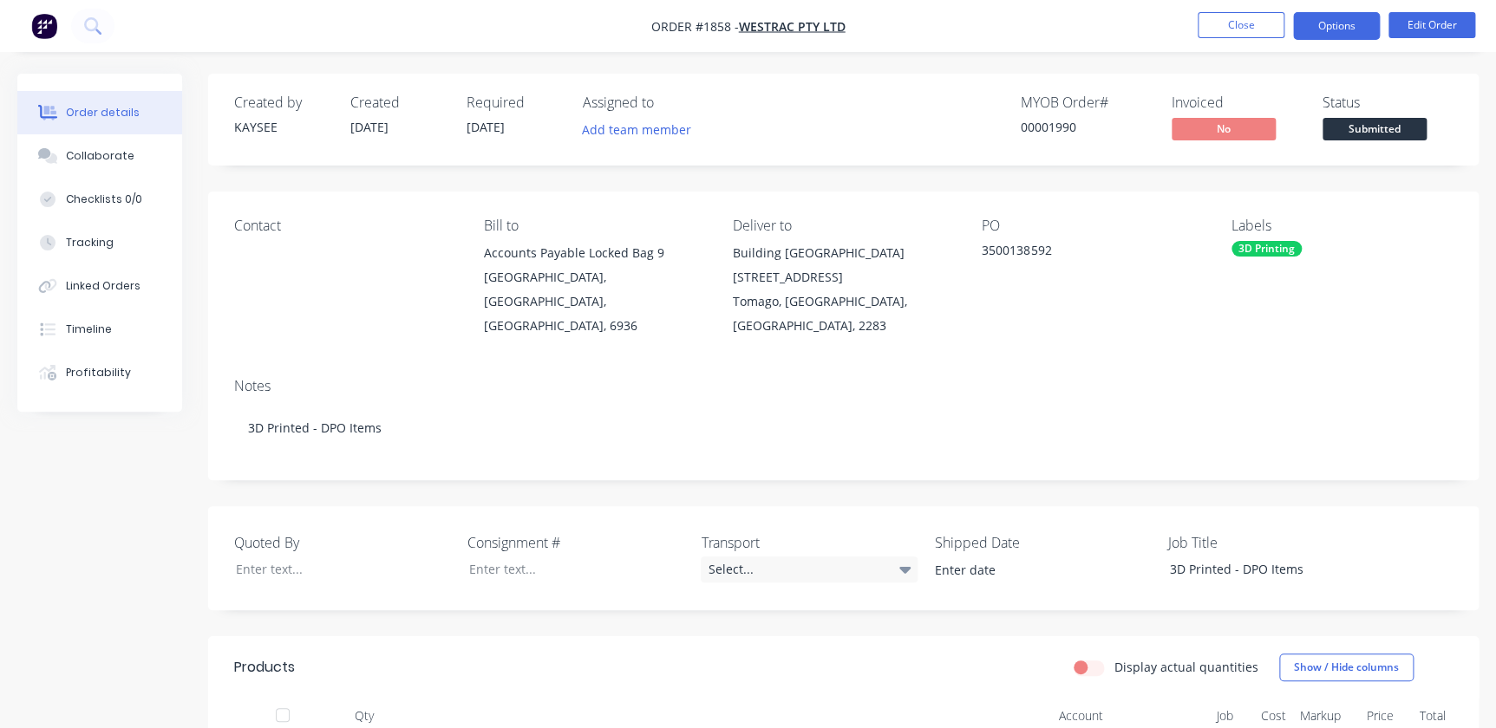
click at [1360, 35] on button "Options" at bounding box center [1336, 26] width 87 height 28
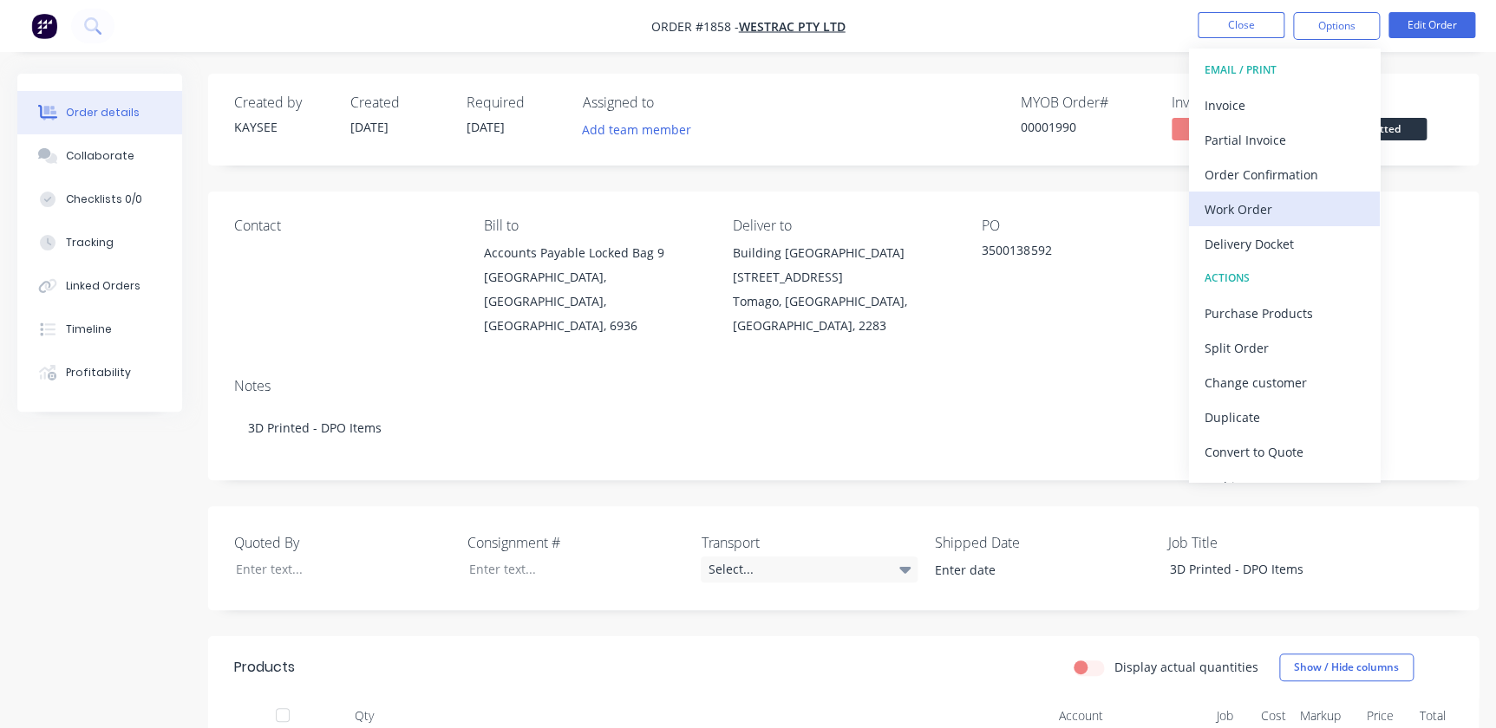
click at [1276, 212] on div "Work Order" at bounding box center [1284, 209] width 160 height 25
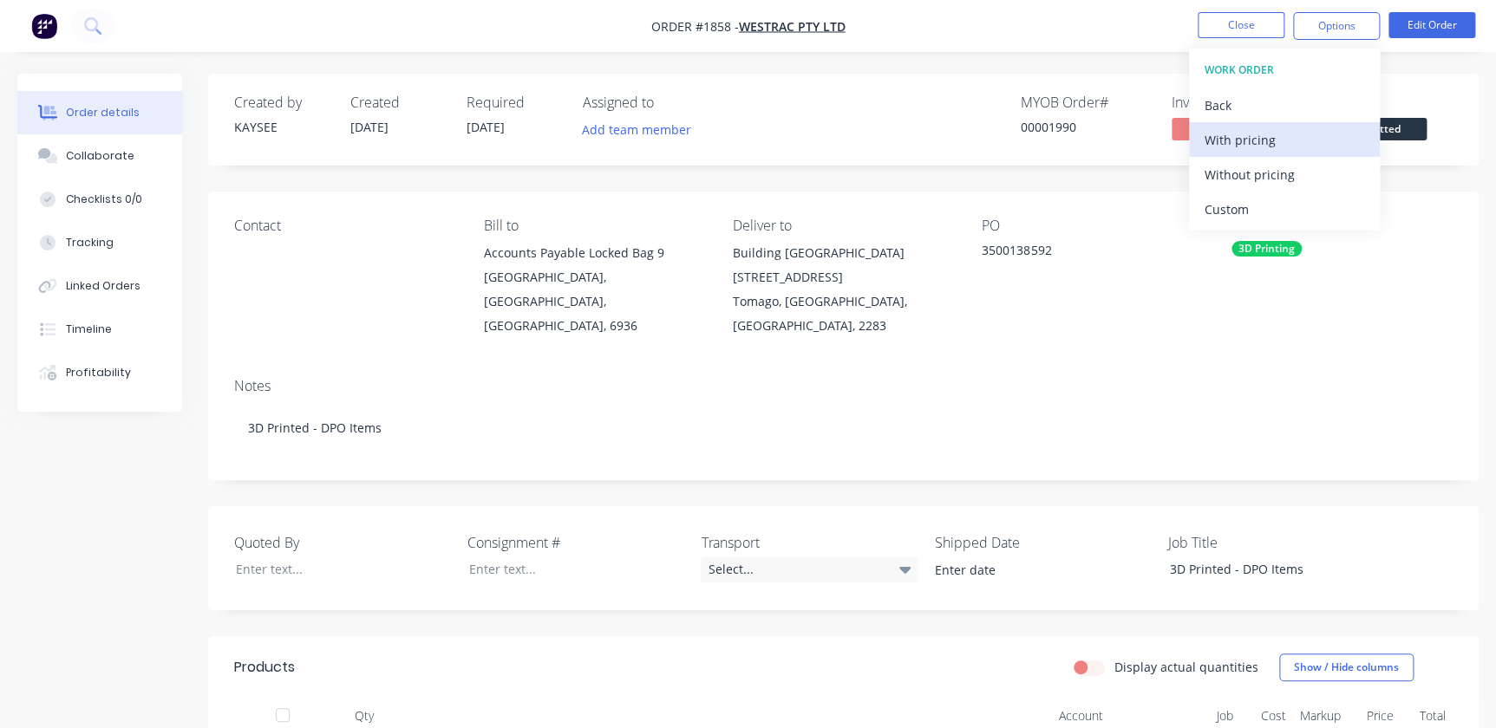
click at [1240, 144] on div "With pricing" at bounding box center [1284, 139] width 160 height 25
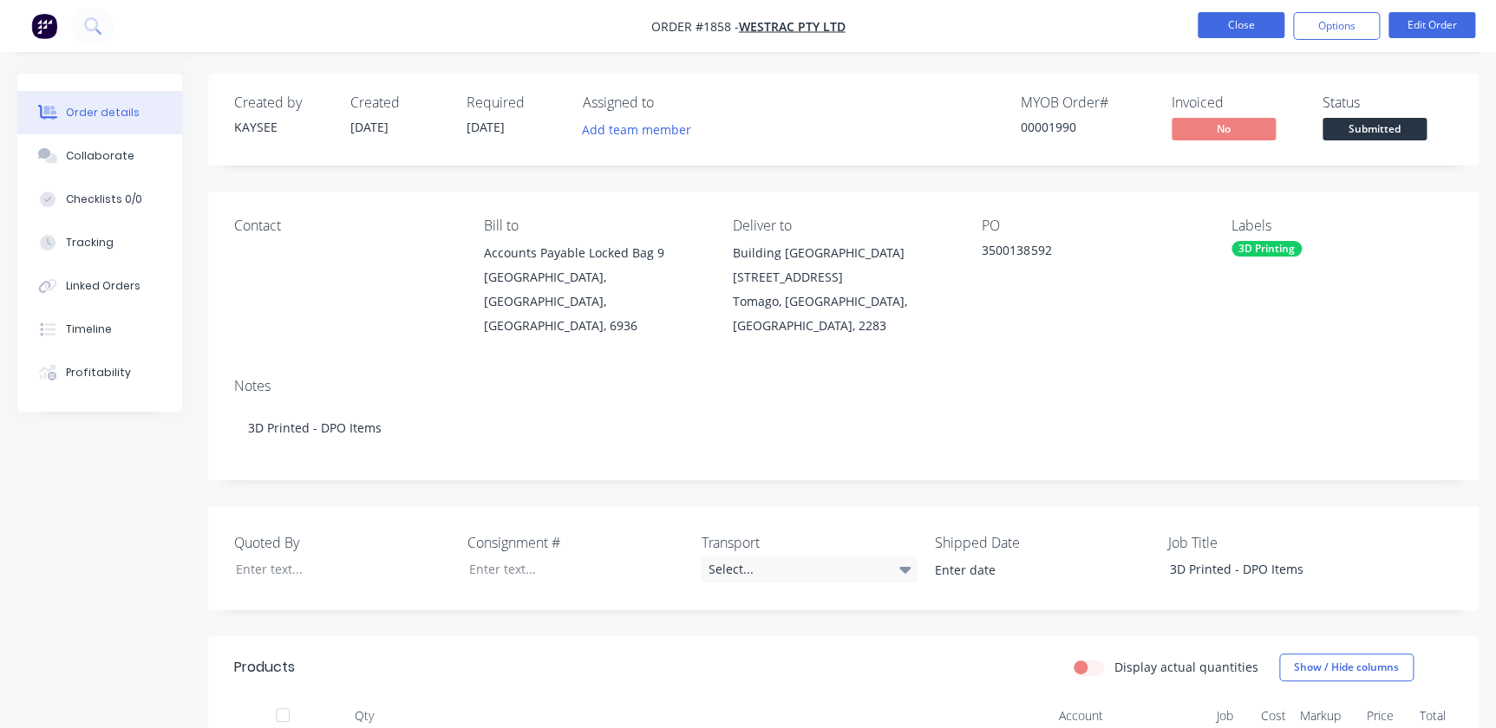
click at [1243, 34] on button "Close" at bounding box center [1240, 25] width 87 height 26
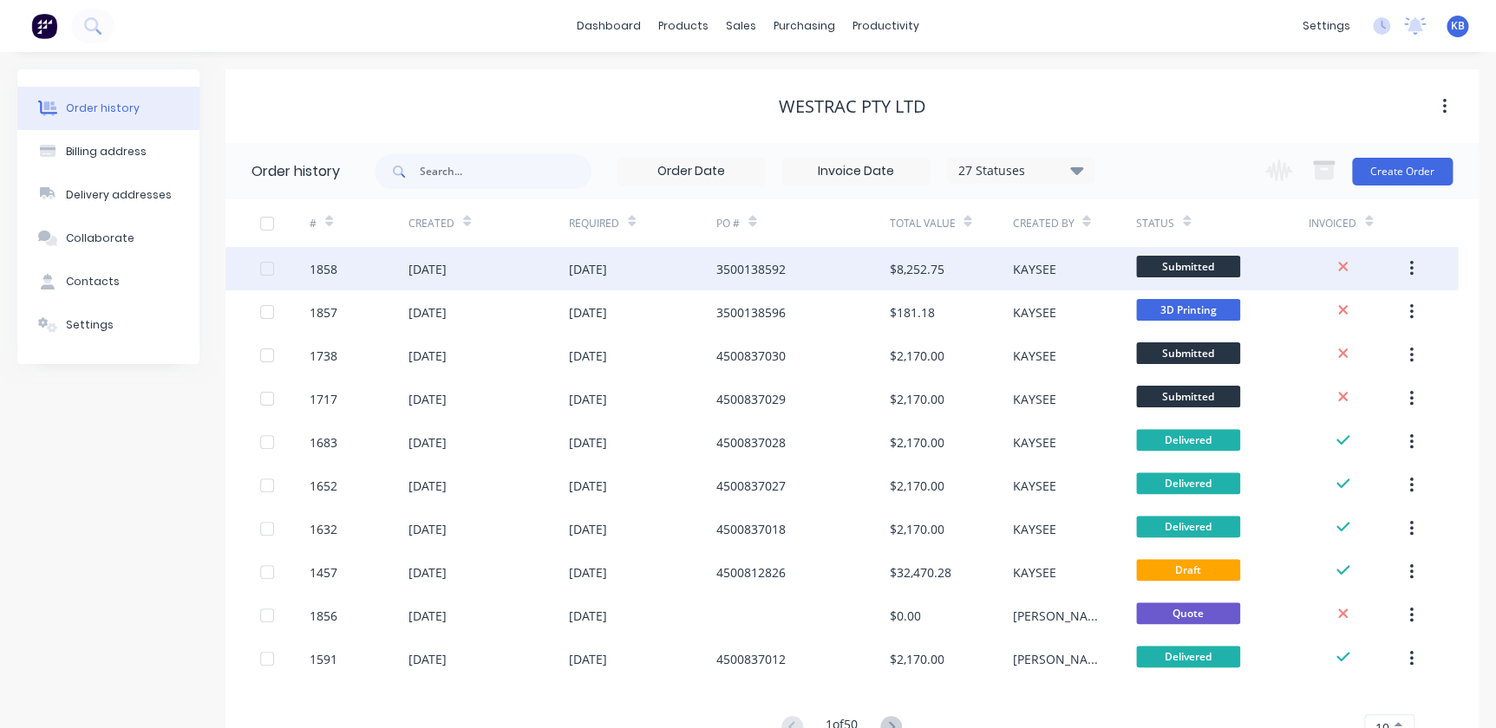
click at [1224, 258] on span "Submitted" at bounding box center [1188, 267] width 104 height 22
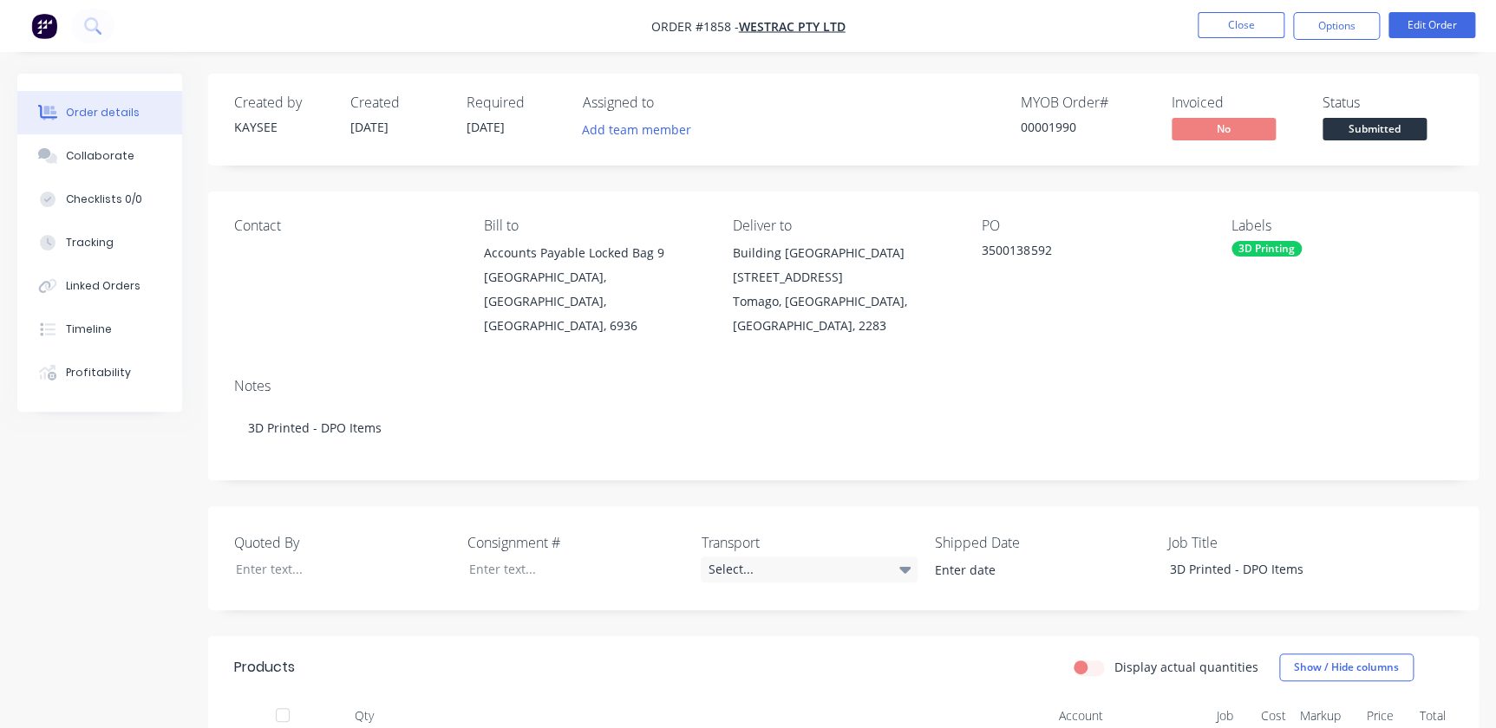
click at [1352, 133] on span "Submitted" at bounding box center [1374, 129] width 104 height 22
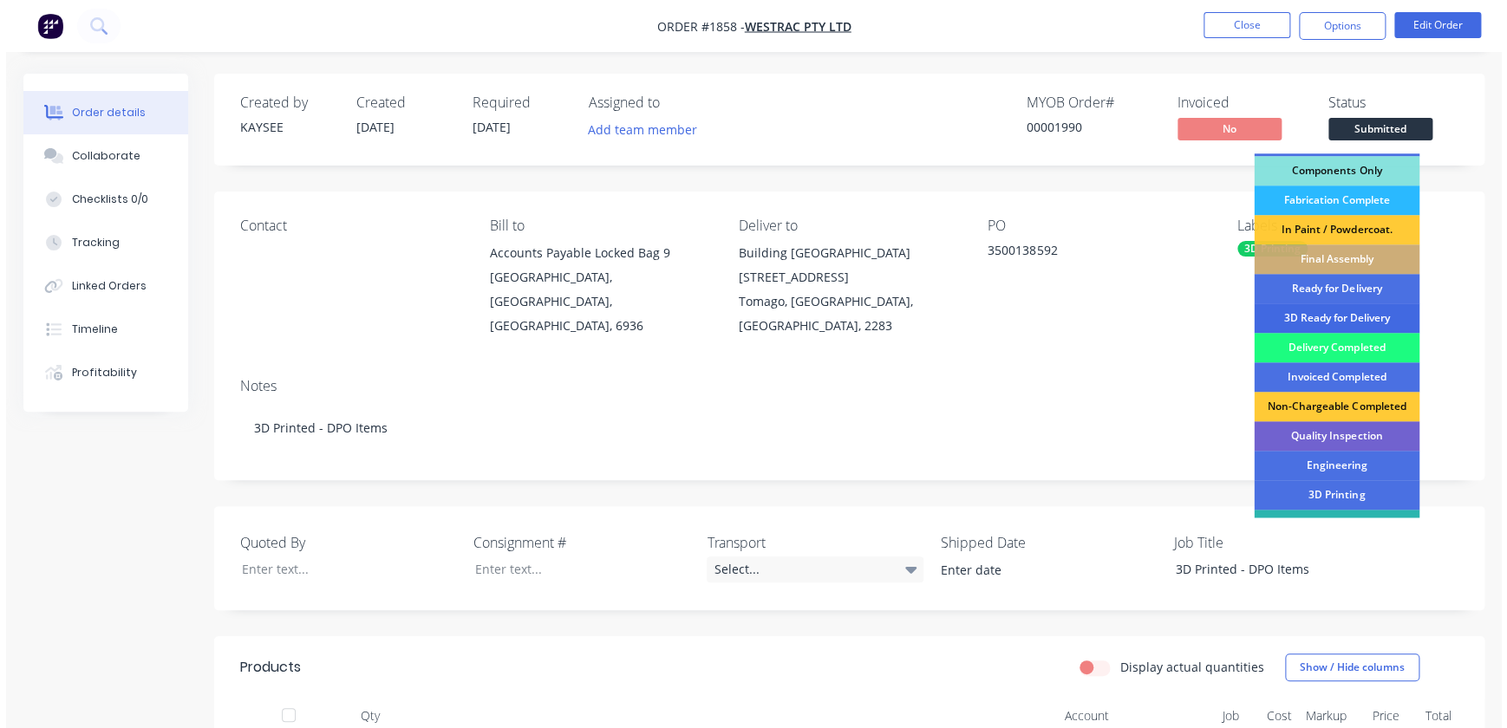
scroll to position [236, 0]
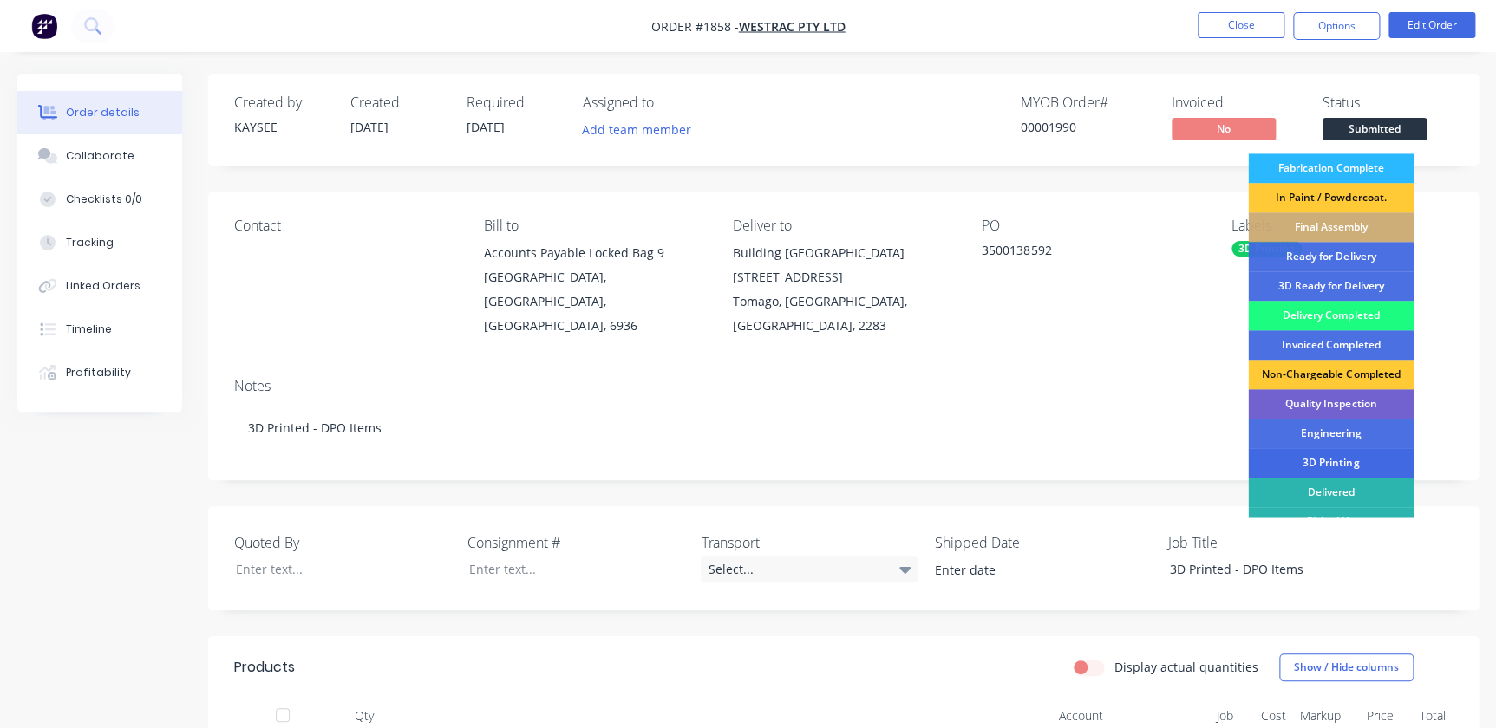
click at [1326, 460] on div "3D Printing" at bounding box center [1331, 462] width 166 height 29
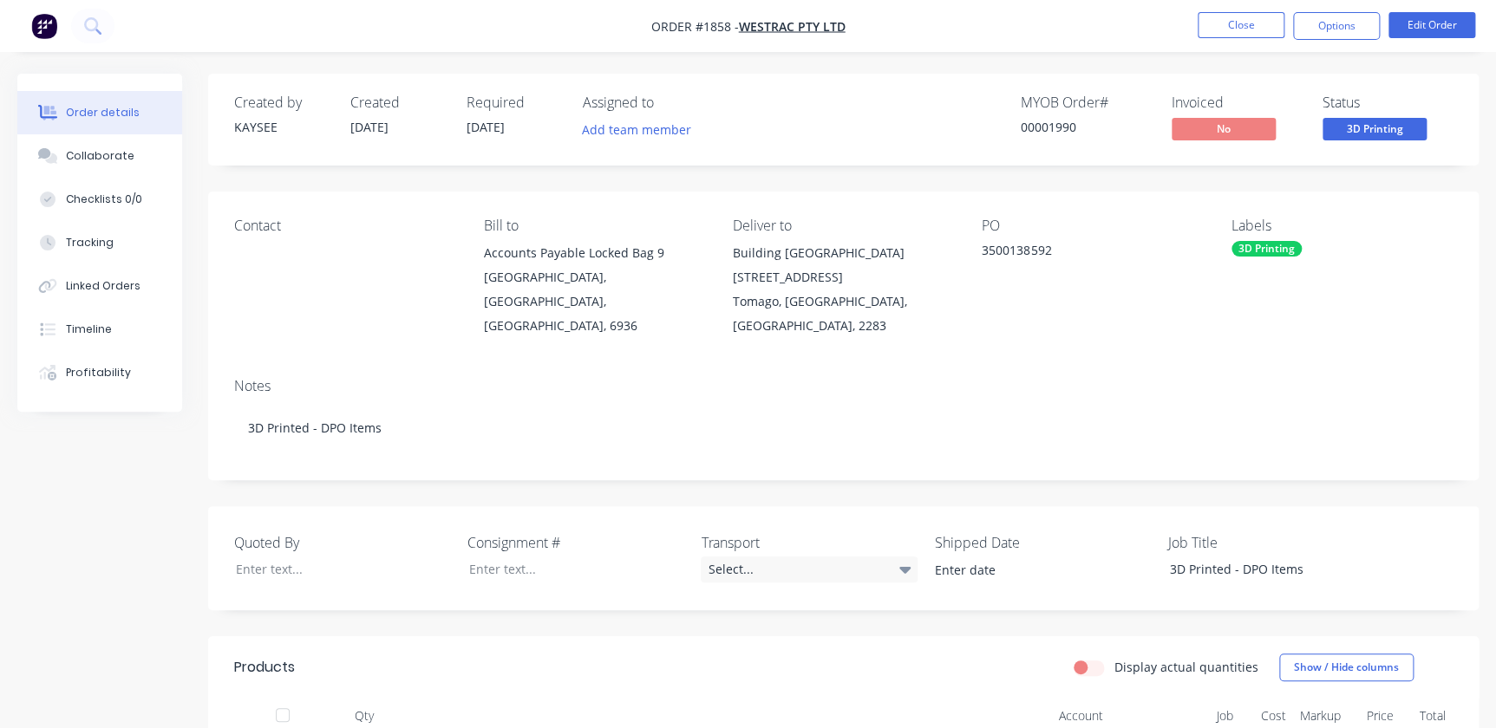
drag, startPoint x: 1223, startPoint y: 349, endPoint x: 1240, endPoint y: 321, distance: 32.7
click at [1223, 364] on div "Notes 3D Printed - DPO Items" at bounding box center [843, 422] width 1270 height 116
click at [1248, 35] on button "Close" at bounding box center [1240, 25] width 87 height 26
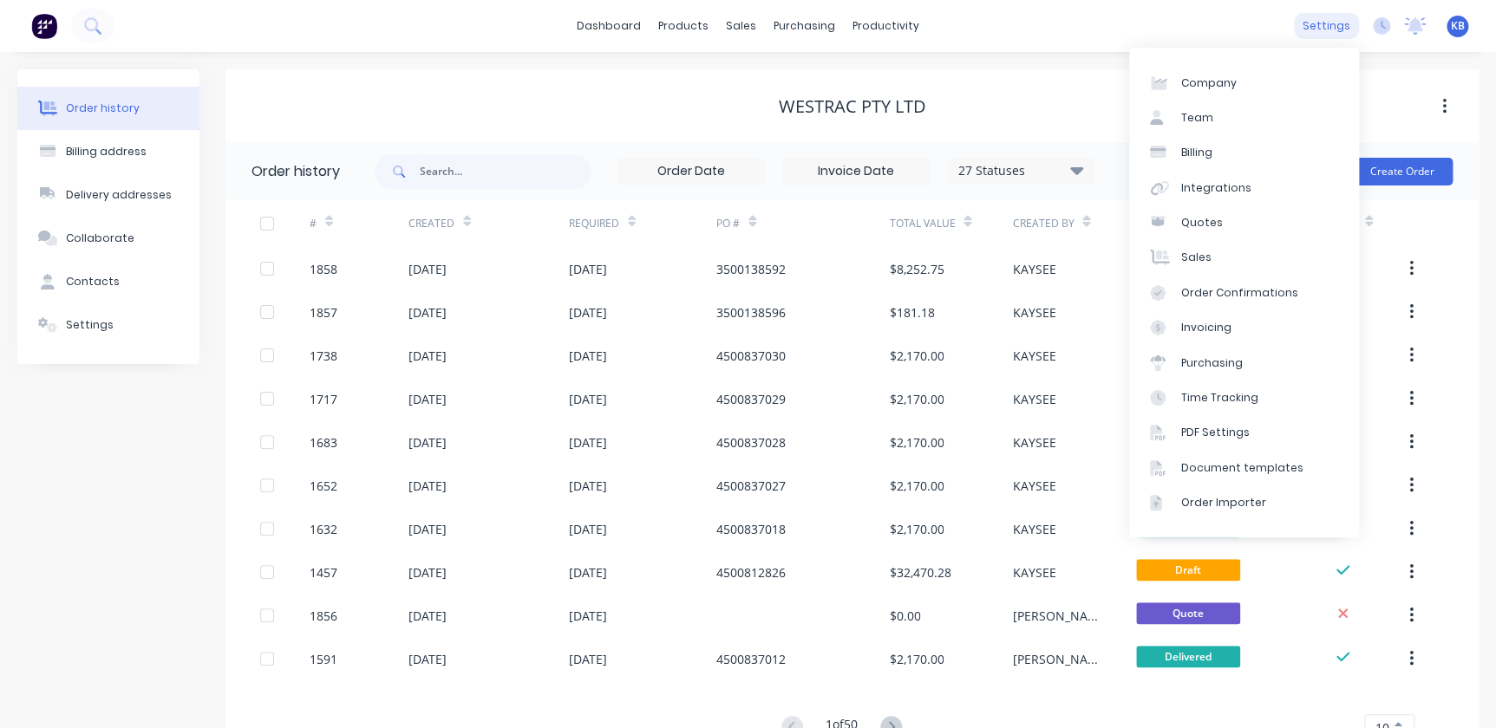
click at [1341, 24] on div "settings" at bounding box center [1326, 26] width 65 height 26
click at [1184, 168] on link "Billing" at bounding box center [1244, 152] width 230 height 35
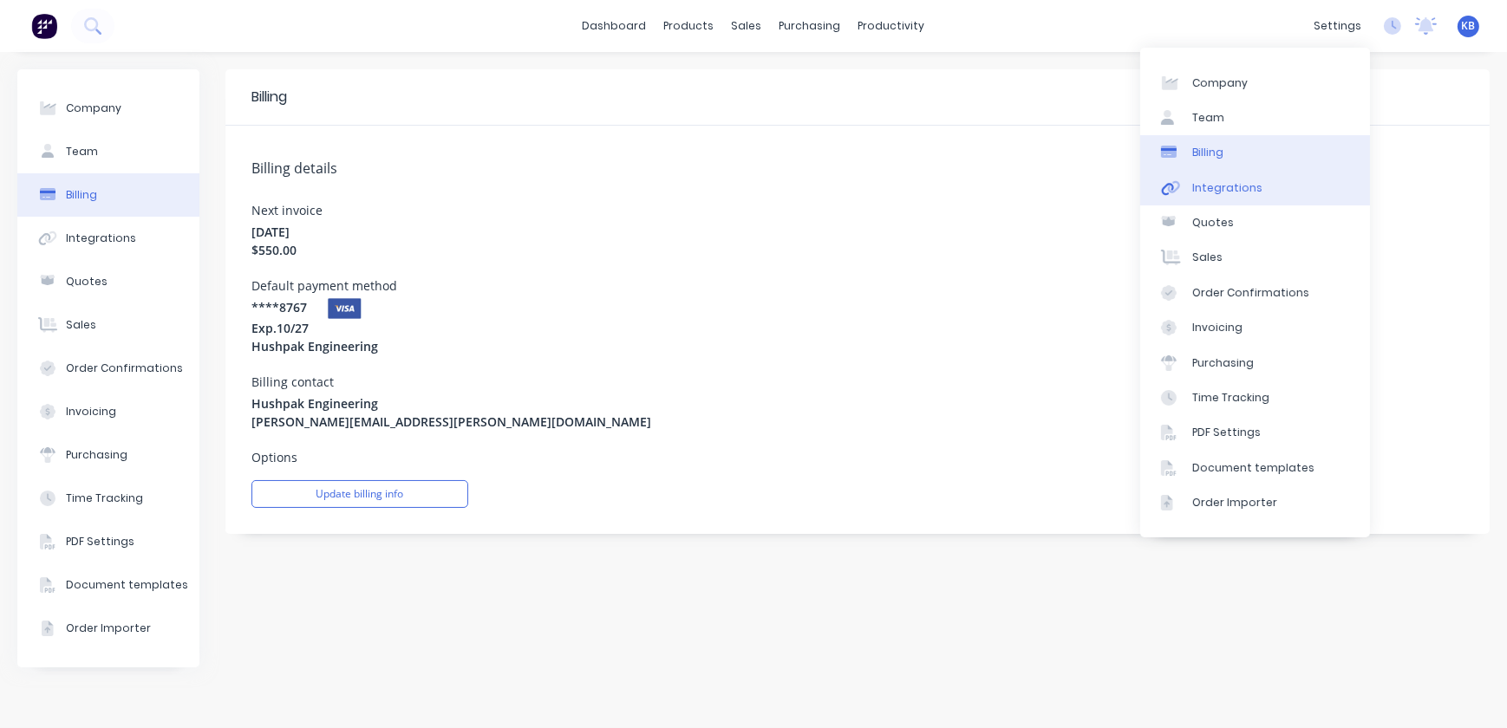
click at [1283, 179] on link "Integrations" at bounding box center [1255, 188] width 230 height 35
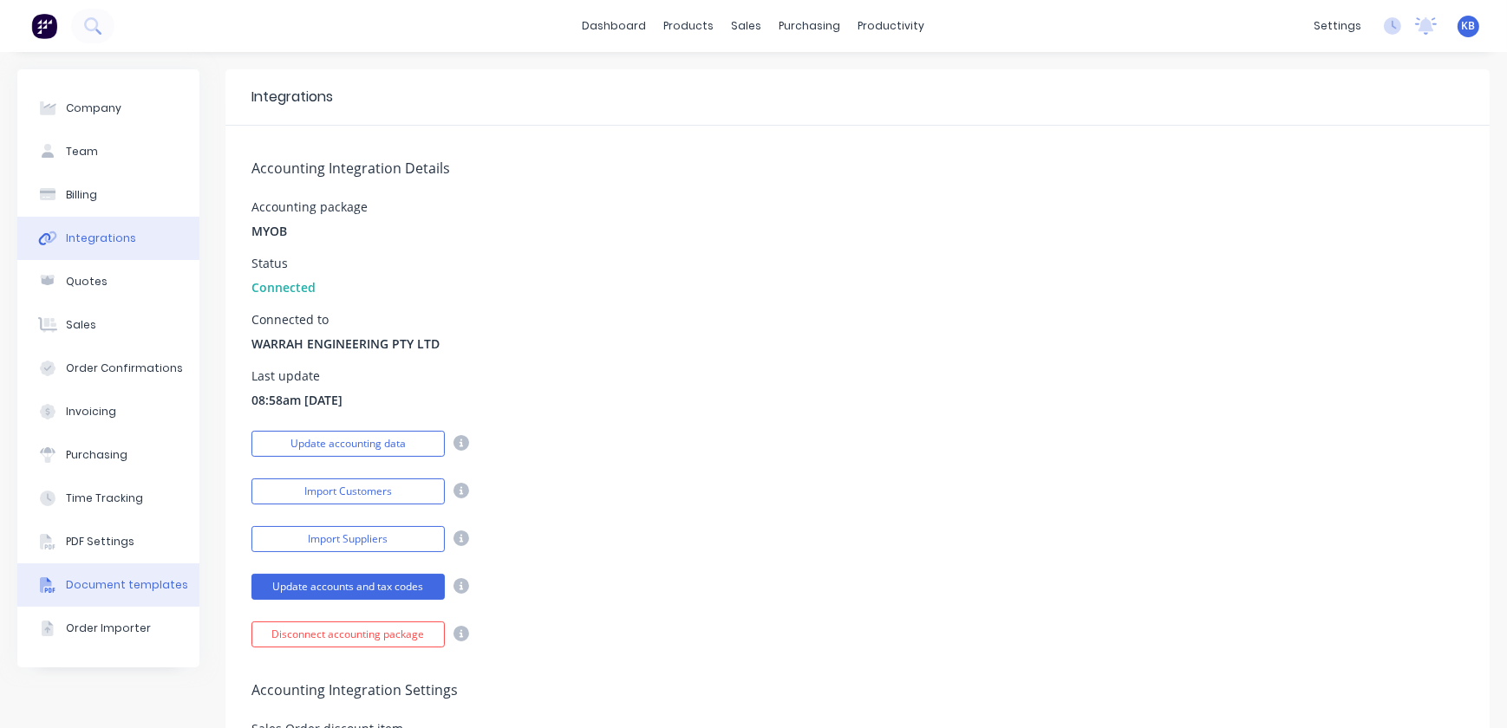
scroll to position [157, 0]
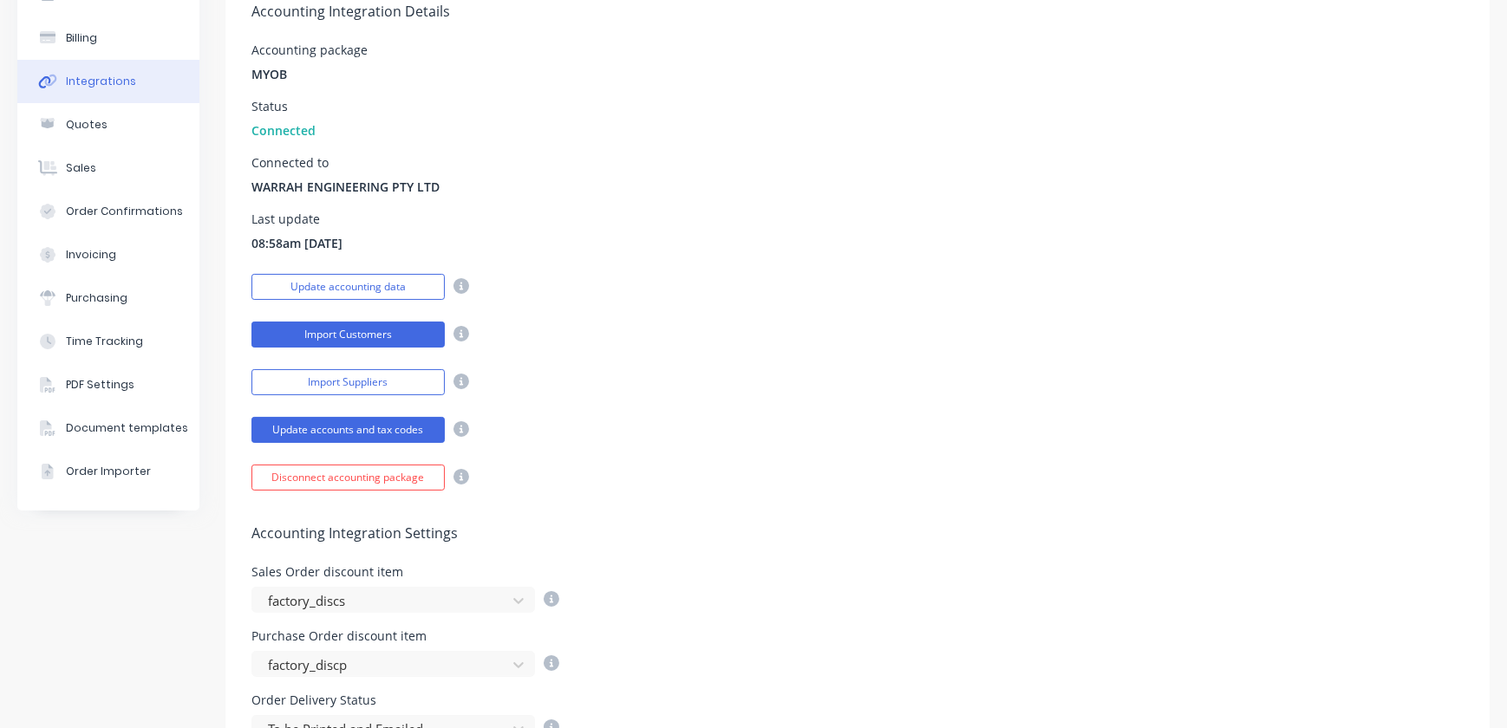
click at [423, 343] on button "Import Customers" at bounding box center [347, 335] width 193 height 26
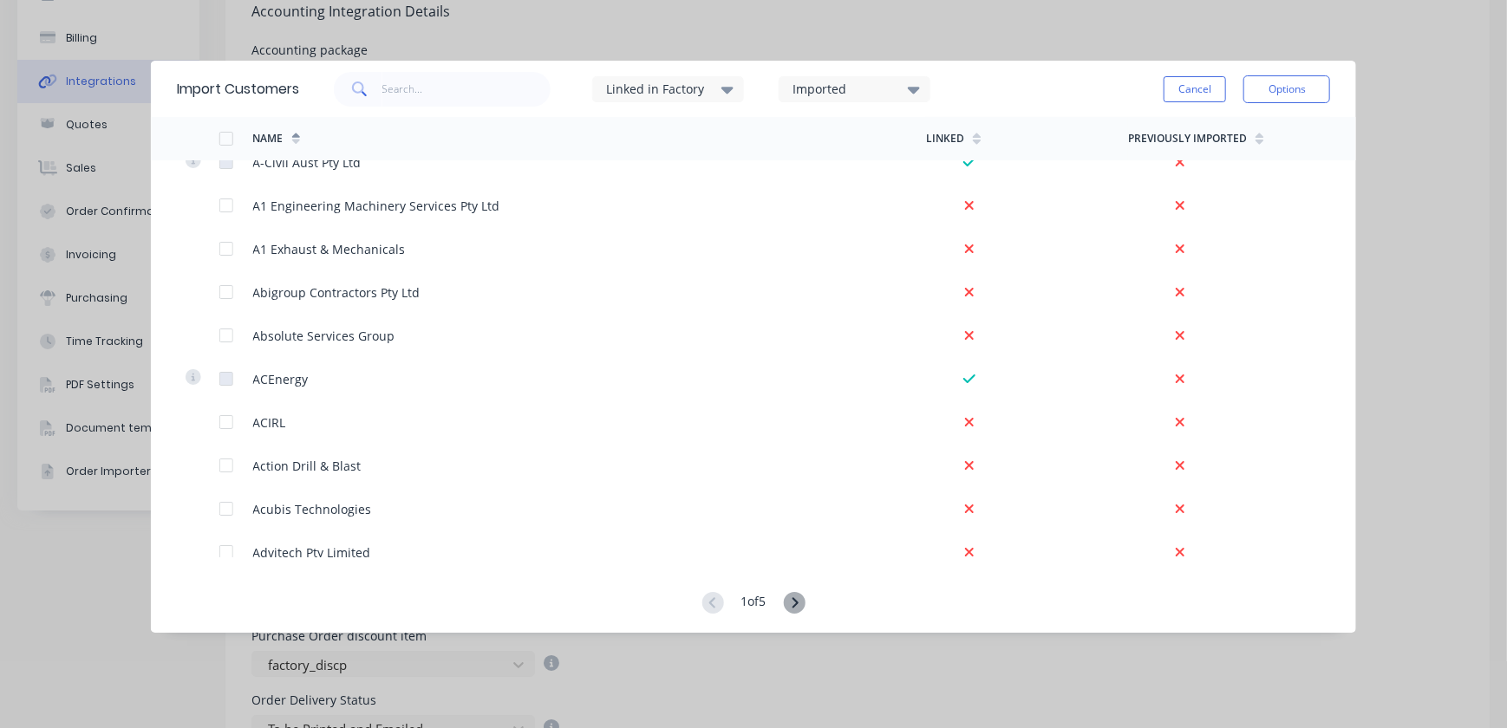
scroll to position [0, 0]
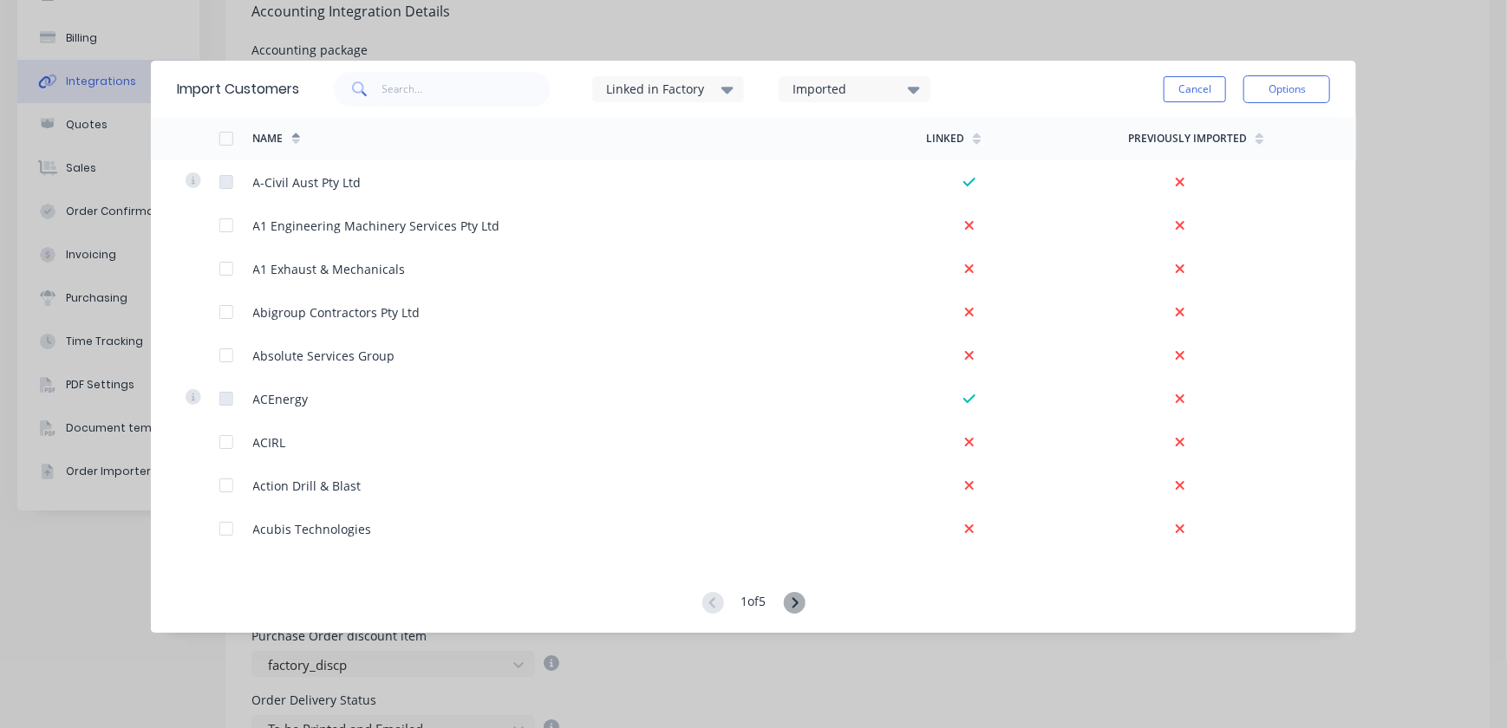
click at [420, 108] on div "Linked in Factory Imported" at bounding box center [632, 89] width 666 height 52
click at [421, 95] on input "text" at bounding box center [466, 89] width 169 height 35
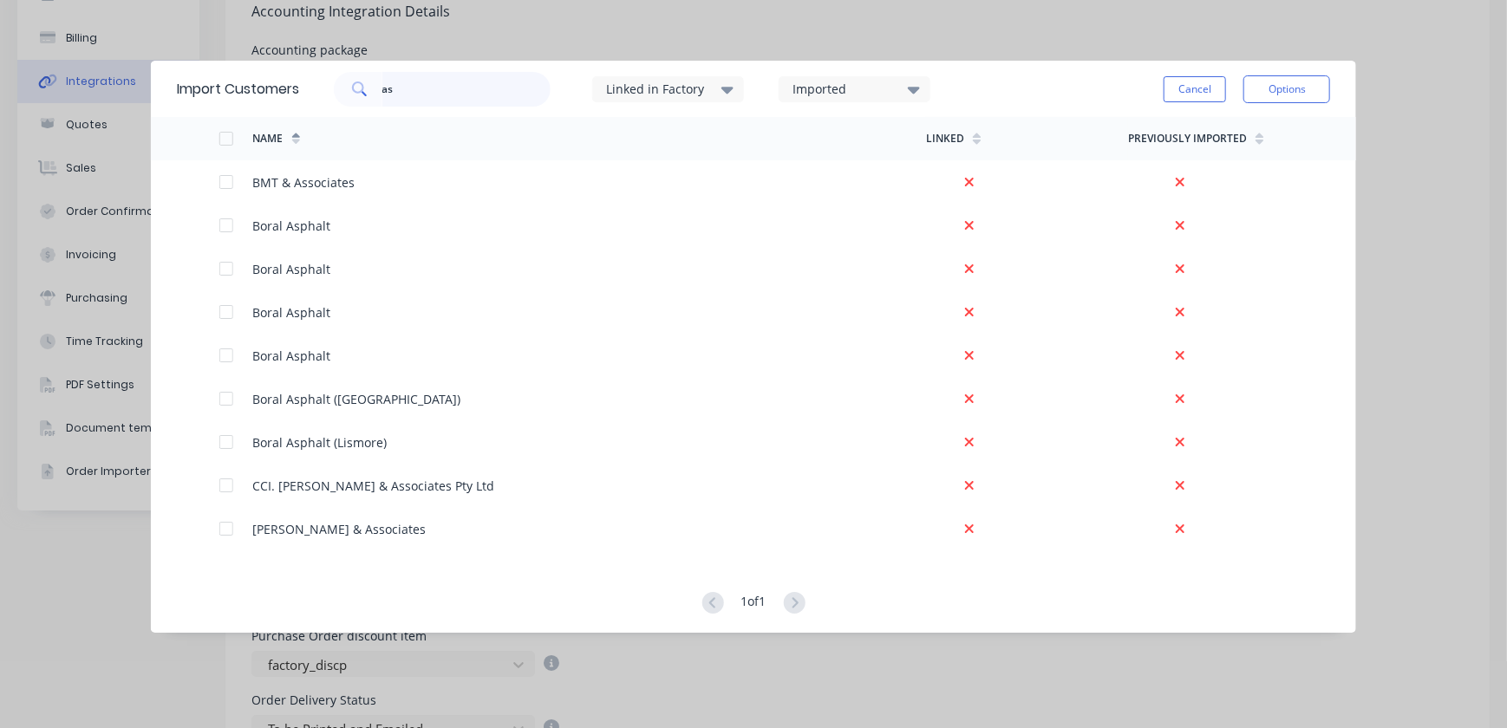
type input "a"
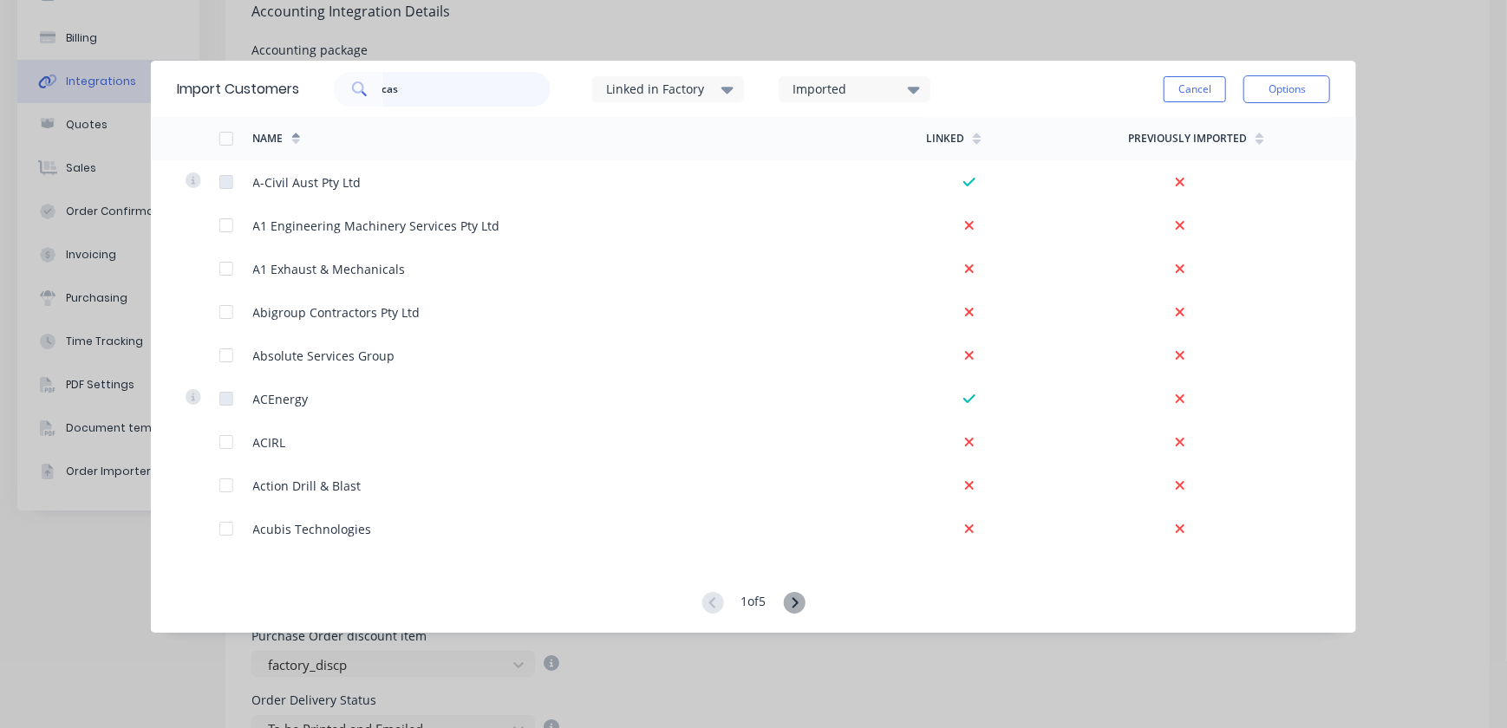
type input "cas"
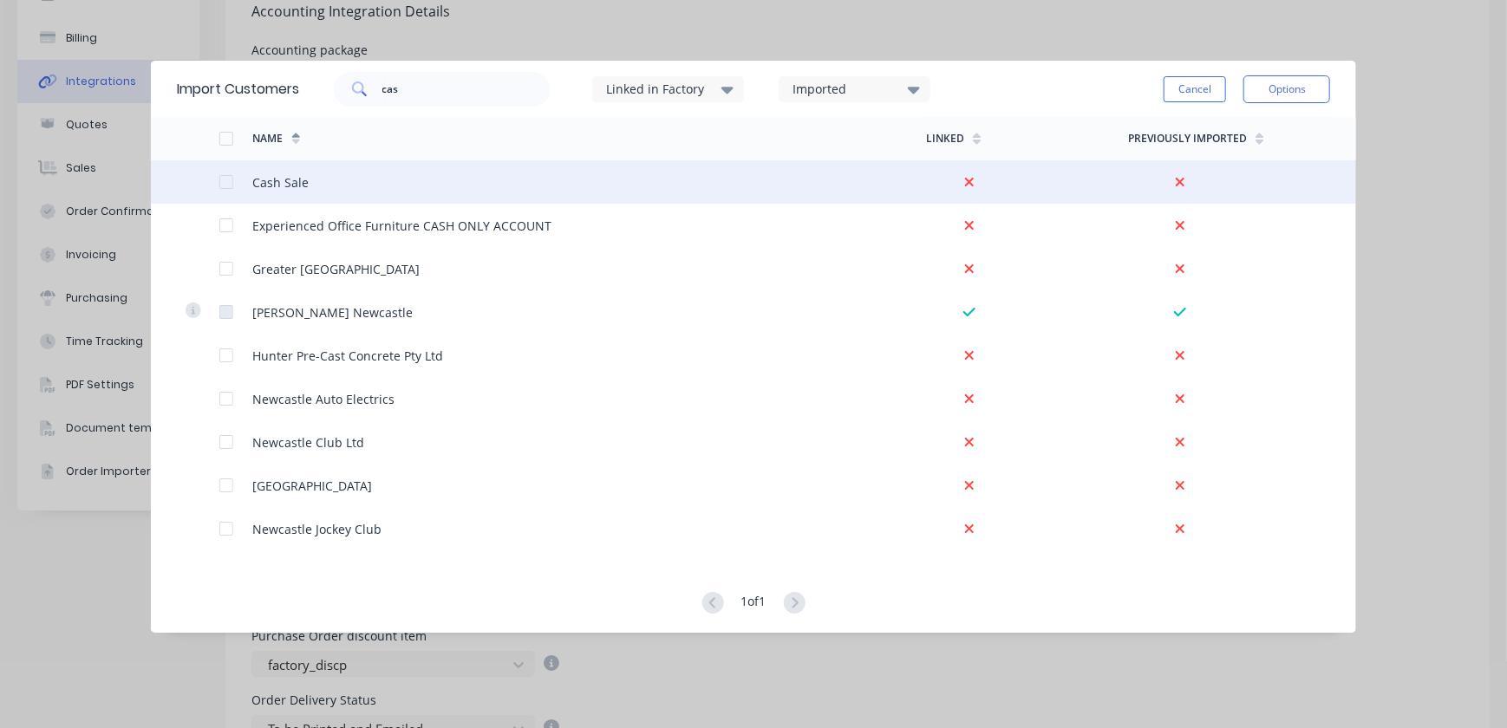
click at [216, 182] on div at bounding box center [203, 181] width 34 height 43
click at [234, 187] on div at bounding box center [236, 181] width 34 height 43
click at [225, 183] on div at bounding box center [226, 182] width 35 height 35
click at [1287, 79] on button "Options" at bounding box center [1286, 89] width 87 height 28
click at [1214, 138] on div "Import selected customers" at bounding box center [1248, 137] width 134 height 43
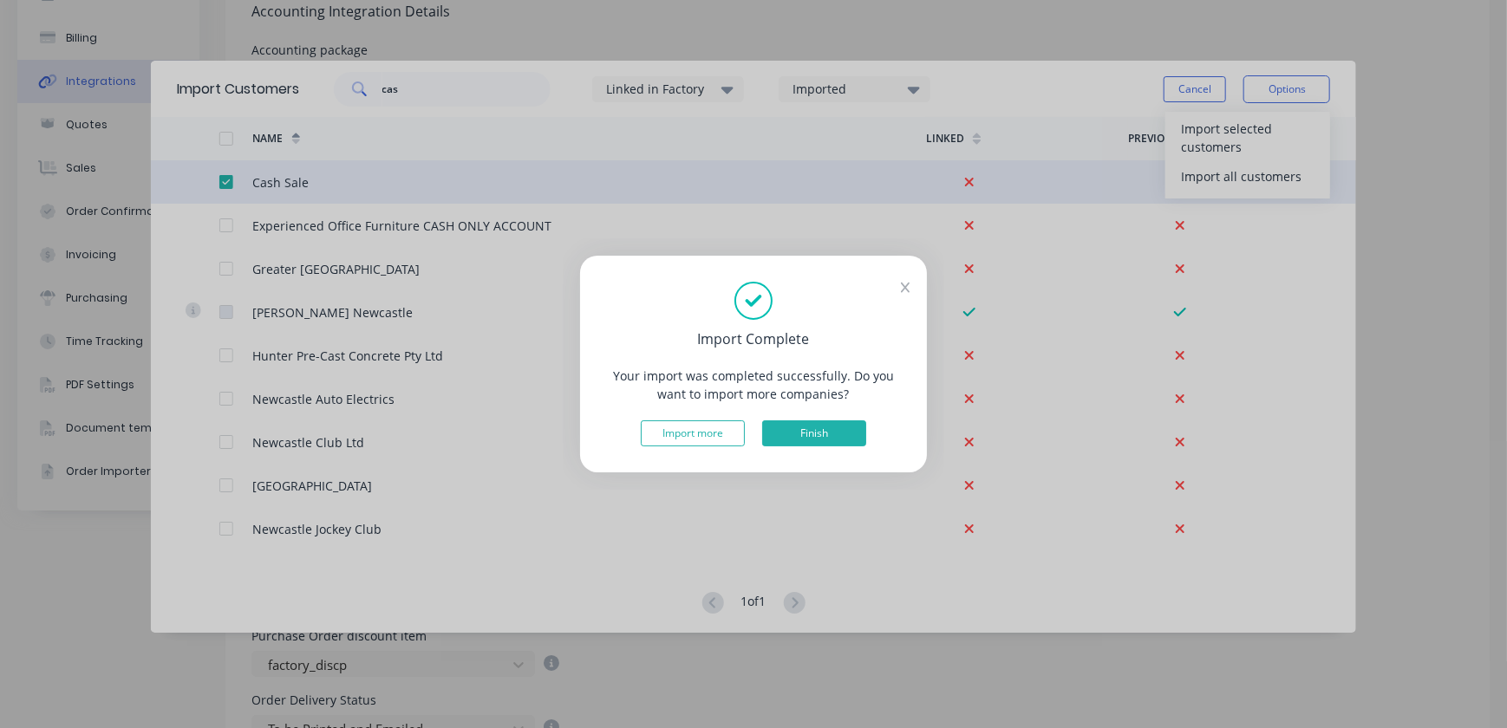
click at [830, 424] on button "Finish" at bounding box center [814, 434] width 104 height 26
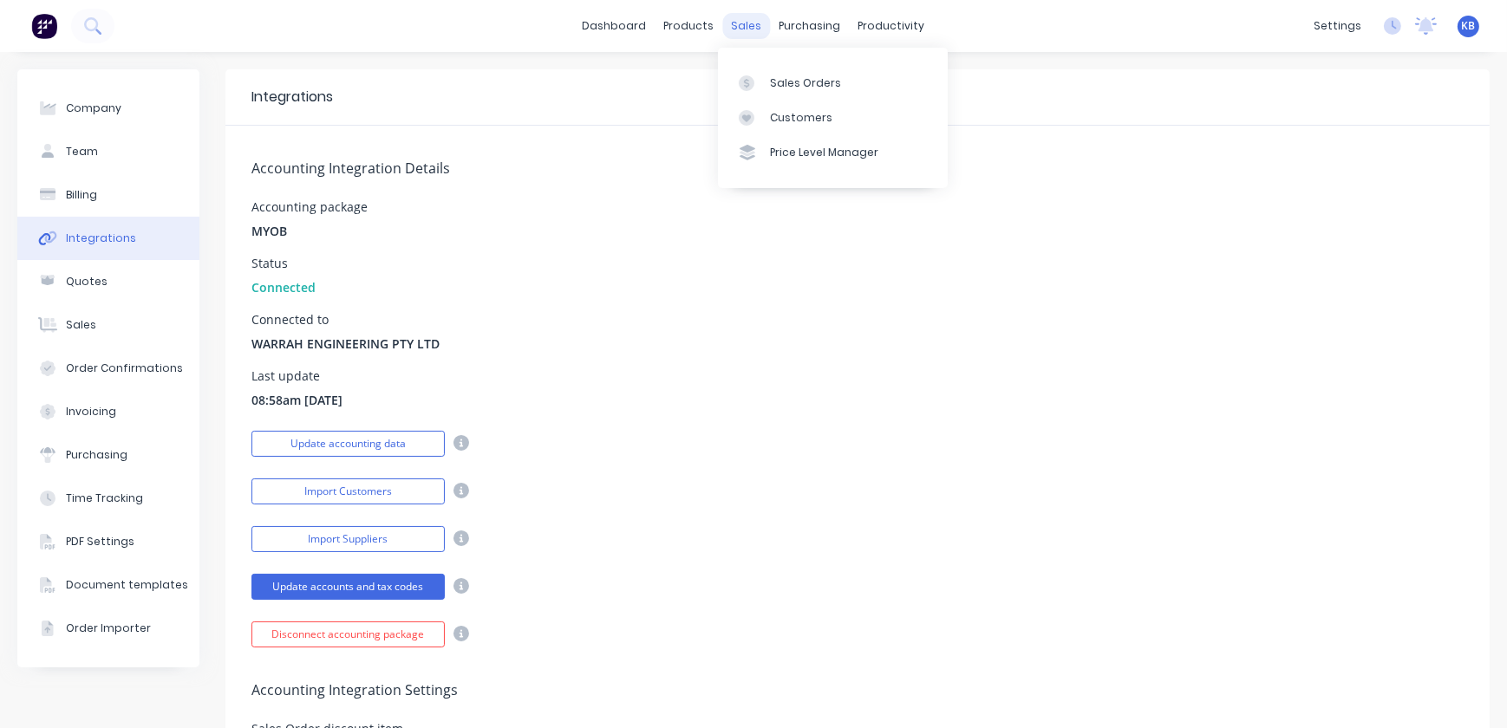
drag, startPoint x: 745, startPoint y: 25, endPoint x: 754, endPoint y: 34, distance: 12.3
click at [745, 25] on div "sales" at bounding box center [747, 26] width 48 height 26
click at [796, 82] on div "Sales Orders" at bounding box center [805, 83] width 71 height 16
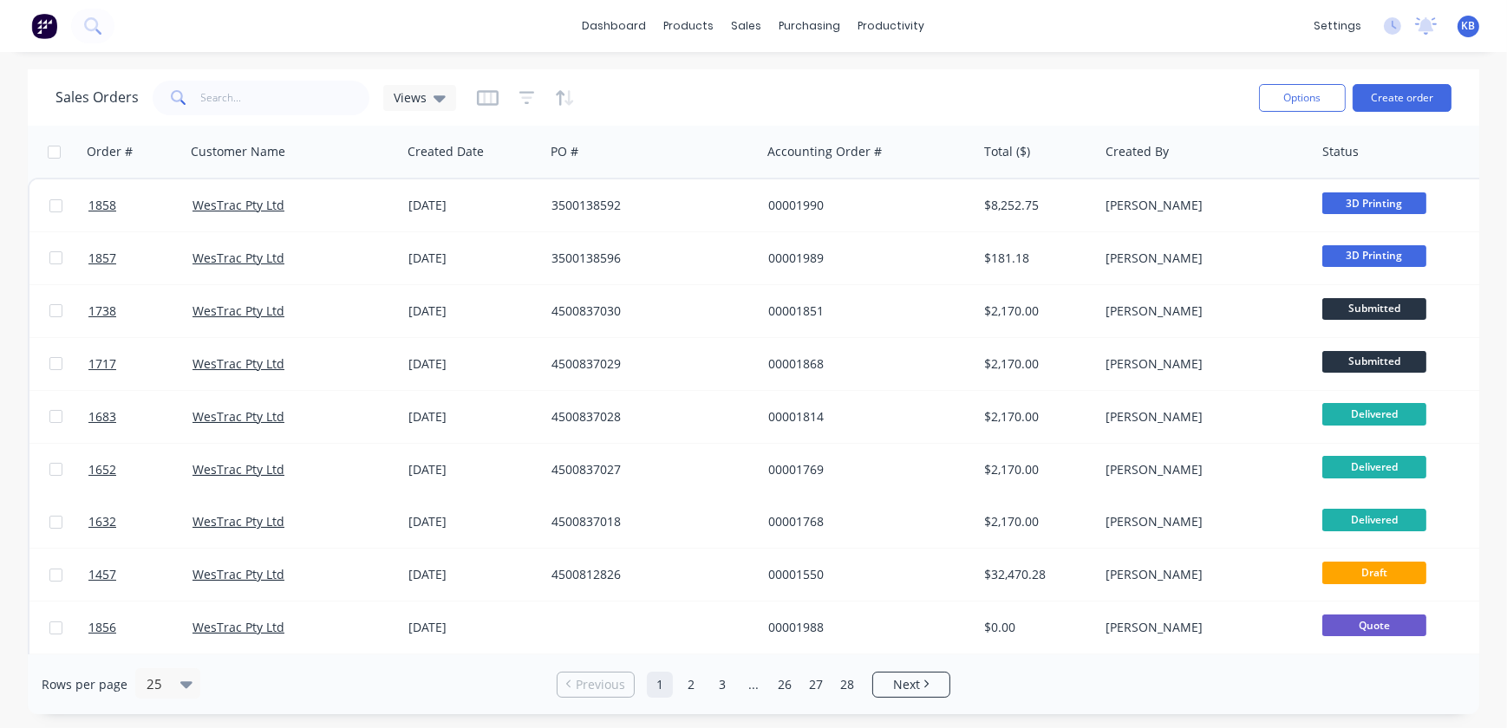
click at [1361, 113] on div "Options Create order" at bounding box center [1351, 97] width 199 height 42
click at [1393, 98] on button "Create order" at bounding box center [1402, 98] width 99 height 28
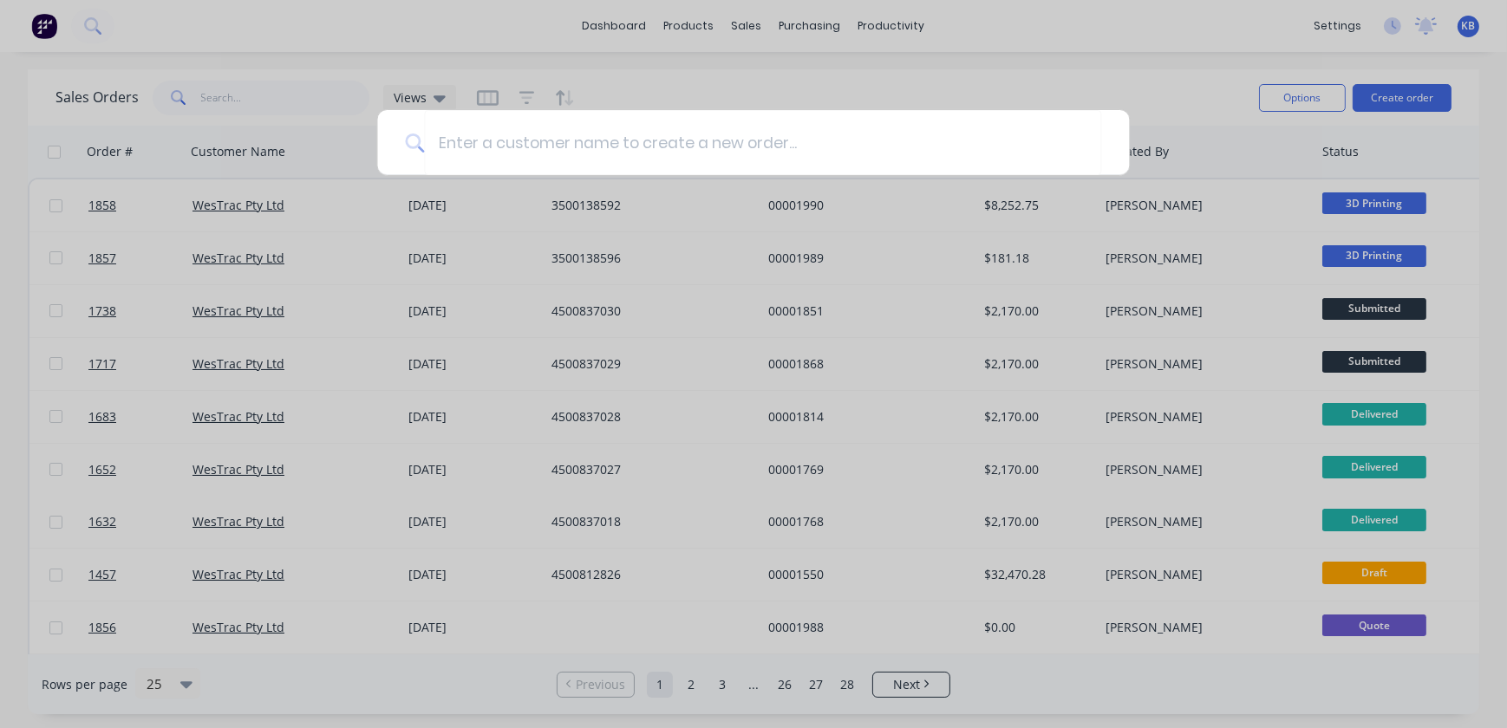
type input "x"
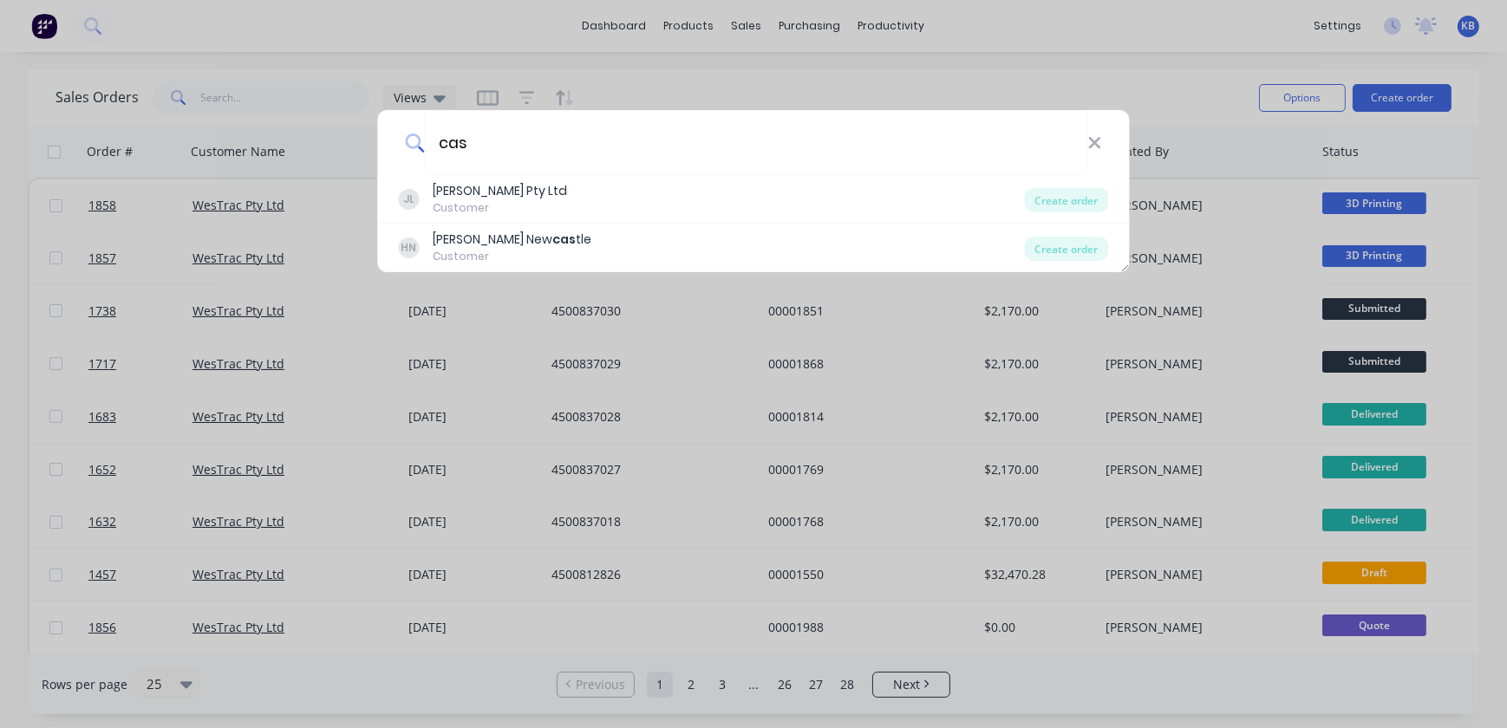
type input "cas"
drag, startPoint x: 1108, startPoint y: 137, endPoint x: 1083, endPoint y: 128, distance: 26.6
click at [1107, 137] on div "cas" at bounding box center [754, 142] width 752 height 65
click at [1086, 138] on input "cas" at bounding box center [755, 142] width 663 height 65
click at [1106, 148] on div "cas" at bounding box center [754, 142] width 752 height 65
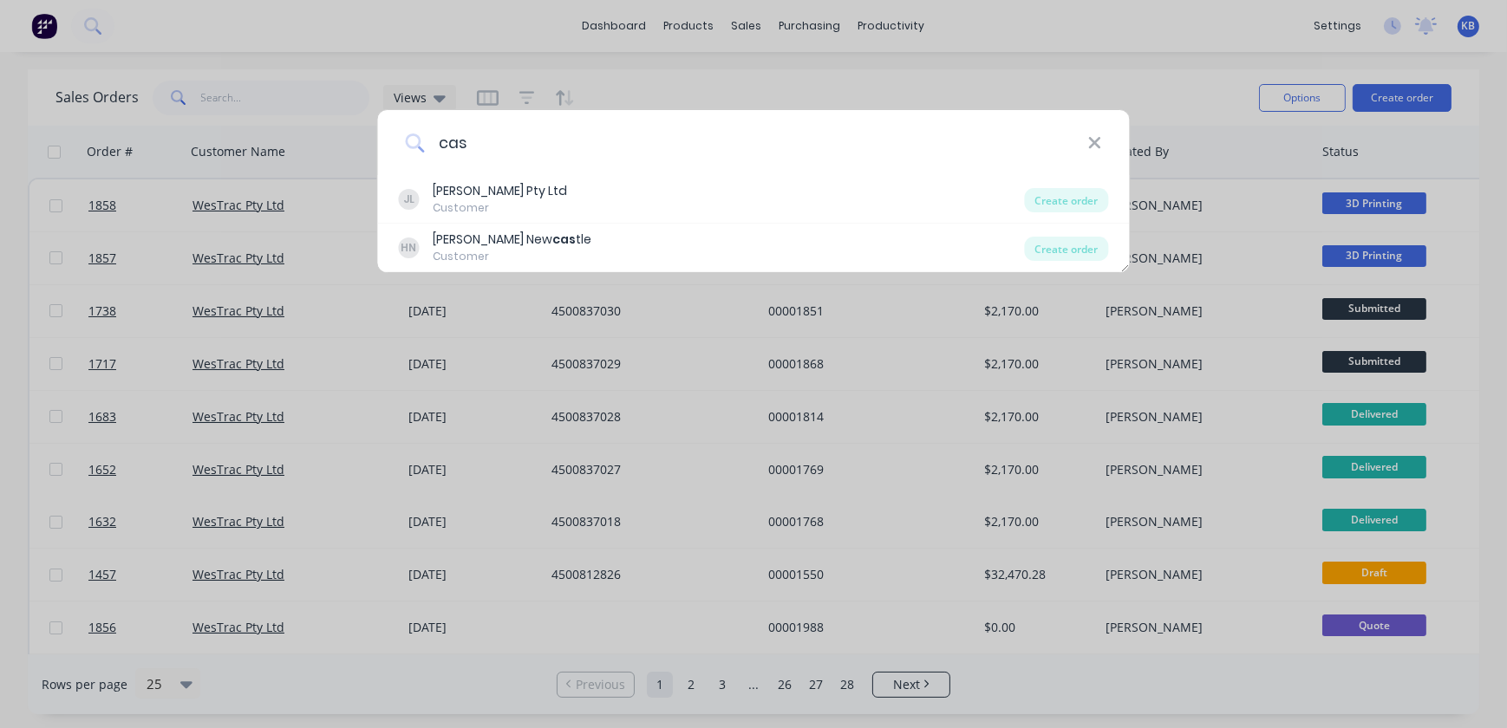
click at [1085, 143] on input "cas" at bounding box center [755, 142] width 663 height 65
drag, startPoint x: 1088, startPoint y: 143, endPoint x: 1098, endPoint y: 143, distance: 9.5
click at [1089, 143] on icon at bounding box center [1094, 143] width 14 height 19
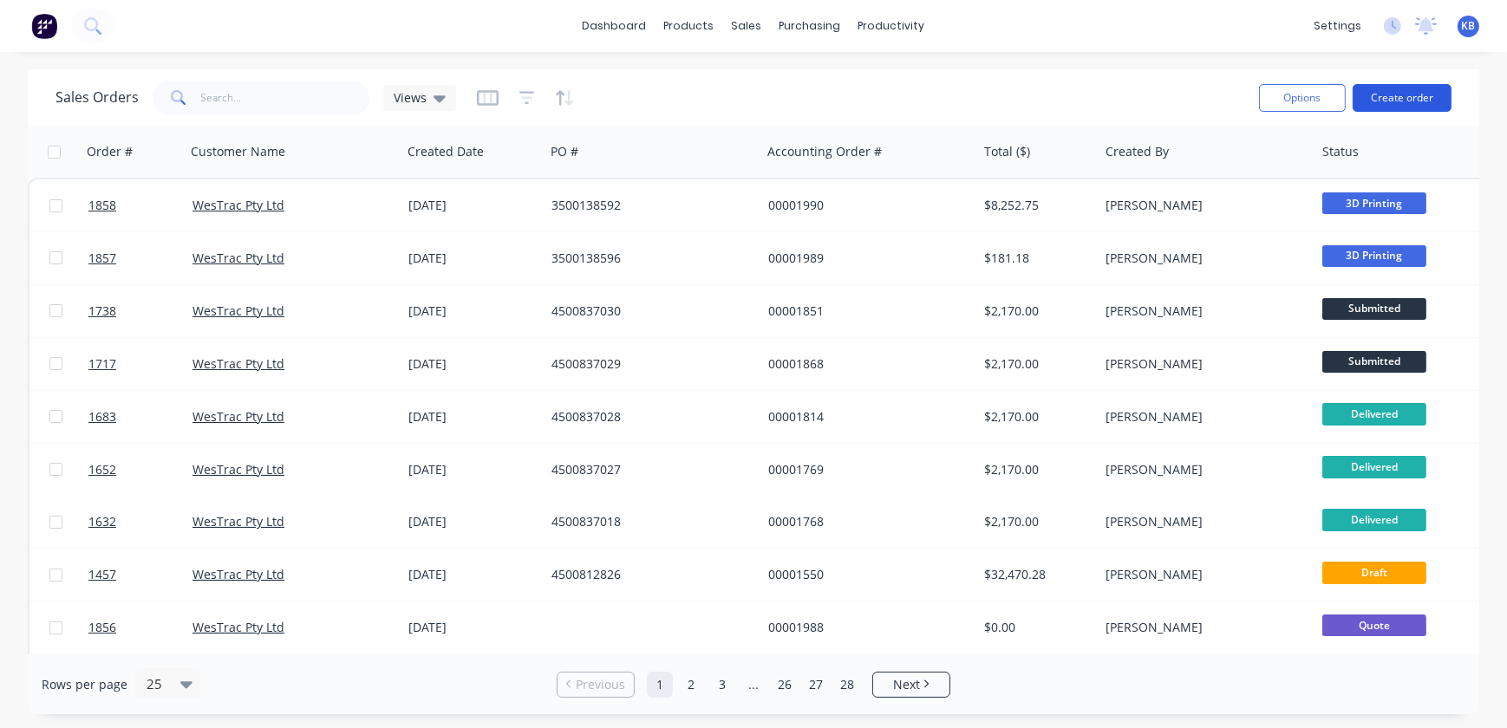
click at [1428, 90] on button "Create order" at bounding box center [1402, 98] width 99 height 28
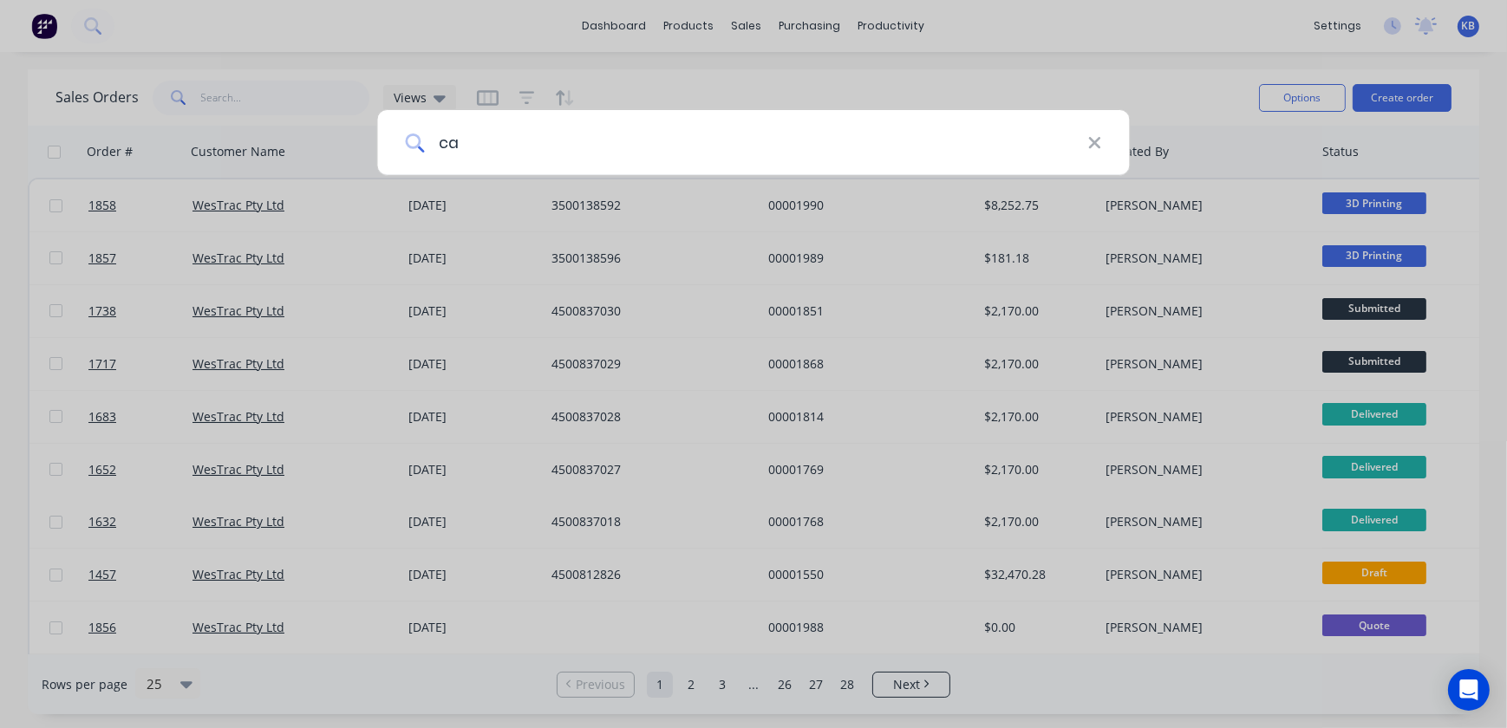
type input "cas"
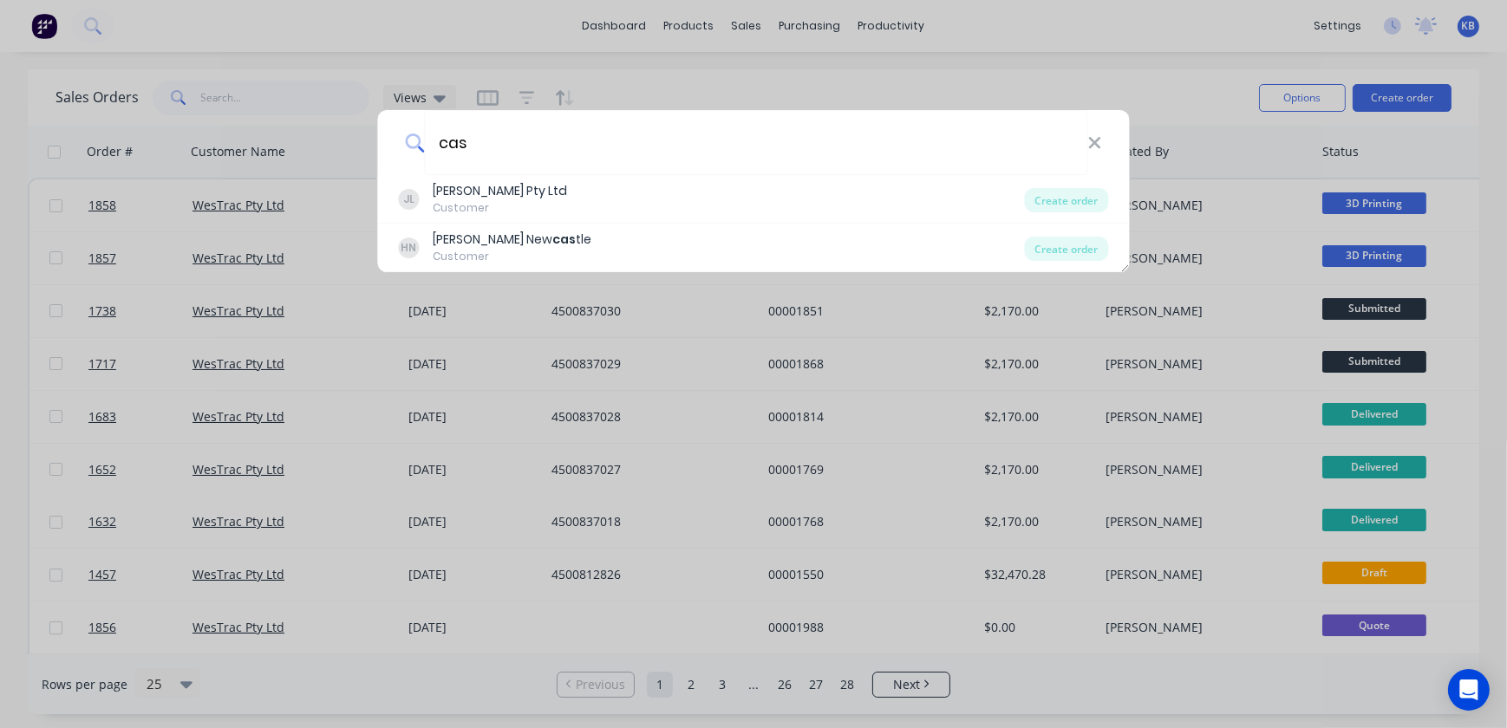
drag, startPoint x: 526, startPoint y: 144, endPoint x: 346, endPoint y: 136, distance: 180.5
click at [347, 136] on div "cas JL John Holland Pty Ltd Customer Create order HN Harvey's New cas tle Custo…" at bounding box center [753, 364] width 1507 height 728
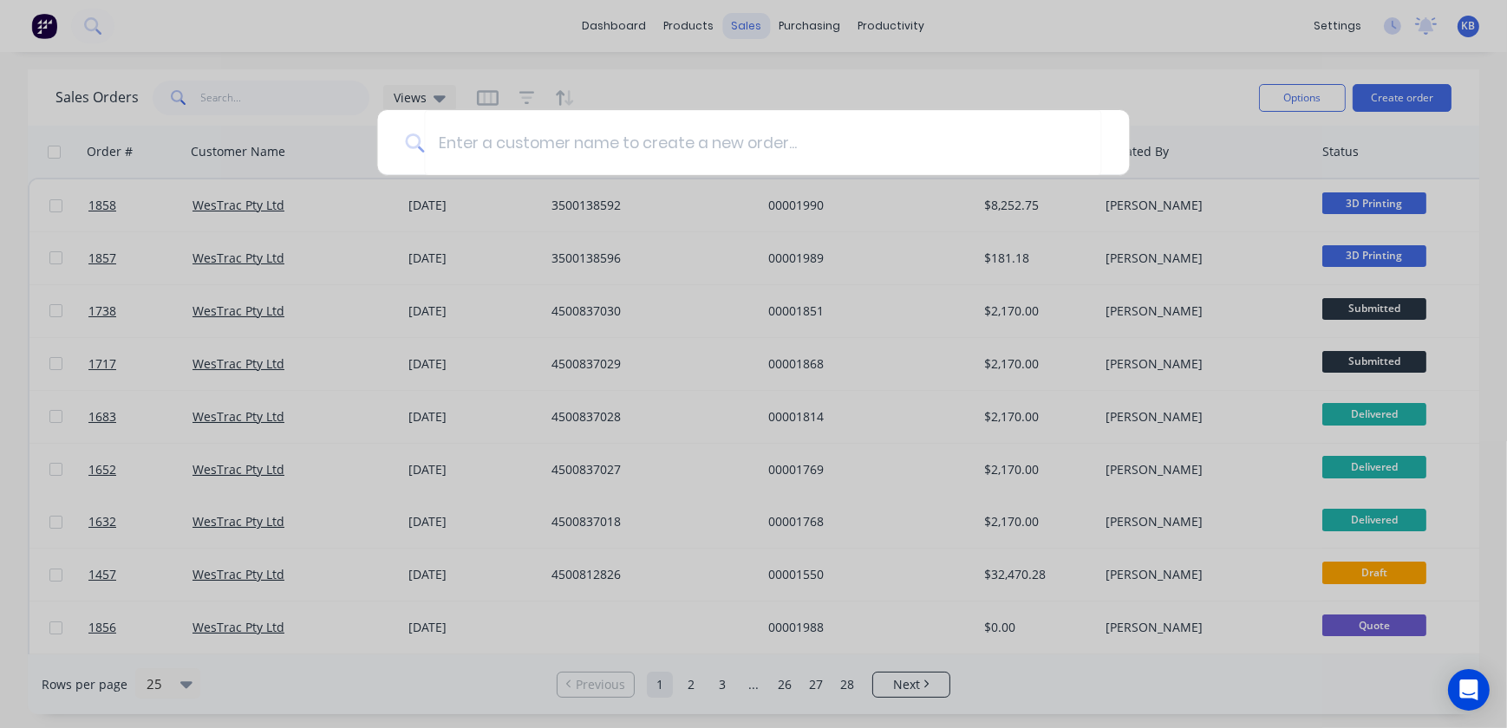
drag, startPoint x: 749, startPoint y: 82, endPoint x: 763, endPoint y: 35, distance: 48.8
click at [750, 82] on div at bounding box center [753, 364] width 1507 height 728
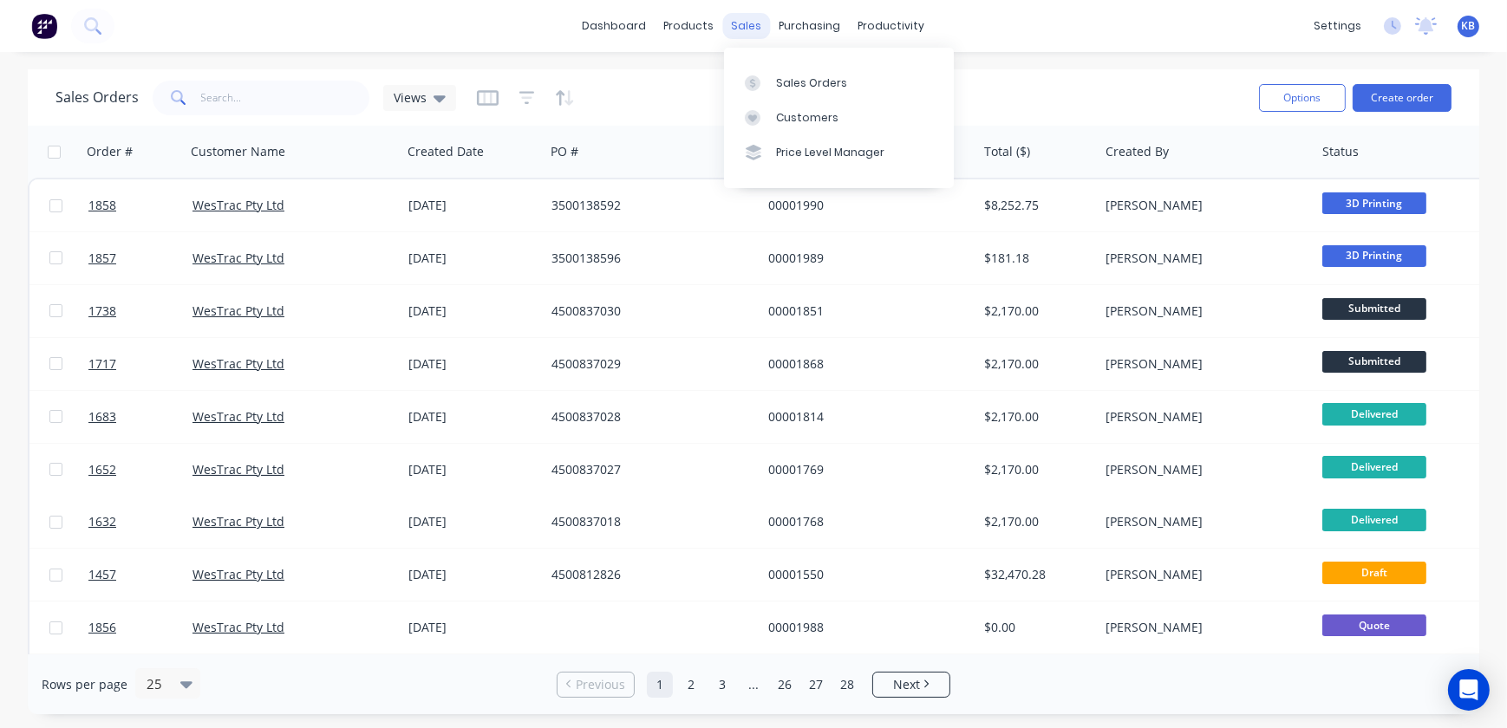
click at [757, 33] on div "sales" at bounding box center [747, 26] width 48 height 26
click at [787, 124] on div "Customers" at bounding box center [807, 118] width 62 height 16
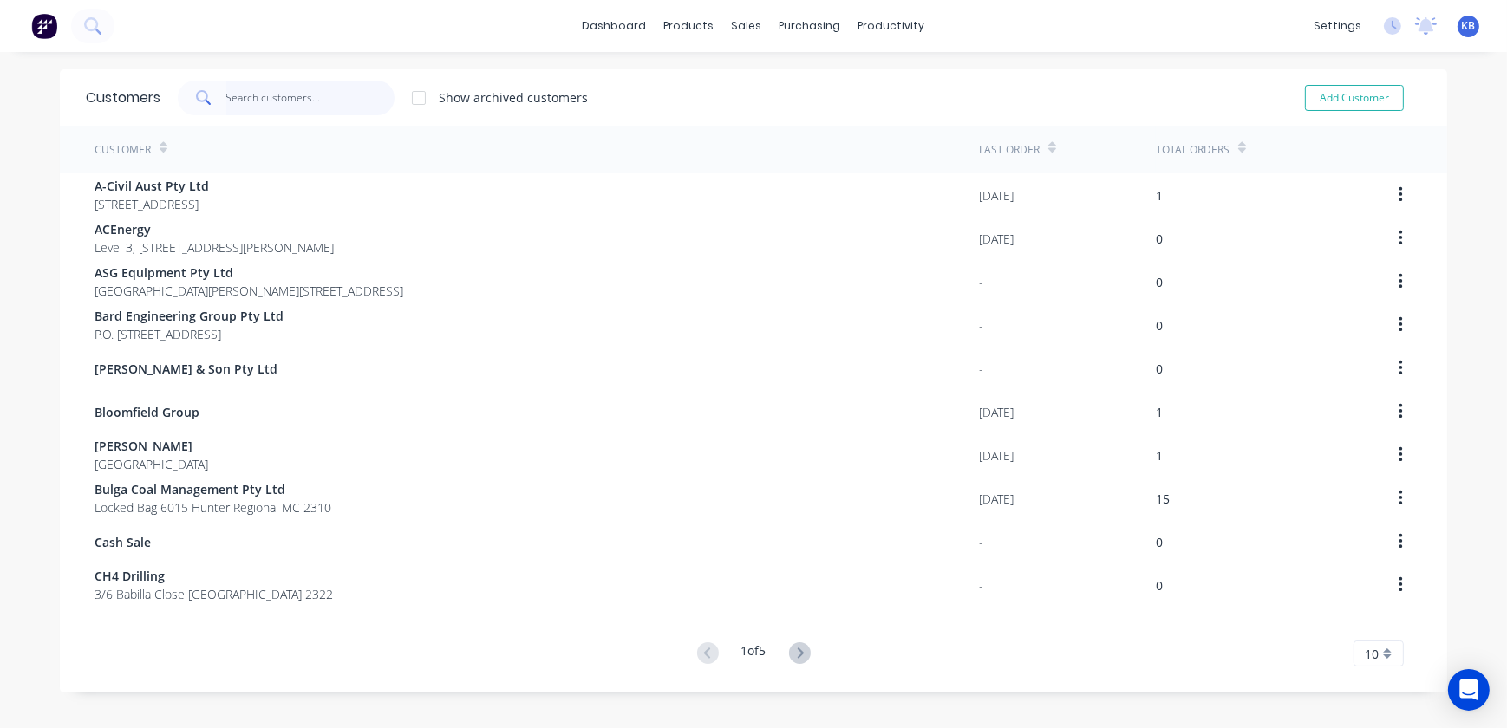
click at [266, 106] on input "text" at bounding box center [310, 98] width 169 height 35
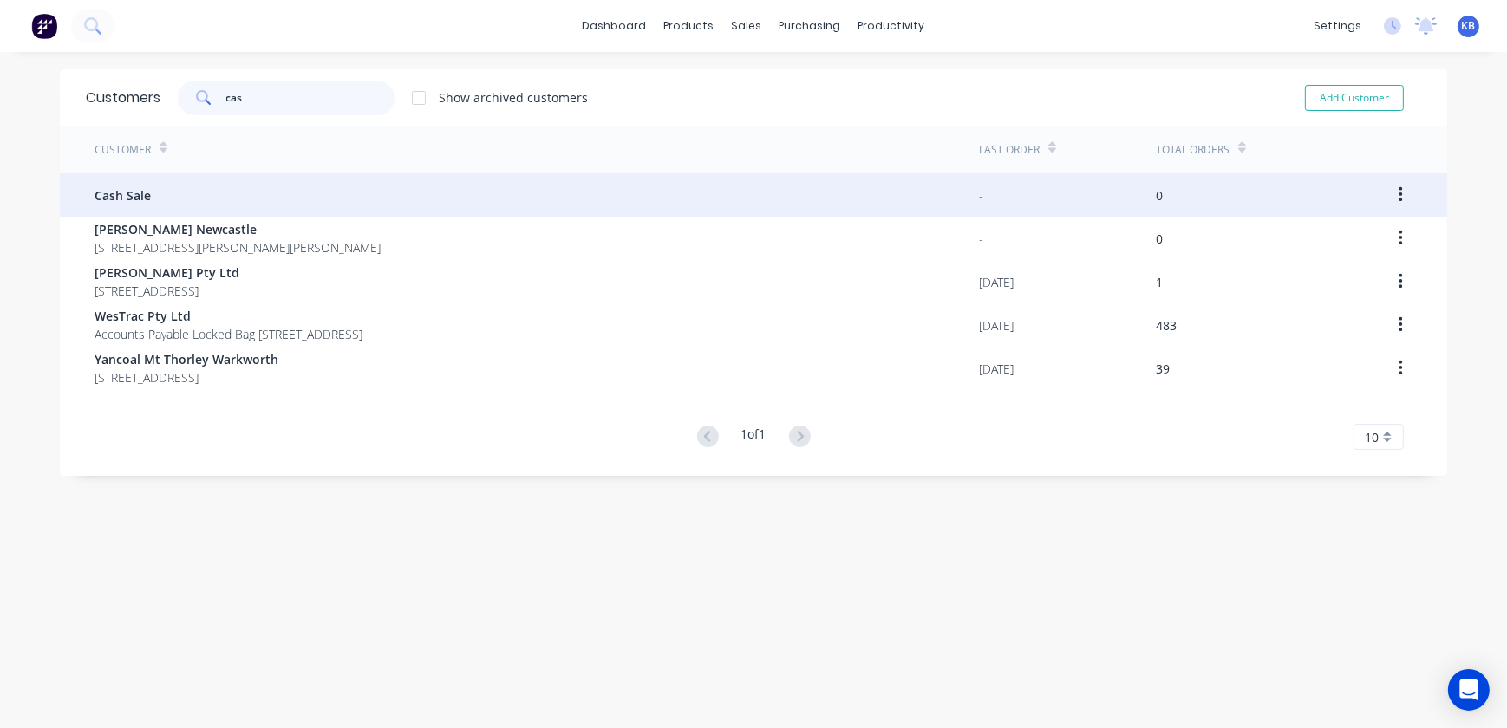
type input "cas"
click at [167, 189] on div "Cash Sale" at bounding box center [537, 194] width 884 height 43
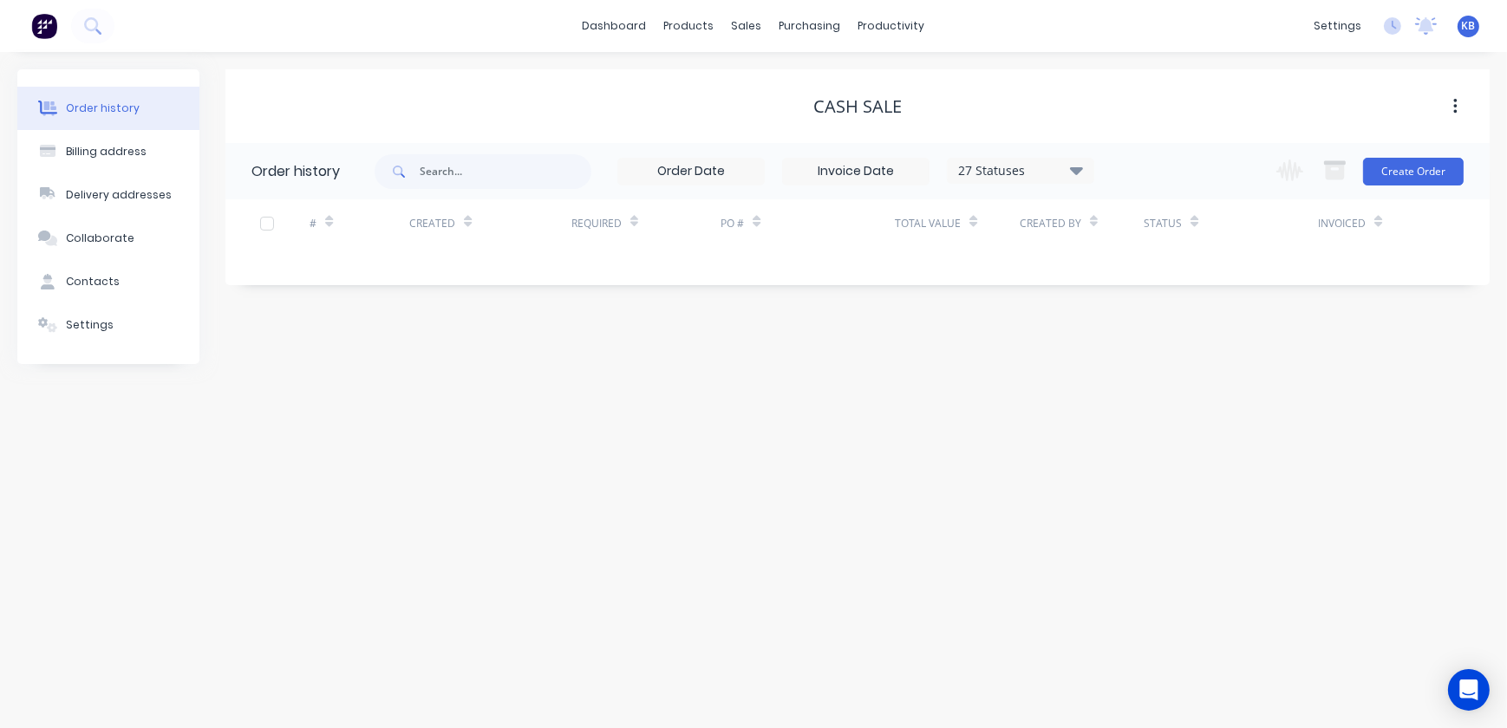
click at [598, 338] on div "Cash Sale Order history 27 Statuses Invoice Status Invoiced Not Invoiced Partia…" at bounding box center [857, 216] width 1264 height 295
